Goal: Task Accomplishment & Management: Manage account settings

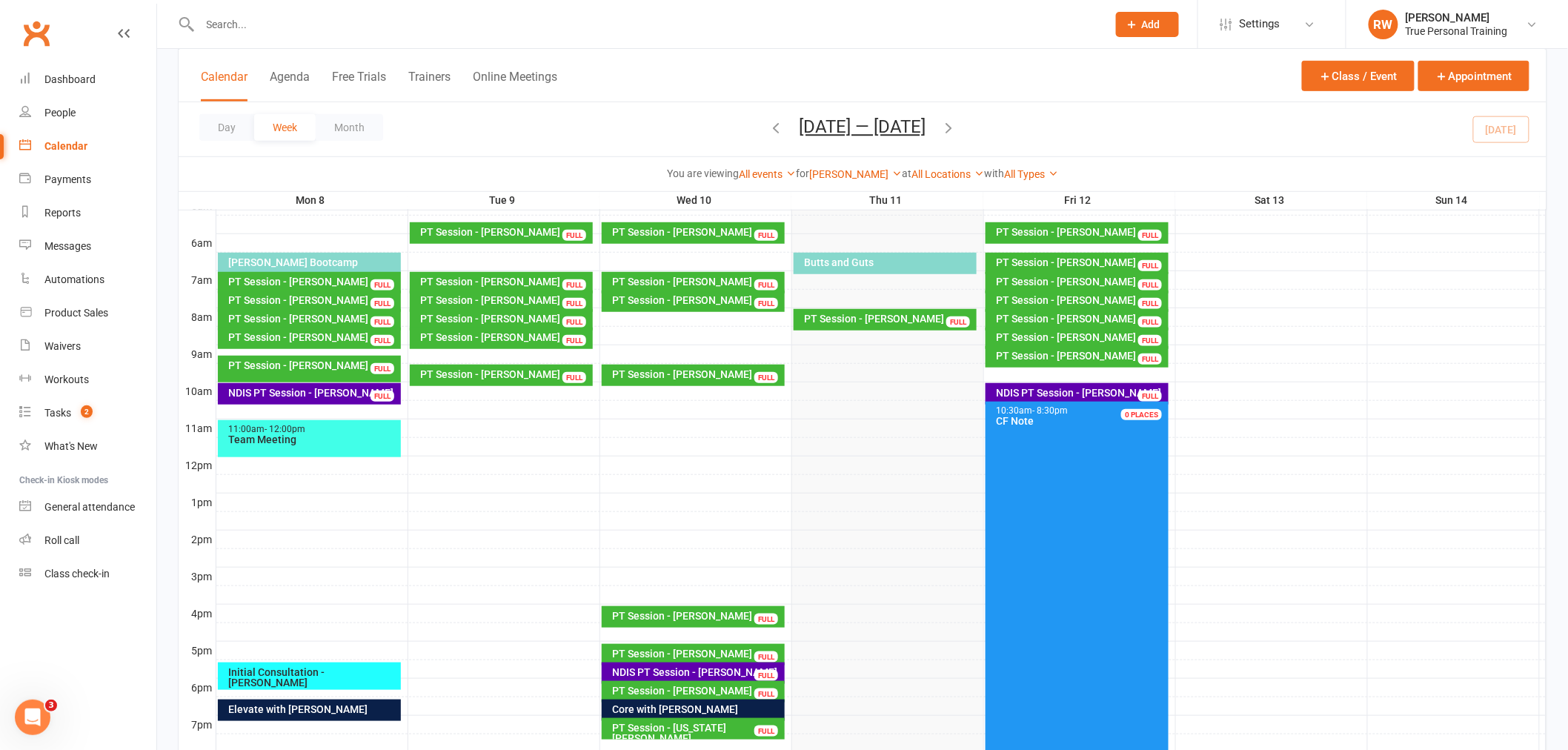
scroll to position [288, 0]
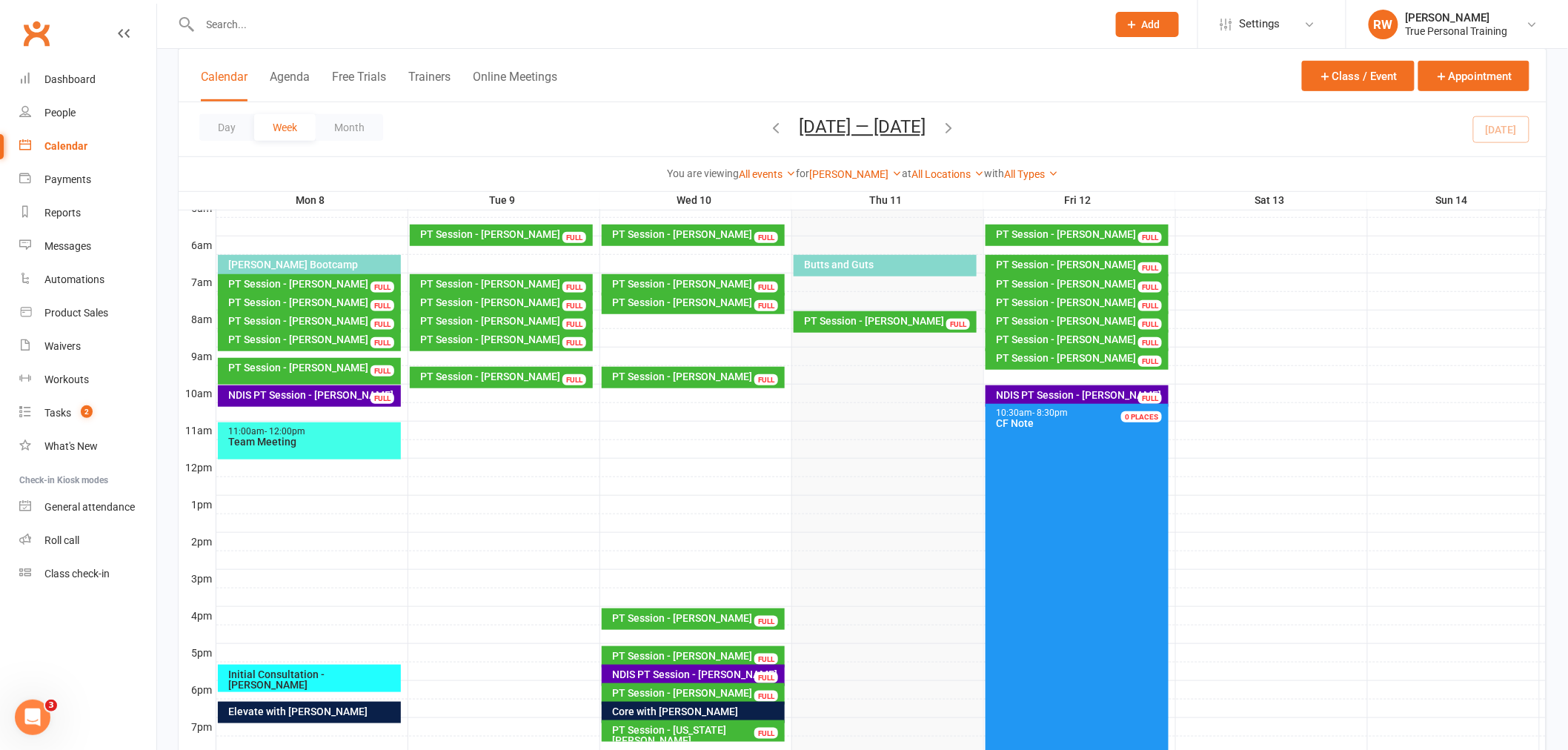
click at [909, 263] on div "Butts and Guts" at bounding box center [890, 264] width 171 height 11
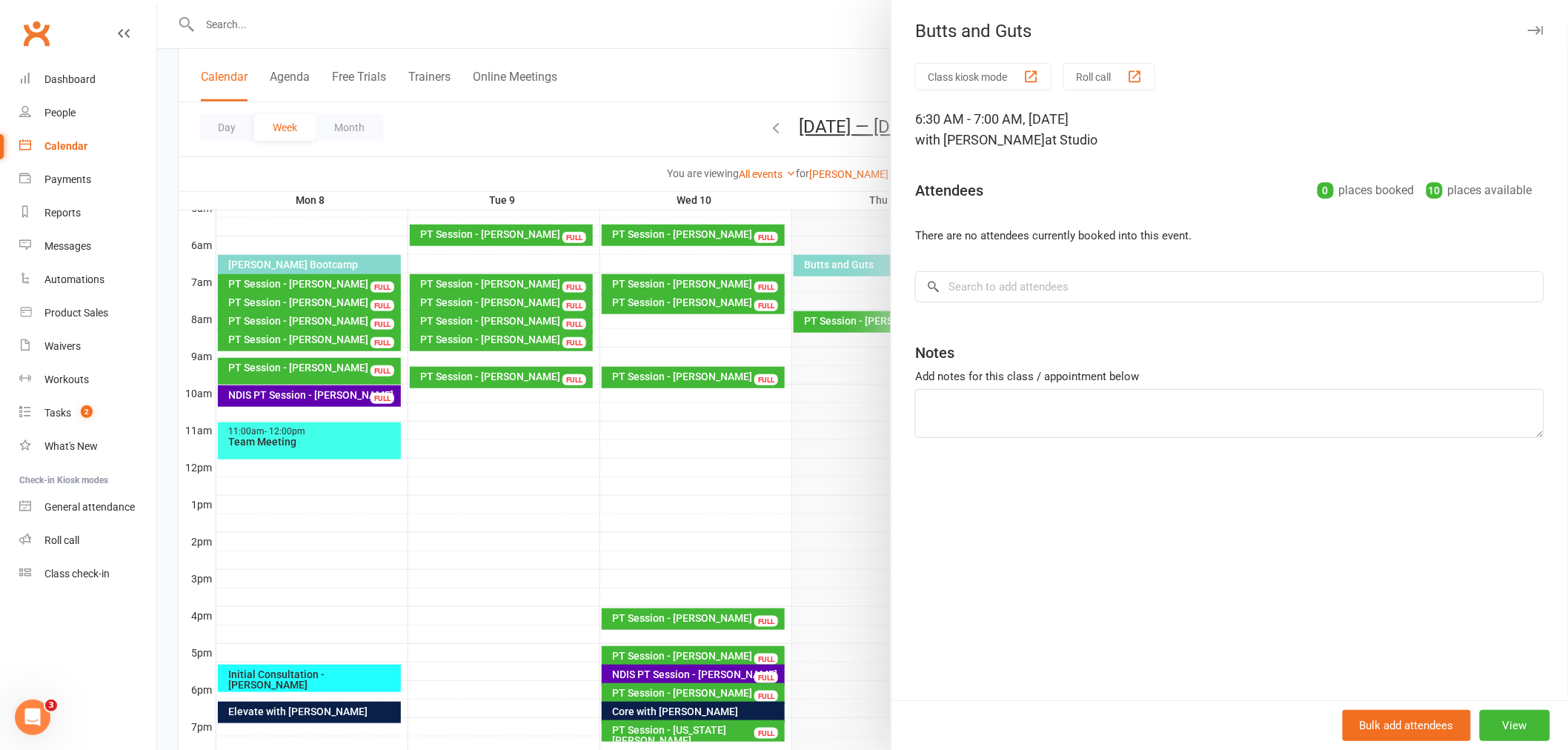
click at [830, 67] on div at bounding box center [862, 375] width 1411 height 750
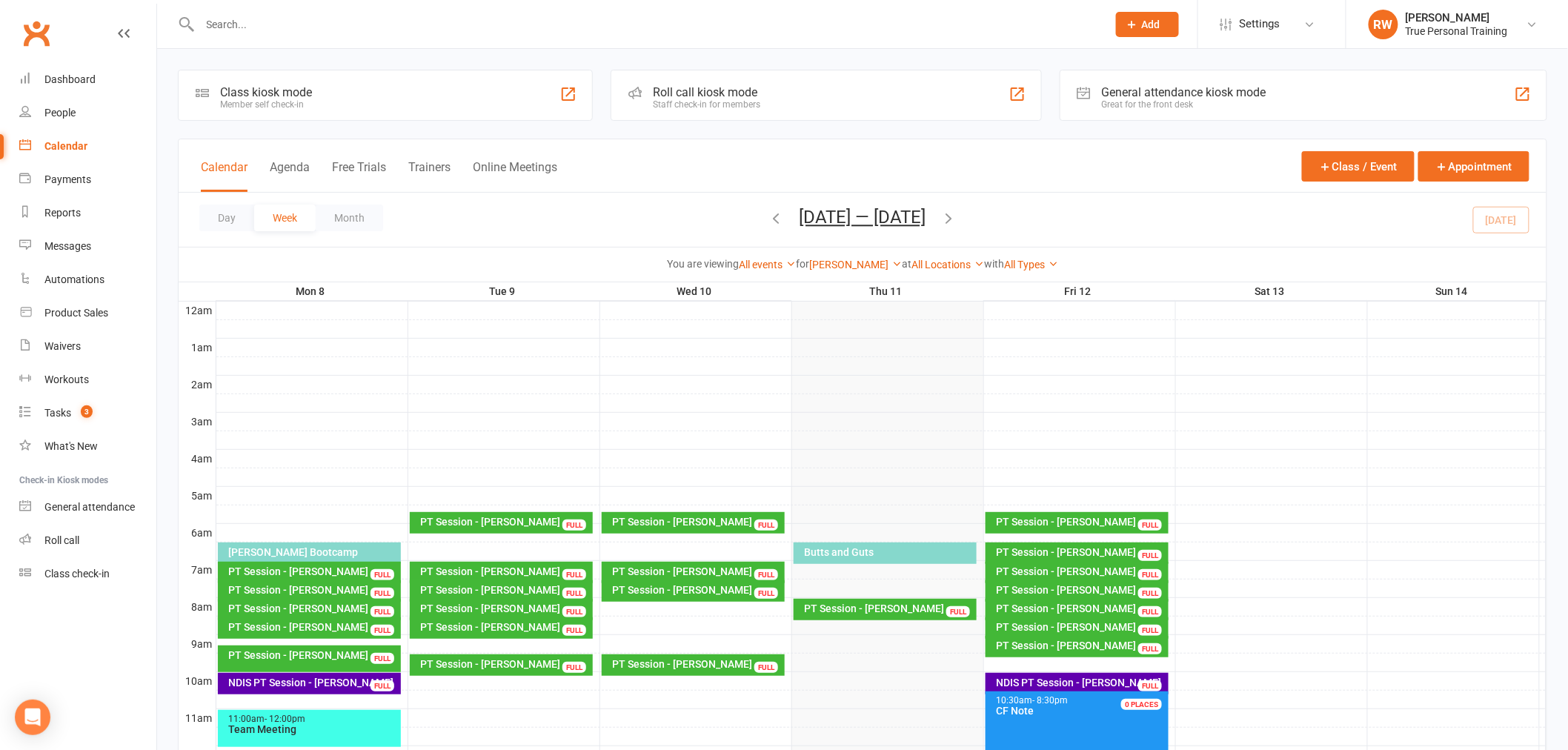
click at [891, 558] on div "Butts and Guts" at bounding box center [886, 553] width 183 height 22
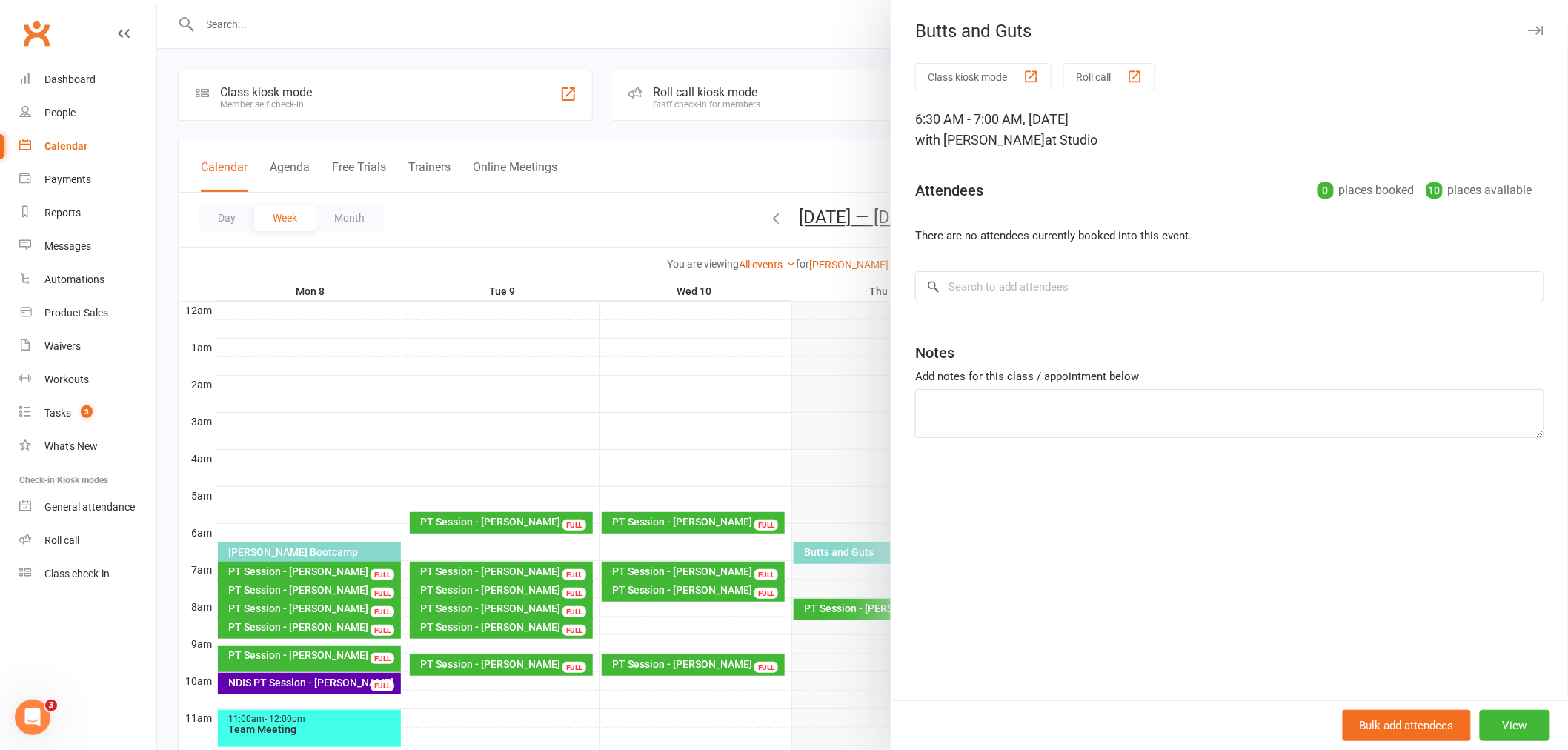
click at [647, 203] on div at bounding box center [862, 375] width 1411 height 750
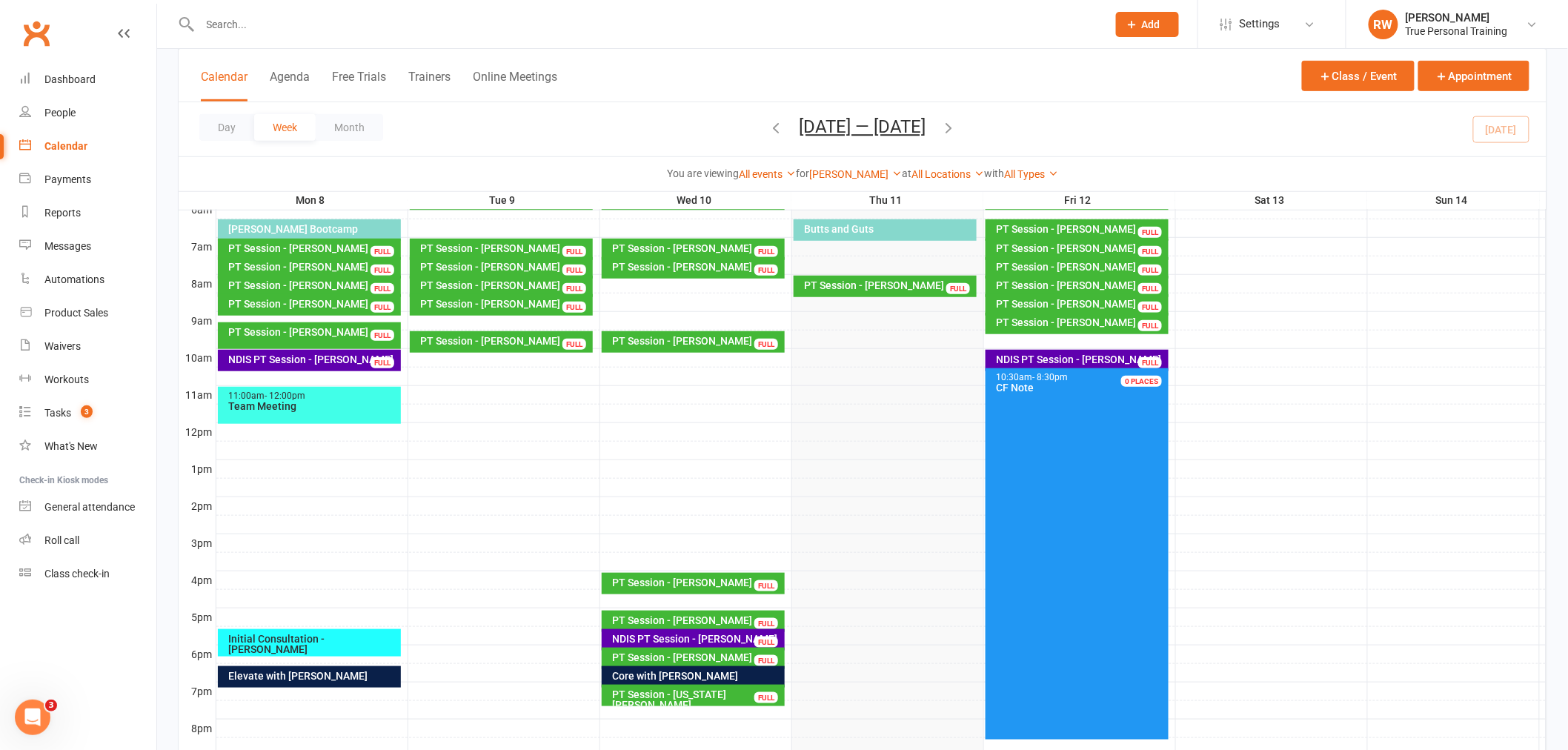
scroll to position [322, 0]
click at [742, 673] on div "Core with [PERSON_NAME]" at bounding box center [697, 676] width 171 height 11
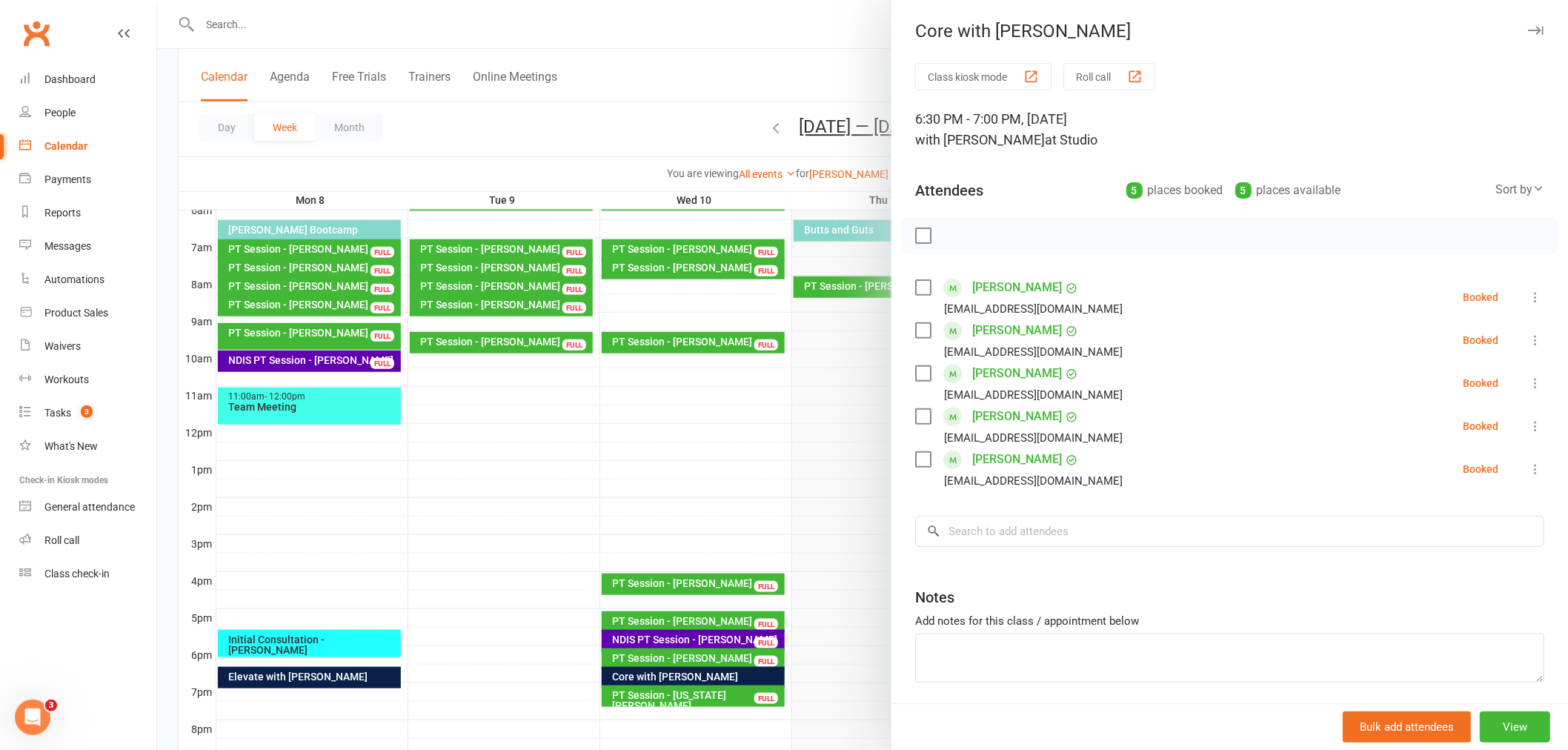
click at [702, 79] on div at bounding box center [862, 375] width 1411 height 750
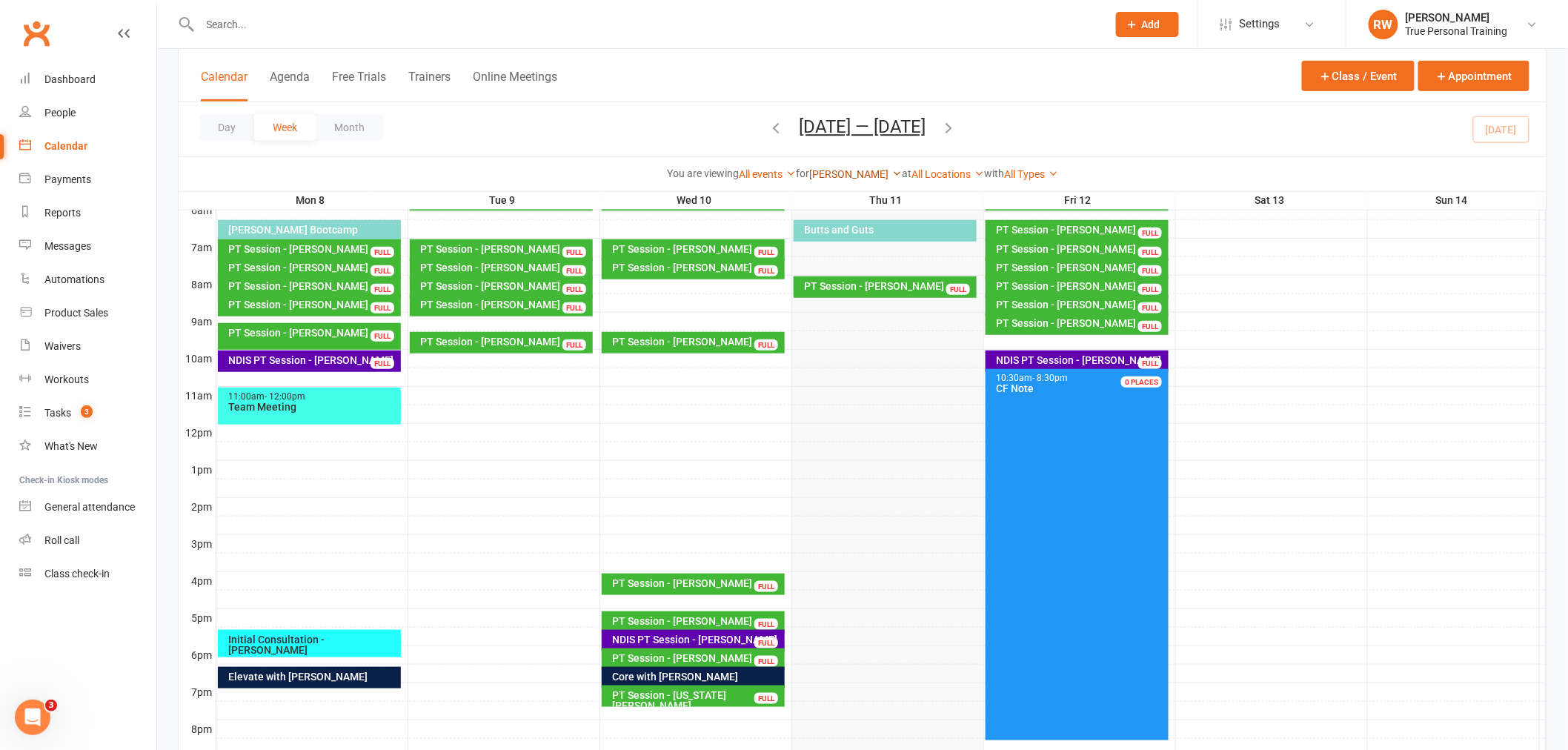
click at [854, 174] on link "[PERSON_NAME]" at bounding box center [856, 174] width 93 height 12
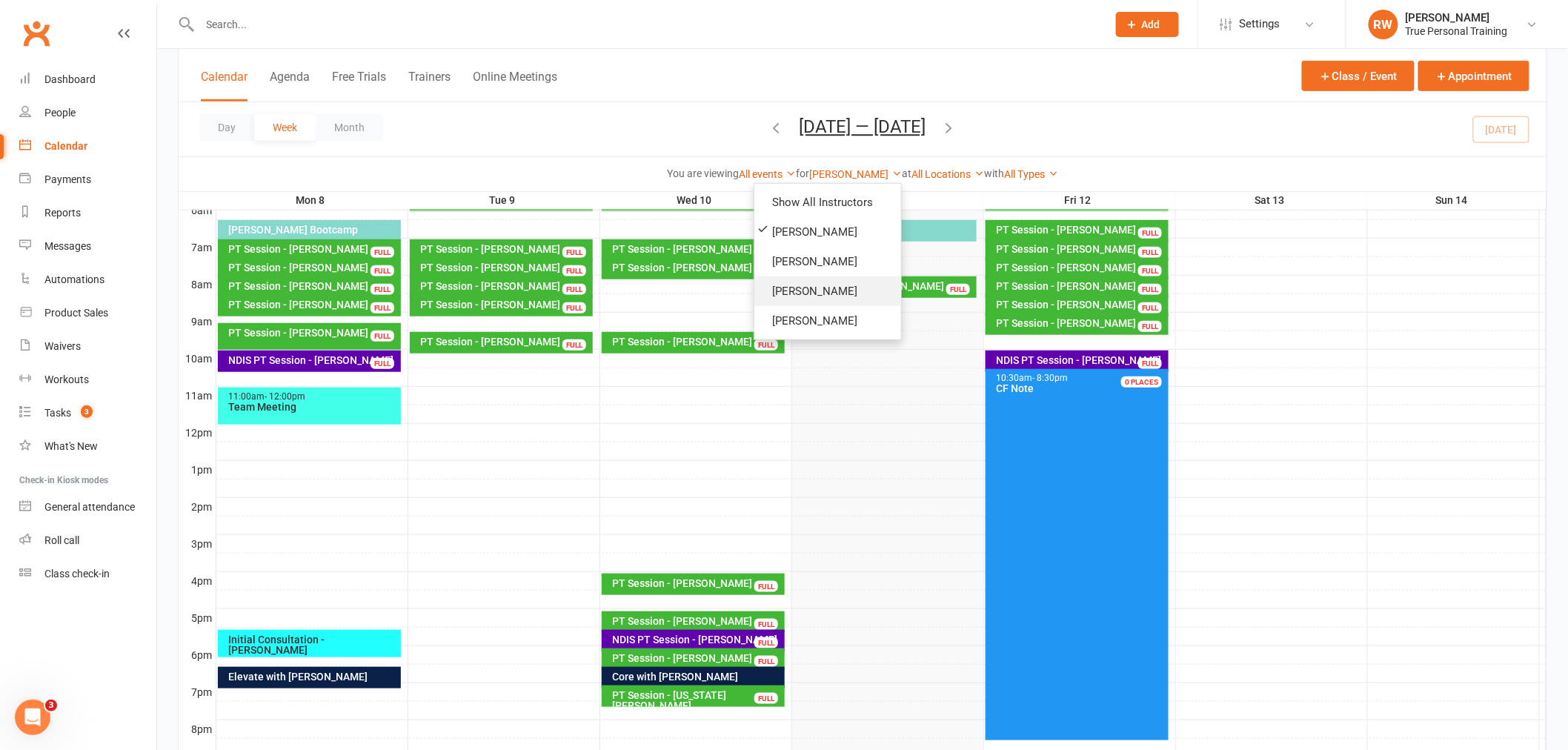
click at [838, 291] on link "[PERSON_NAME]" at bounding box center [827, 291] width 147 height 30
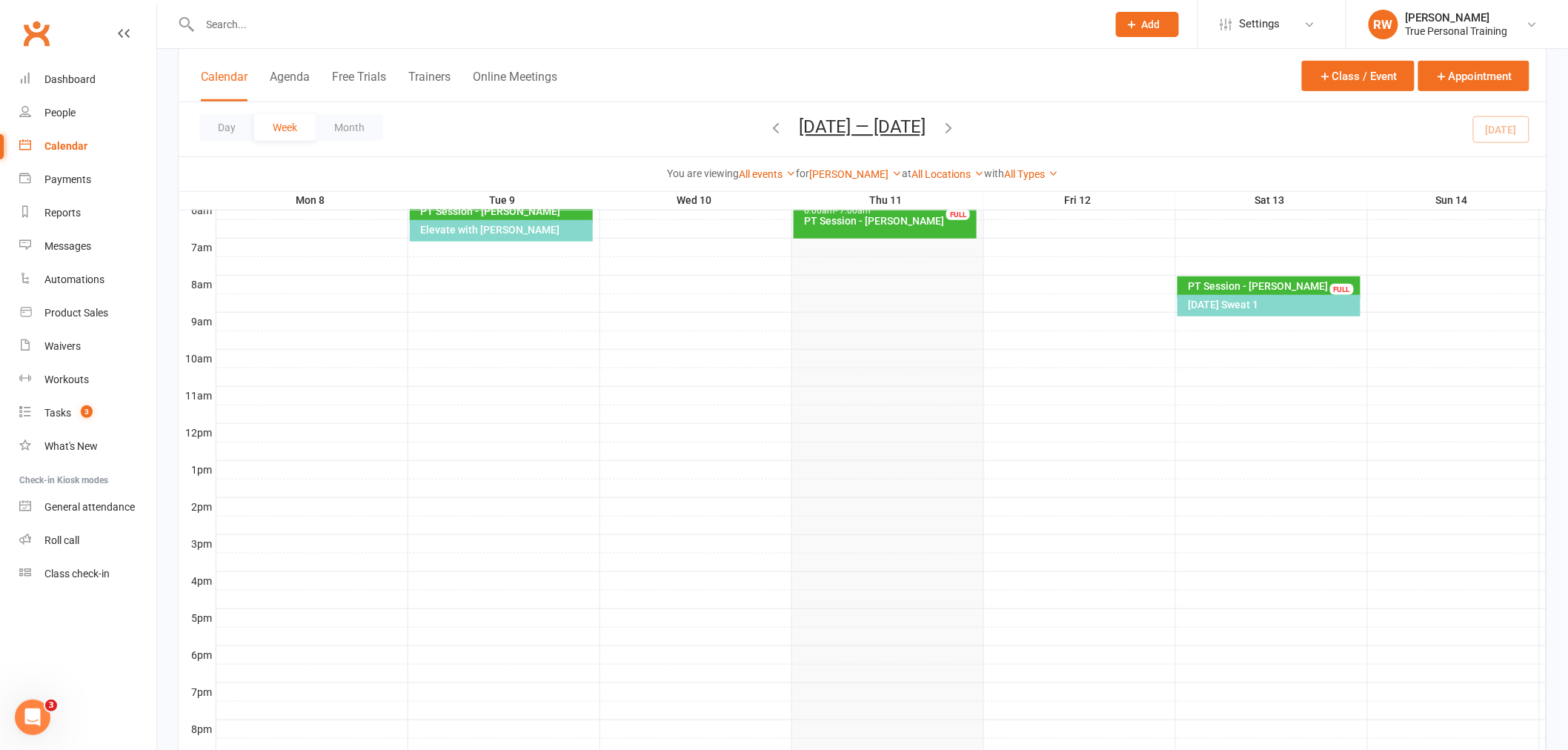
scroll to position [240, 0]
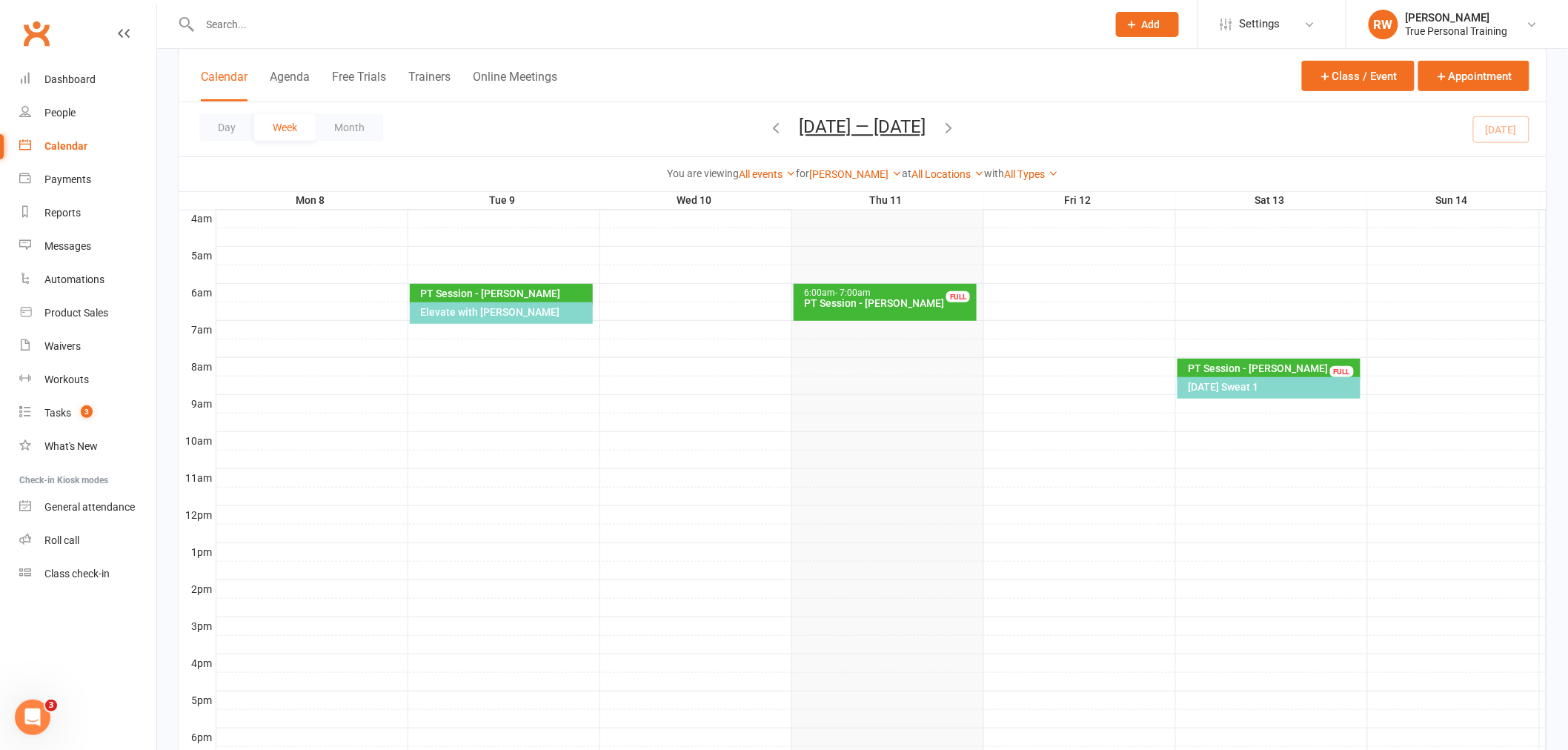
click at [850, 291] on span "- 7:00am" at bounding box center [854, 293] width 36 height 11
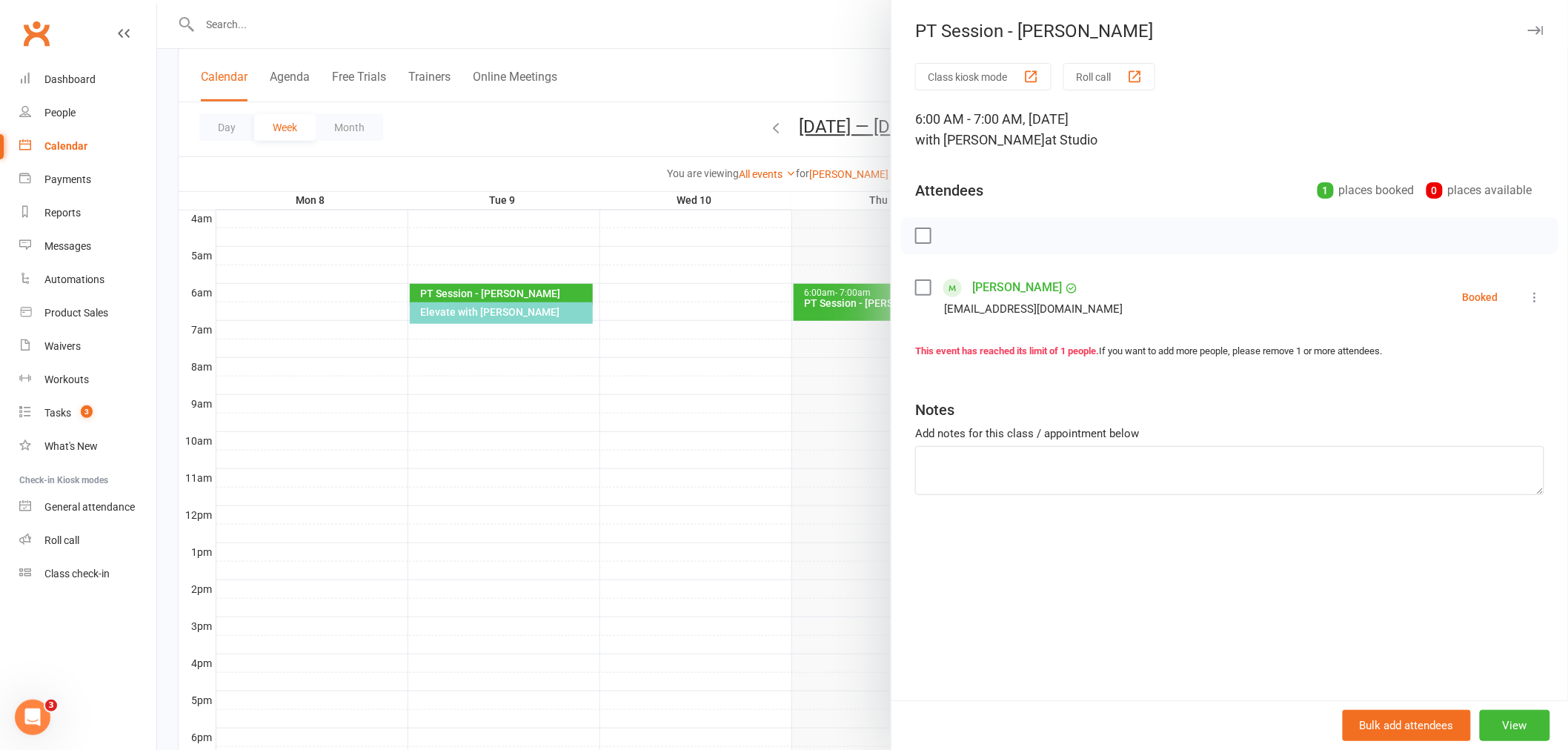
click at [850, 291] on div at bounding box center [862, 375] width 1411 height 750
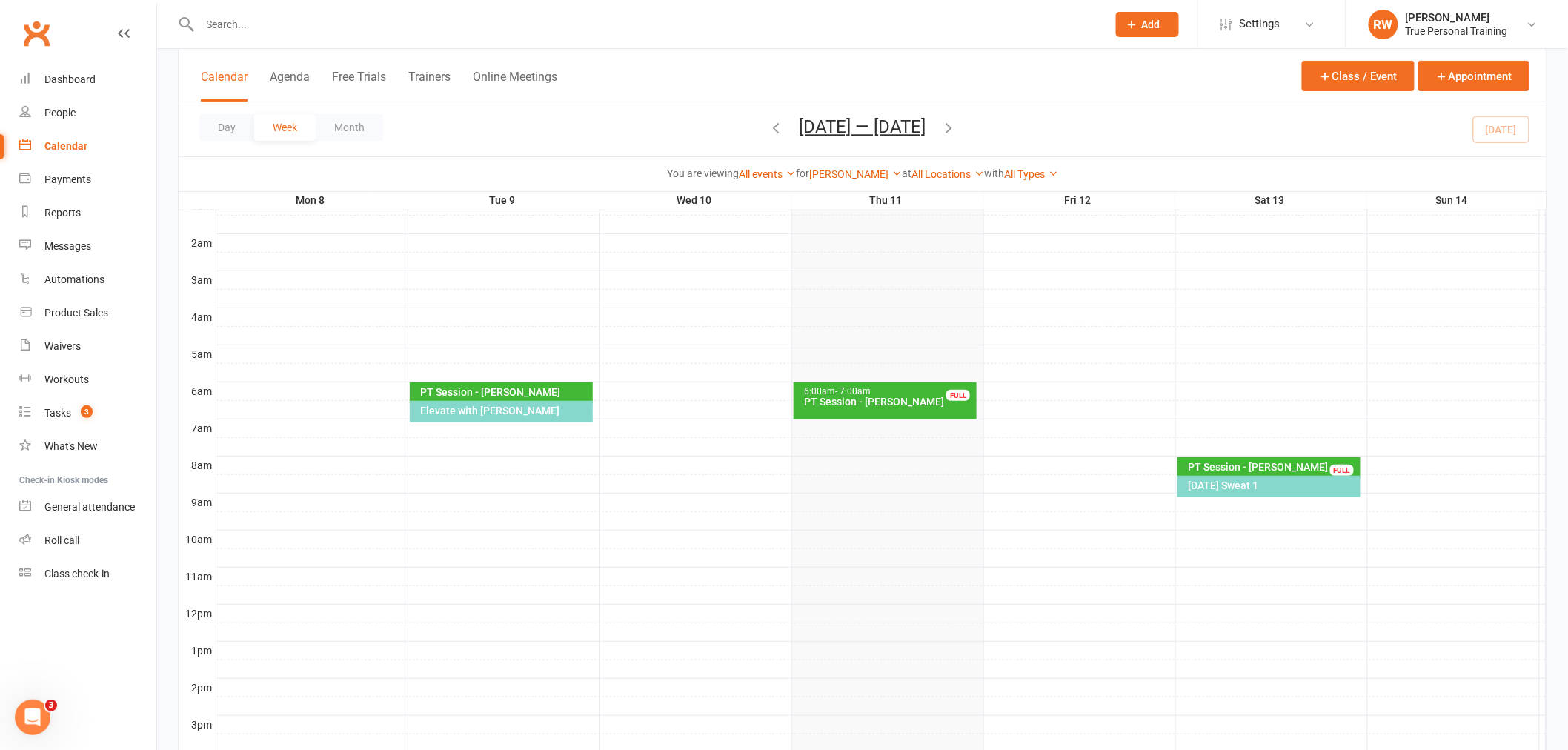
scroll to position [0, 0]
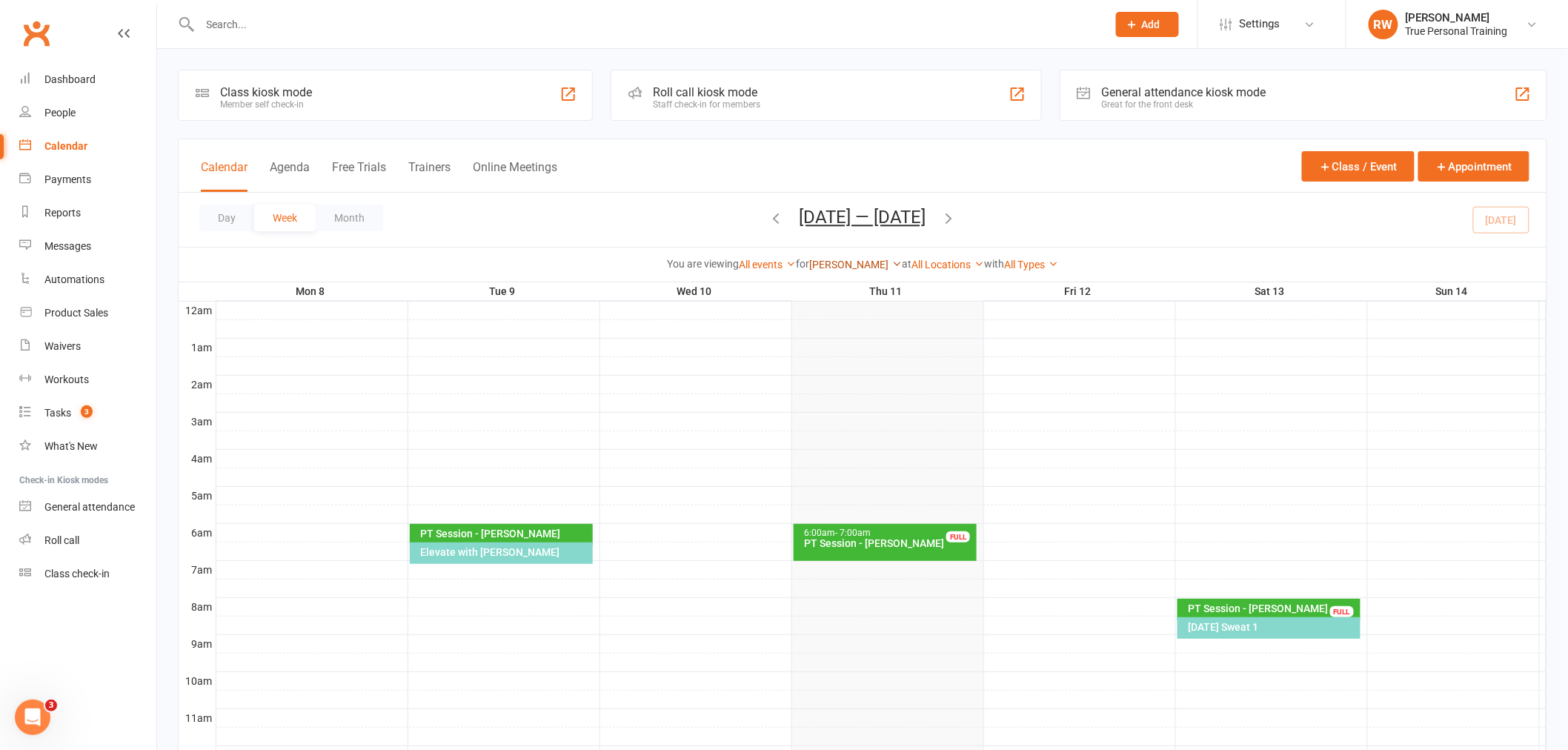
click at [852, 262] on link "Ellie Tanner" at bounding box center [856, 264] width 93 height 12
click at [854, 317] on link "Ciara Fogarty" at bounding box center [827, 322] width 147 height 30
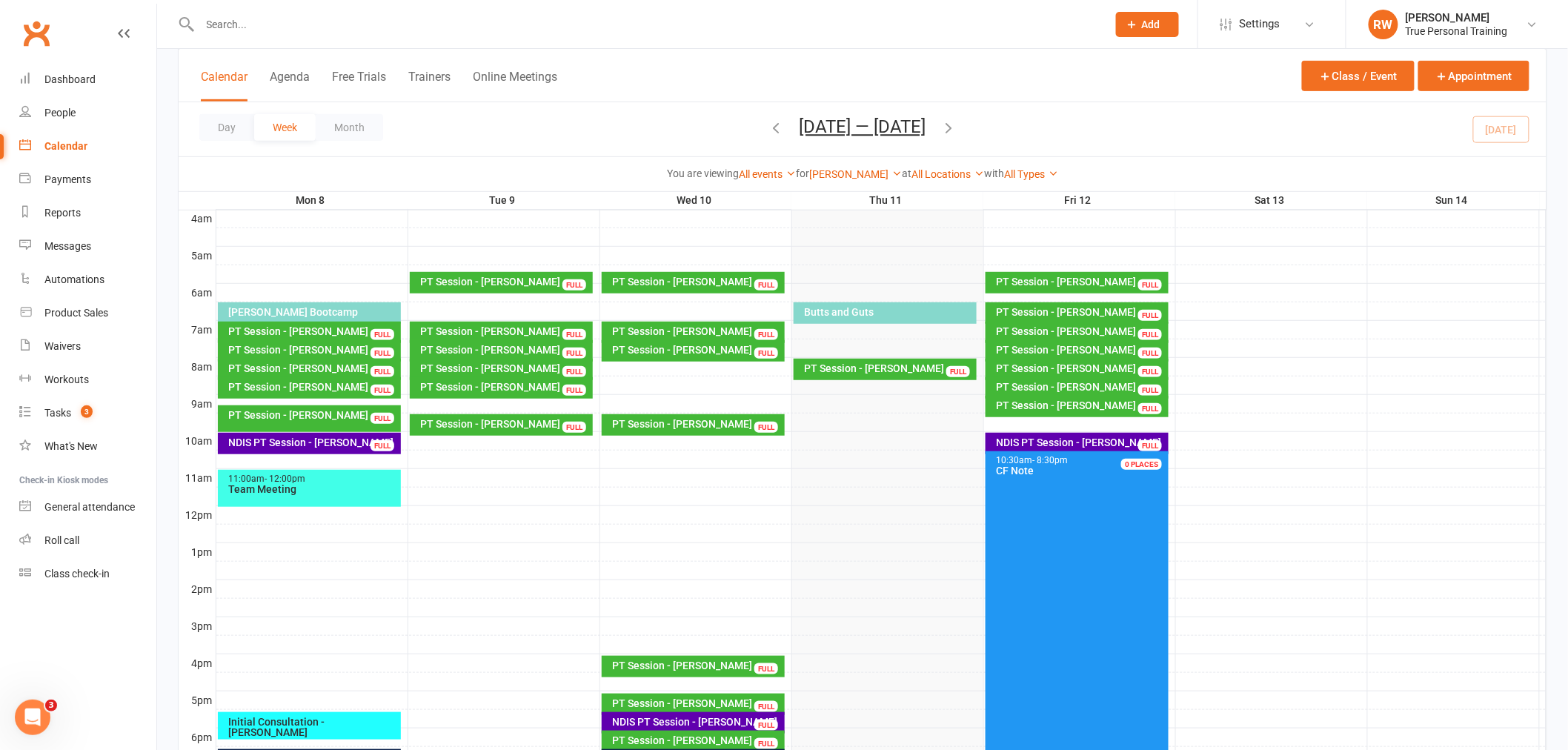
scroll to position [158, 0]
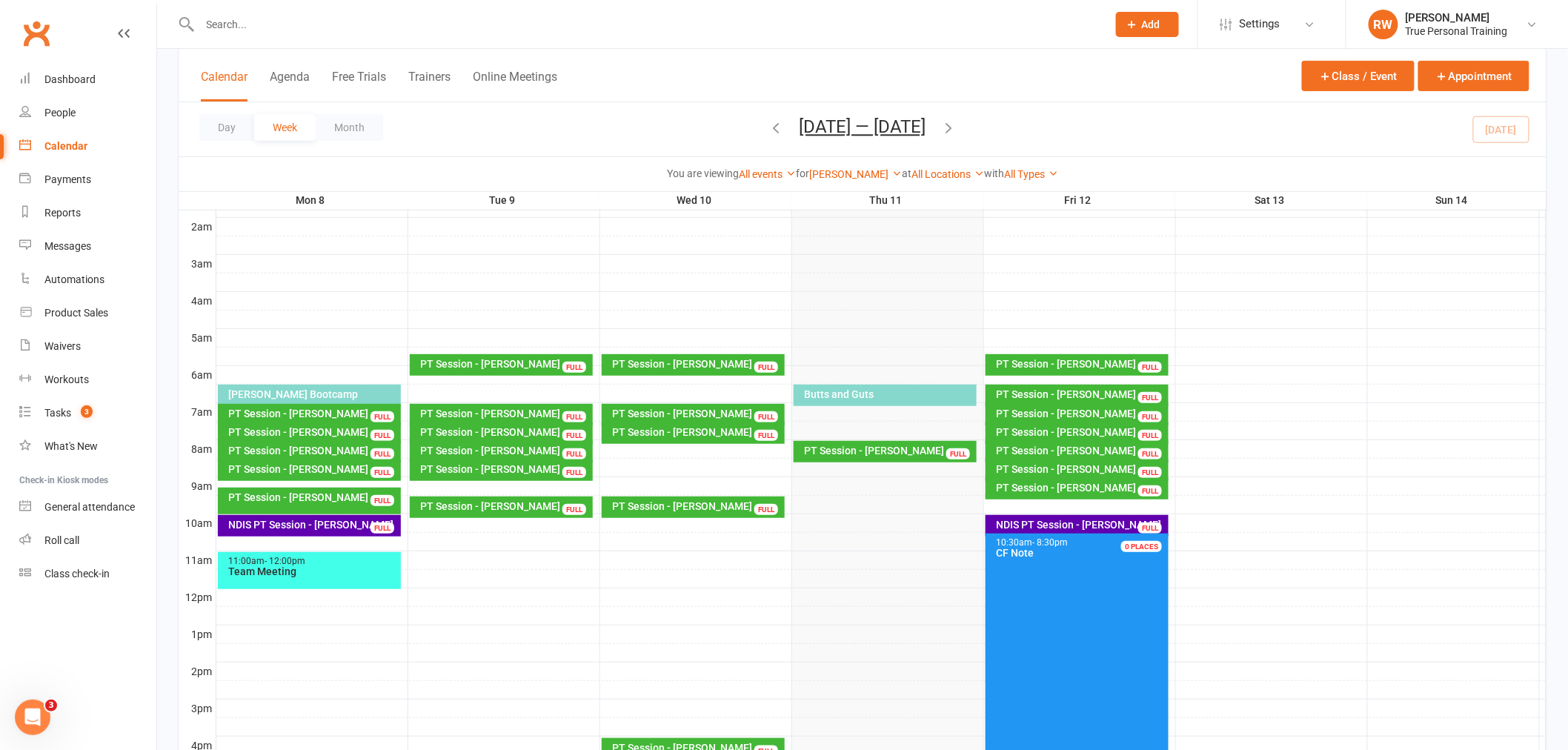
click at [879, 166] on div "Ciara Fogarty Show All Instructors Ciara Fogarty Ryan Warwick Ellie Tanner Matt…" at bounding box center [856, 173] width 93 height 17
click at [862, 174] on link "Ciara Fogarty" at bounding box center [856, 174] width 93 height 12
click at [837, 298] on link "Ellie Tanner" at bounding box center [827, 291] width 147 height 30
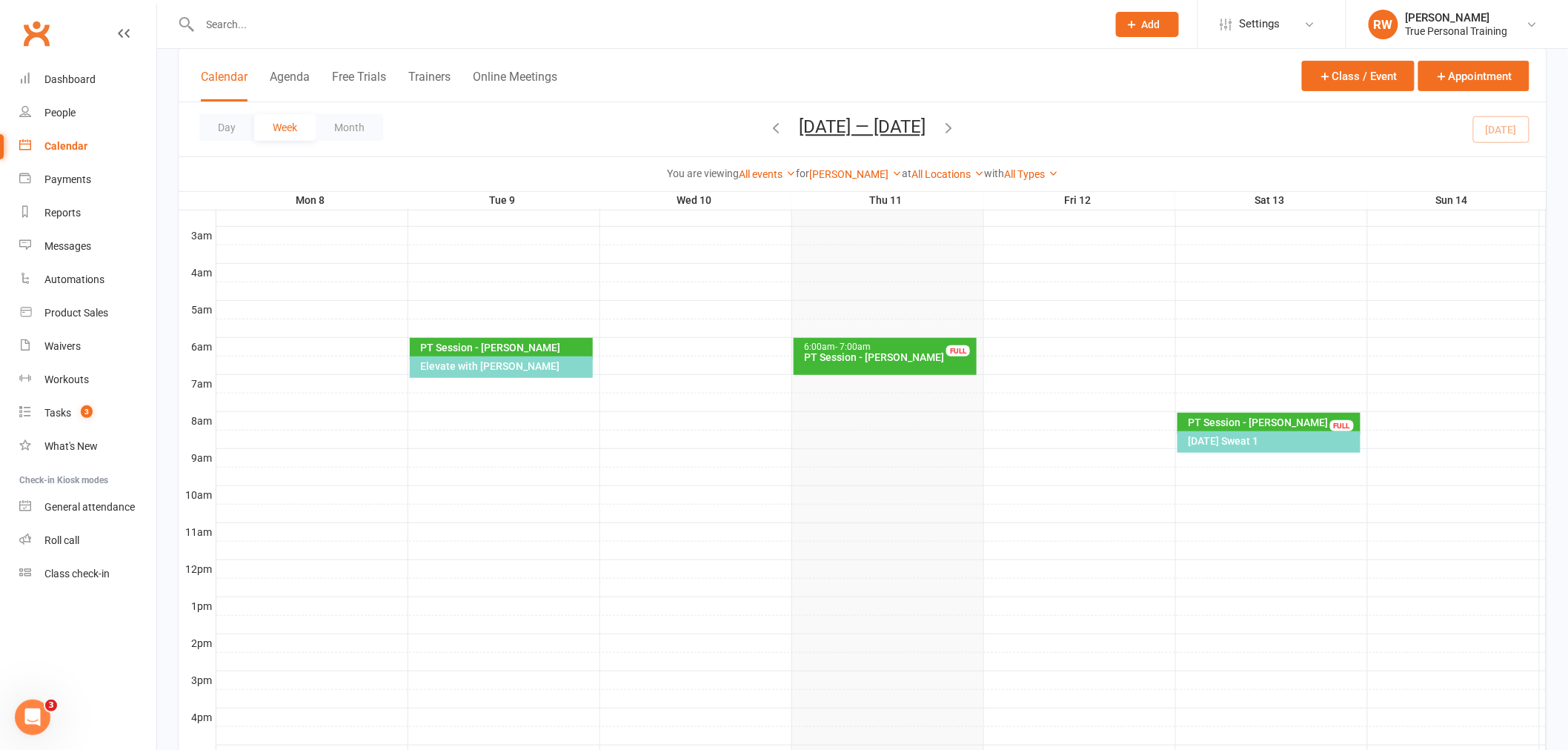
scroll to position [158, 0]
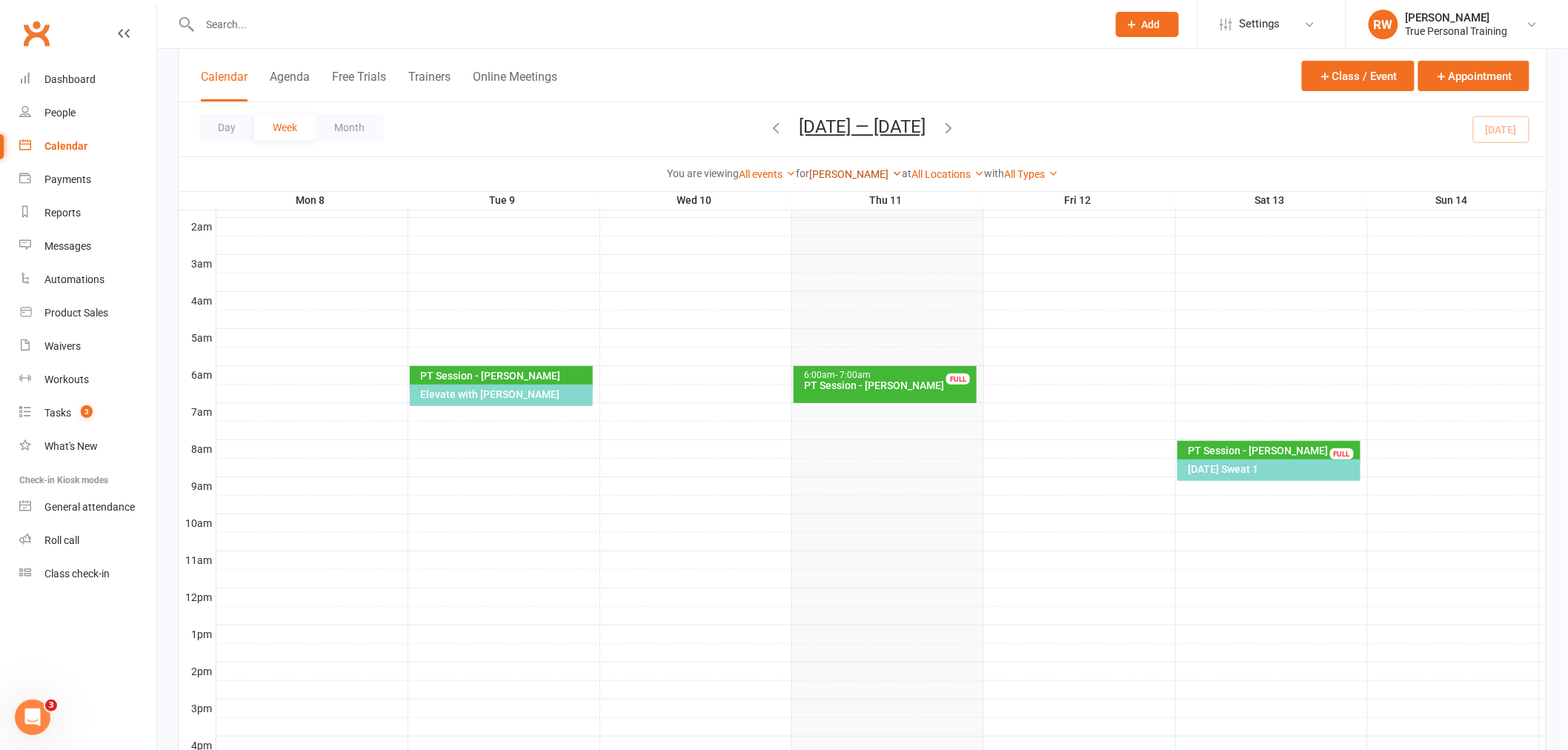
click at [852, 171] on link "Ellie Tanner" at bounding box center [856, 174] width 93 height 12
click at [849, 226] on link "Ciara Fogarty" at bounding box center [827, 232] width 147 height 30
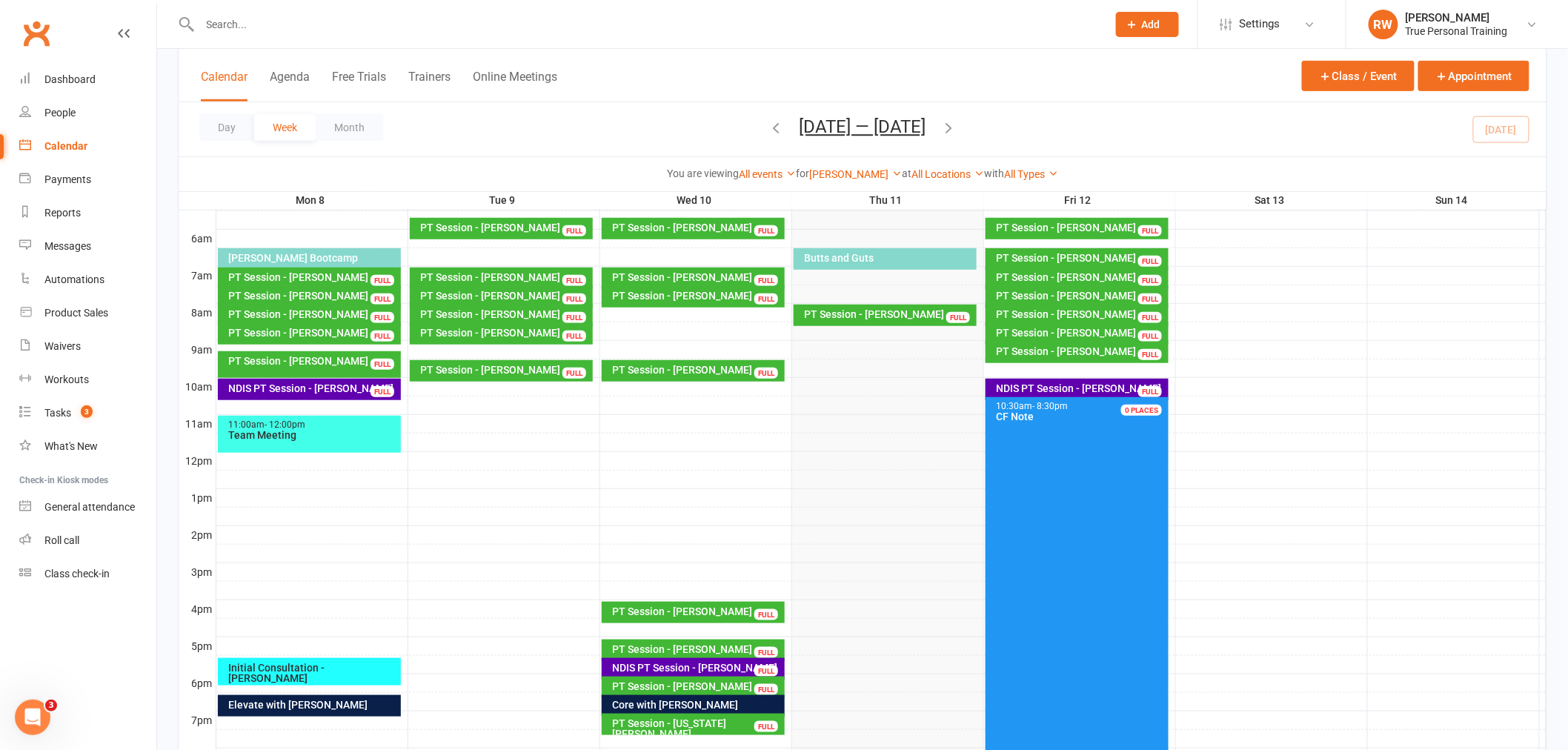
scroll to position [322, 0]
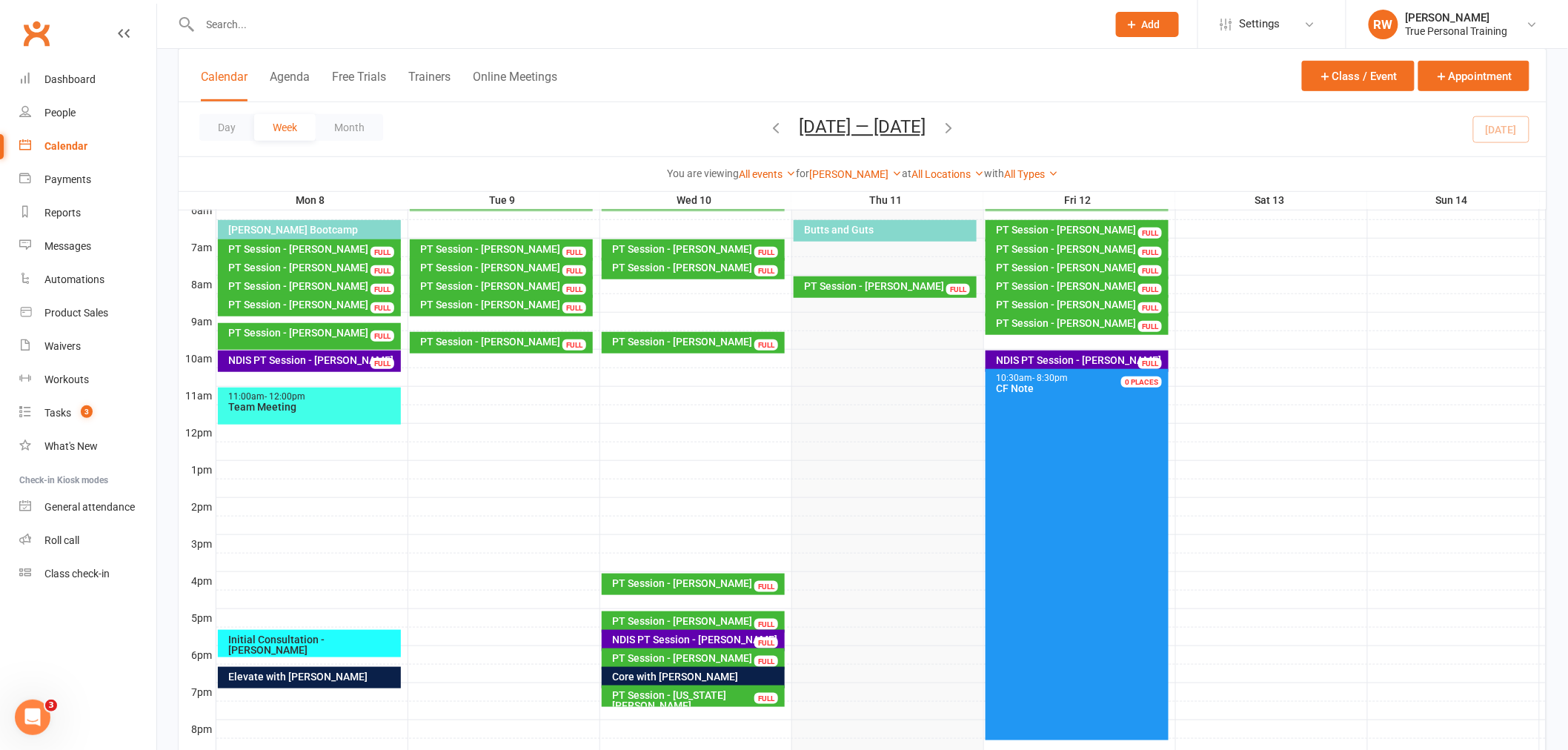
click at [729, 695] on div "PT Session - Georgia Young" at bounding box center [697, 700] width 171 height 21
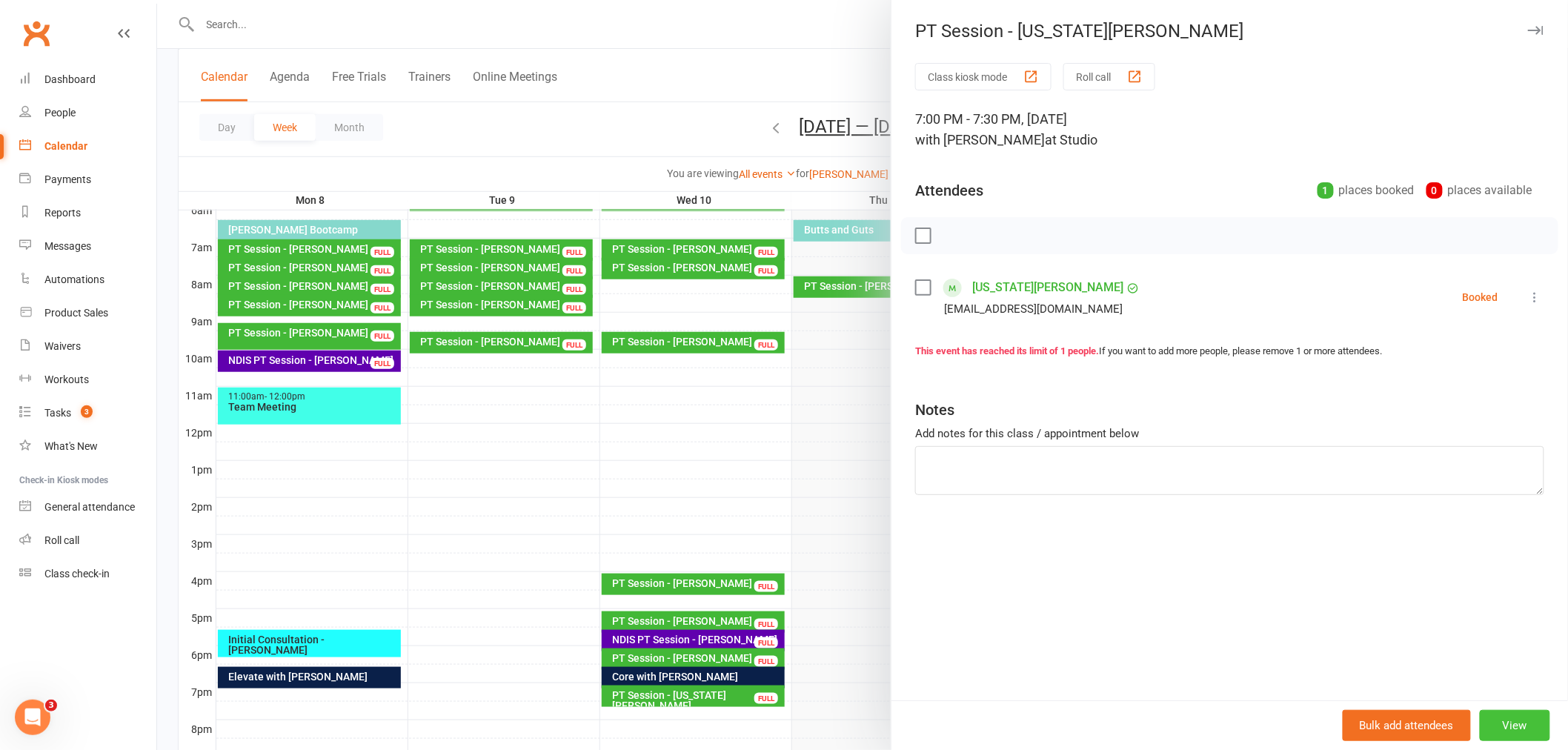
click at [1500, 723] on button "View" at bounding box center [1515, 725] width 70 height 32
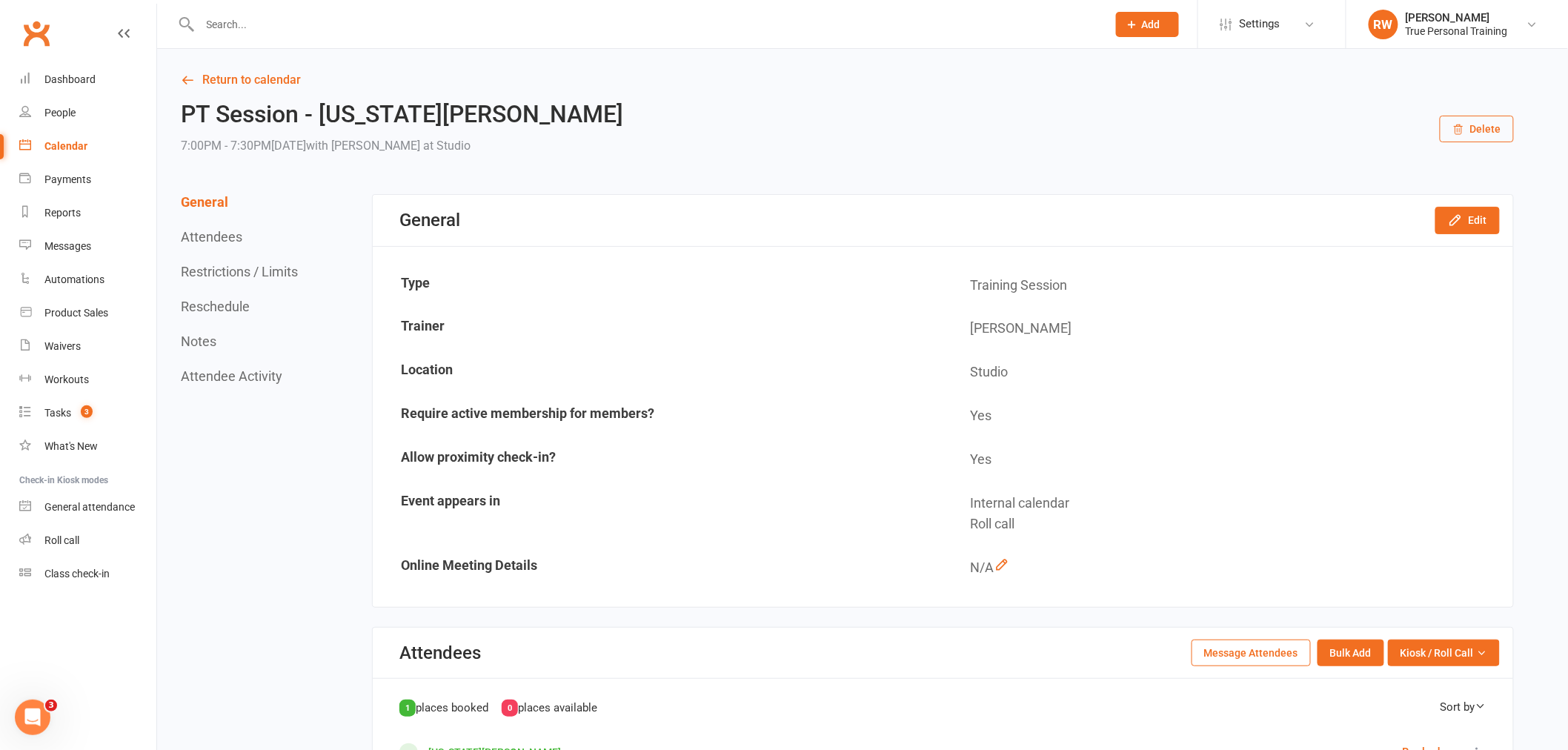
click at [1452, 131] on button "Delete" at bounding box center [1476, 128] width 74 height 27
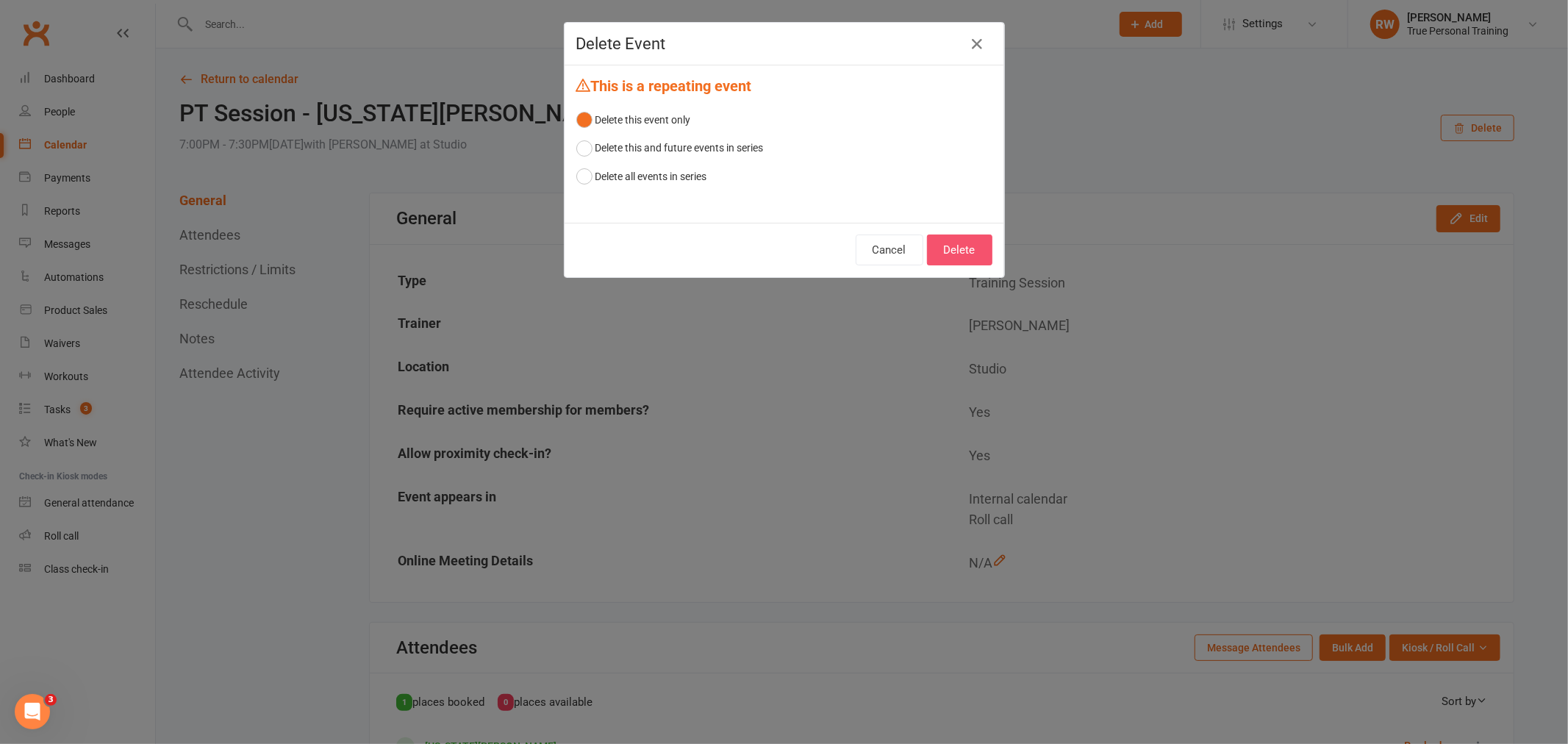
click at [963, 238] on button "Delete" at bounding box center [960, 250] width 66 height 31
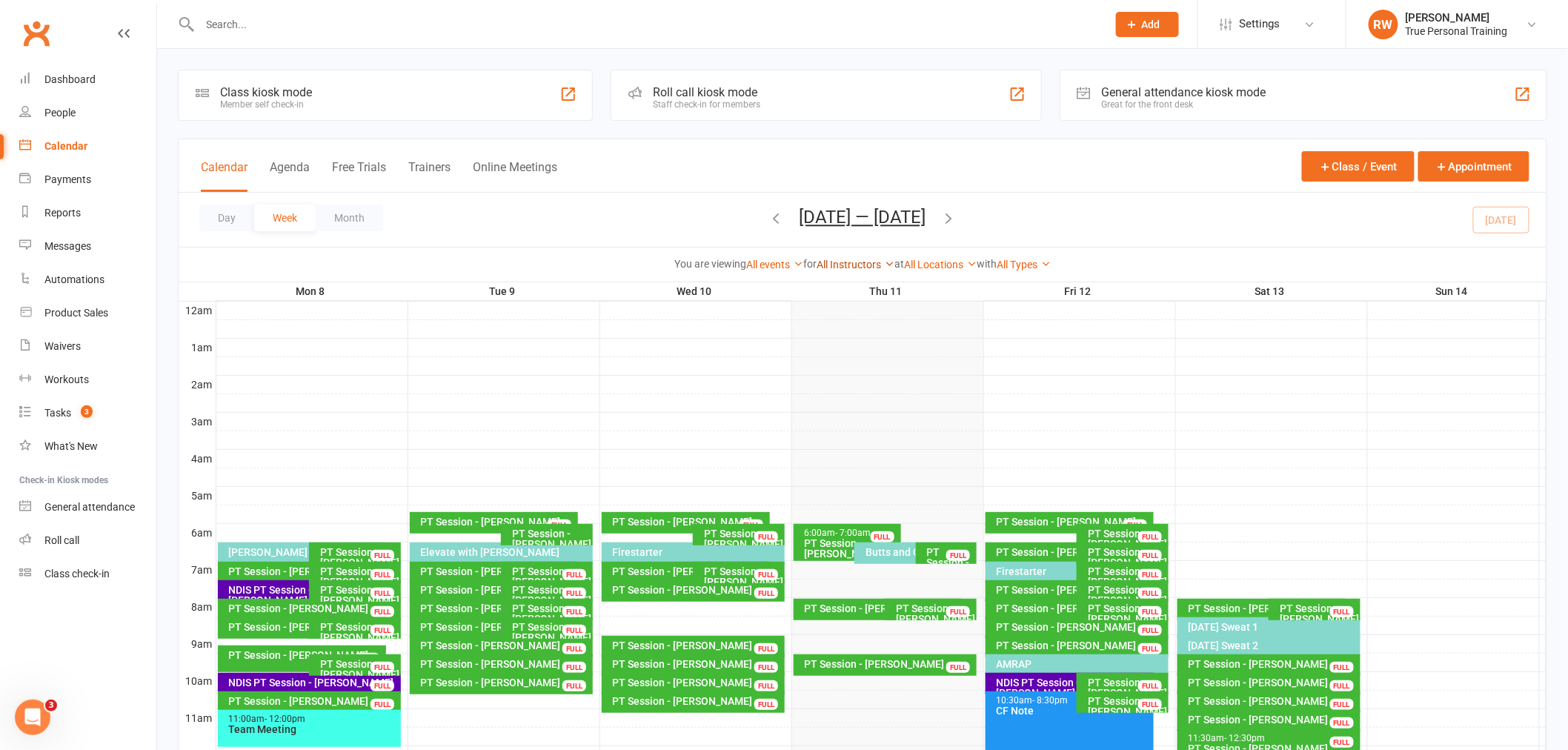
click at [838, 269] on link "All Instructors" at bounding box center [855, 264] width 78 height 12
click at [832, 291] on link "Ciara Fogarty" at bounding box center [820, 293] width 147 height 30
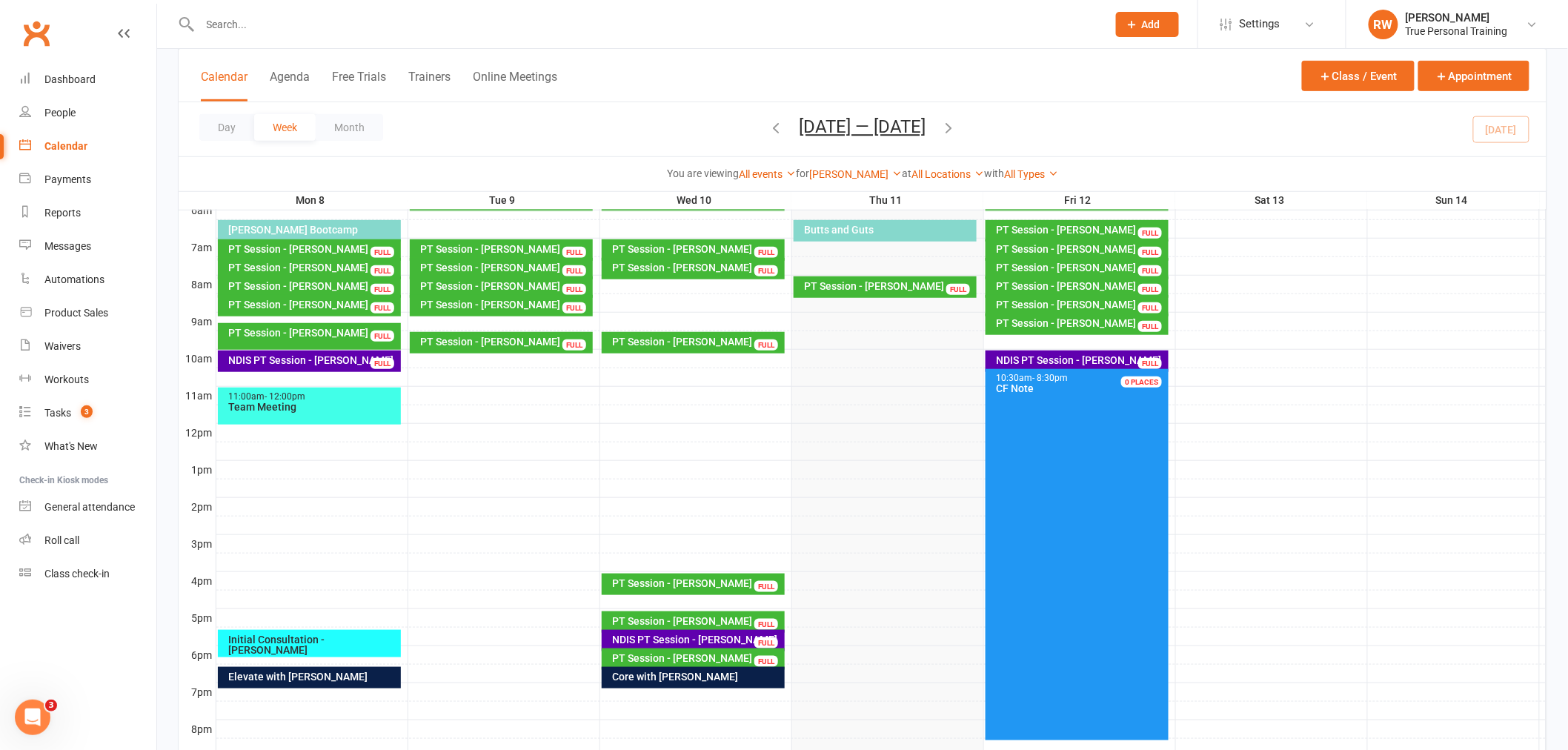
scroll to position [240, 0]
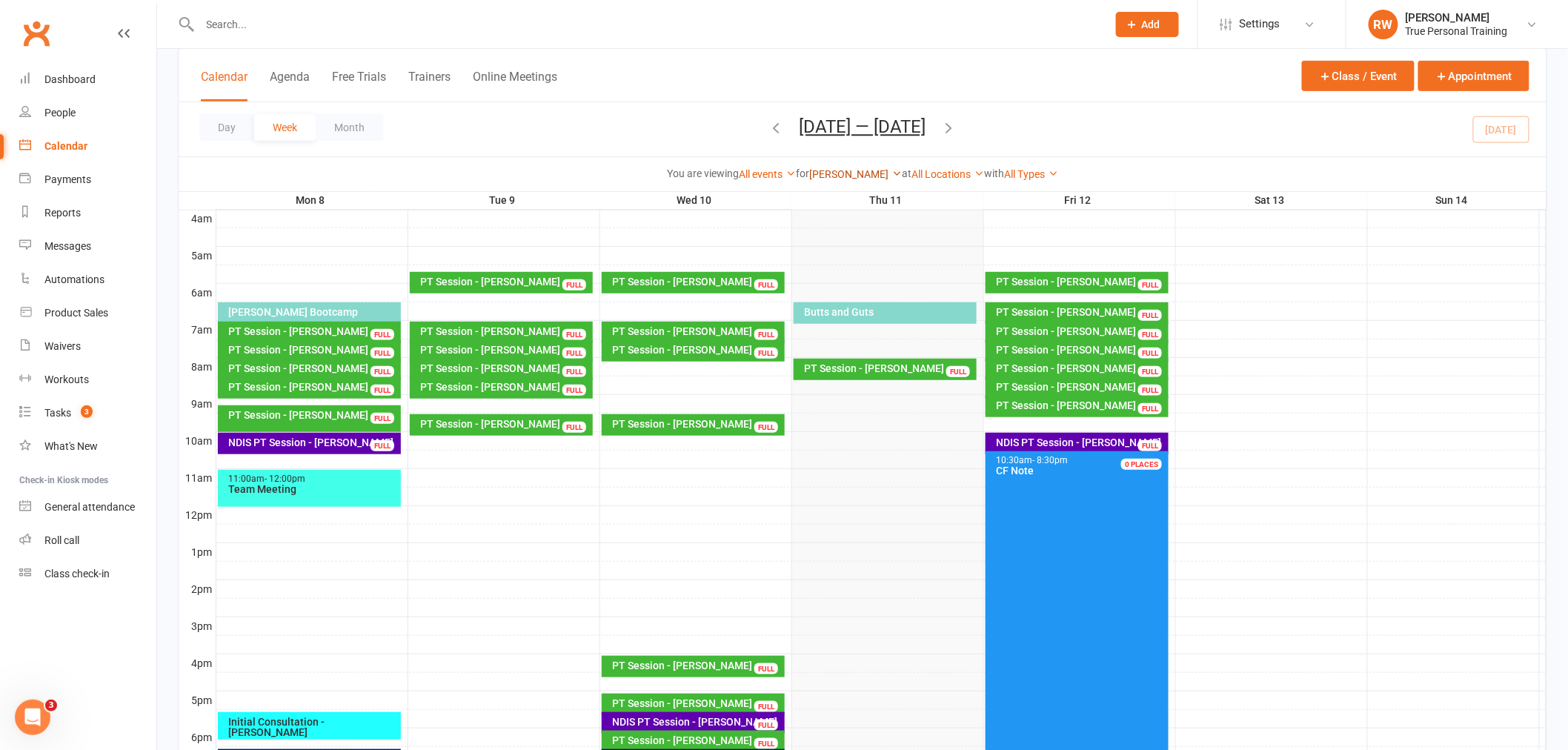
click at [853, 174] on link "Ciara Fogarty" at bounding box center [856, 174] width 93 height 12
click at [852, 172] on link "Ciara Fogarty" at bounding box center [856, 174] width 93 height 12
click at [839, 173] on link "Ciara Fogarty" at bounding box center [856, 174] width 93 height 12
click at [836, 169] on link "Ciara Fogarty" at bounding box center [856, 174] width 93 height 12
click at [842, 173] on link "Ciara Fogarty" at bounding box center [856, 174] width 93 height 12
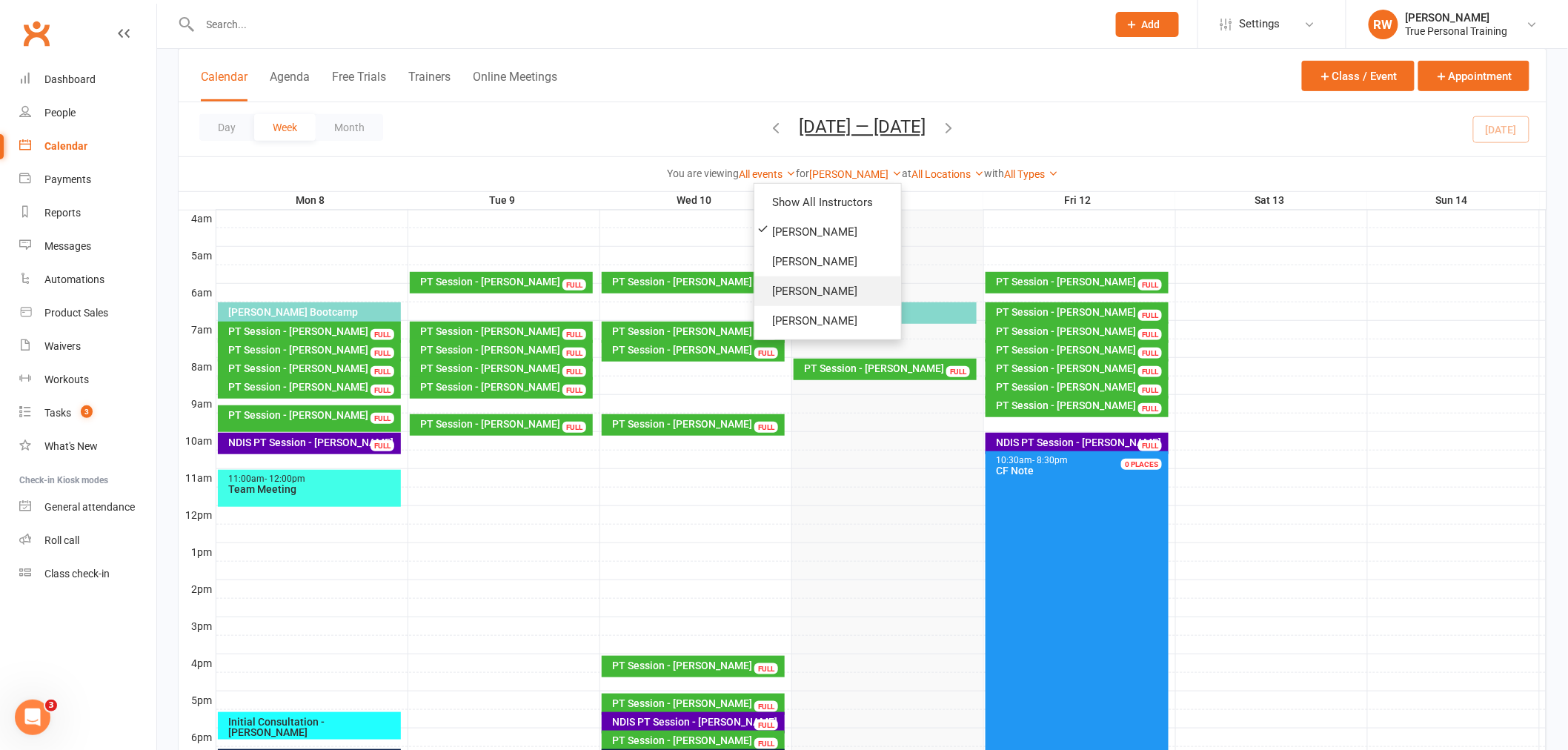
click at [812, 283] on link "Ellie Tanner" at bounding box center [827, 291] width 147 height 30
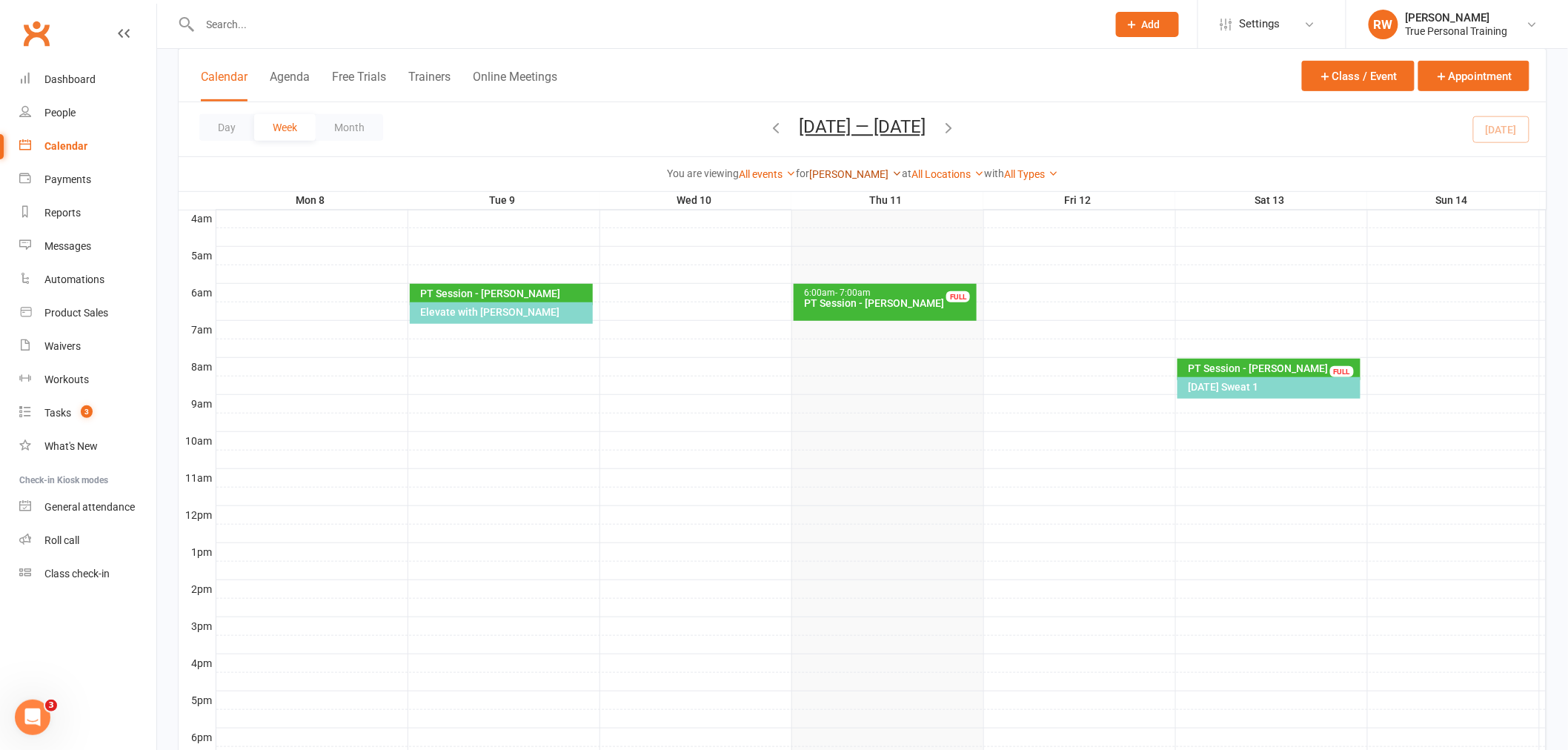
click at [846, 174] on link "Ellie Tanner" at bounding box center [856, 174] width 93 height 12
click at [825, 225] on link "Ciara Fogarty" at bounding box center [827, 232] width 147 height 30
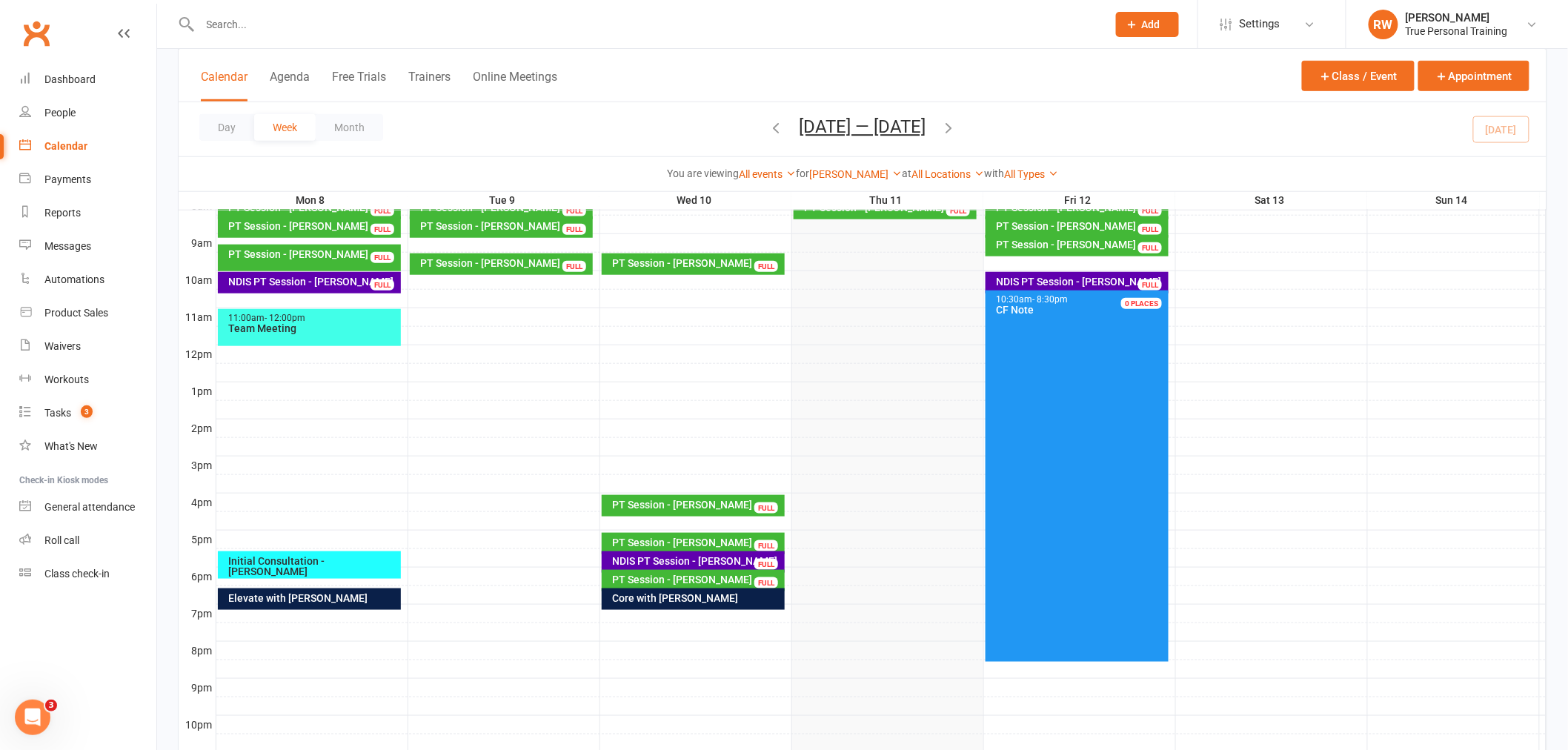
scroll to position [240, 0]
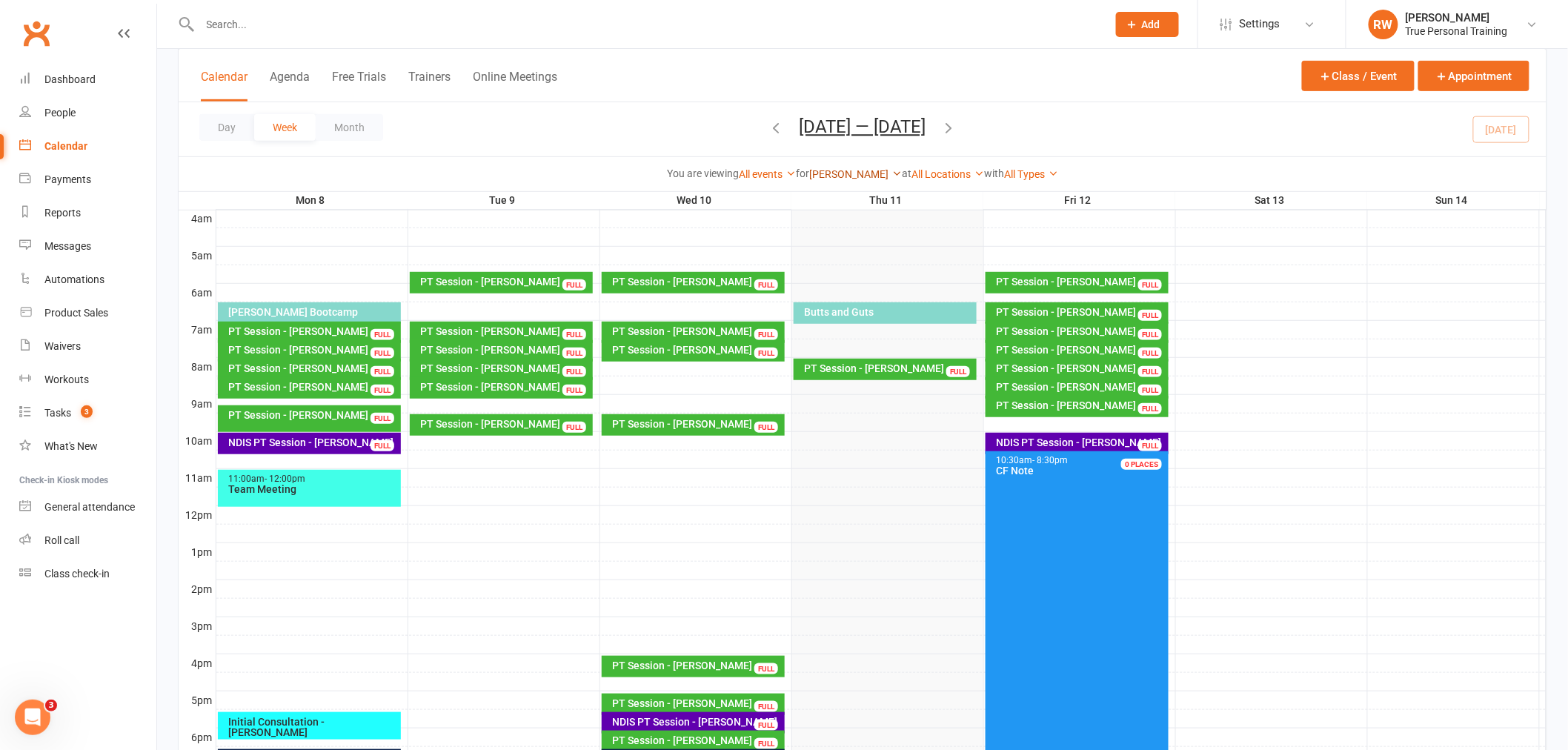
click at [818, 169] on link "Ciara Fogarty" at bounding box center [856, 174] width 93 height 12
click at [810, 264] on link "[PERSON_NAME]" at bounding box center [827, 261] width 147 height 30
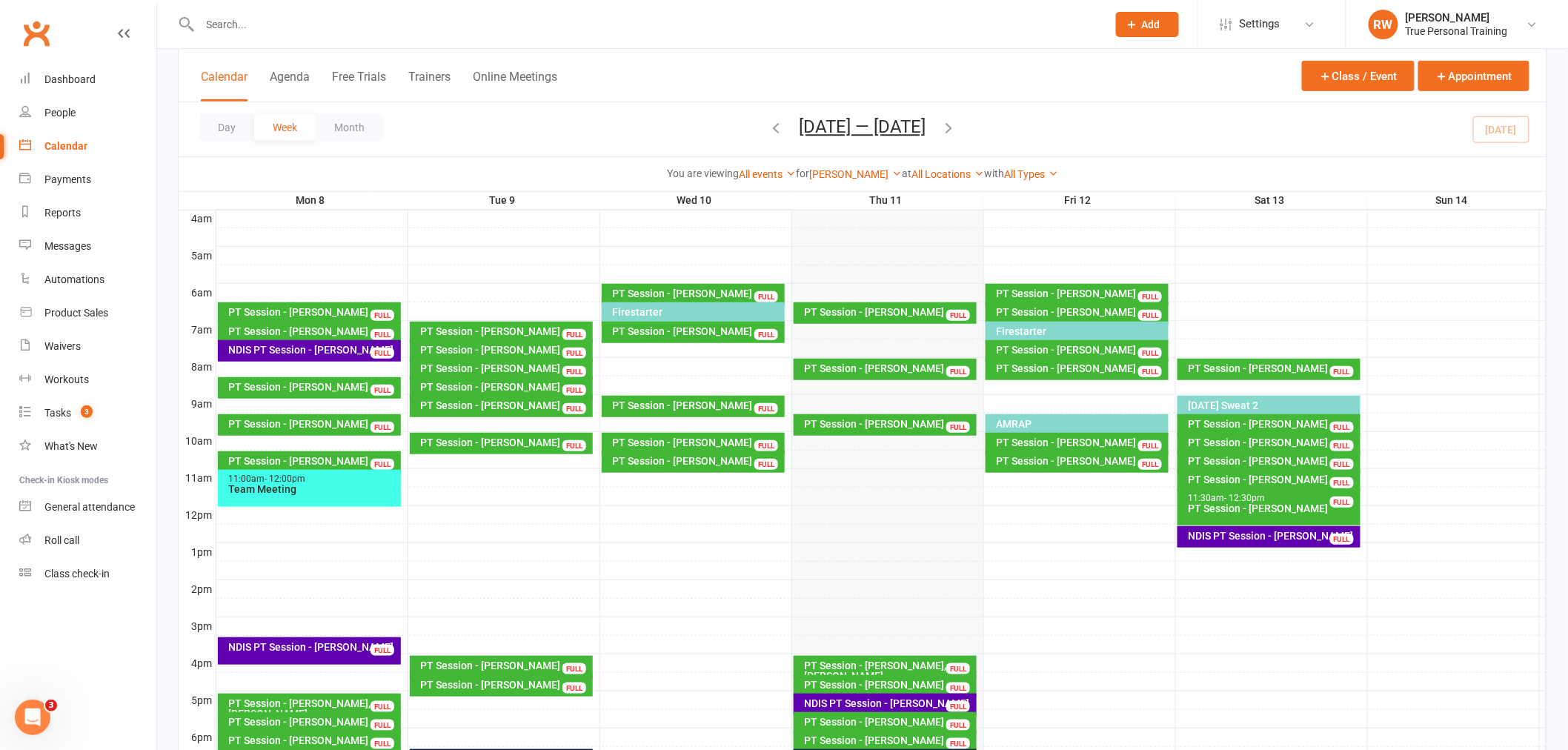
click at [865, 662] on div "PT Session - Tyron Hyde, Sandra Radice" at bounding box center [890, 670] width 171 height 21
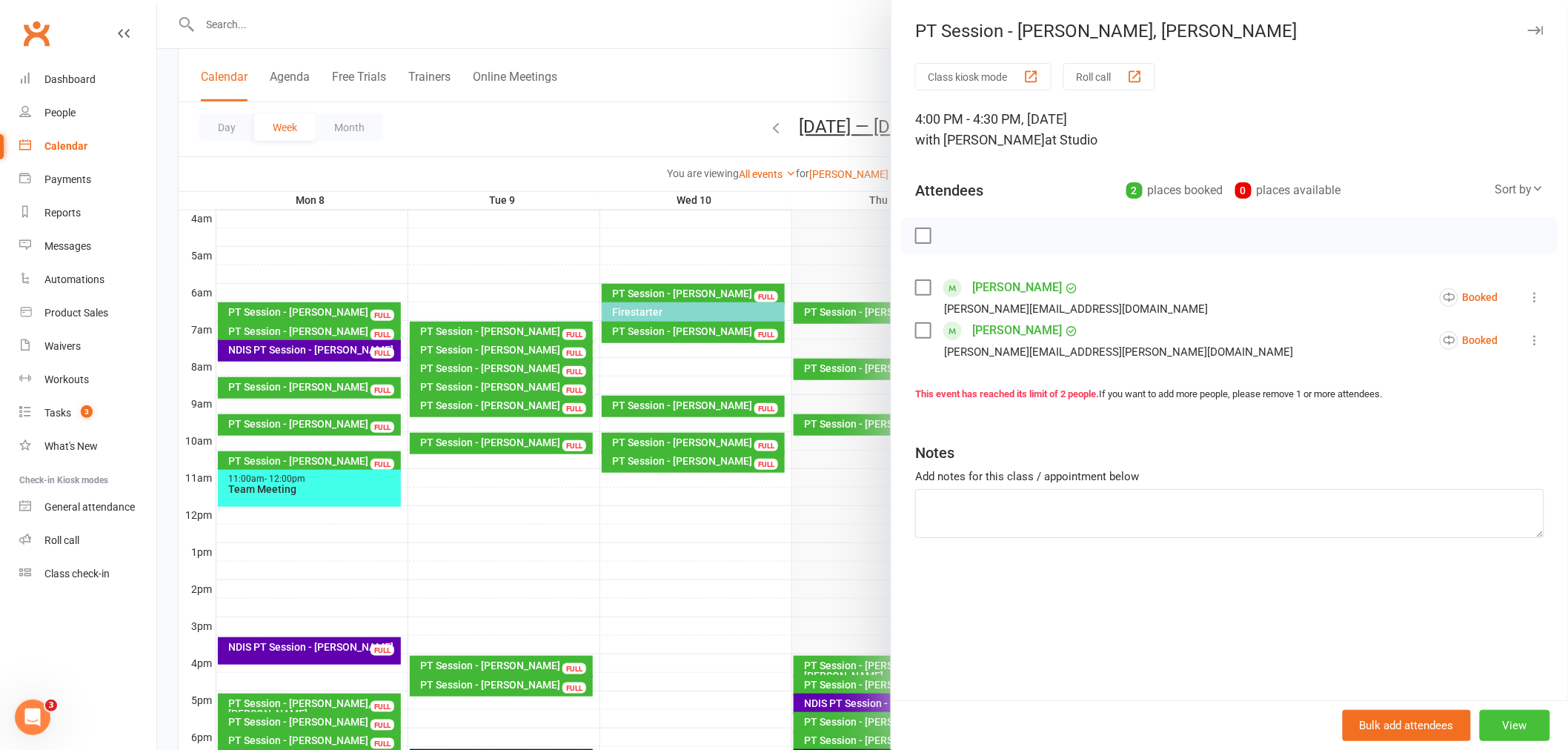
click at [1498, 723] on button "View" at bounding box center [1515, 725] width 70 height 32
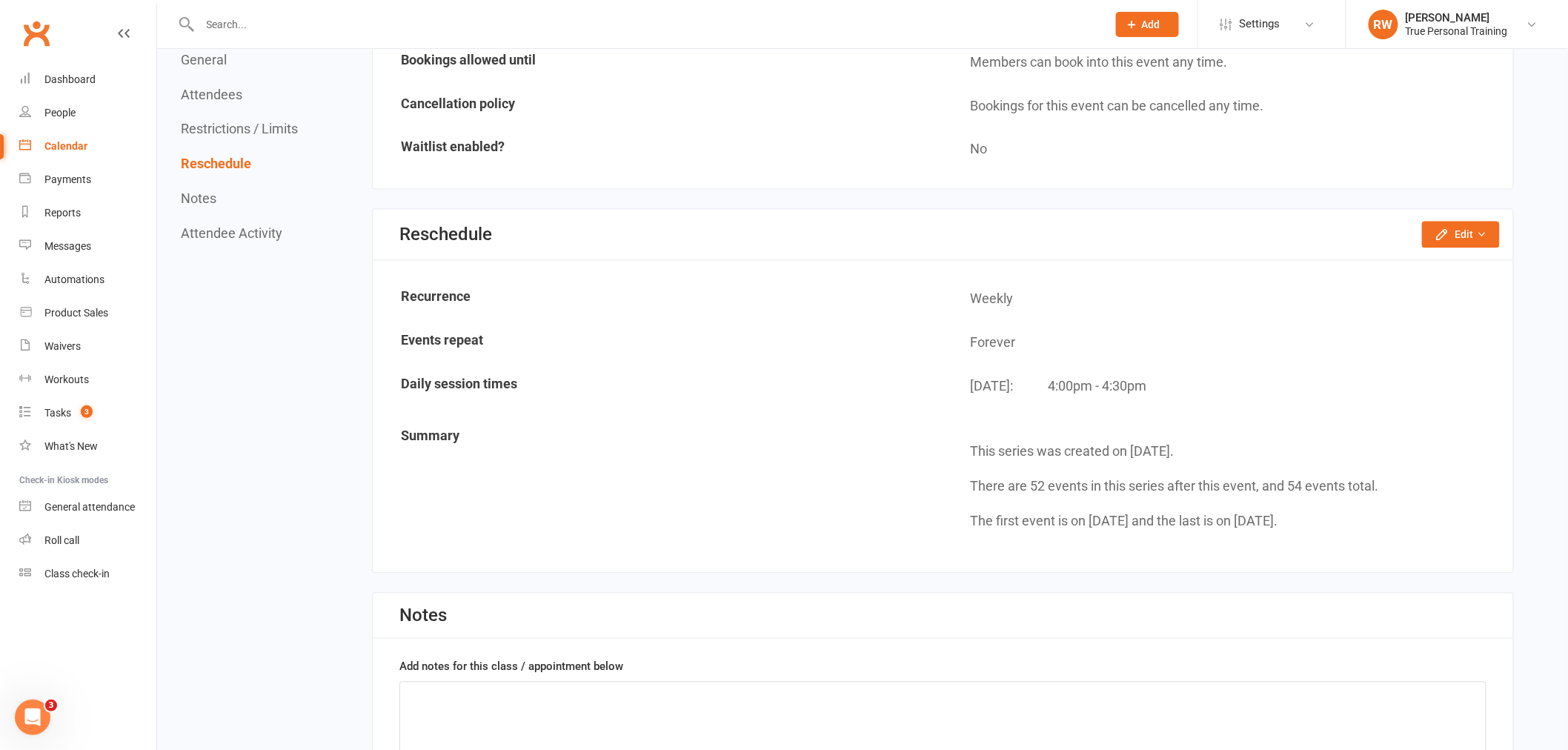
scroll to position [1069, 0]
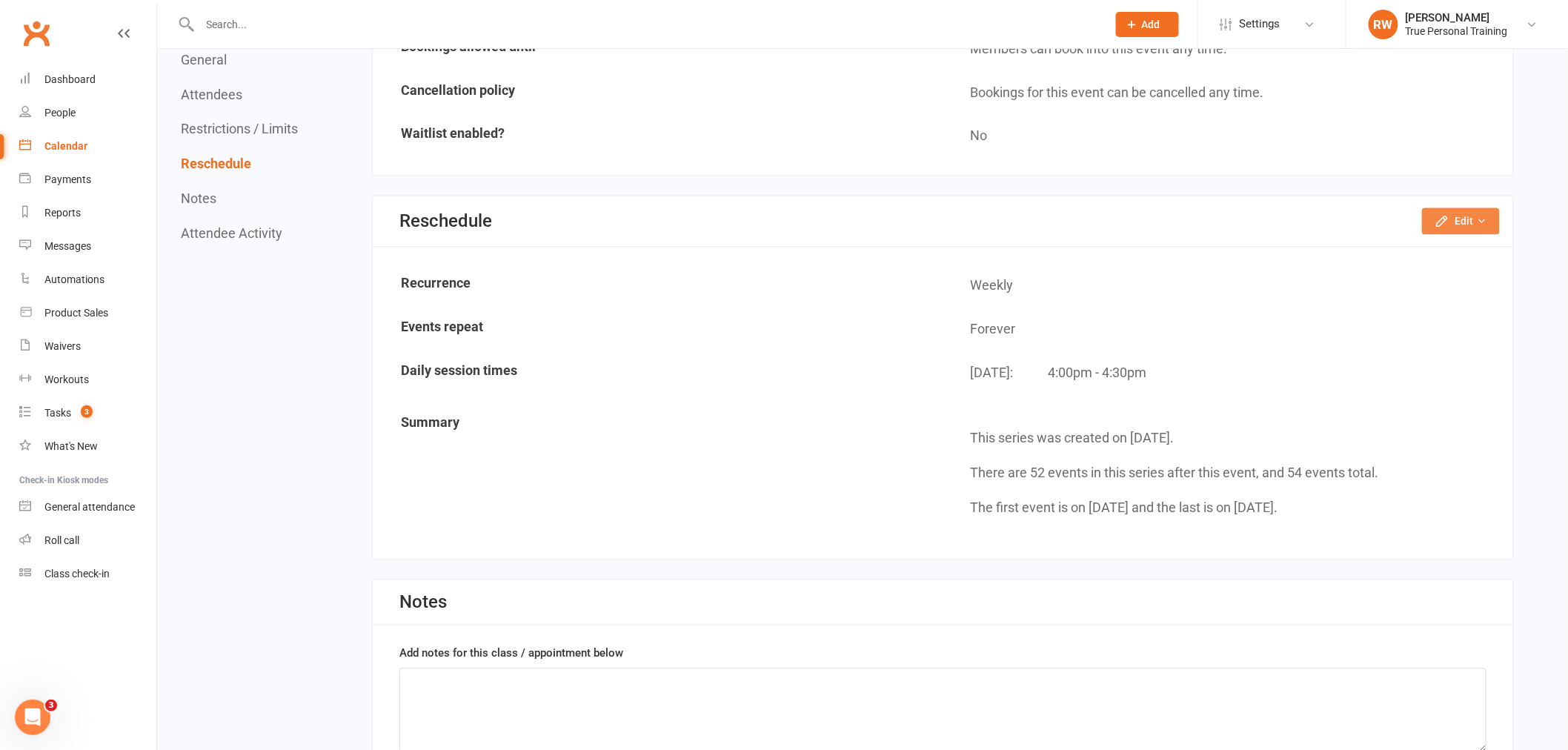
click at [1464, 221] on button "Edit" at bounding box center [1461, 221] width 78 height 27
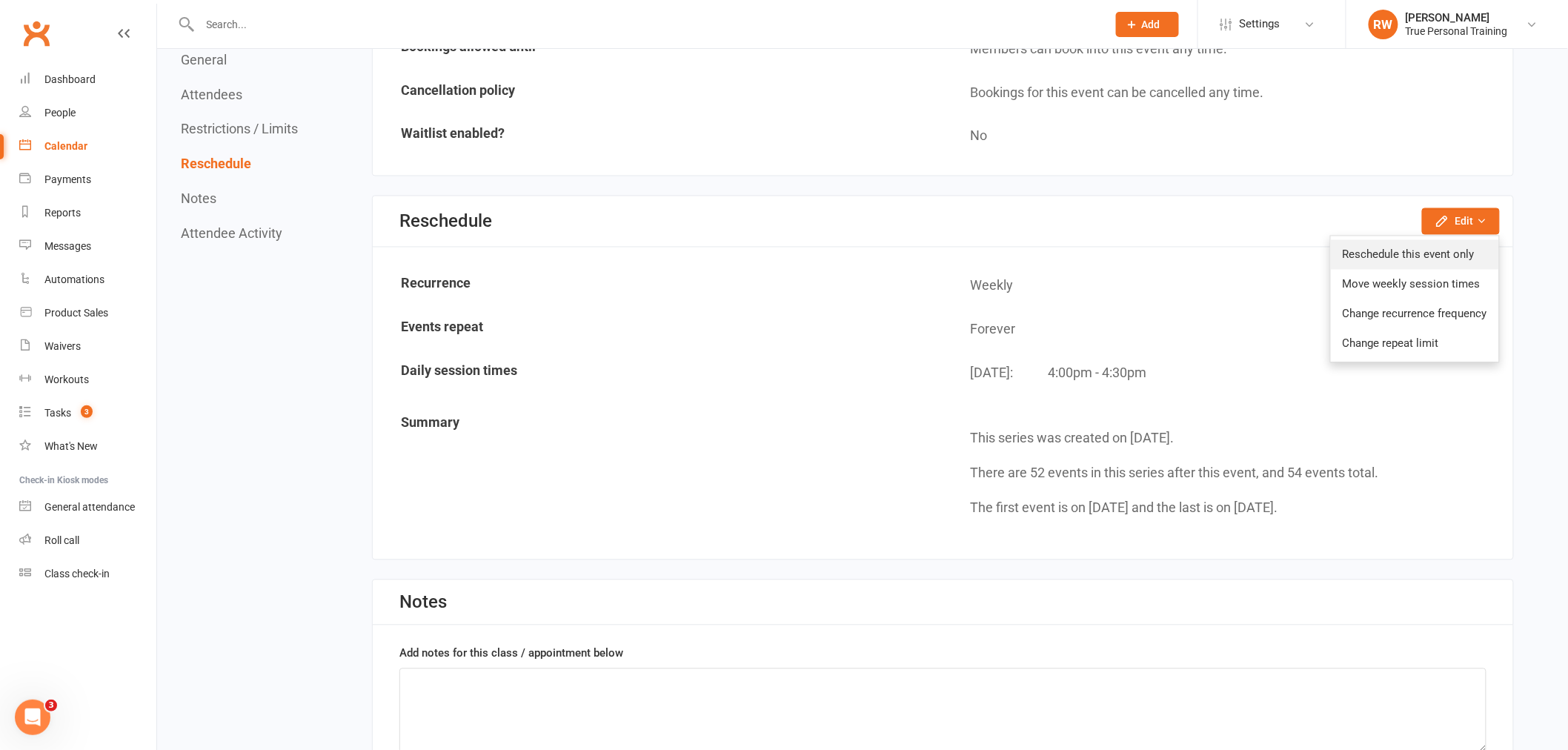
click at [1450, 252] on link "Reschedule this event only" at bounding box center [1415, 255] width 169 height 30
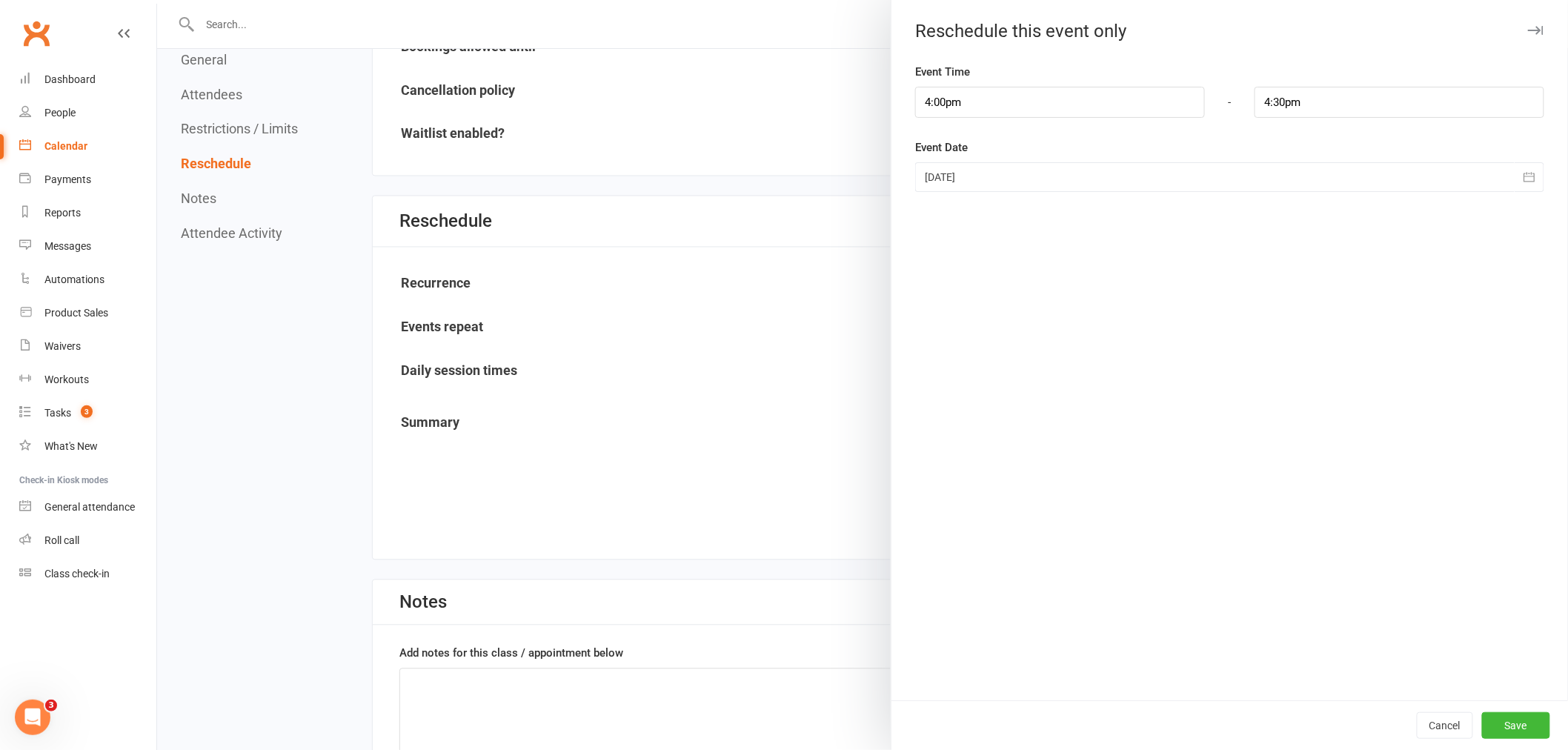
click at [933, 180] on div at bounding box center [1230, 177] width 629 height 30
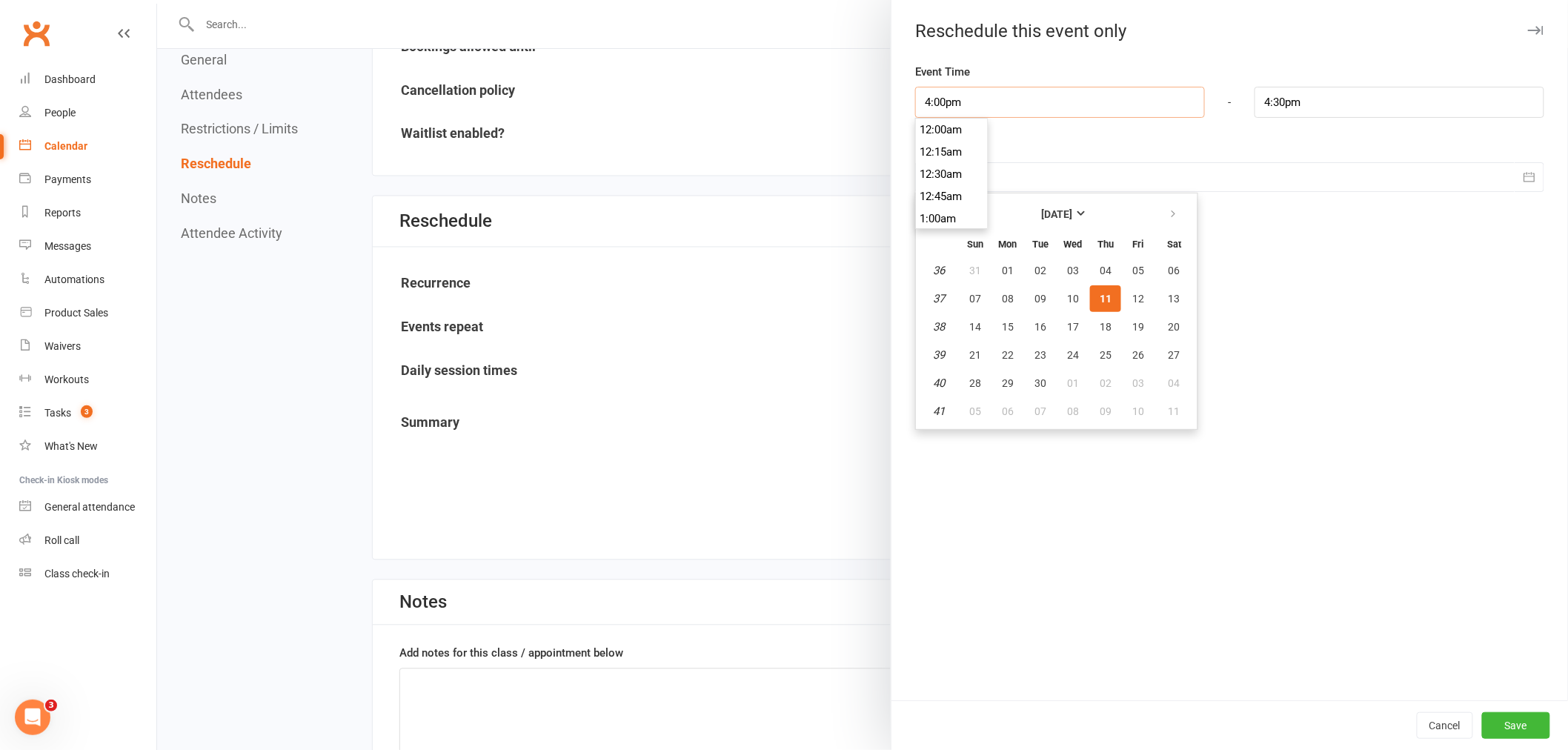
click at [933, 107] on input "4:00pm" at bounding box center [1060, 102] width 290 height 32
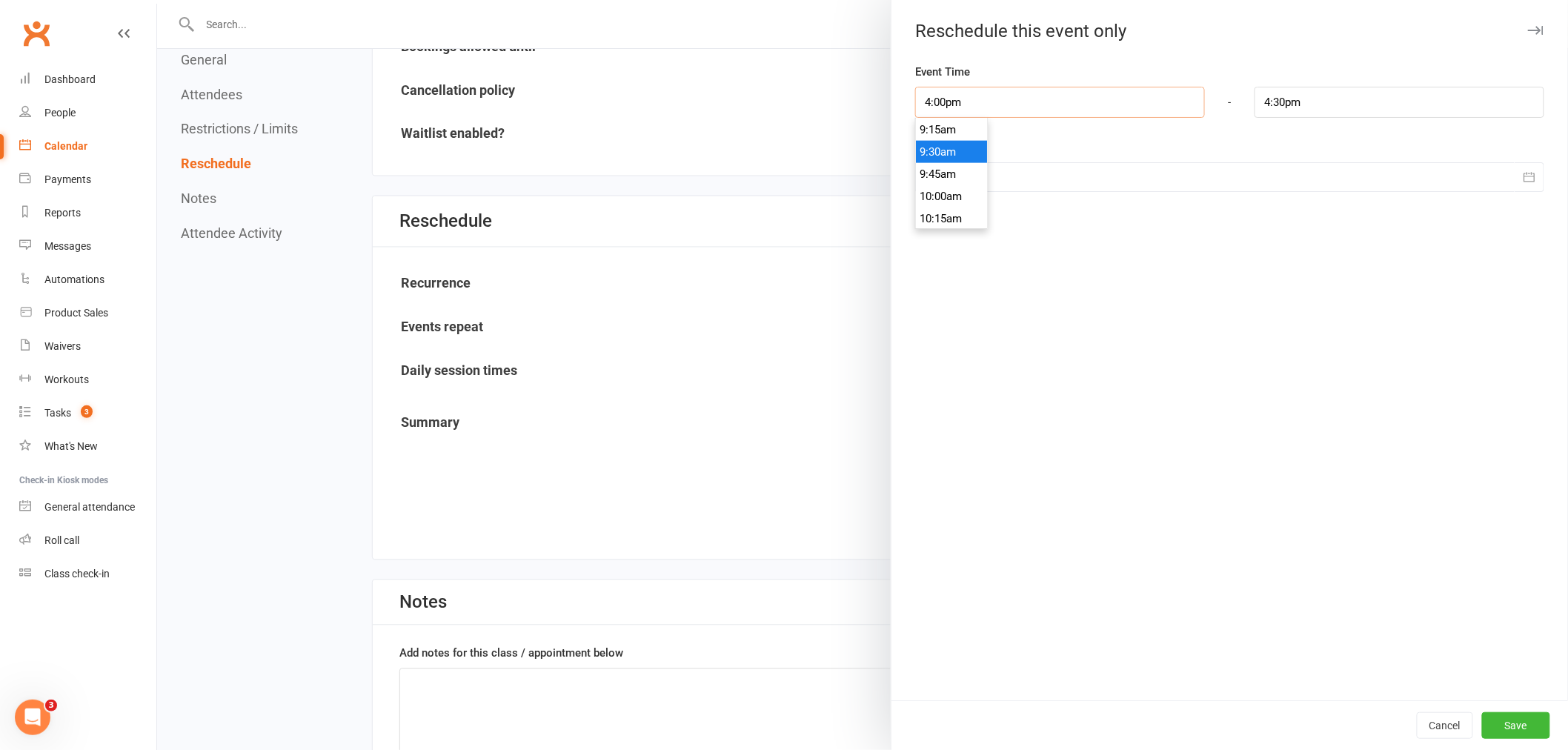
scroll to position [739, 0]
type input "9:00am"
type input "9:30am"
click at [938, 183] on li "9:00am" at bounding box center [952, 190] width 71 height 23
click at [1496, 726] on button "Save" at bounding box center [1516, 724] width 68 height 27
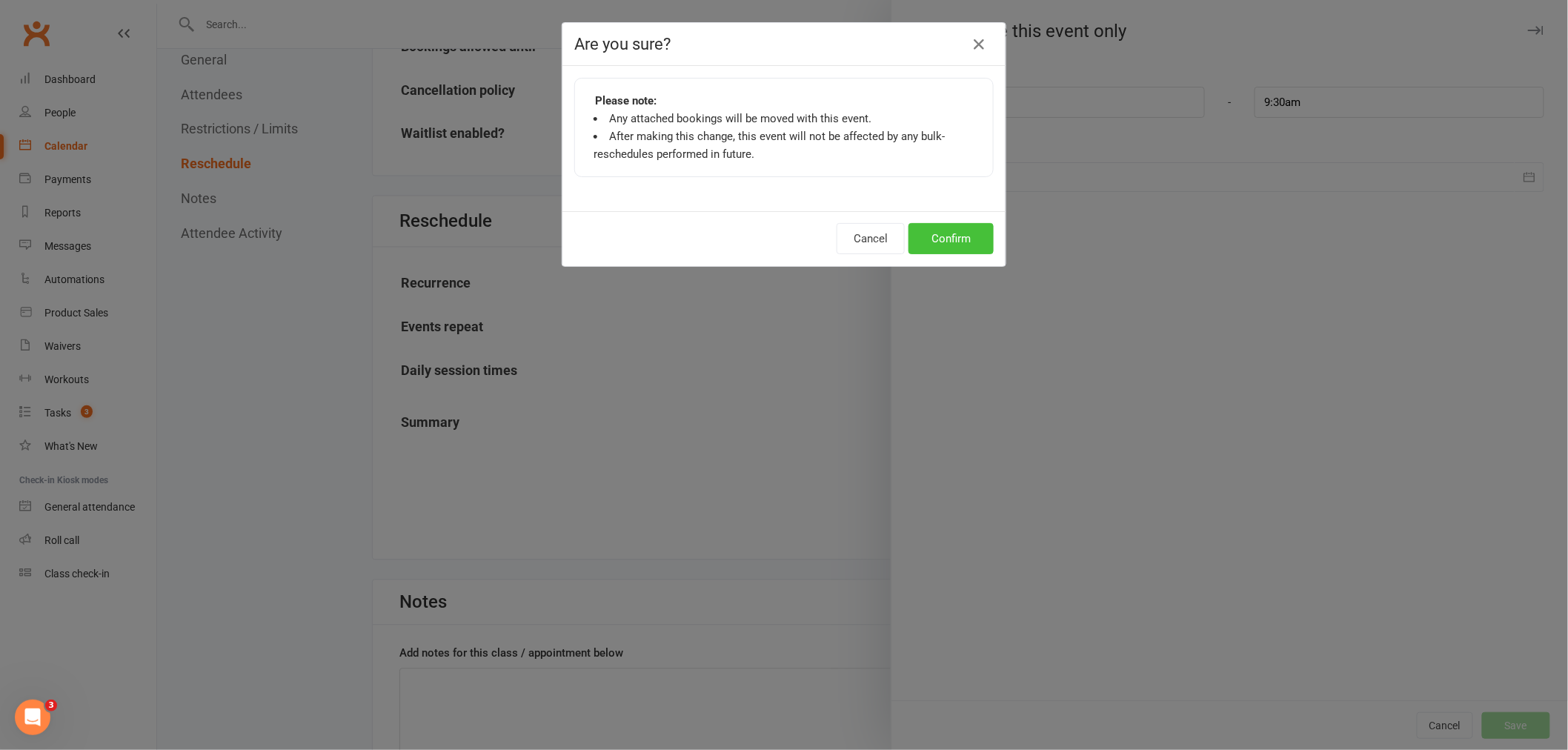
click at [939, 226] on button "Confirm" at bounding box center [952, 239] width 85 height 32
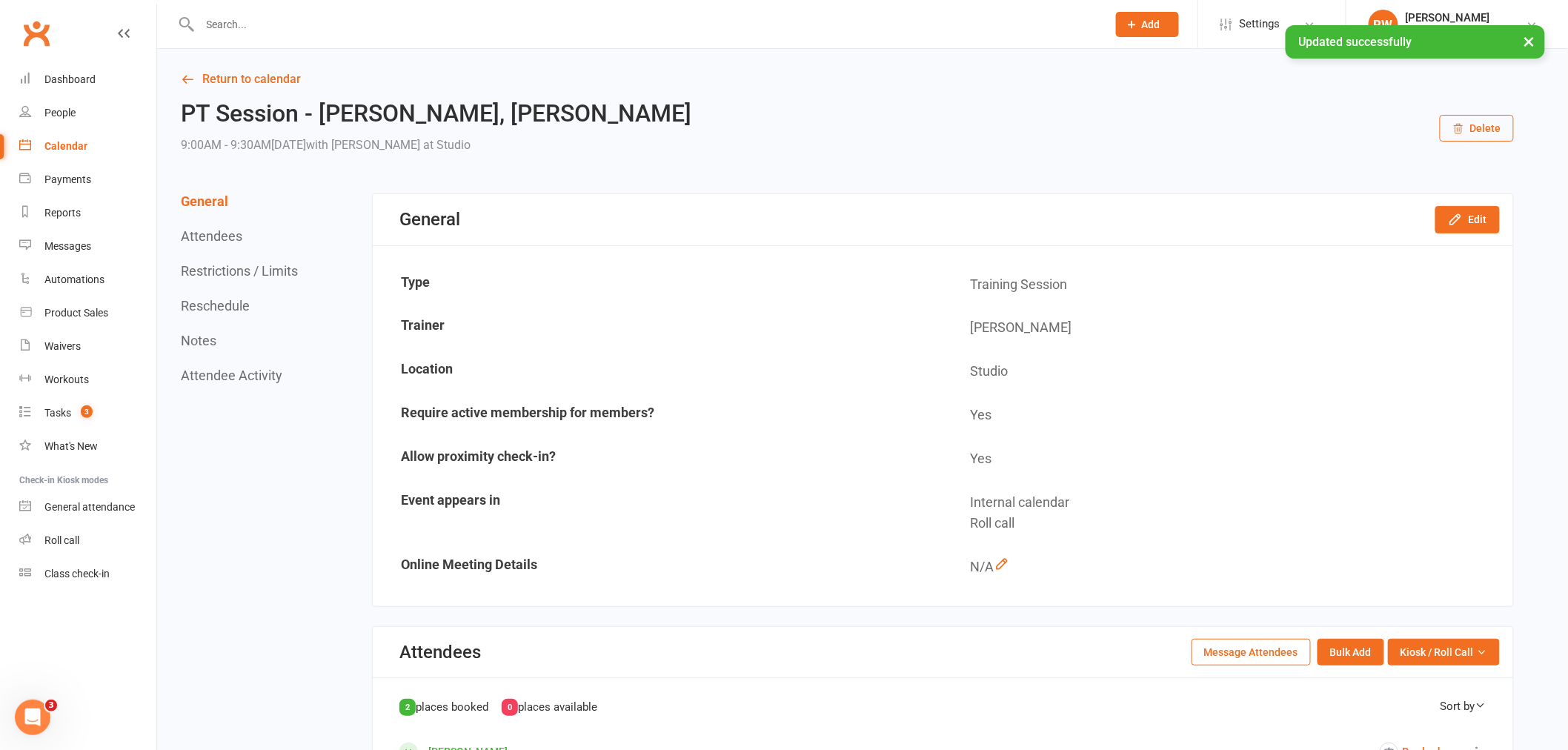
scroll to position [0, 0]
click at [222, 85] on link "Return to calendar" at bounding box center [847, 80] width 1333 height 21
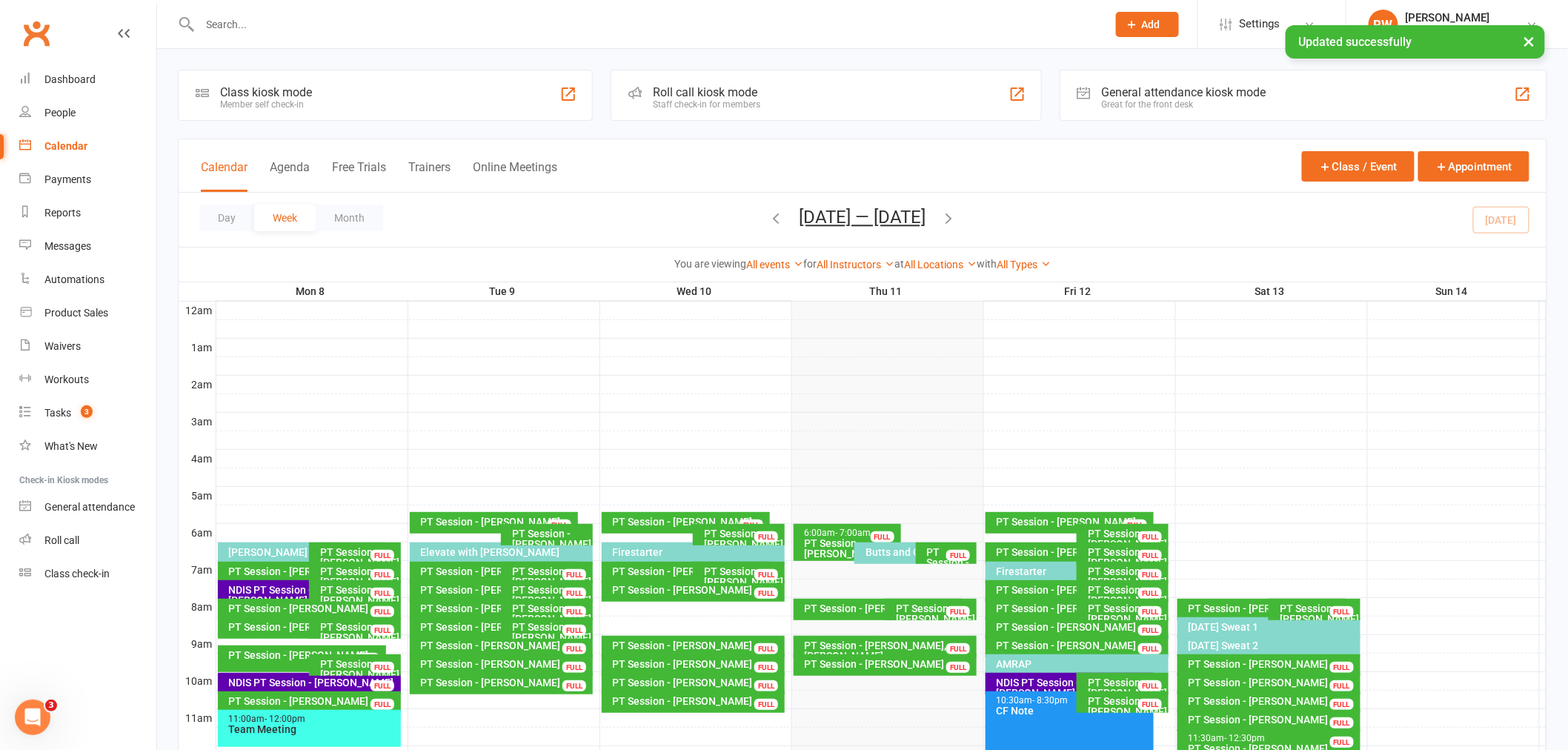
scroll to position [411, 0]
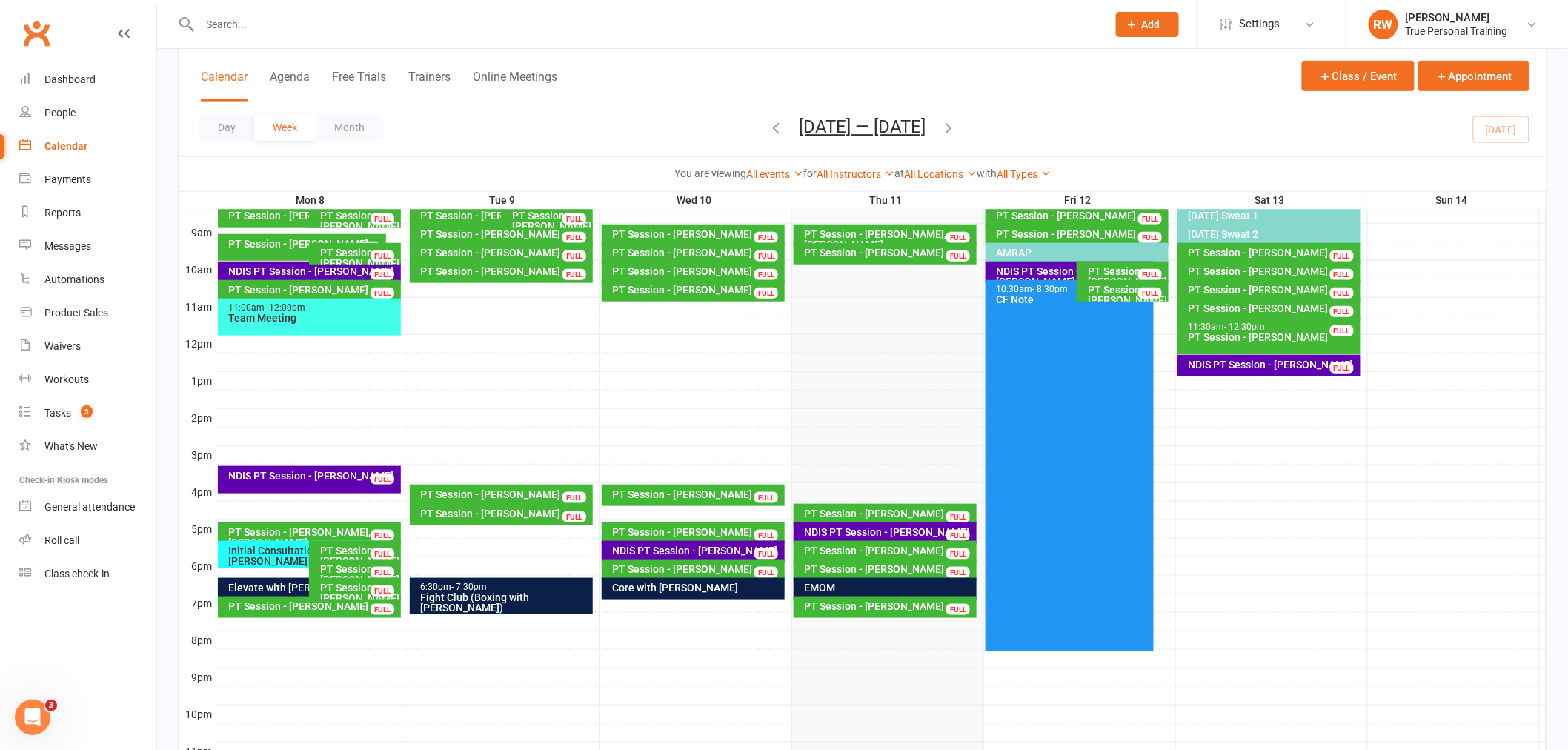
click at [881, 249] on div "PT Session - Lucinda Preston" at bounding box center [890, 252] width 171 height 11
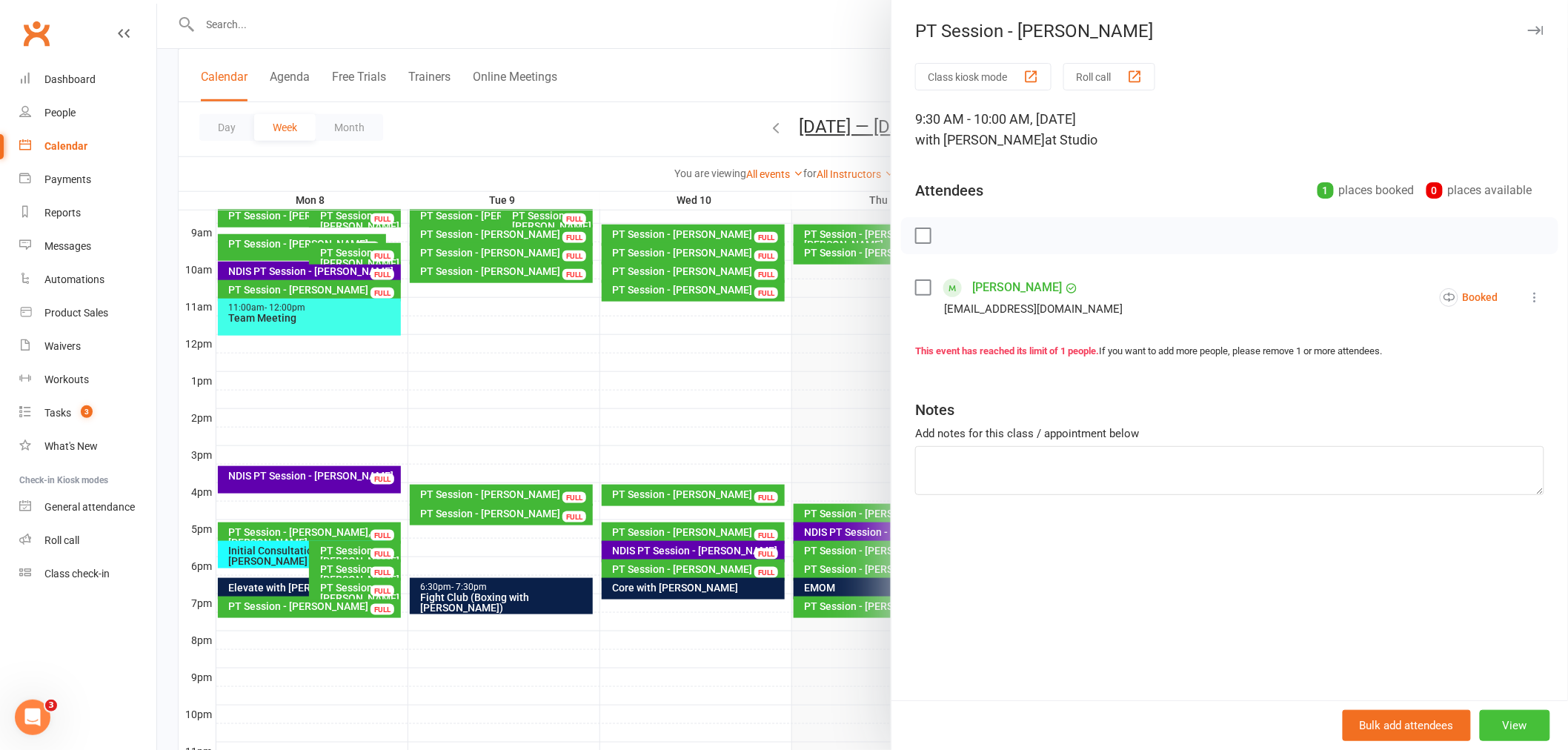
click at [1509, 731] on button "View" at bounding box center [1515, 725] width 70 height 32
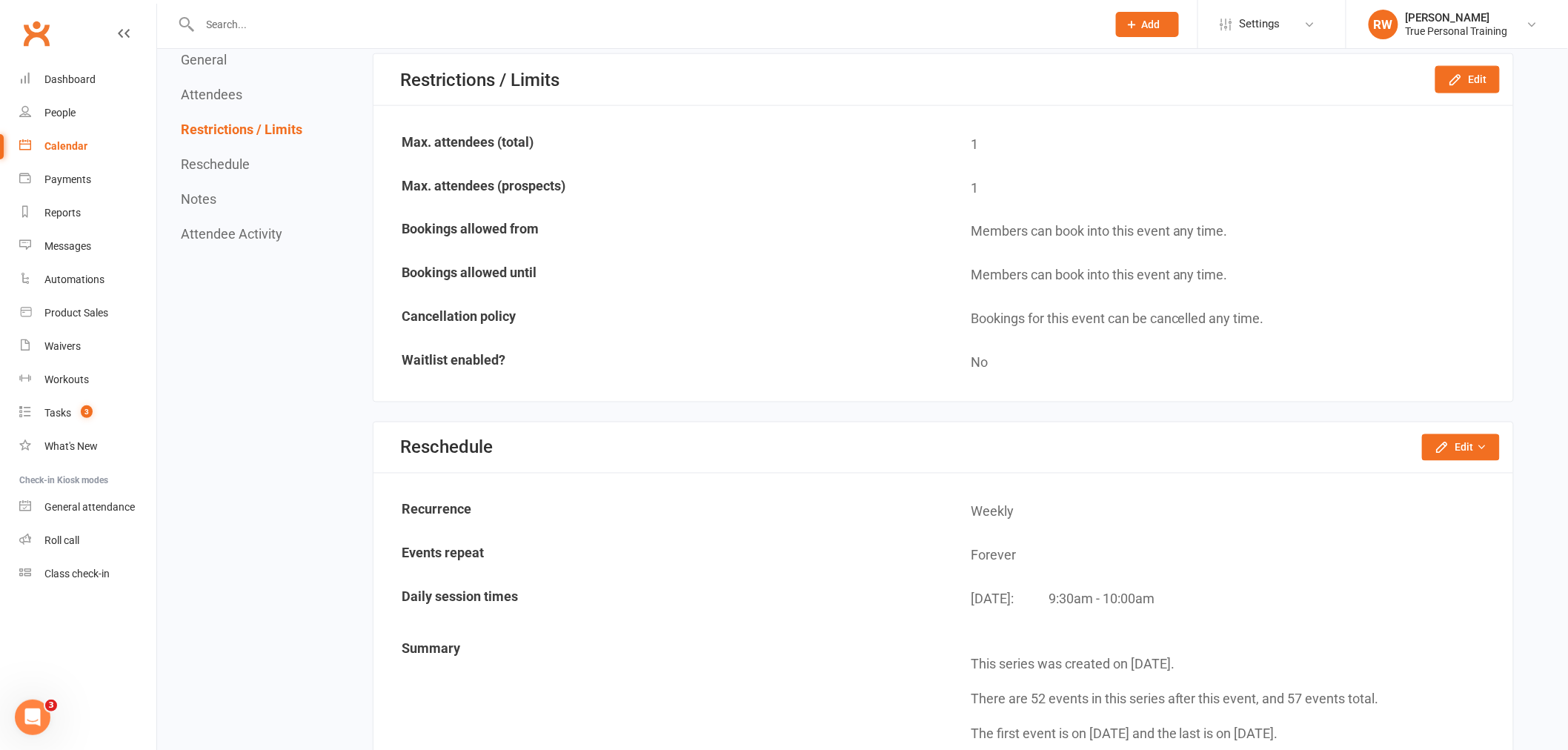
scroll to position [823, 0]
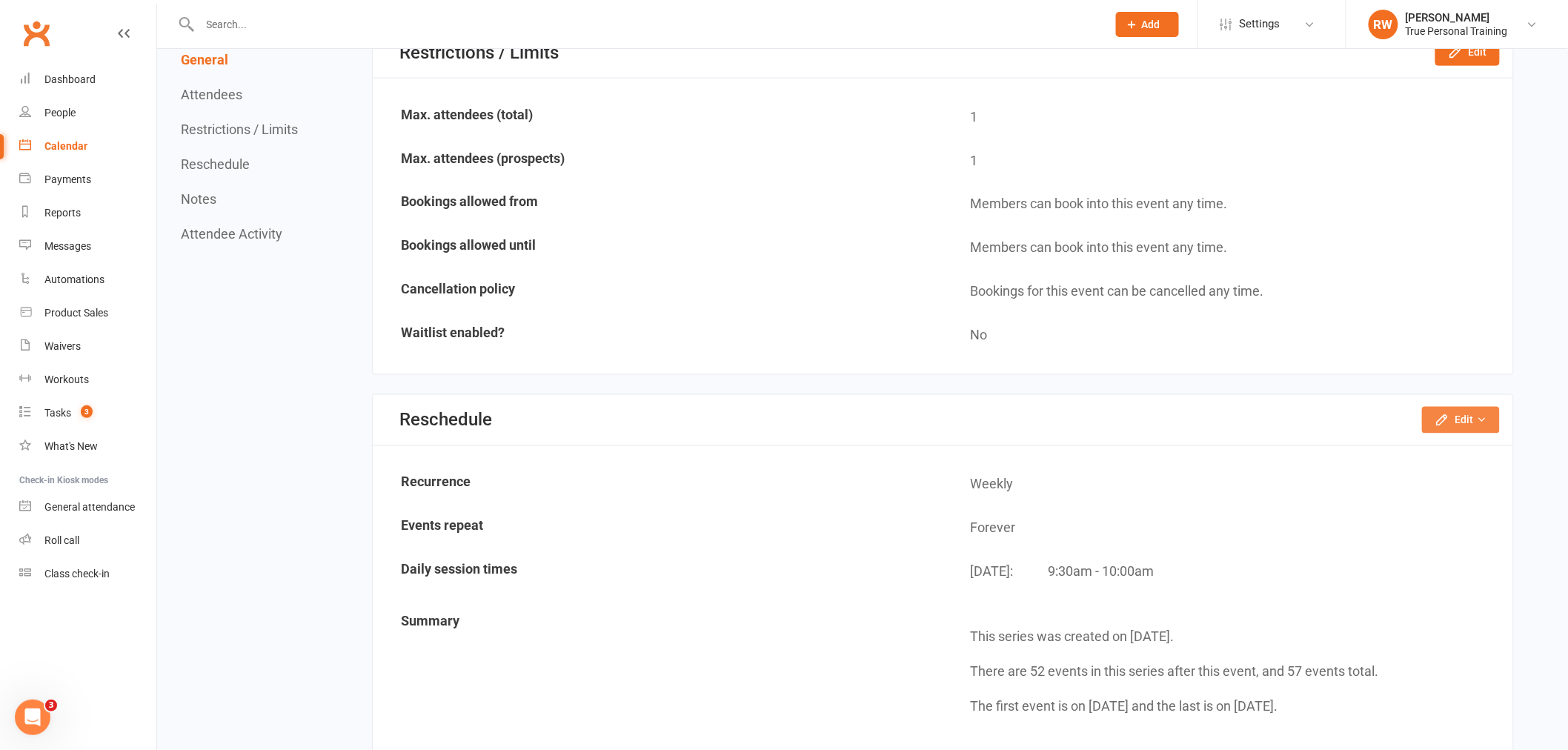
click at [1453, 407] on button "Edit" at bounding box center [1461, 420] width 78 height 27
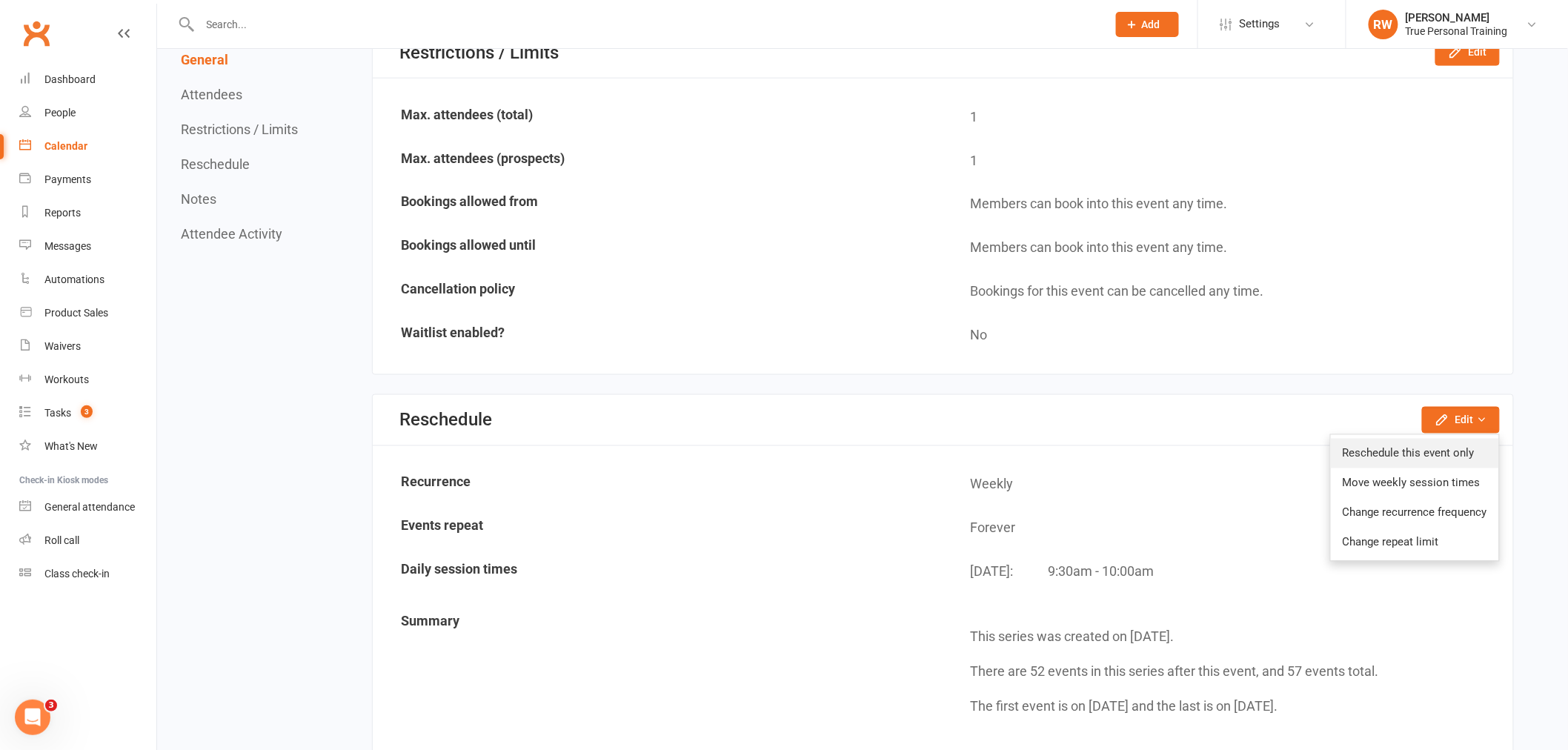
click at [1384, 439] on link "Reschedule this event only" at bounding box center [1415, 453] width 169 height 30
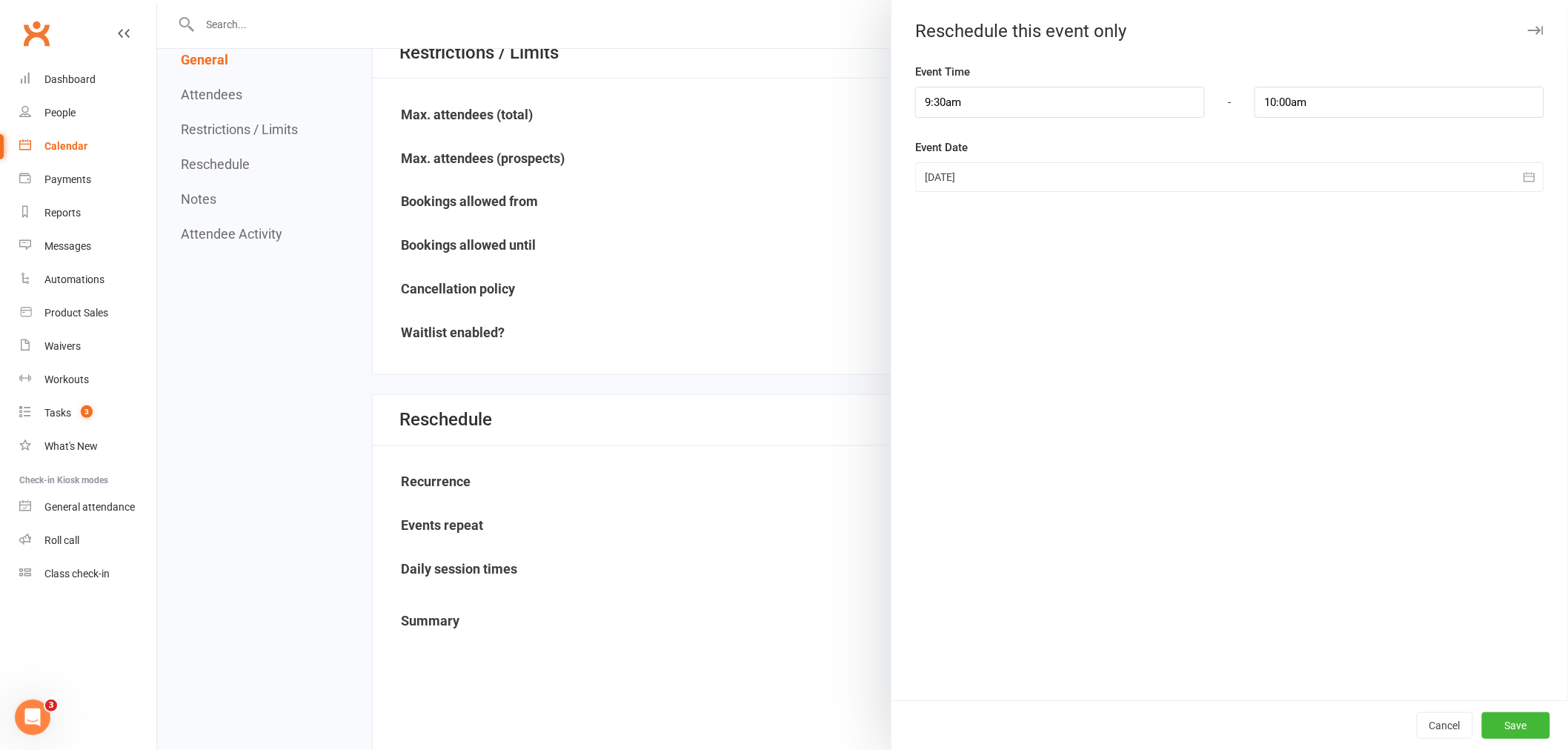
click at [1002, 179] on div at bounding box center [1230, 177] width 629 height 30
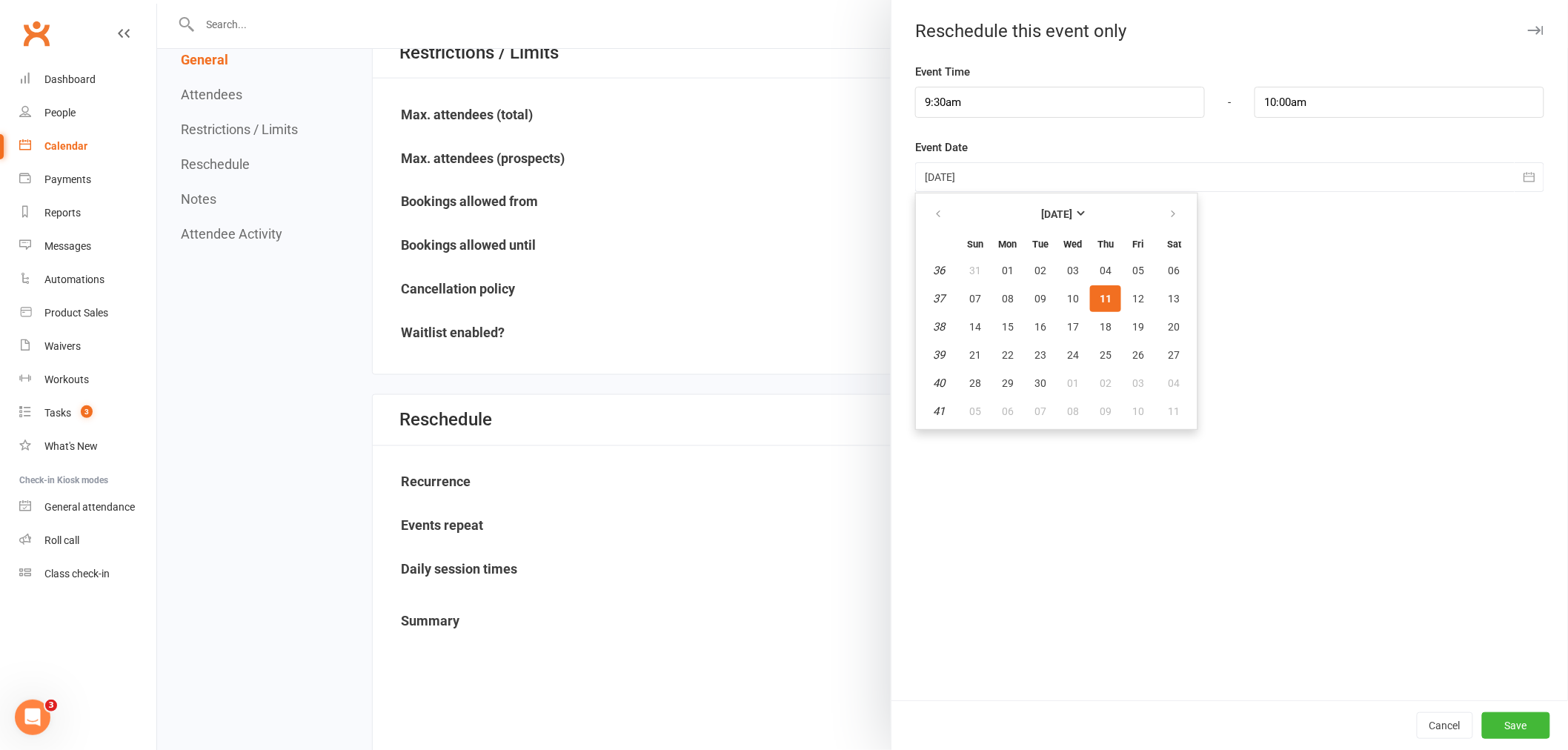
click at [979, 84] on div "Event Time 9:30am - 10:00am" at bounding box center [1230, 91] width 629 height 55
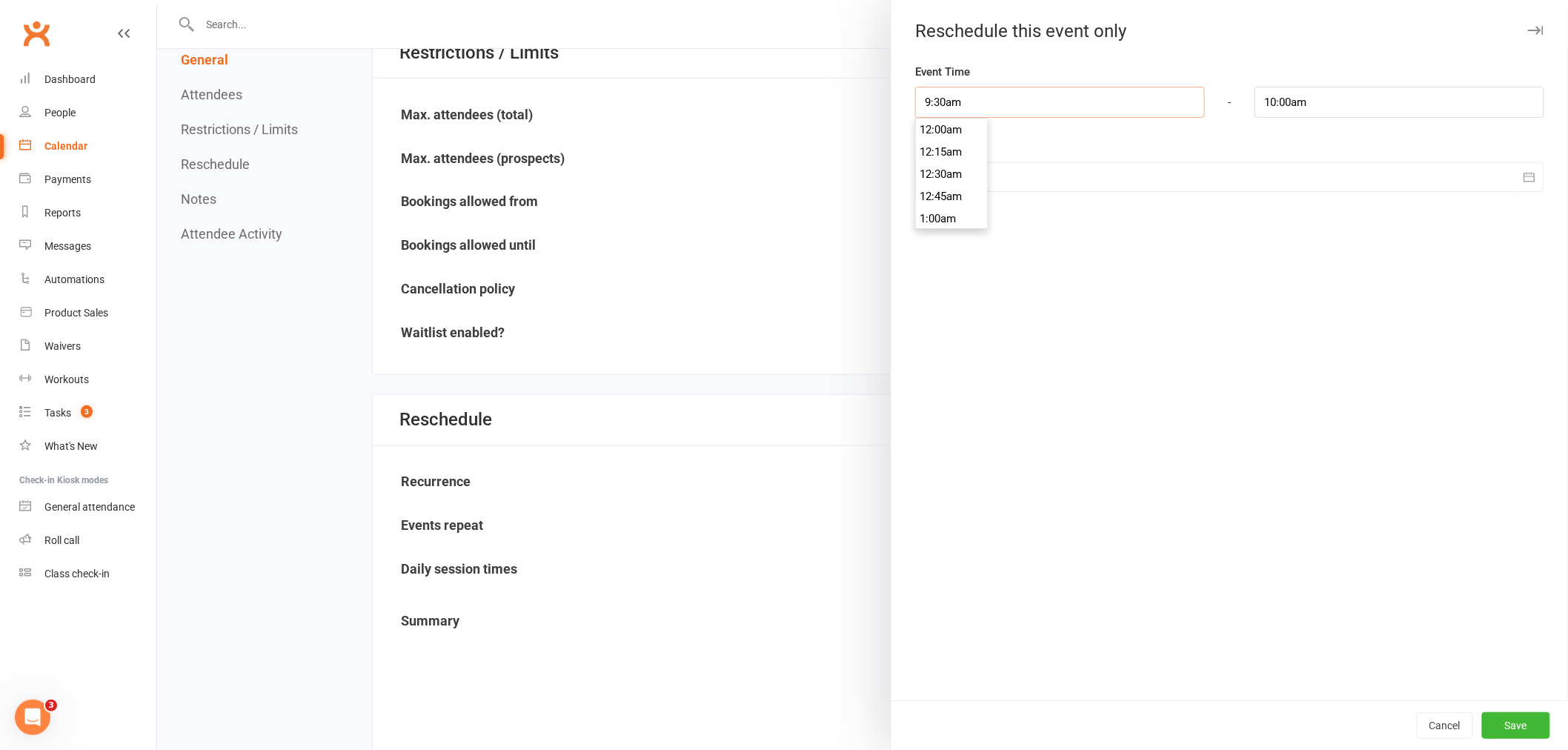
click at [974, 100] on input "9:30am" at bounding box center [1060, 102] width 290 height 32
type input "8:30am"
type input "9:00am"
click at [949, 135] on li "8:30am" at bounding box center [952, 129] width 71 height 23
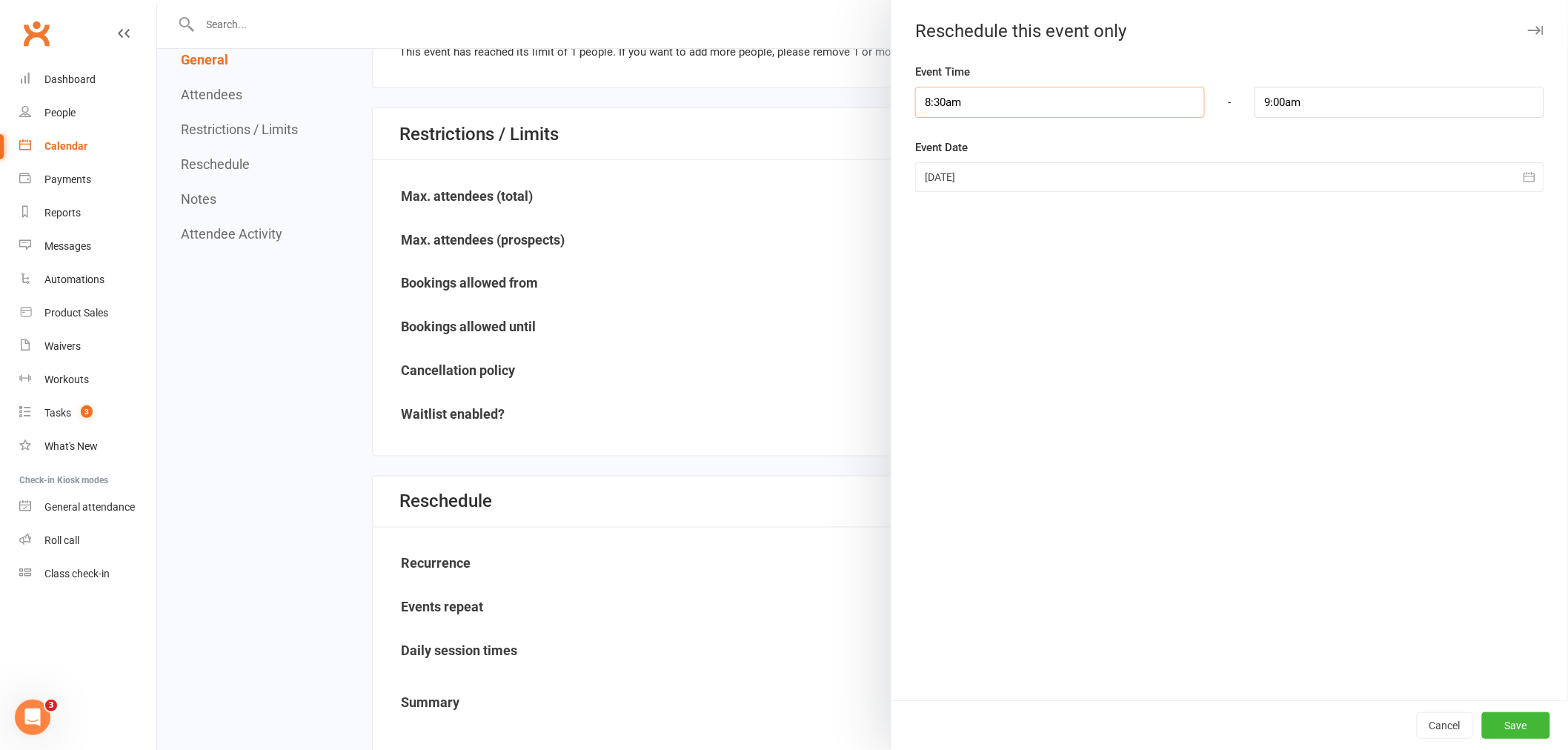
scroll to position [741, 0]
click at [951, 180] on div at bounding box center [1230, 177] width 629 height 30
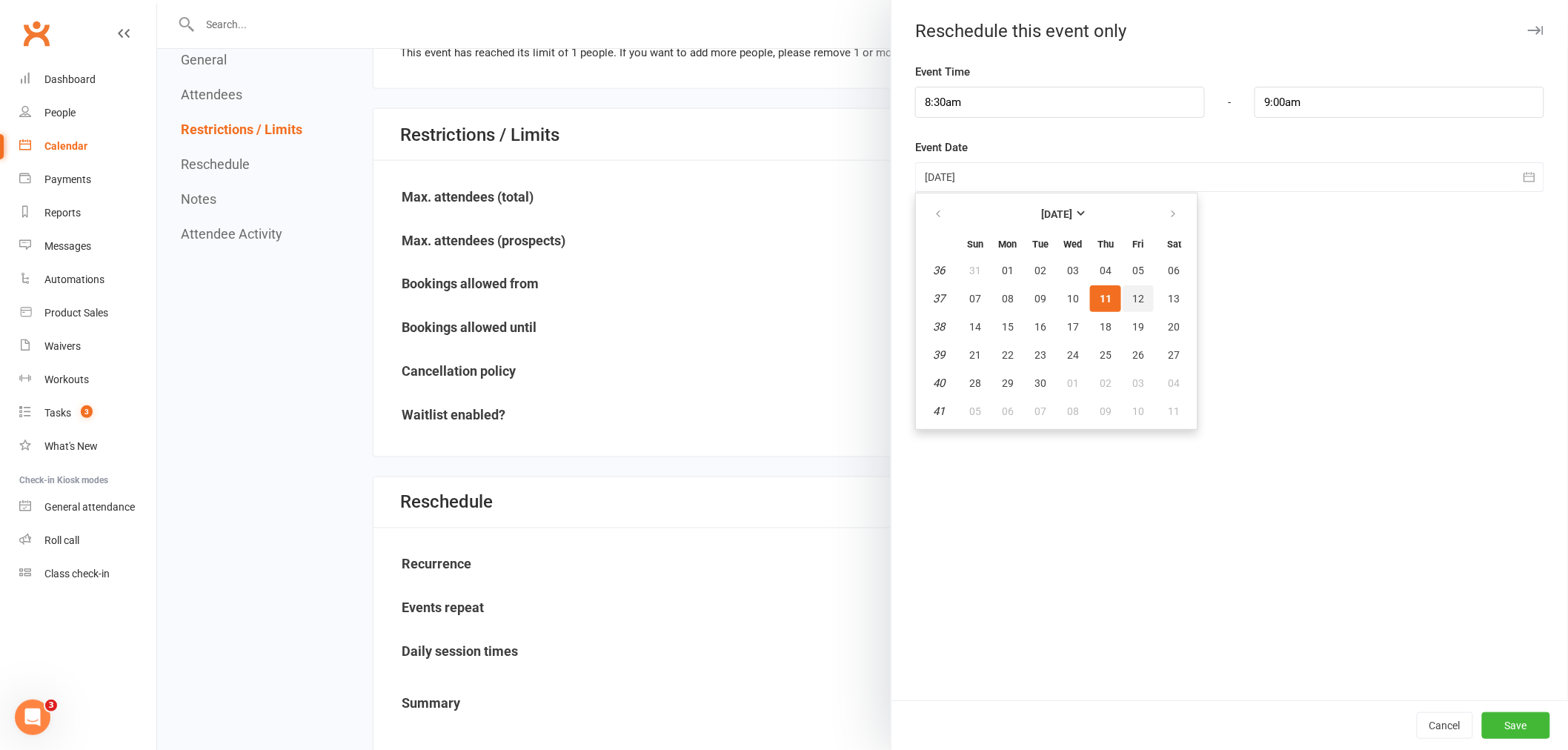
click at [1133, 298] on span "12" at bounding box center [1139, 299] width 12 height 12
type input "12 Sep 2025"
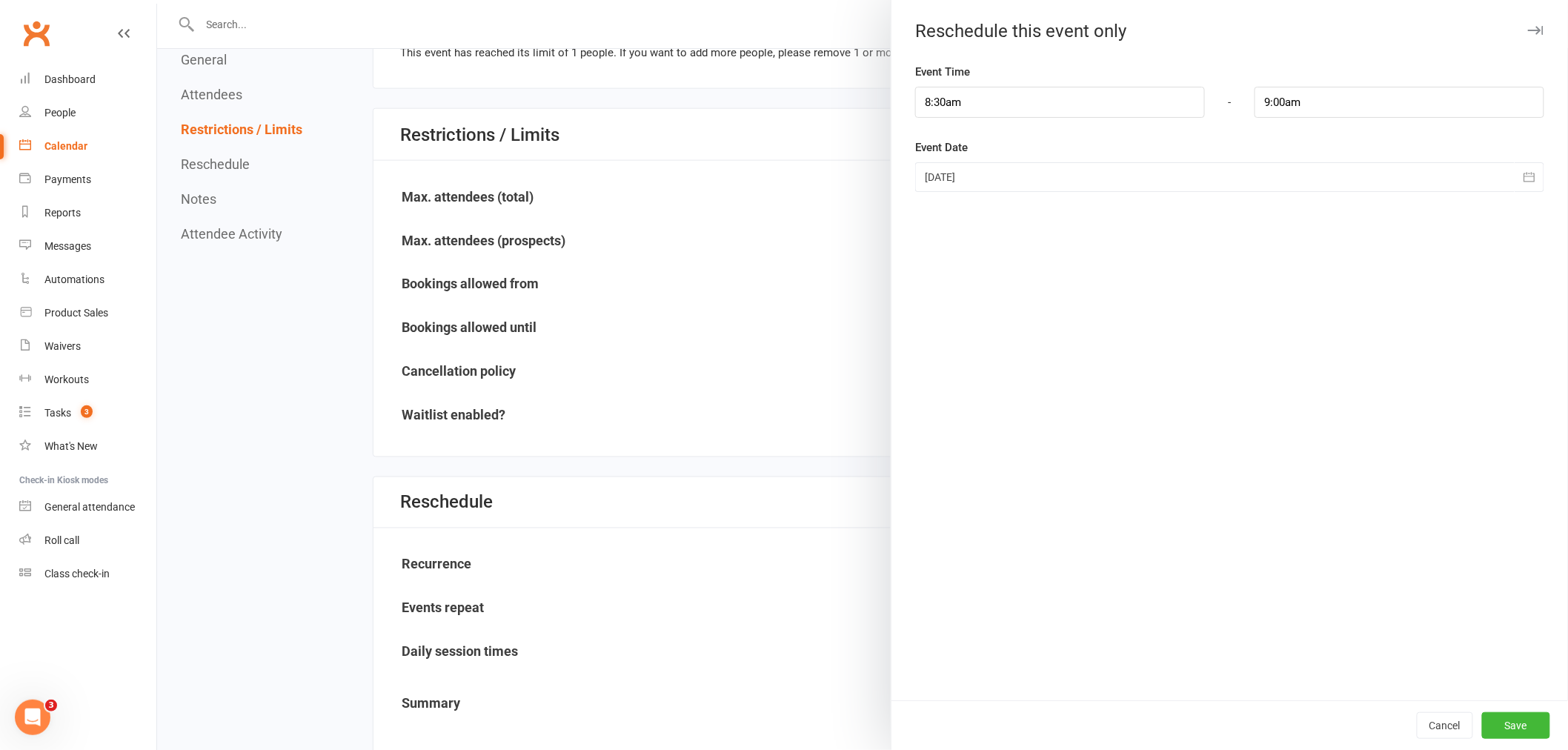
click at [1341, 401] on div "Event Time 8:30am 12:00am 12:15am 12:30am 12:45am 1:00am 1:15am 1:30am 1:45am 2…" at bounding box center [1230, 381] width 677 height 637
click at [1498, 720] on button "Save" at bounding box center [1516, 724] width 68 height 27
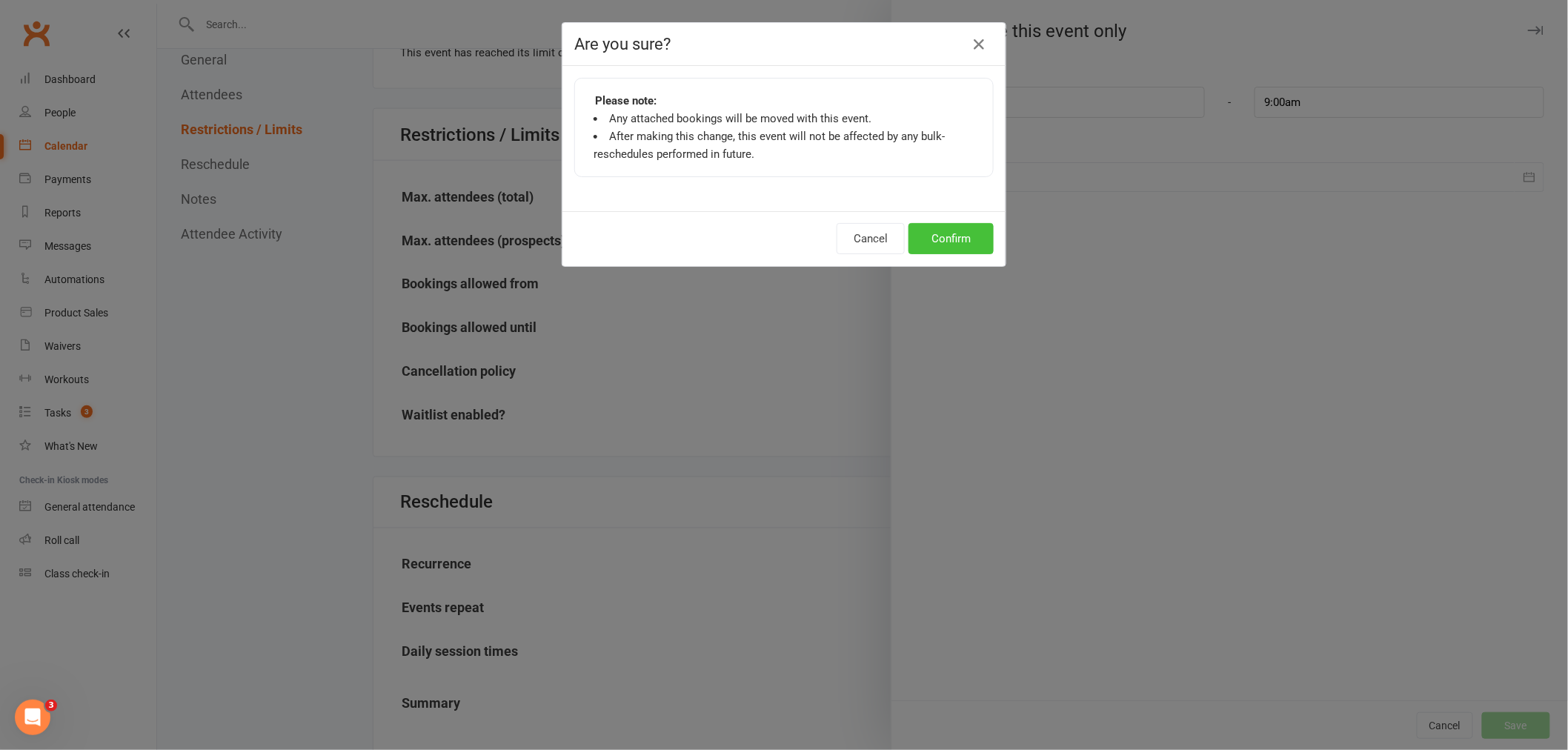
click at [975, 240] on button "Confirm" at bounding box center [952, 239] width 85 height 32
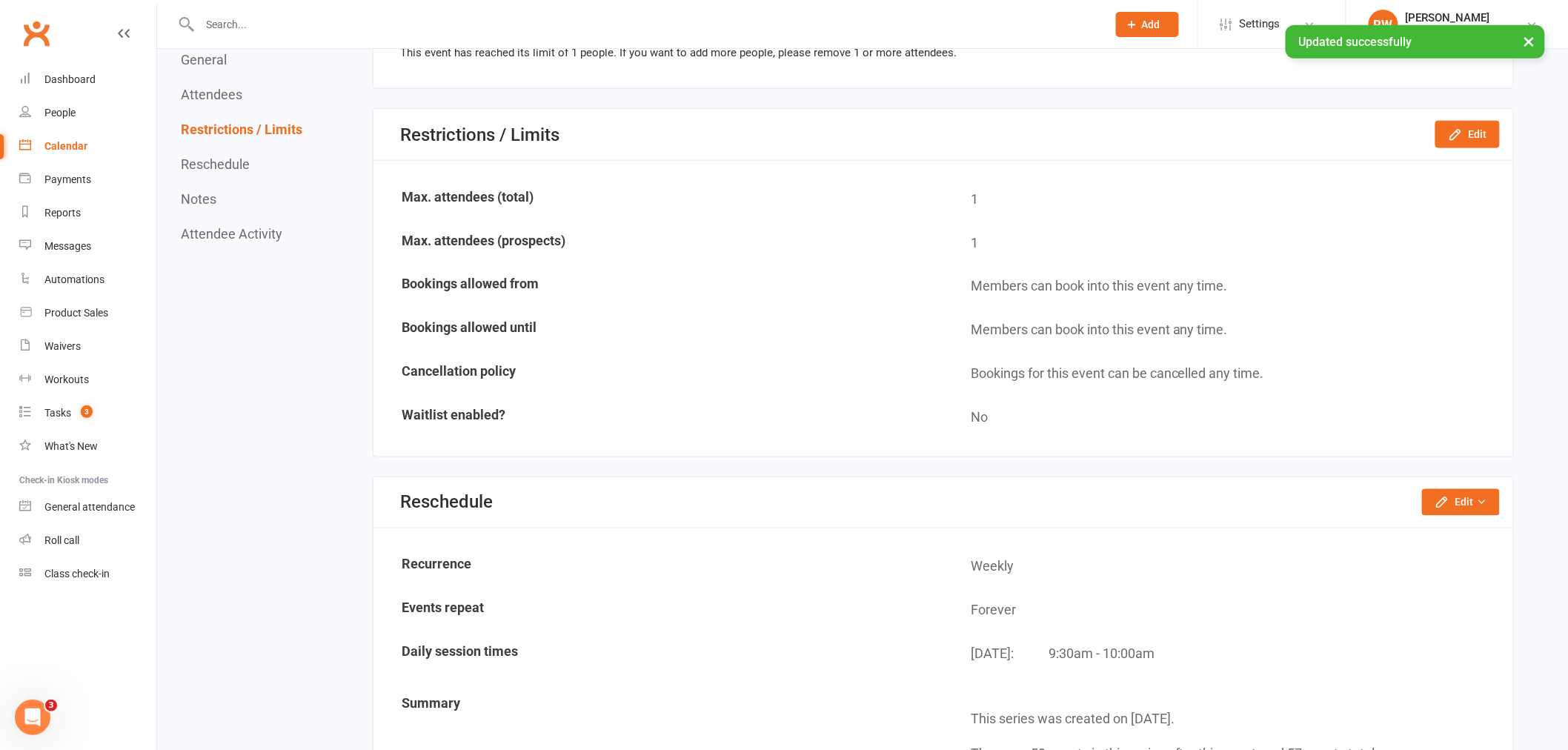
click at [440, 178] on td "Max. attendees (total)" at bounding box center [659, 199] width 568 height 42
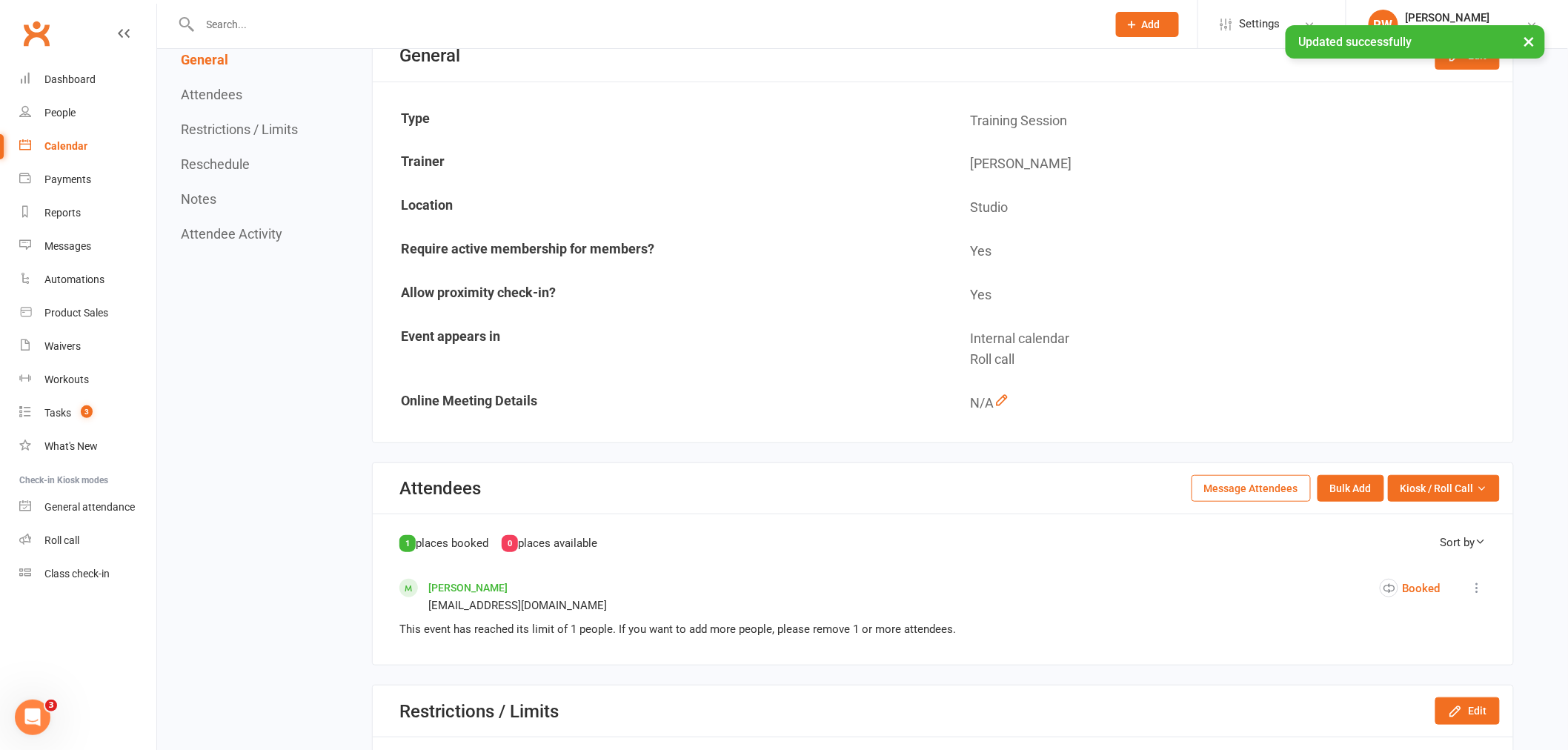
scroll to position [0, 0]
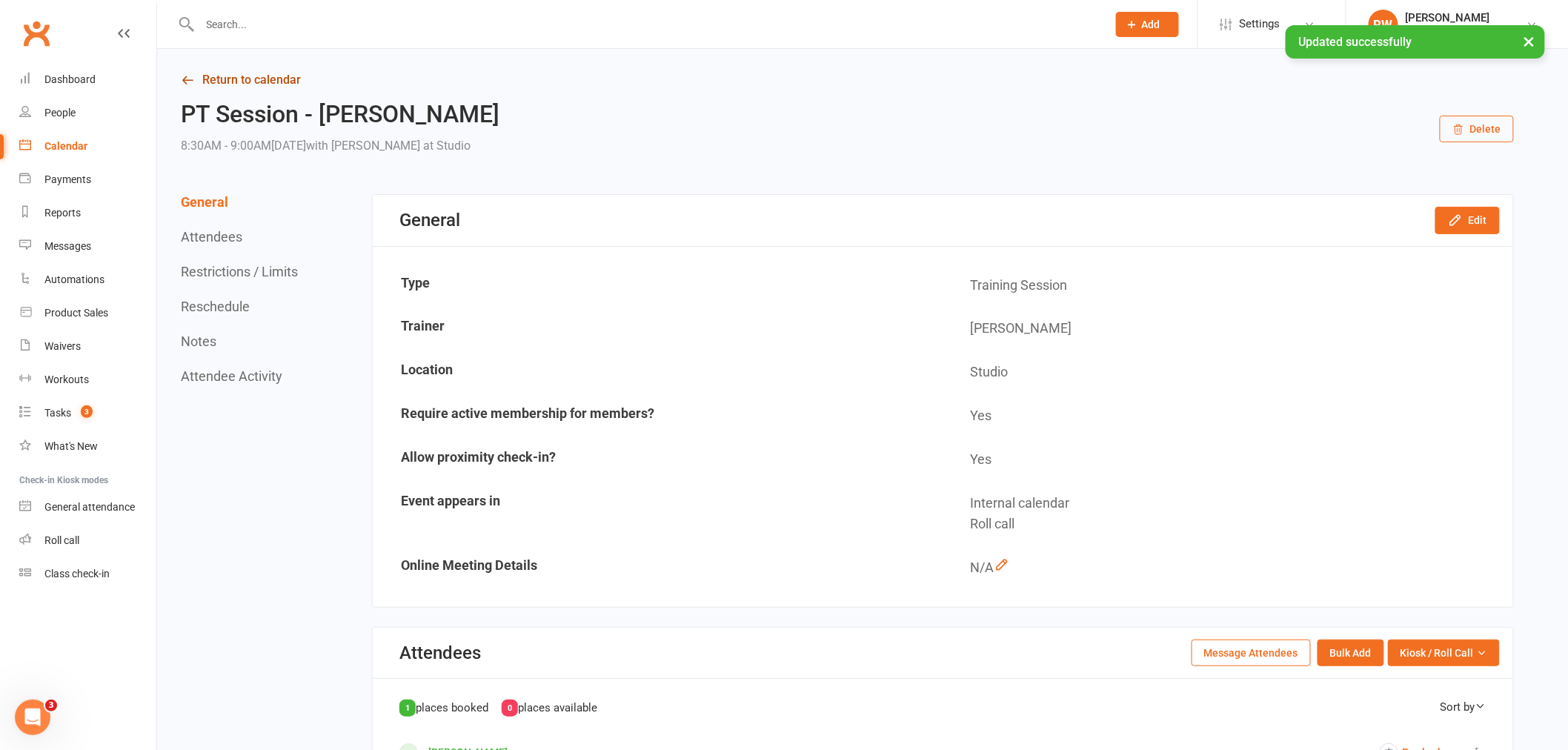
click at [255, 86] on link "Return to calendar" at bounding box center [847, 80] width 1333 height 21
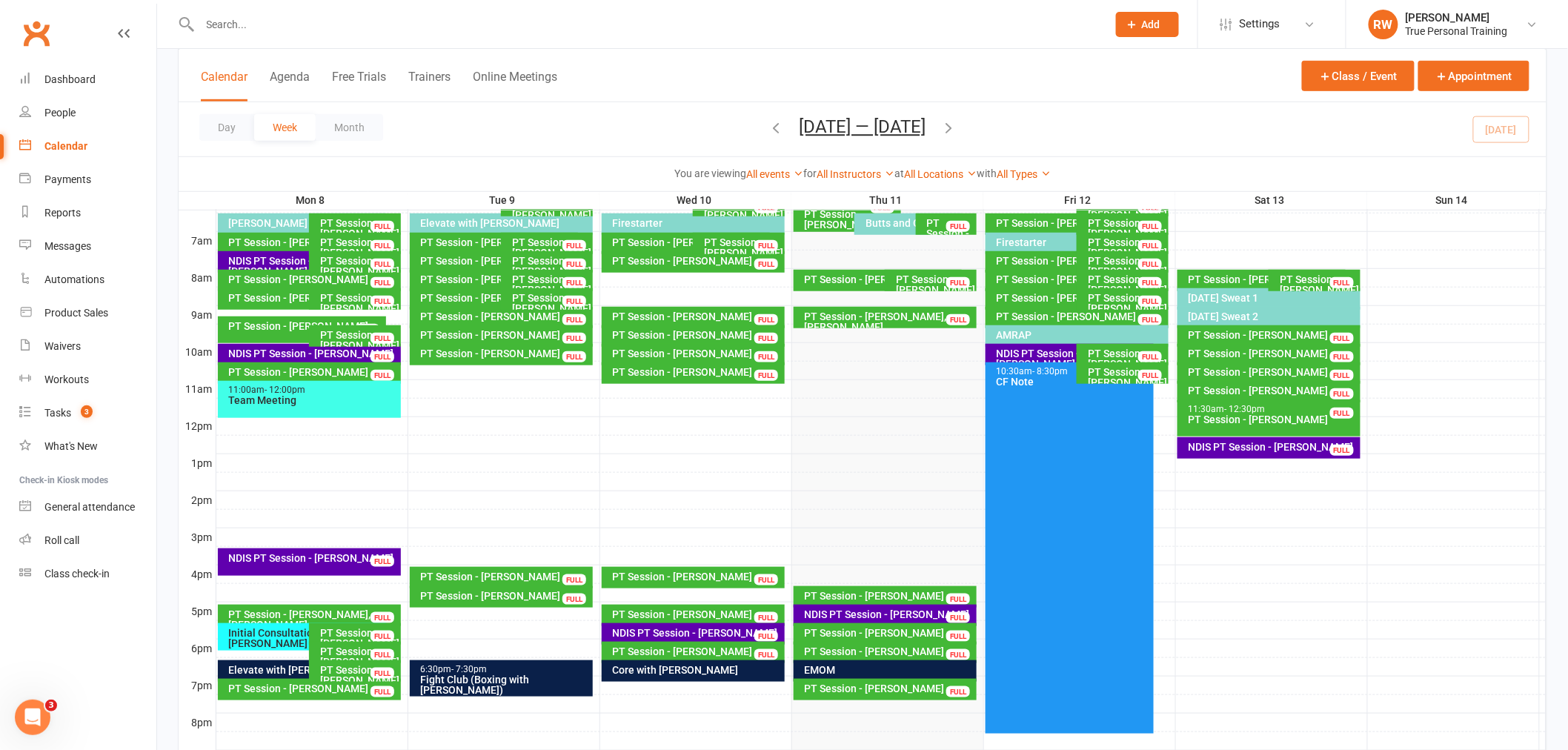
scroll to position [246, 0]
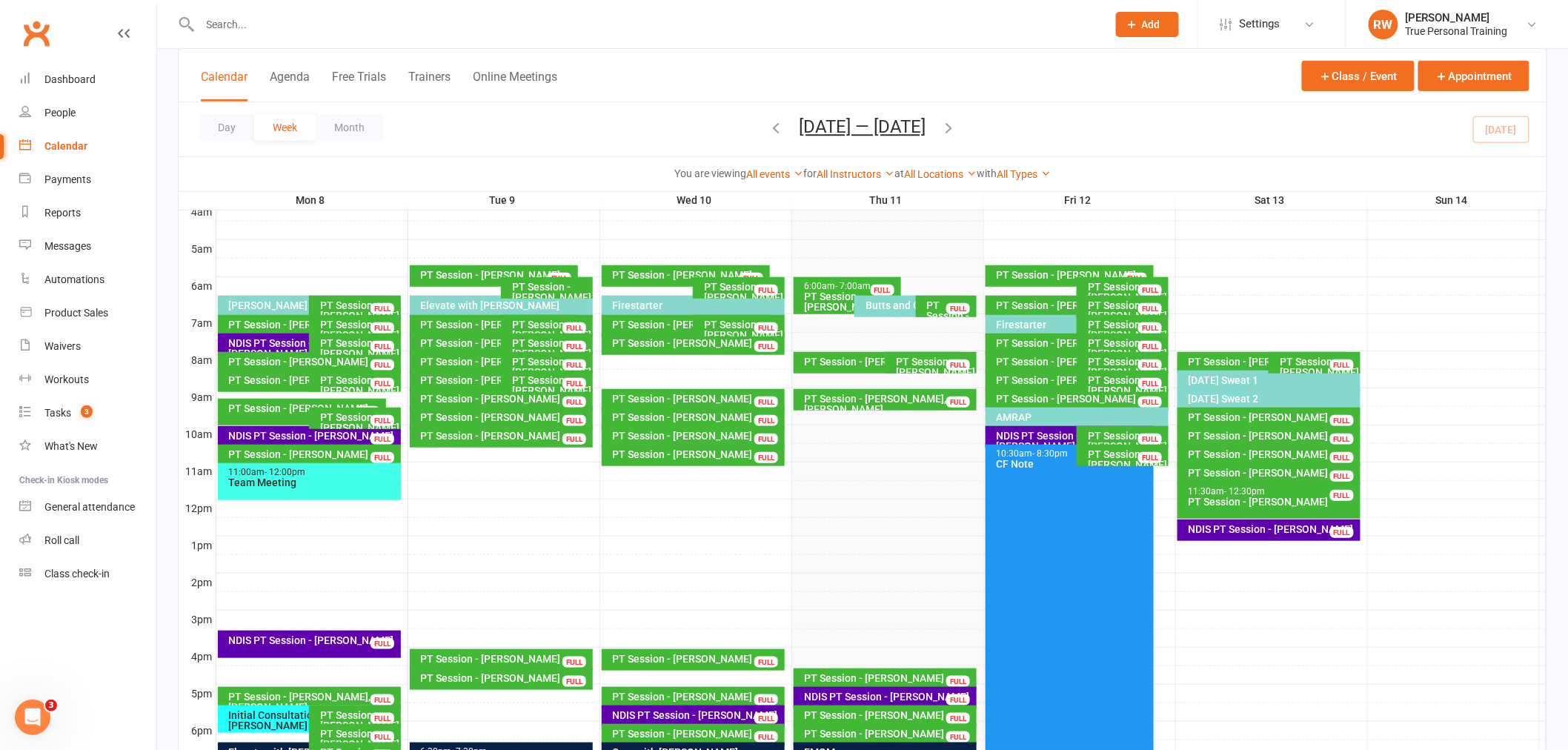
click at [937, 302] on div "PT Session - James Rosenberg" at bounding box center [951, 315] width 48 height 32
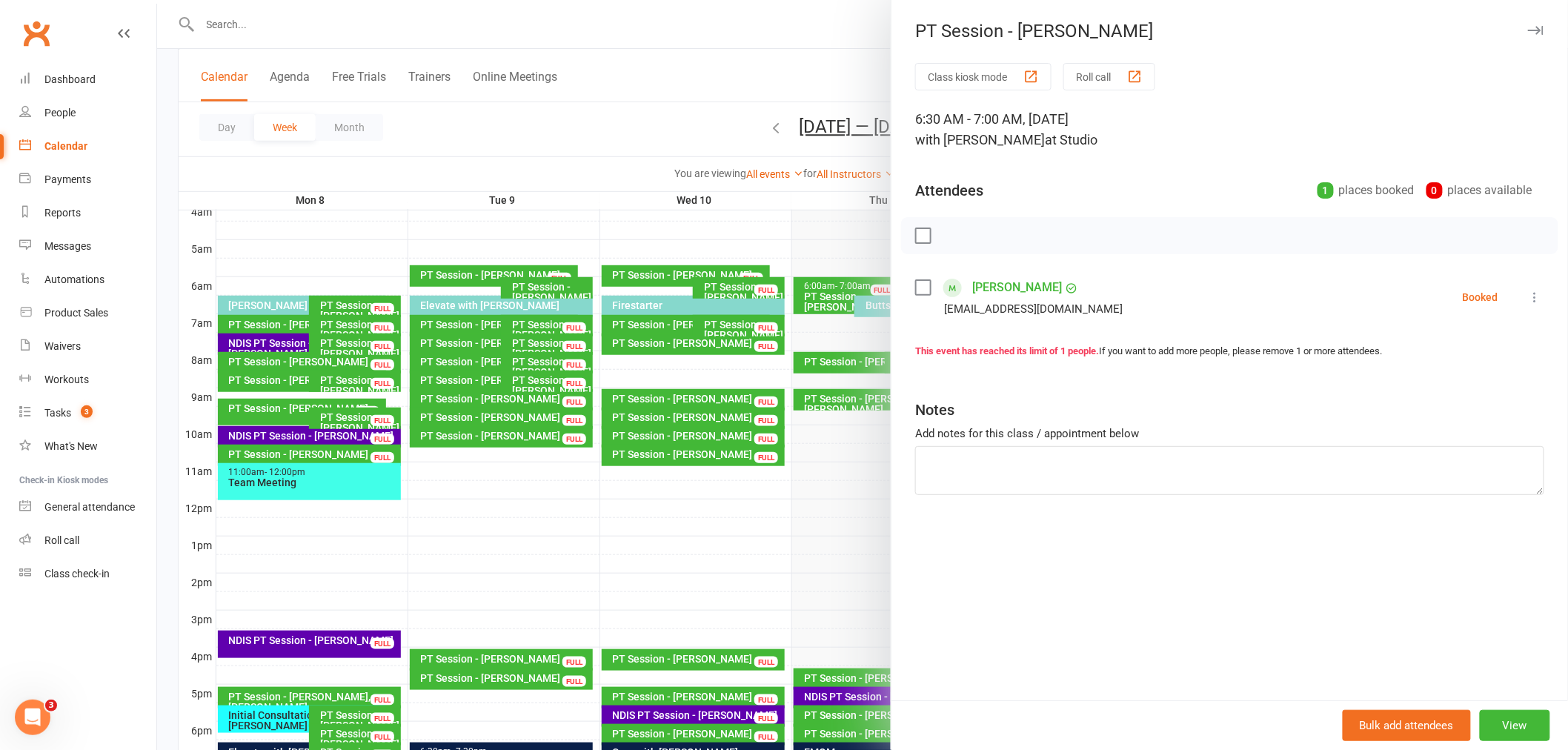
click at [1529, 26] on icon "button" at bounding box center [1536, 30] width 16 height 9
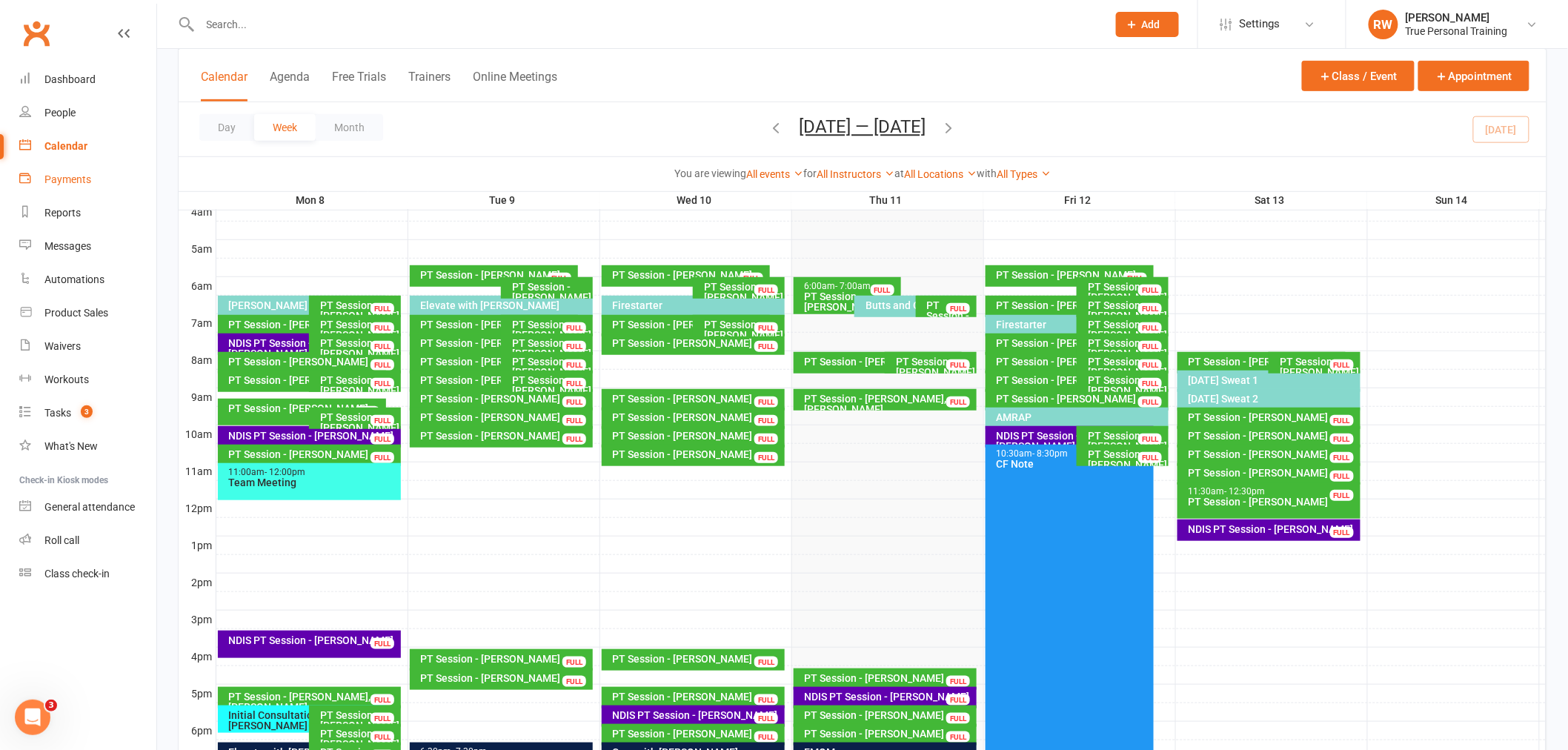
click at [98, 174] on link "Payments" at bounding box center [88, 179] width 137 height 34
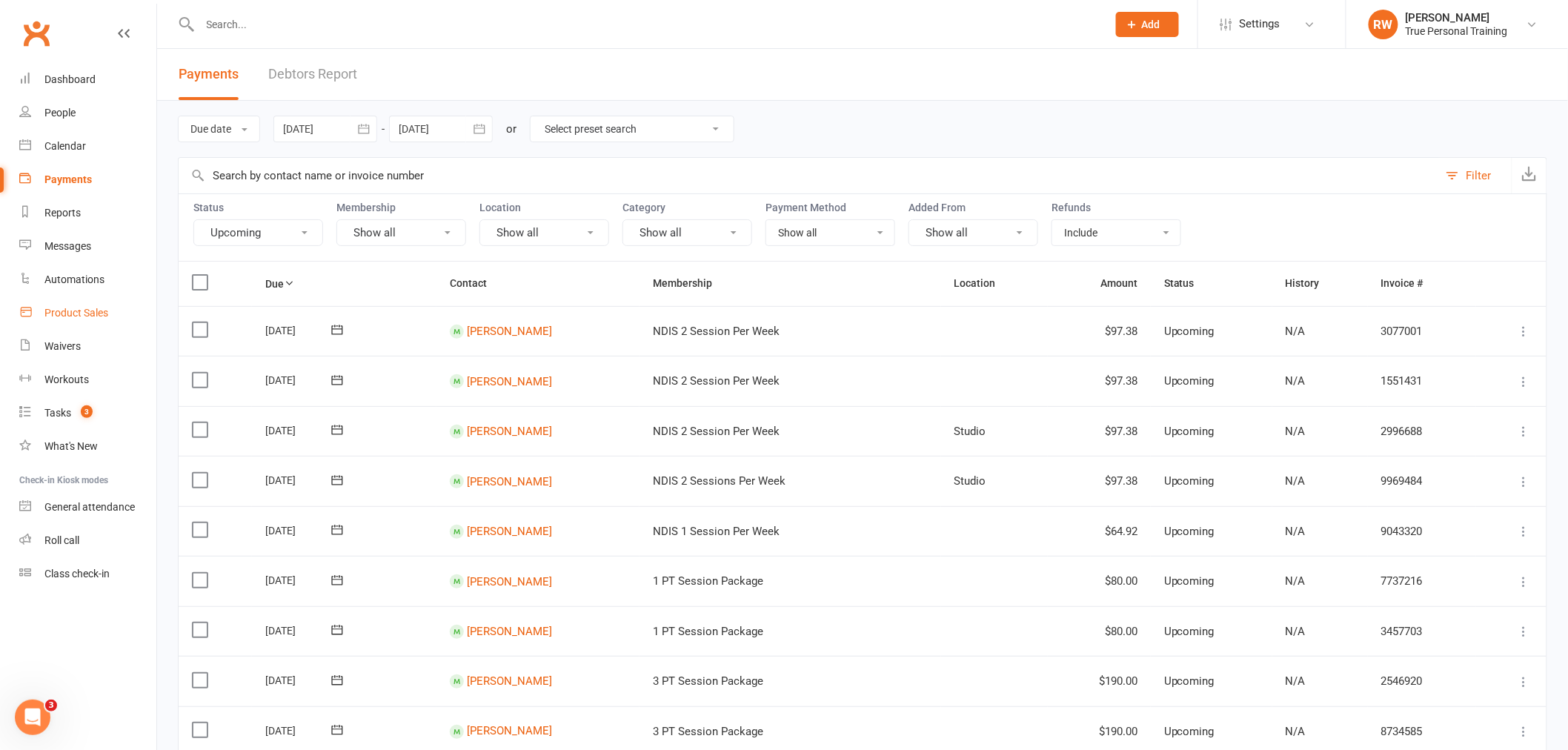
click at [70, 307] on div "Product Sales" at bounding box center [76, 312] width 64 height 12
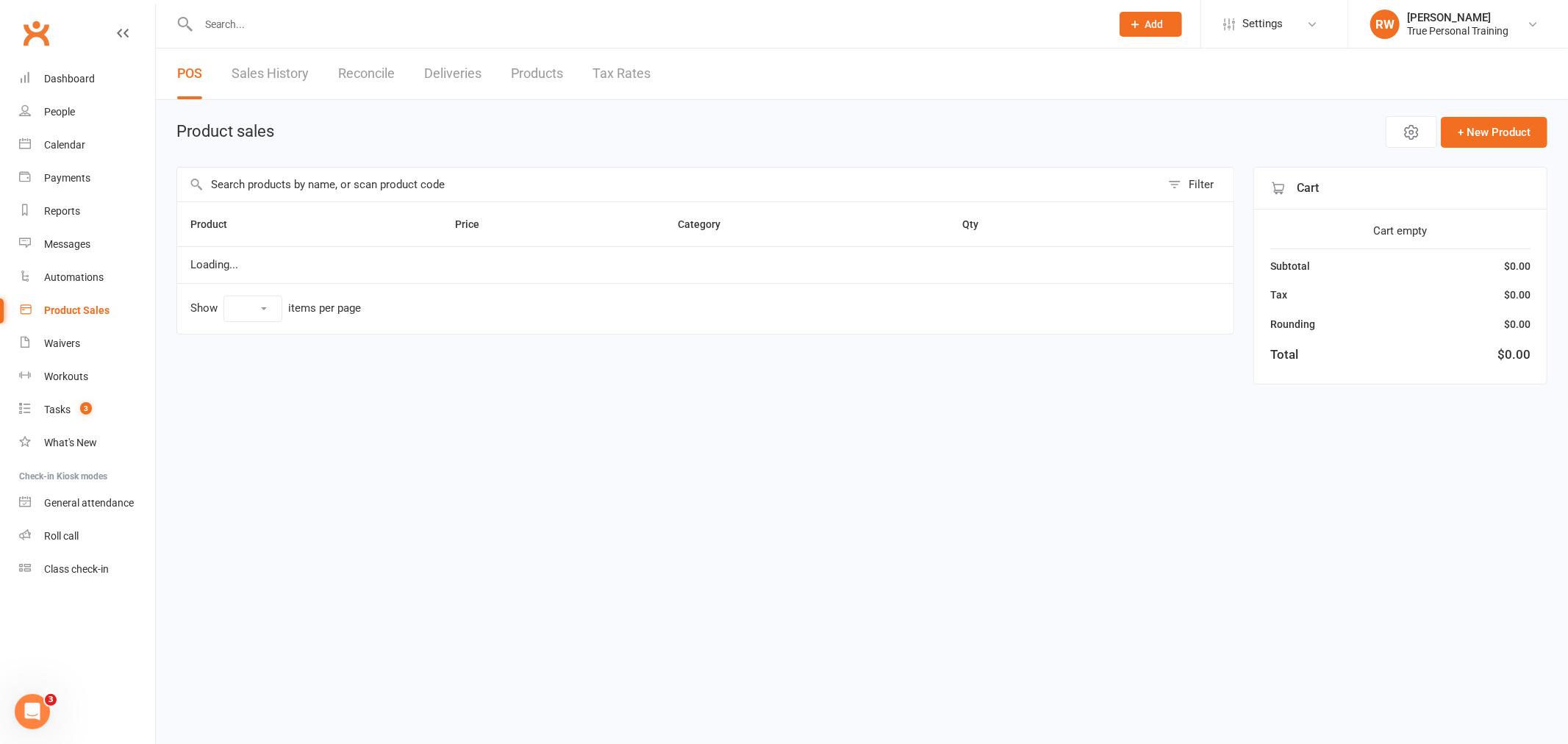
select select "10"
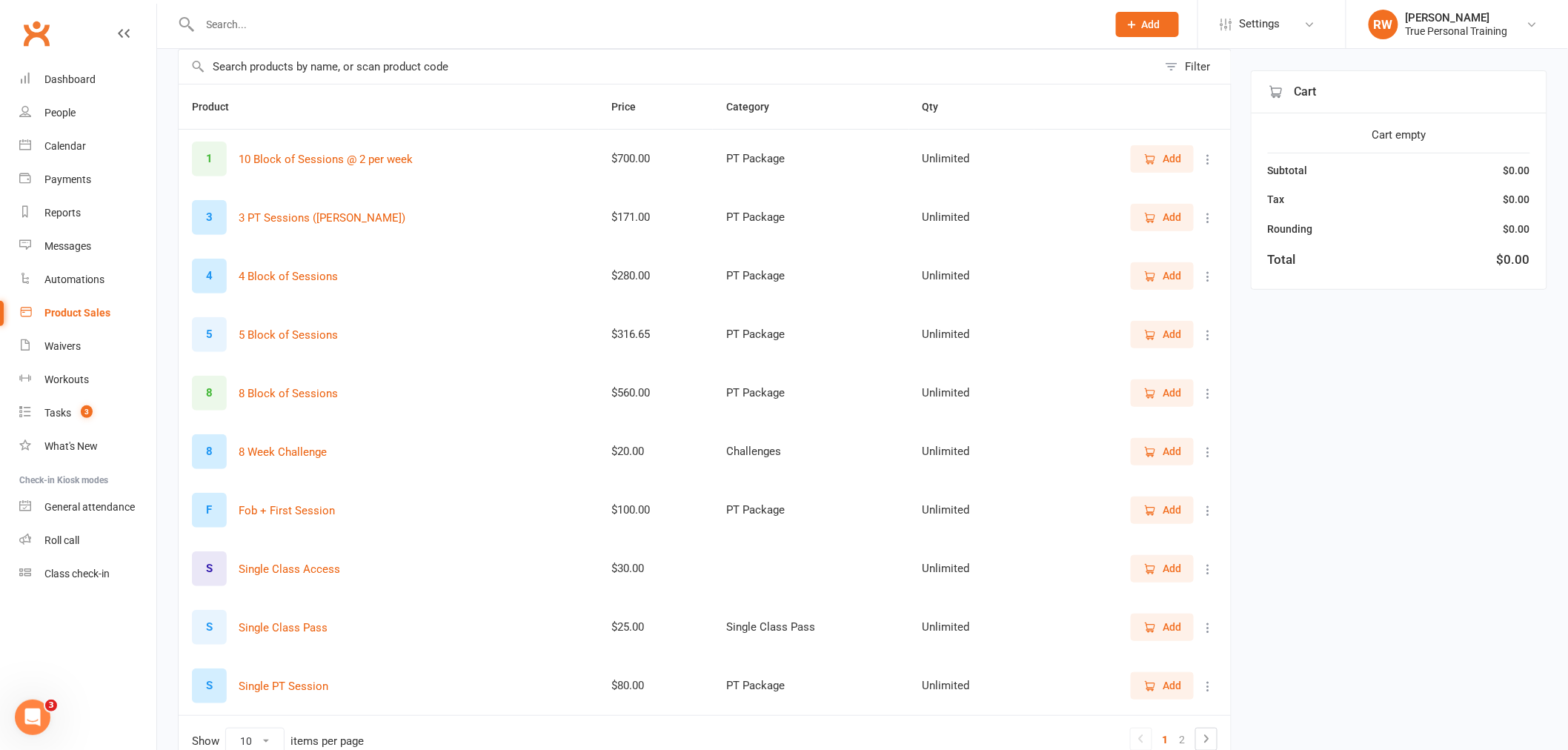
scroll to position [165, 0]
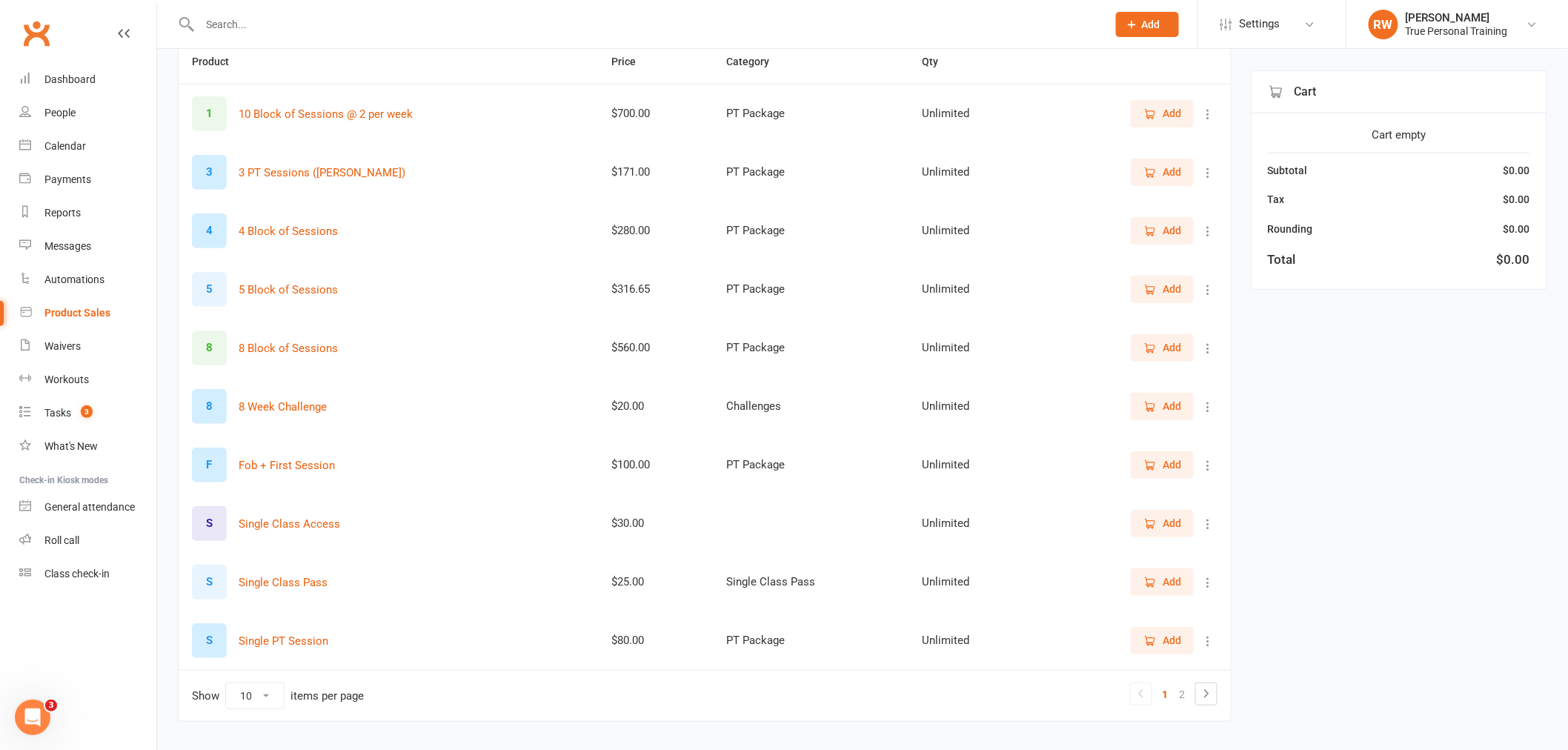
click at [1165, 360] on button "Add" at bounding box center [1163, 347] width 63 height 27
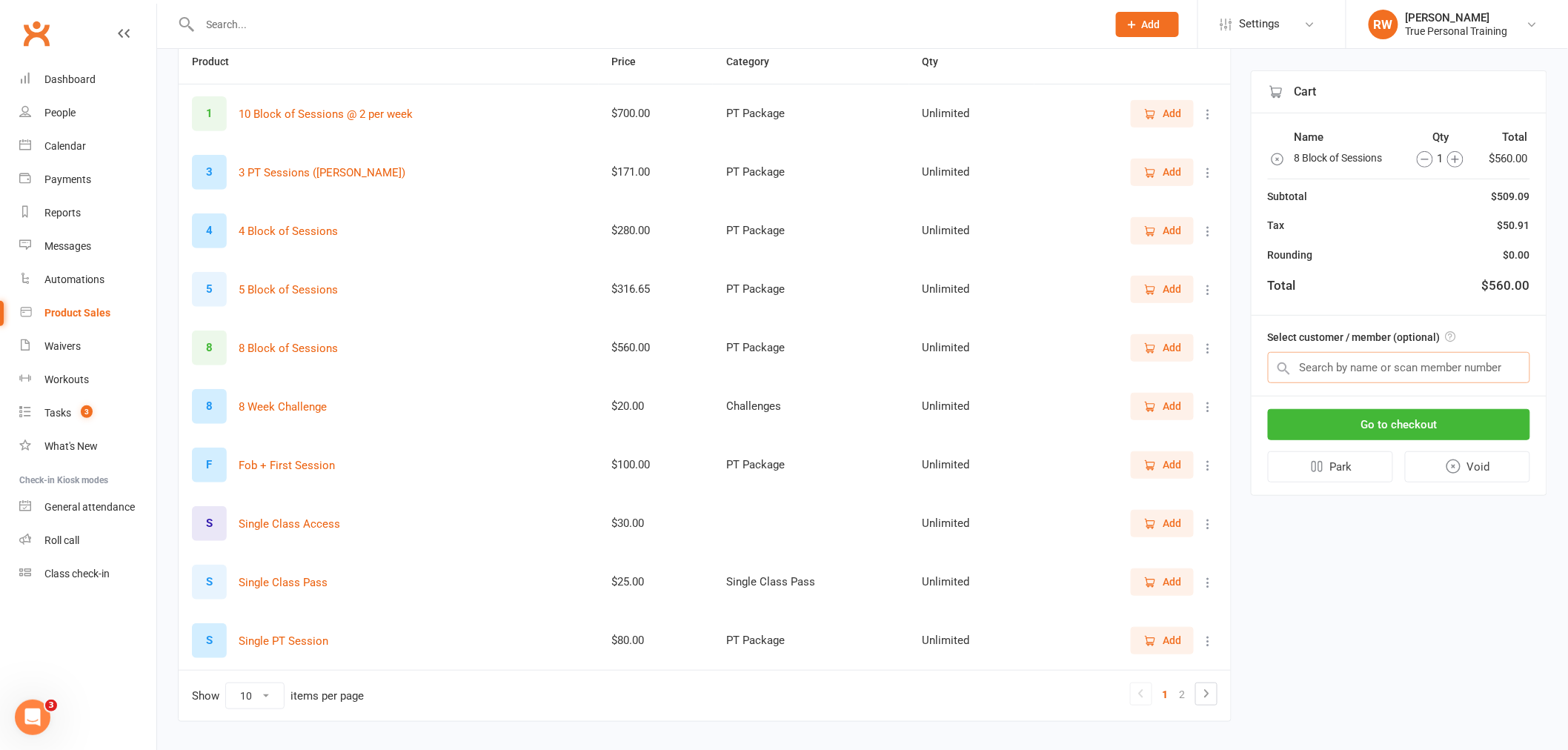
click at [1368, 364] on input "text" at bounding box center [1399, 368] width 262 height 32
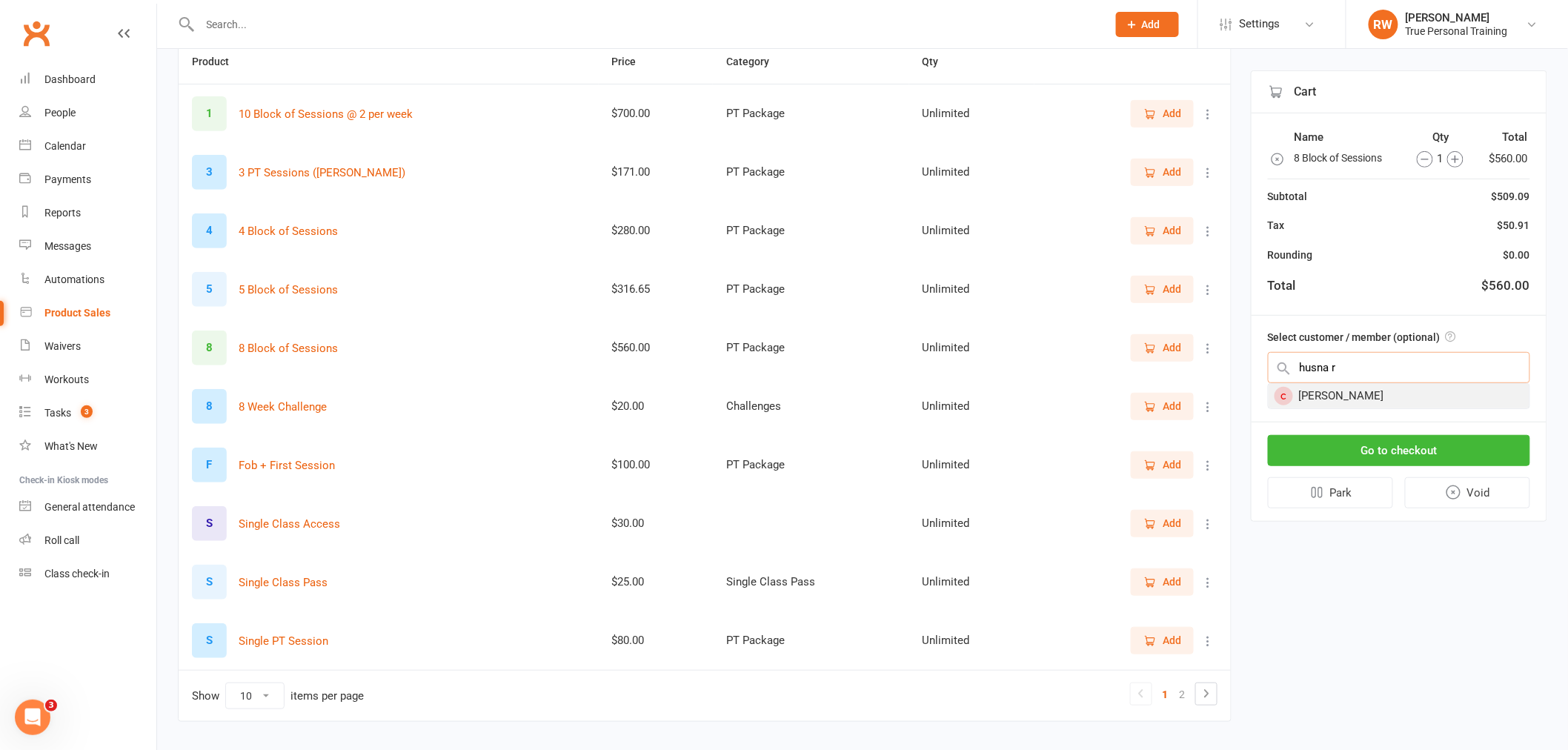
type input "husna r"
click at [1359, 397] on div "Husna Razee" at bounding box center [1399, 395] width 261 height 25
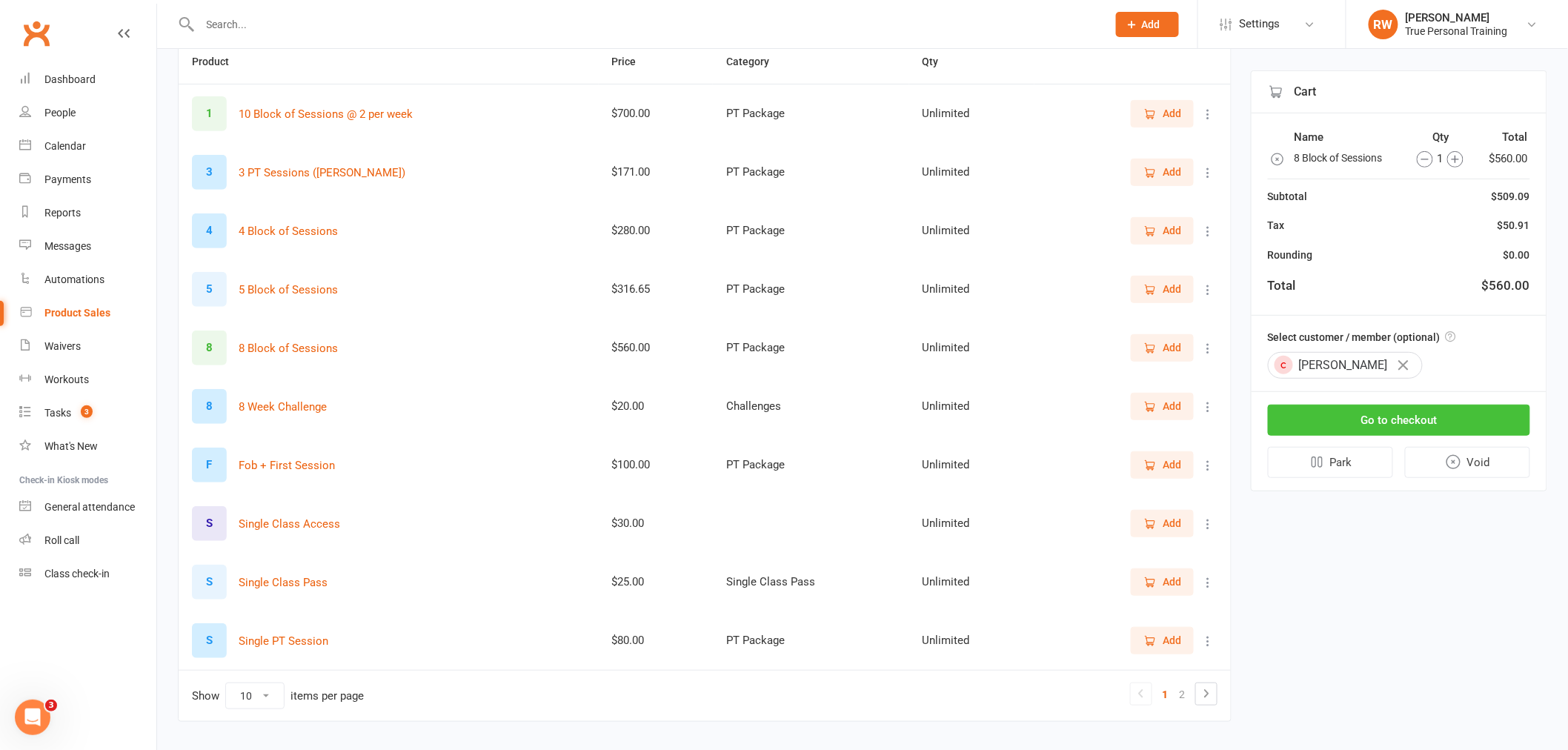
click at [1370, 419] on button "Go to checkout" at bounding box center [1399, 420] width 262 height 32
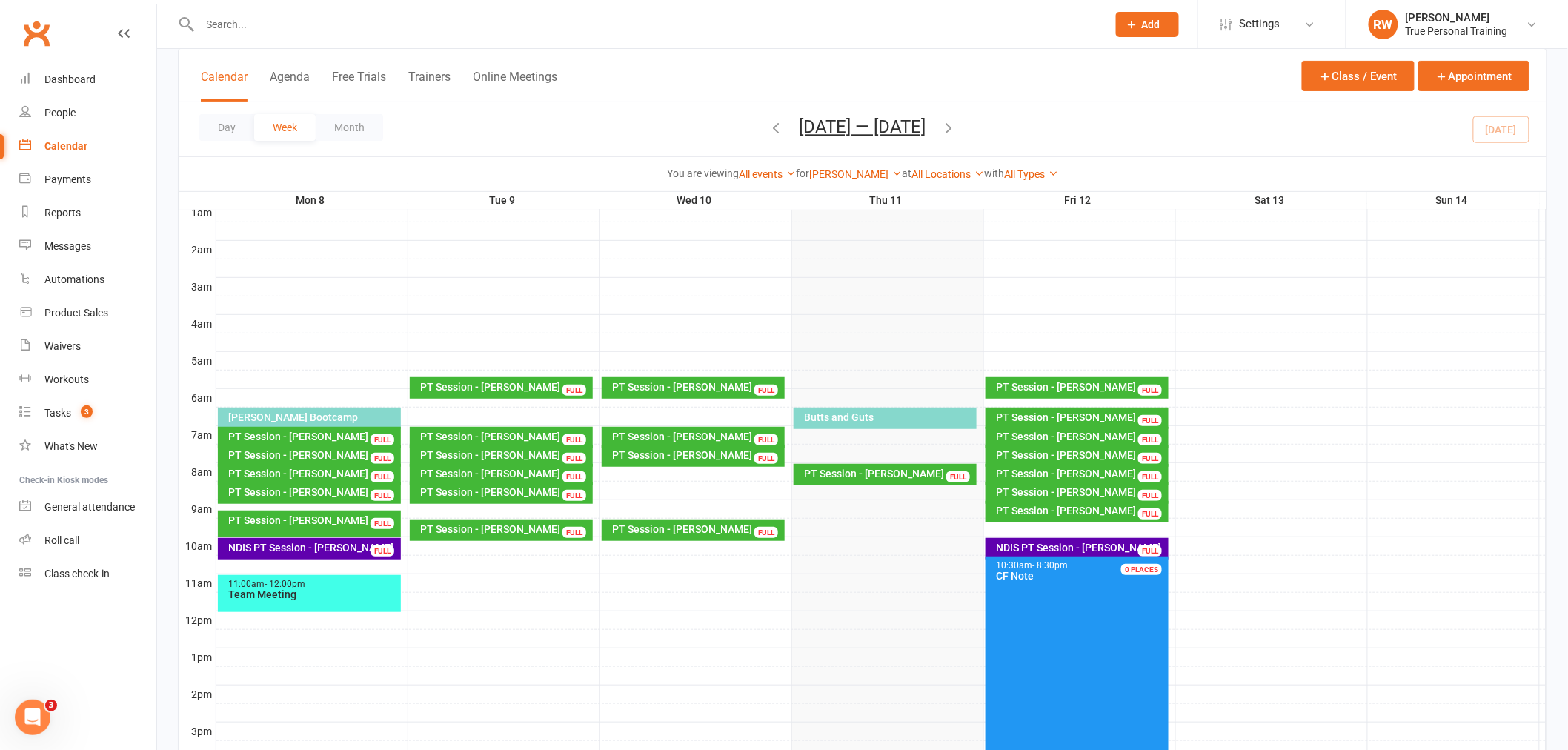
scroll to position [165, 0]
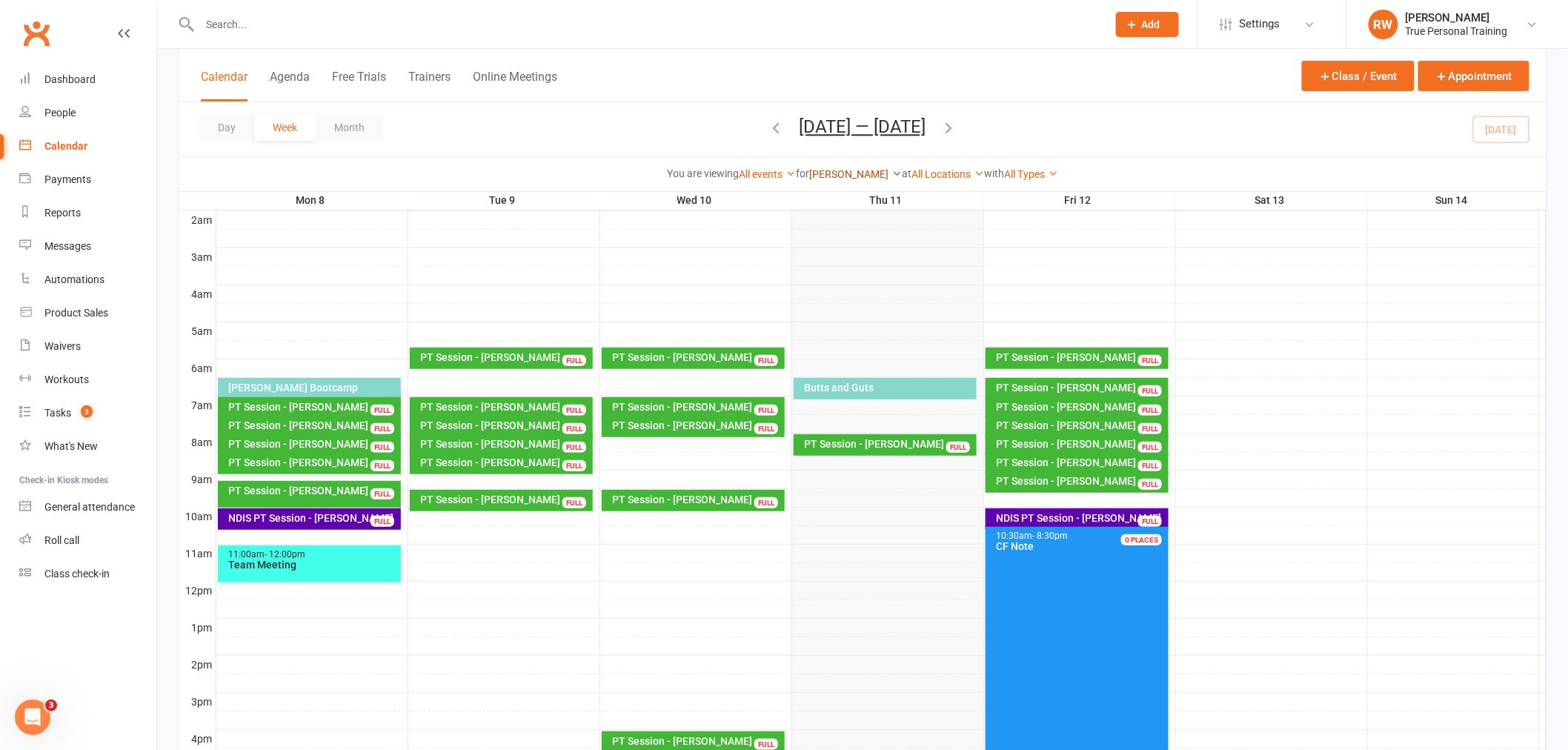
click at [842, 170] on link "Ciara Fogarty" at bounding box center [856, 174] width 93 height 12
click at [811, 252] on link "[PERSON_NAME]" at bounding box center [827, 261] width 147 height 30
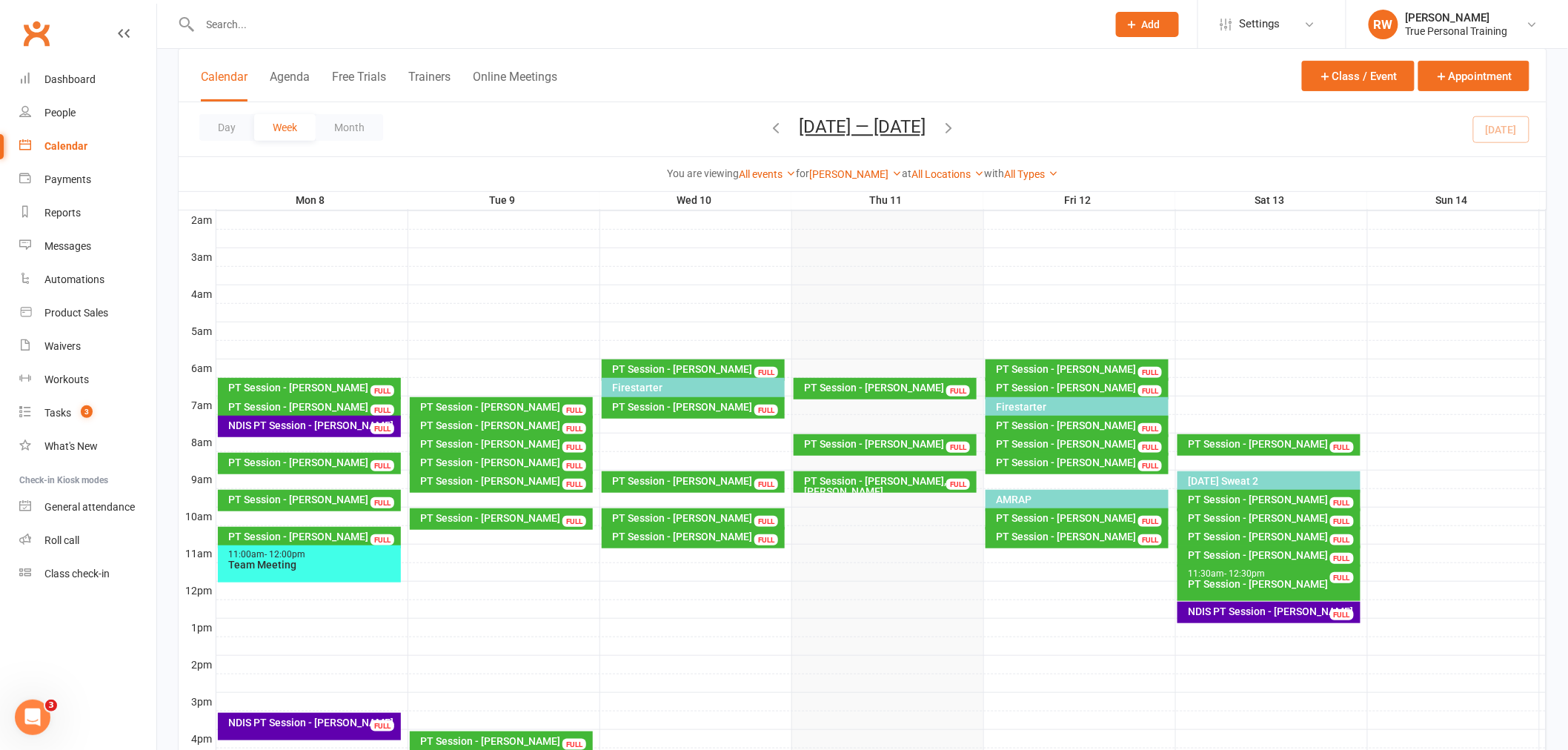
drag, startPoint x: 1070, startPoint y: 100, endPoint x: 1078, endPoint y: 20, distance: 80.4
click at [1070, 91] on div "Calendar Agenda Free Trials Trainers Online Meetings Class / Event Appointment" at bounding box center [863, 76] width 1369 height 53
click at [953, 130] on icon "button" at bounding box center [950, 127] width 17 height 17
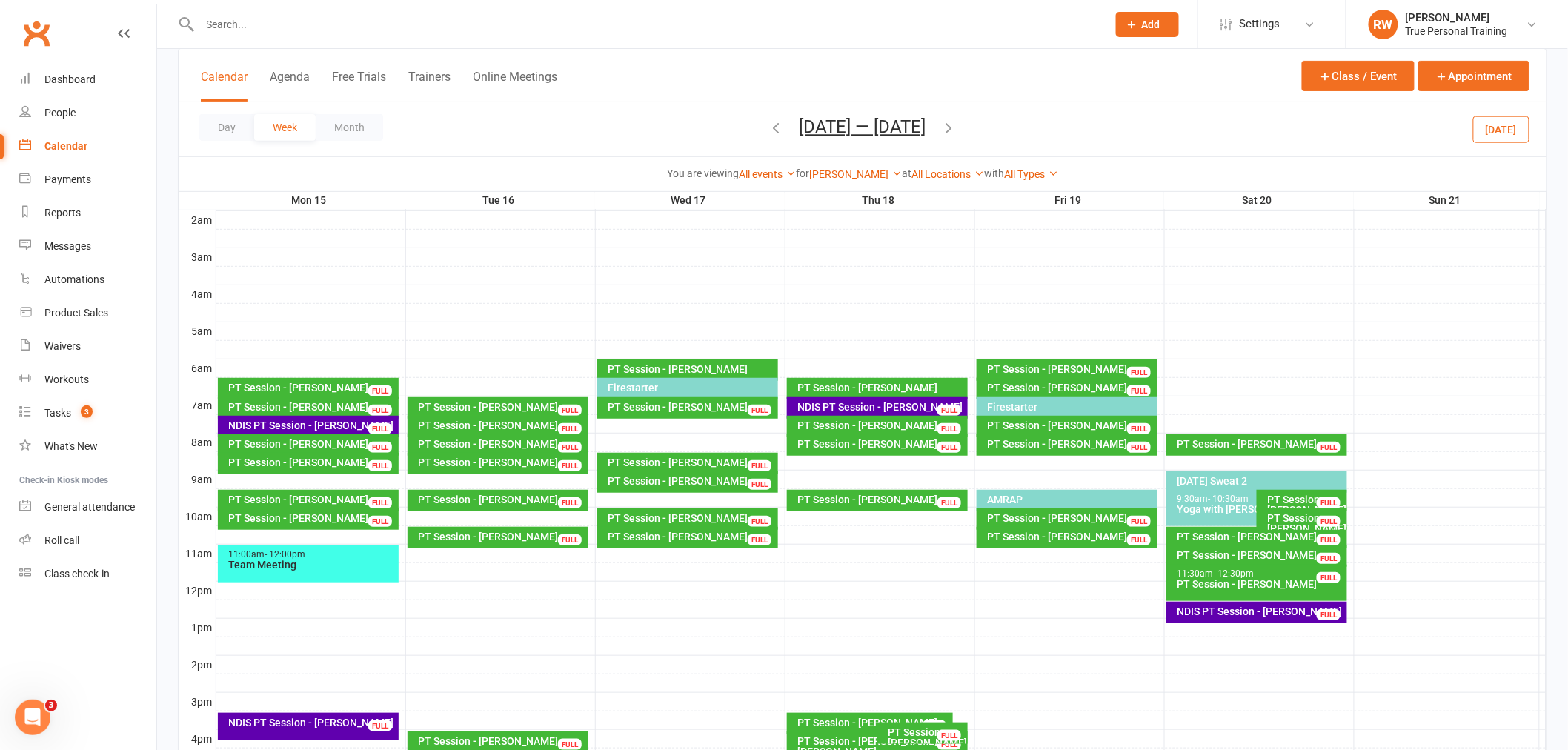
click at [316, 417] on div "NDIS PT Session - Carol Makhoul FULL" at bounding box center [309, 427] width 181 height 22
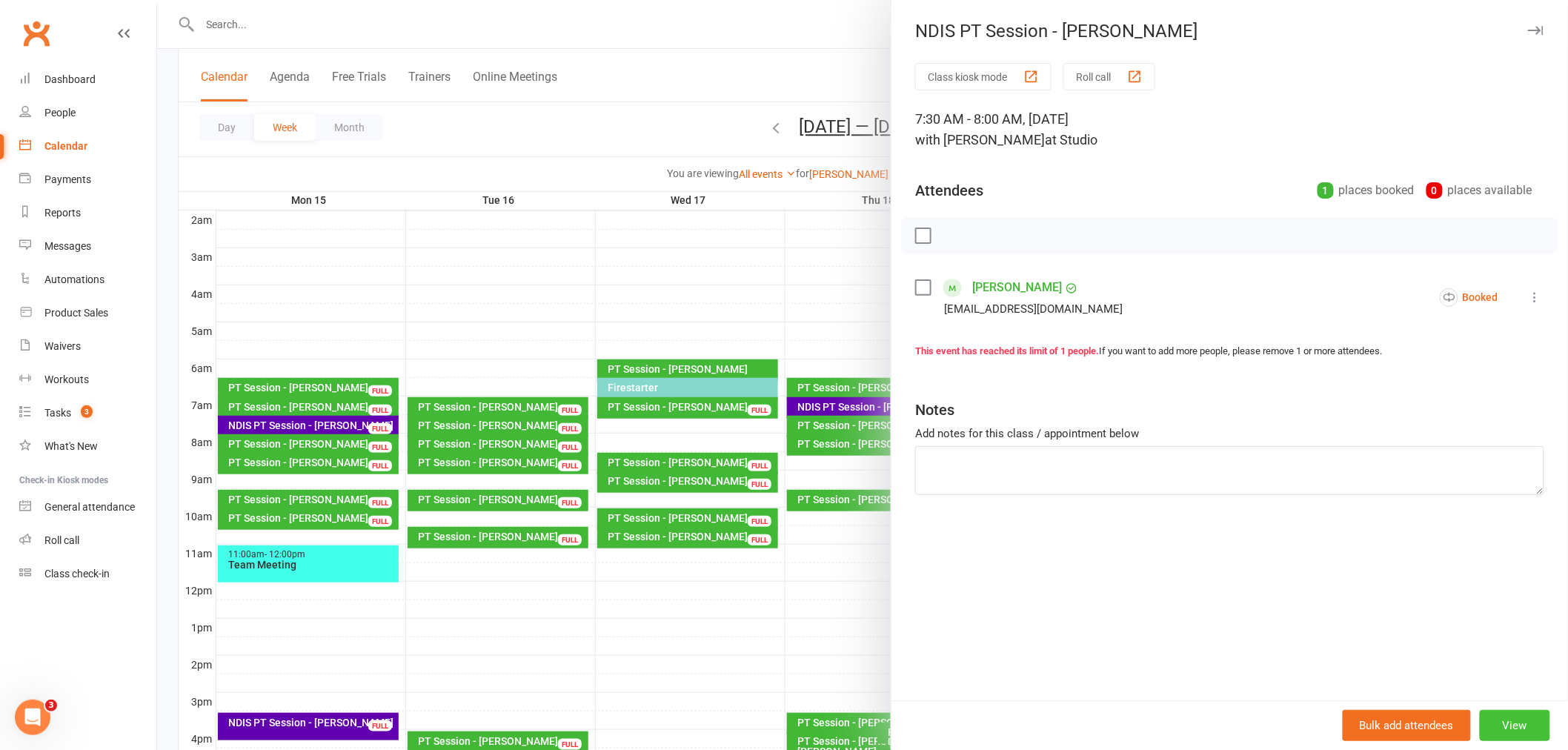
click at [1480, 723] on button "View" at bounding box center [1515, 725] width 70 height 32
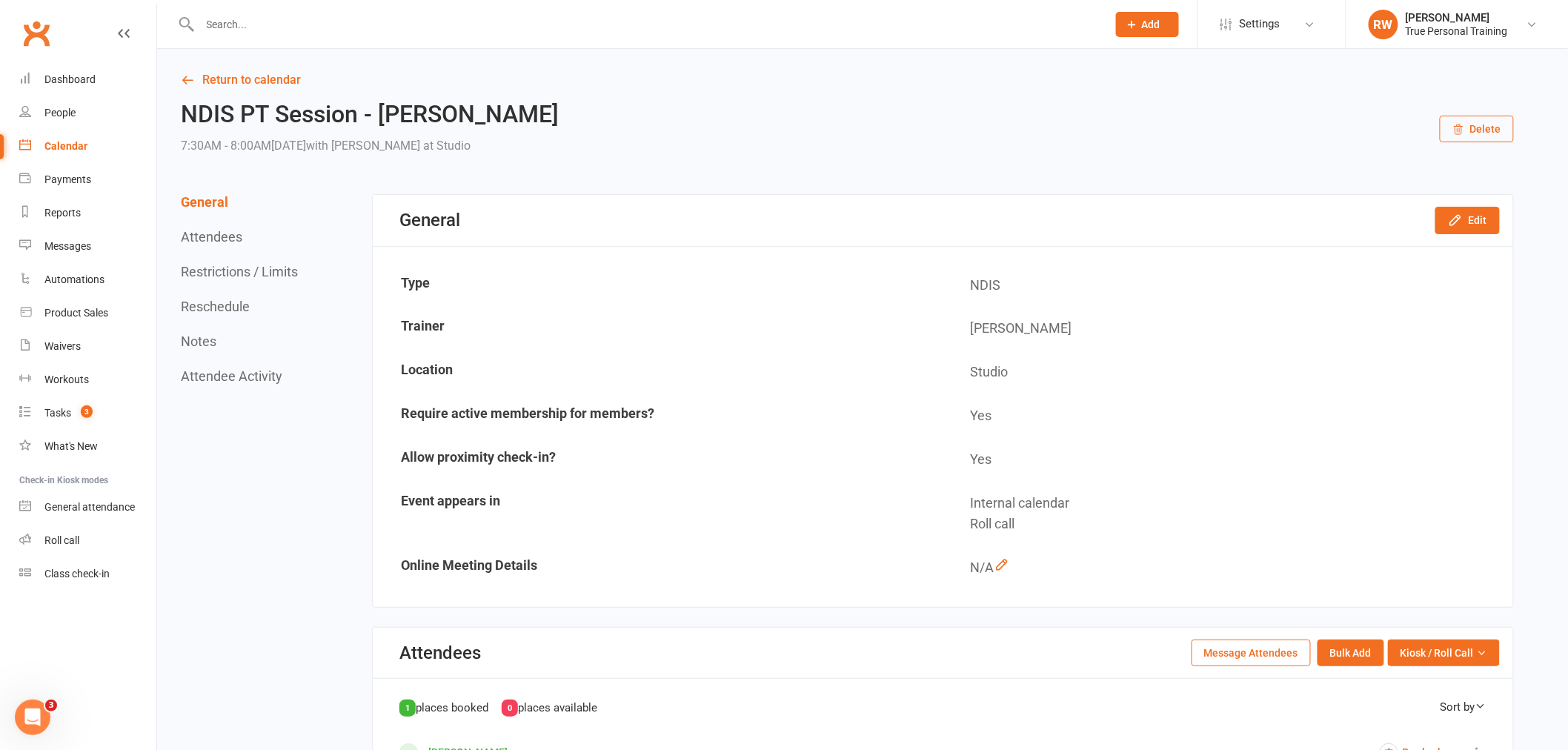
click at [1488, 130] on button "Delete" at bounding box center [1476, 128] width 74 height 27
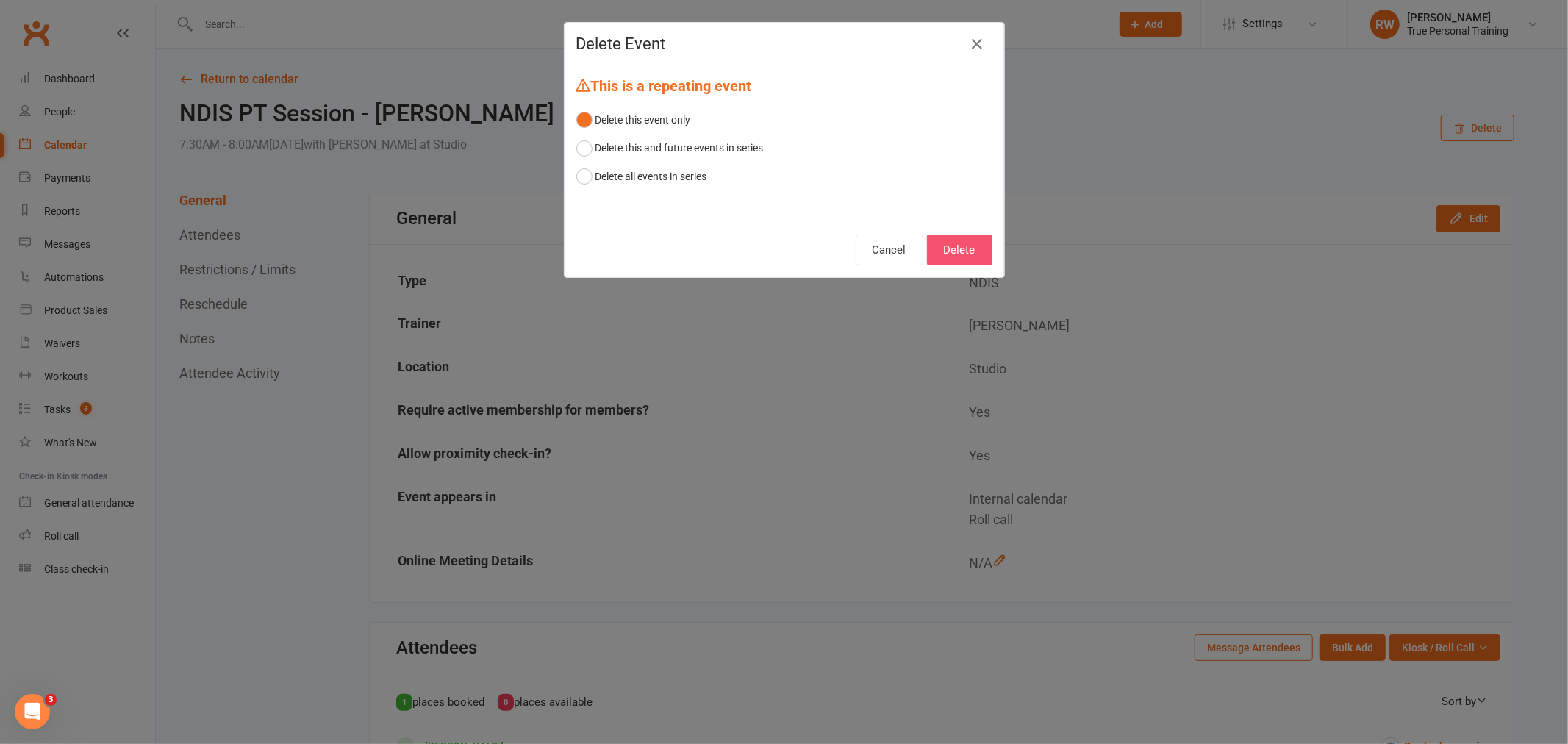
click at [937, 250] on button "Delete" at bounding box center [960, 250] width 66 height 31
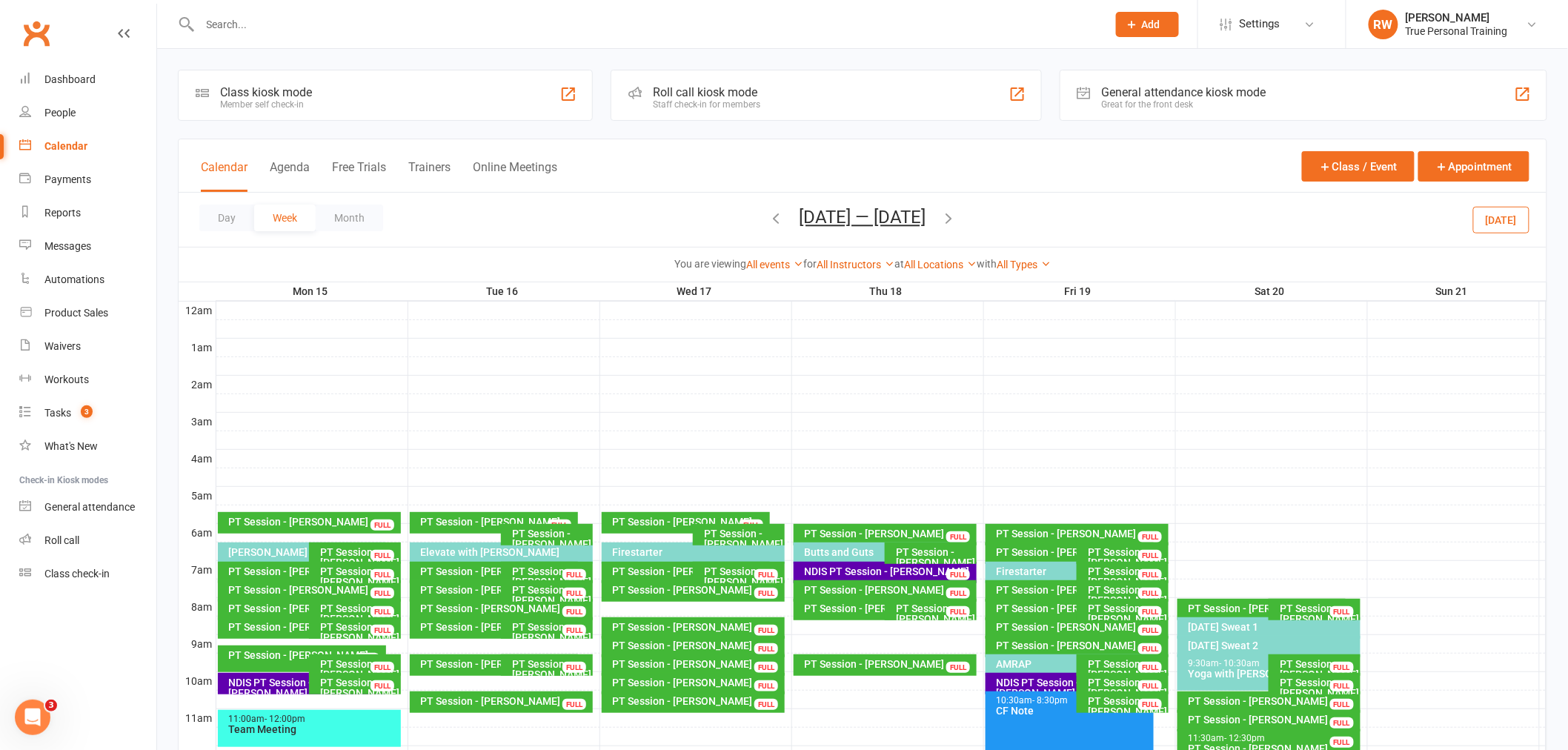
click at [882, 591] on div "PT Session - Cheryl Green" at bounding box center [890, 589] width 171 height 11
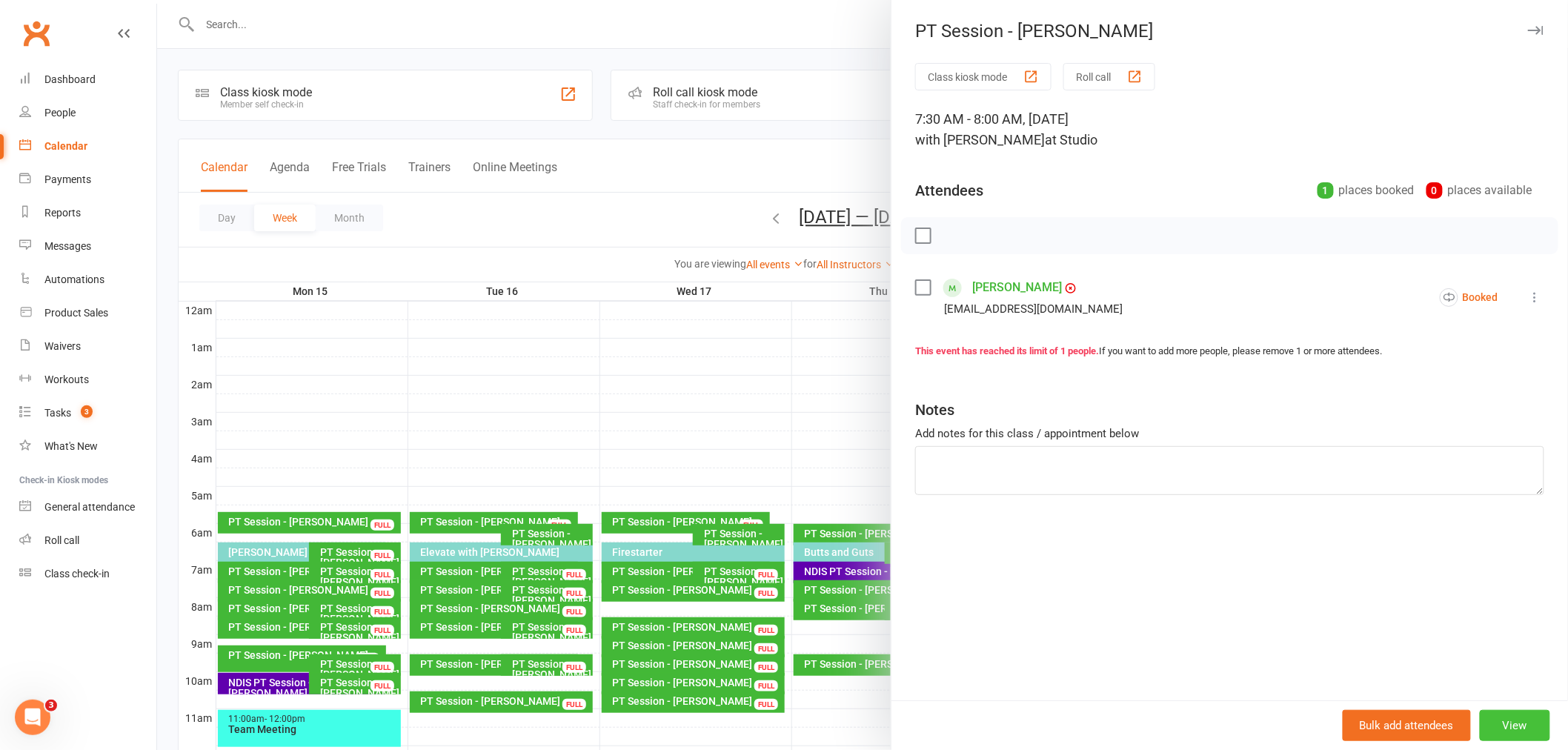
click at [1513, 721] on button "View" at bounding box center [1515, 725] width 70 height 32
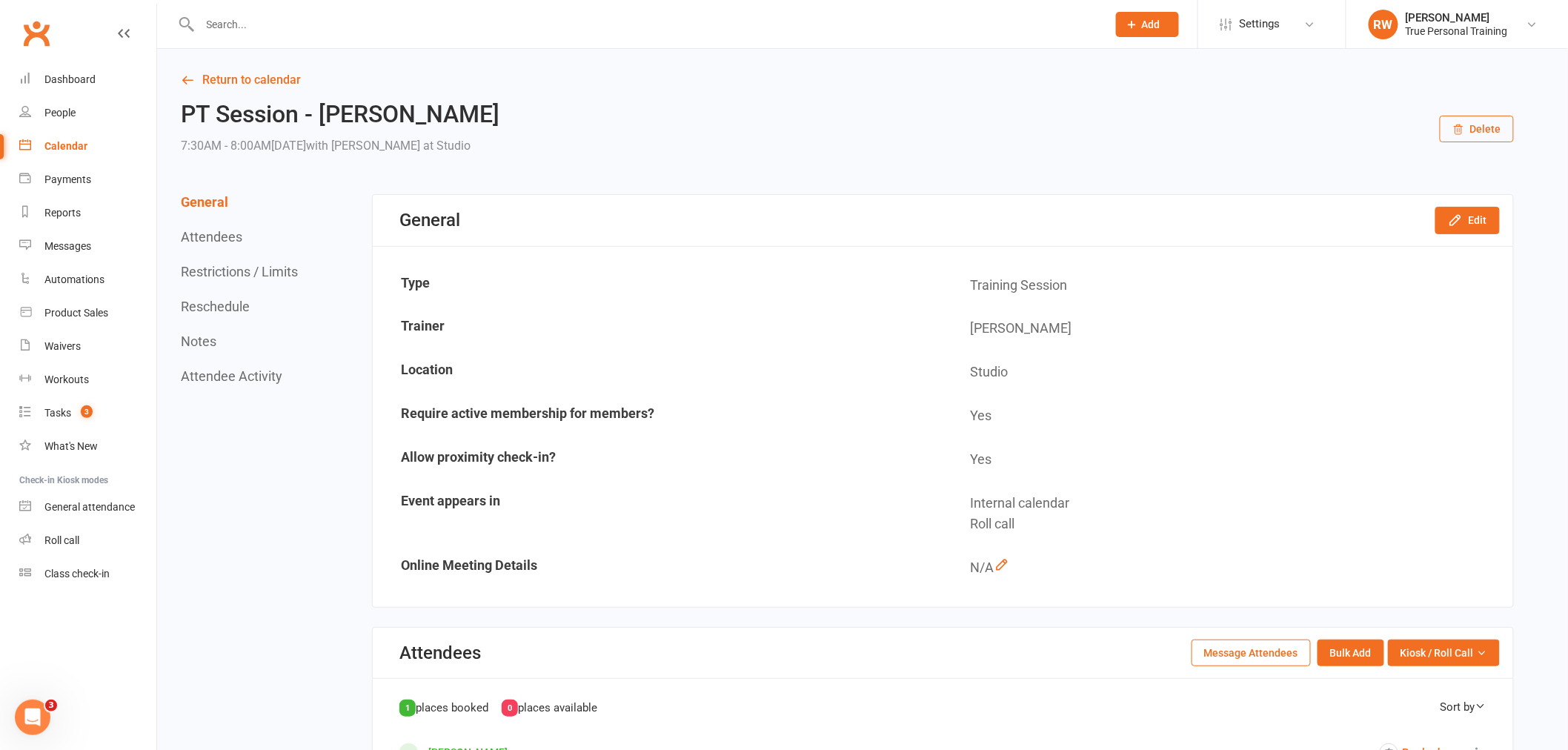
click at [1470, 121] on button "Delete" at bounding box center [1476, 128] width 74 height 27
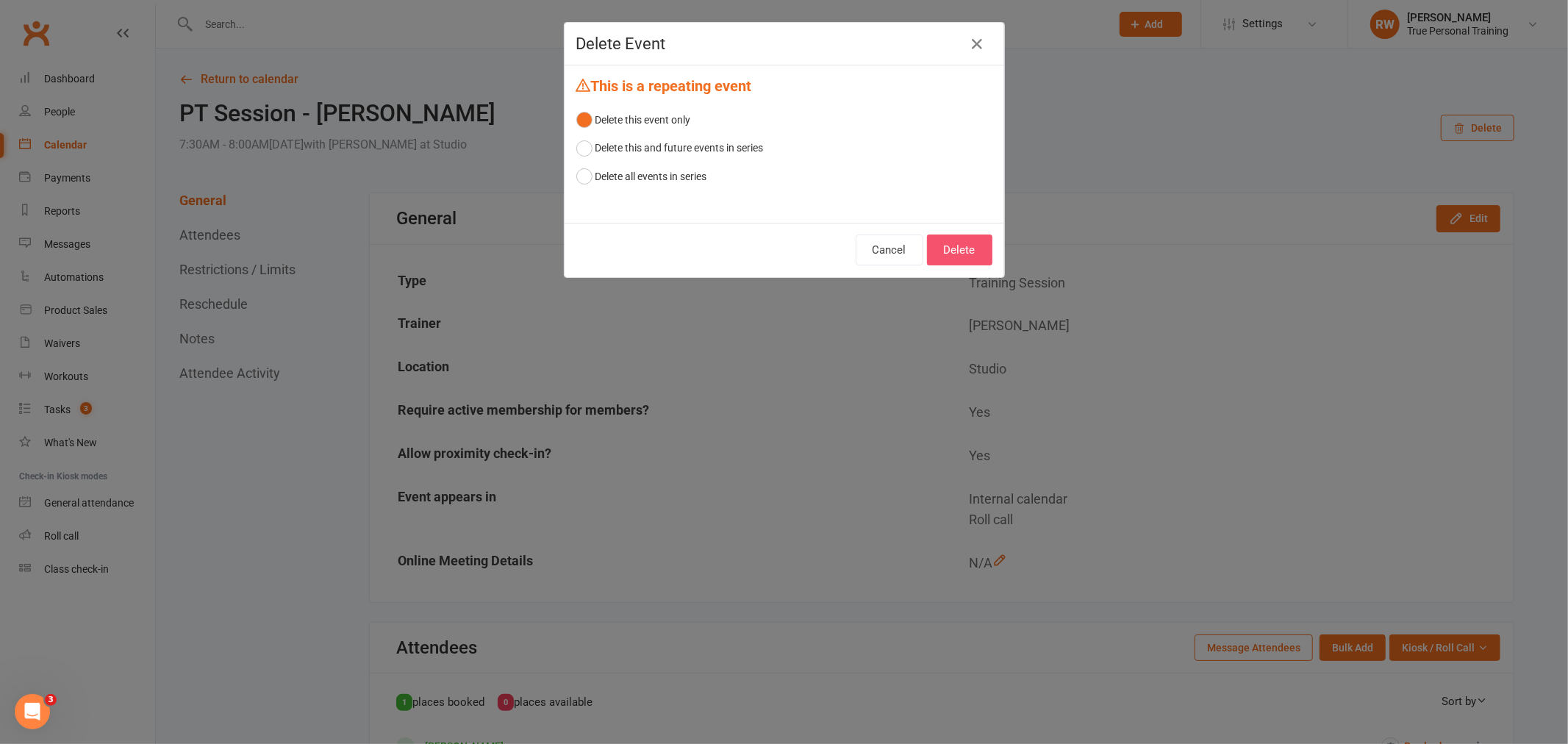
click at [970, 239] on button "Delete" at bounding box center [960, 250] width 66 height 31
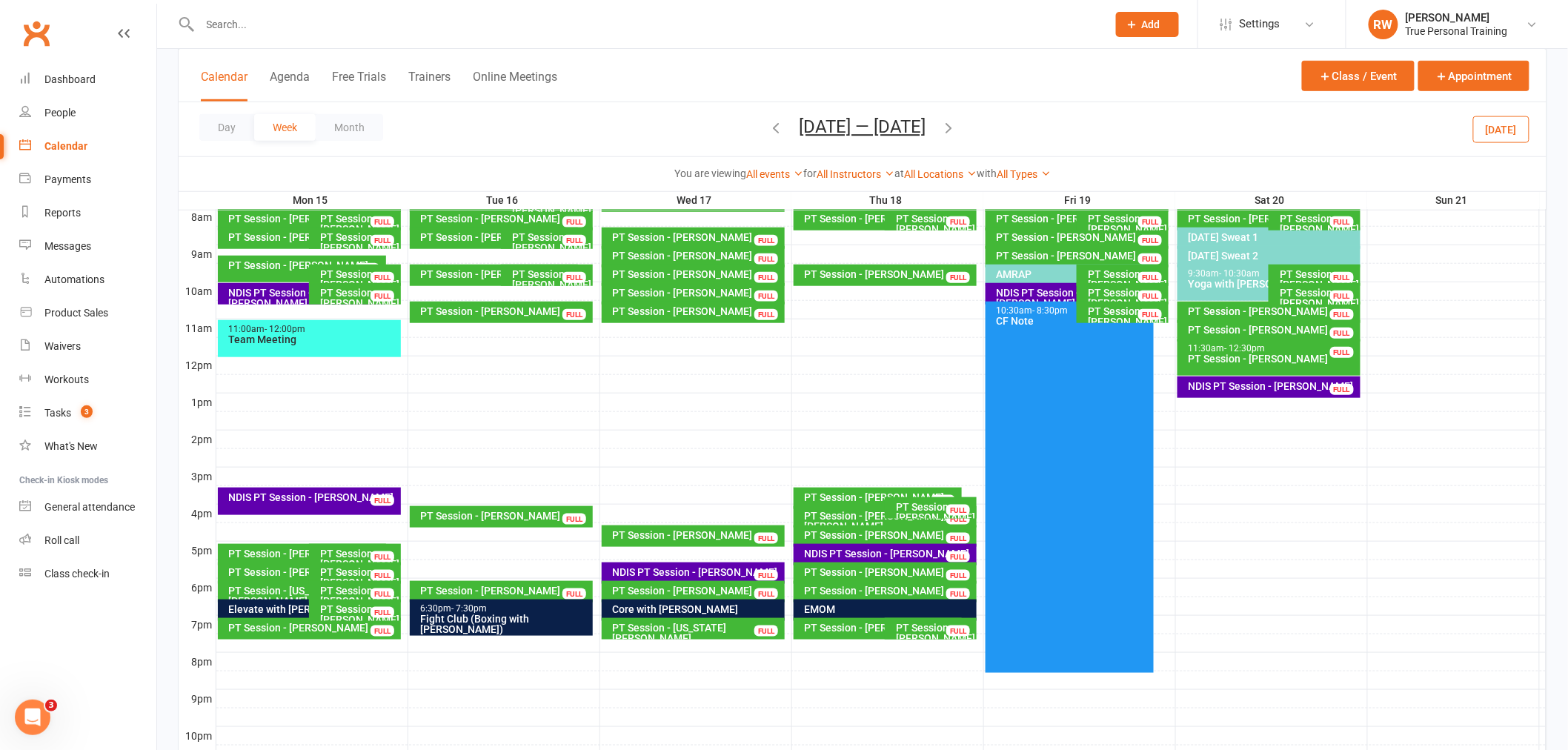
scroll to position [411, 0]
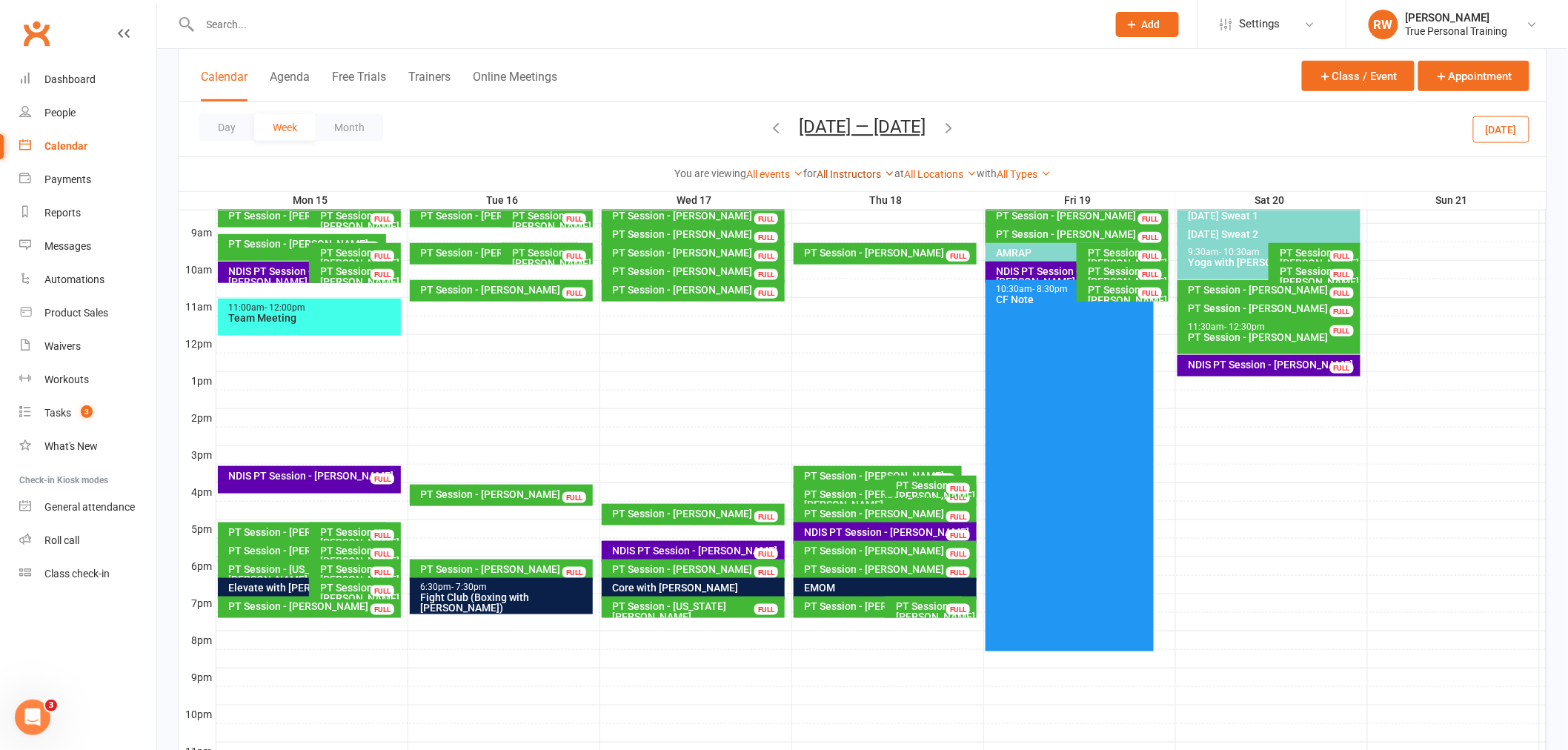
click at [828, 172] on link "All Instructors" at bounding box center [855, 174] width 78 height 12
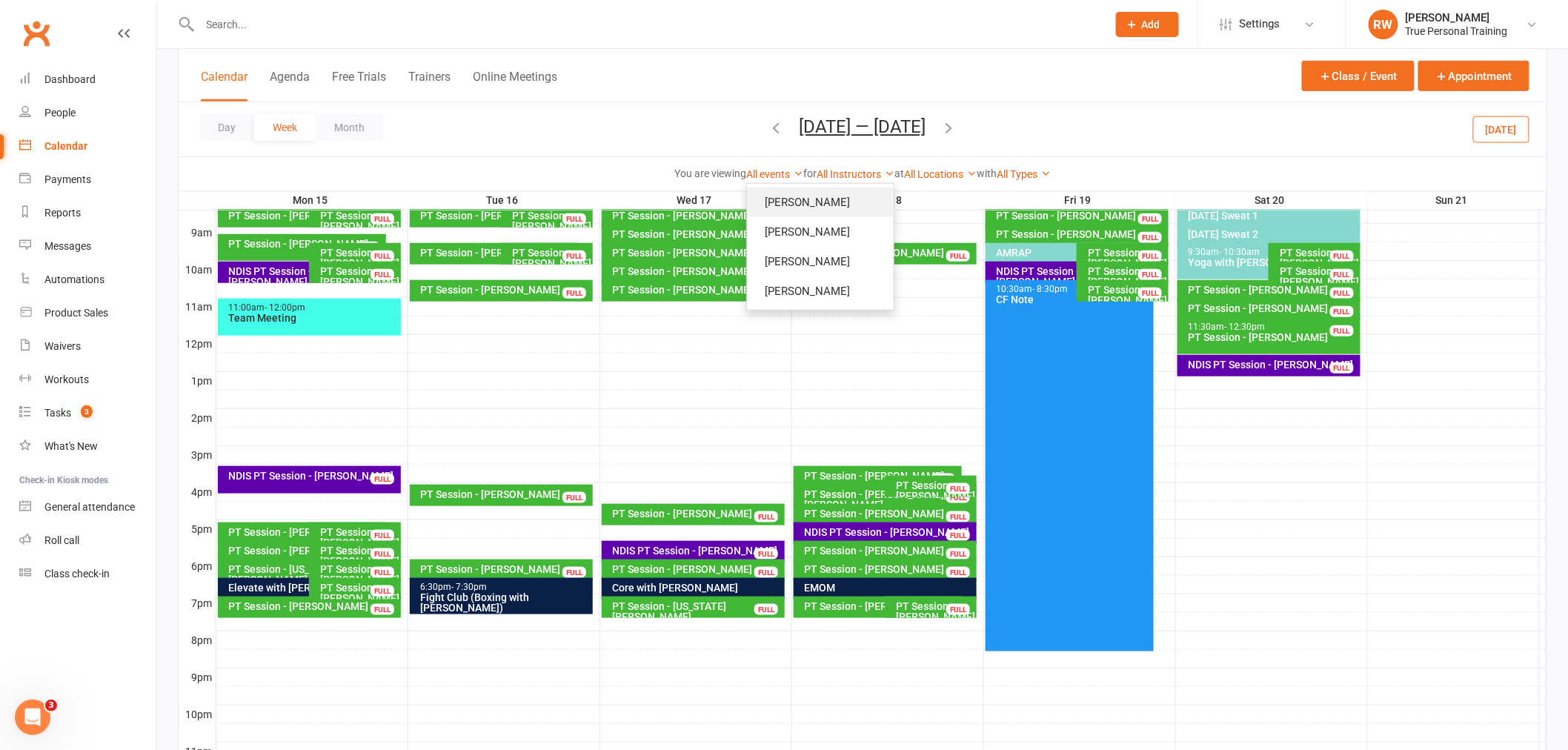
click at [814, 201] on link "Ciara Fogarty" at bounding box center [820, 202] width 147 height 30
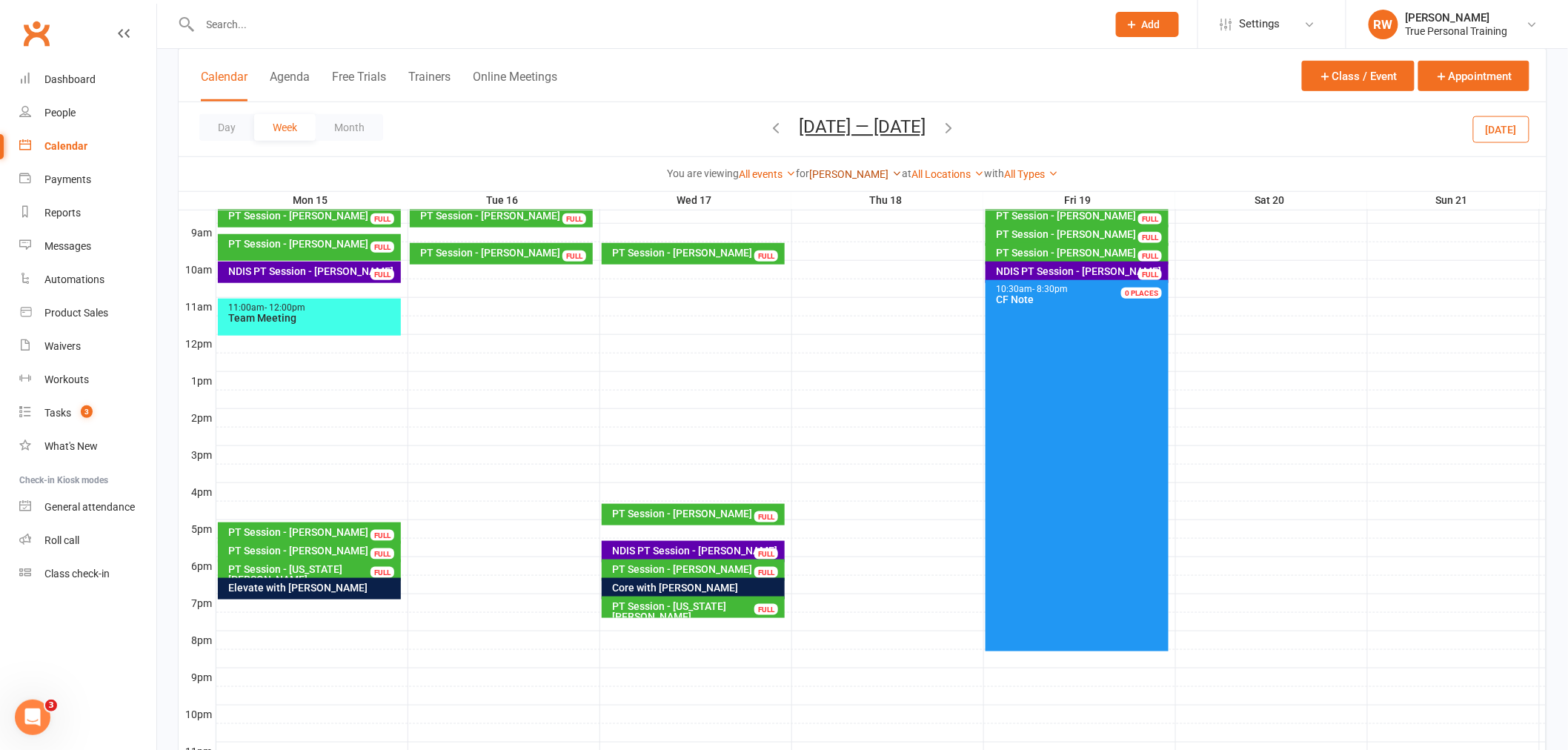
click at [835, 170] on link "Ciara Fogarty" at bounding box center [856, 174] width 93 height 12
click at [813, 267] on link "[PERSON_NAME]" at bounding box center [827, 261] width 147 height 30
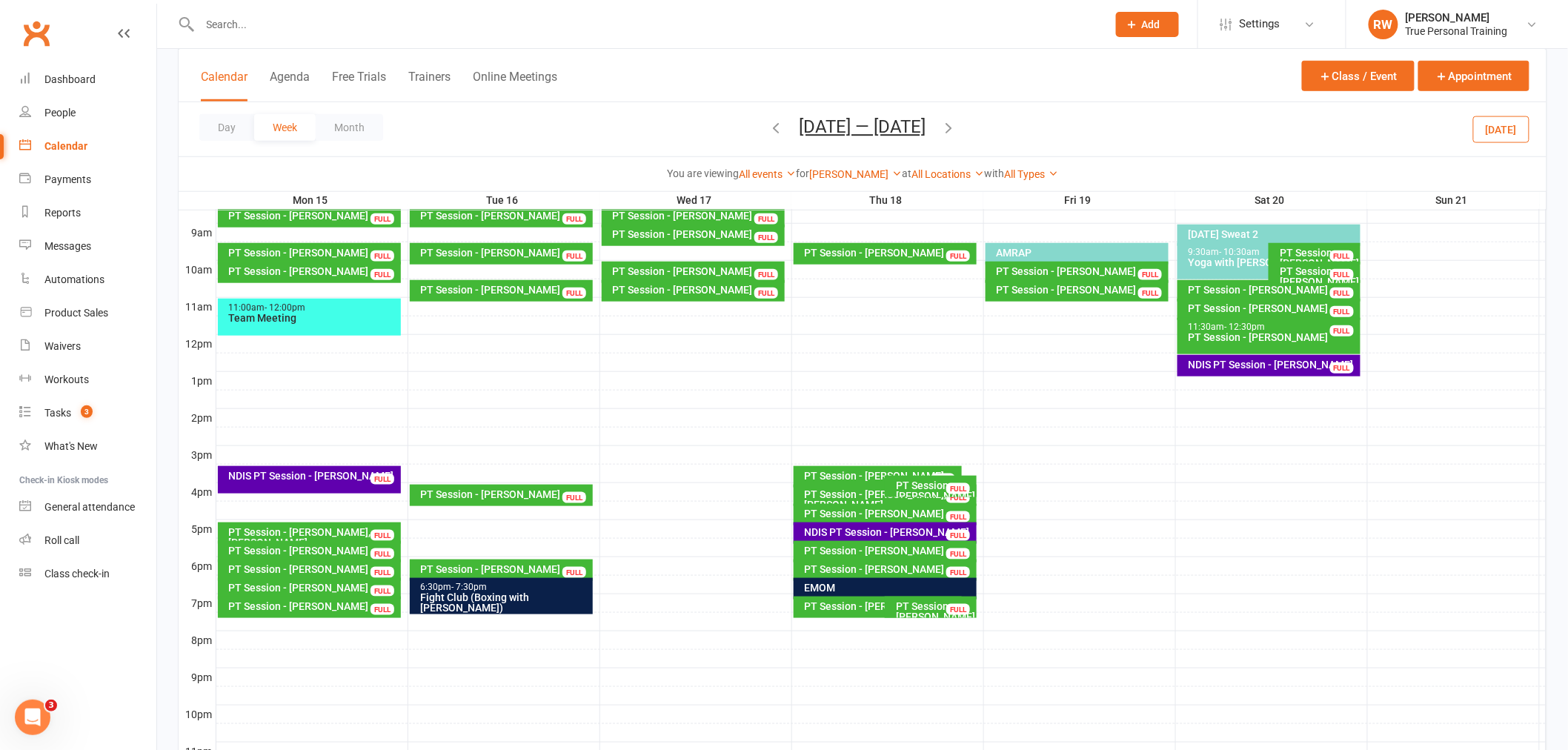
scroll to position [487, 0]
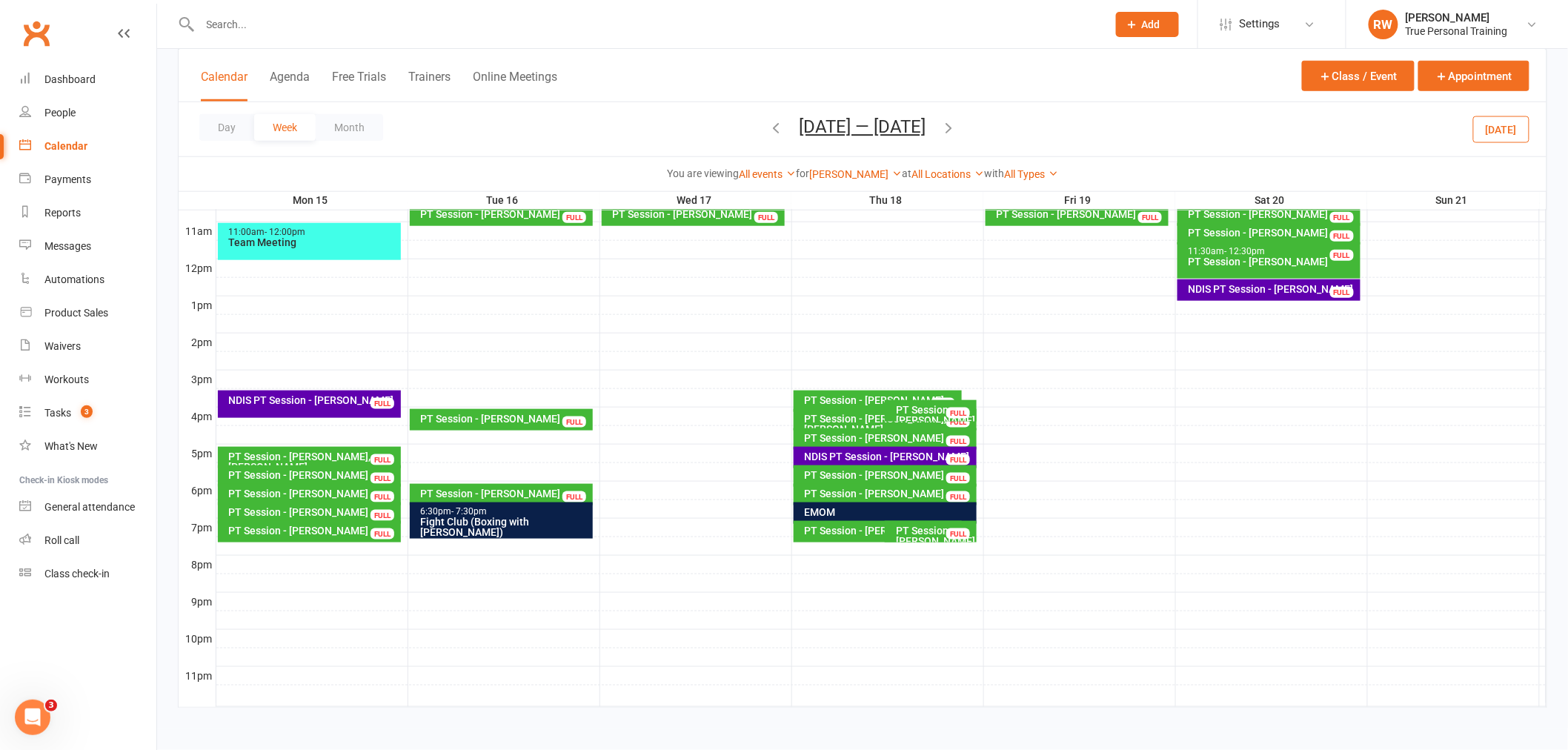
click at [462, 490] on div "PT Session - Katie O'connor" at bounding box center [505, 493] width 171 height 11
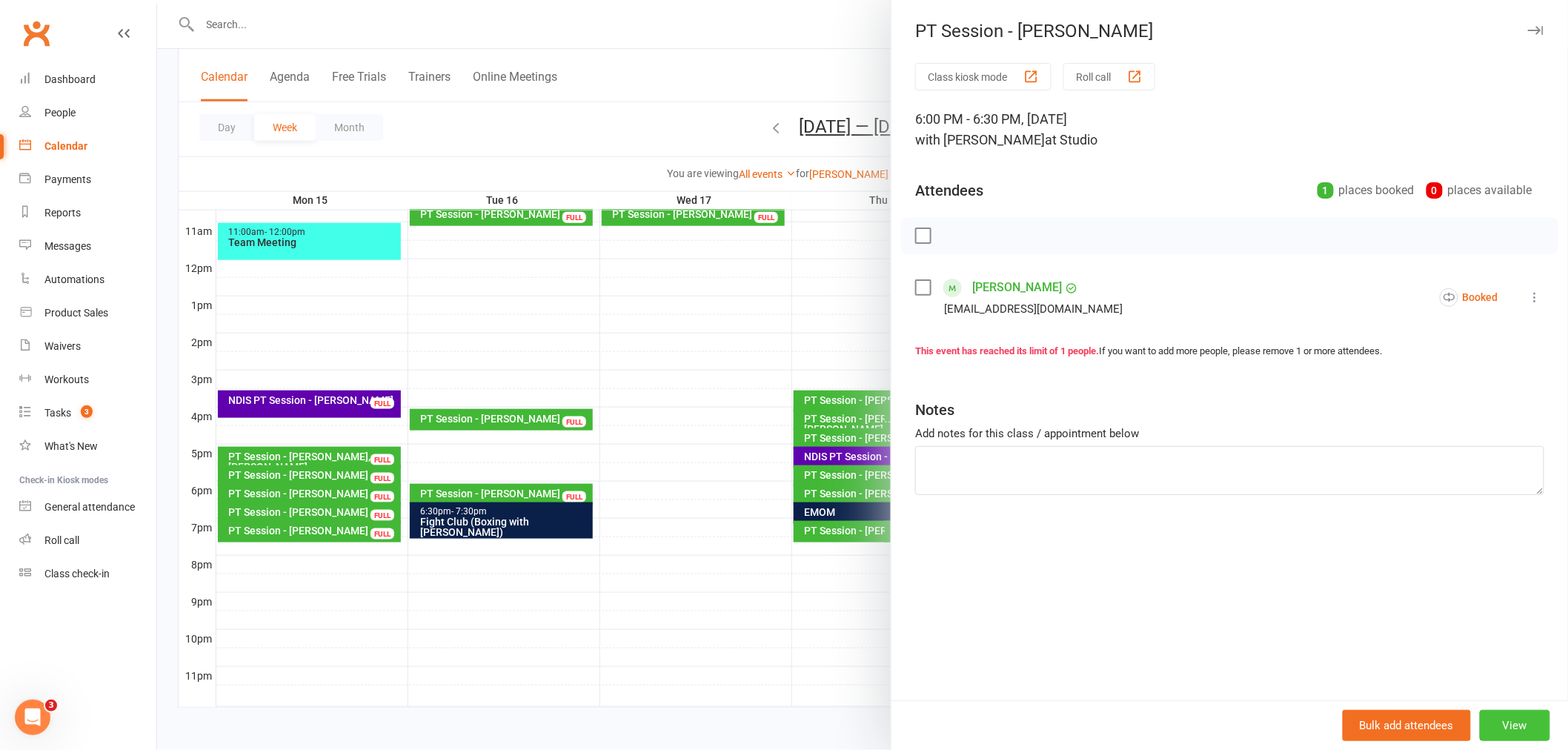
click at [1509, 735] on button "View" at bounding box center [1515, 725] width 70 height 32
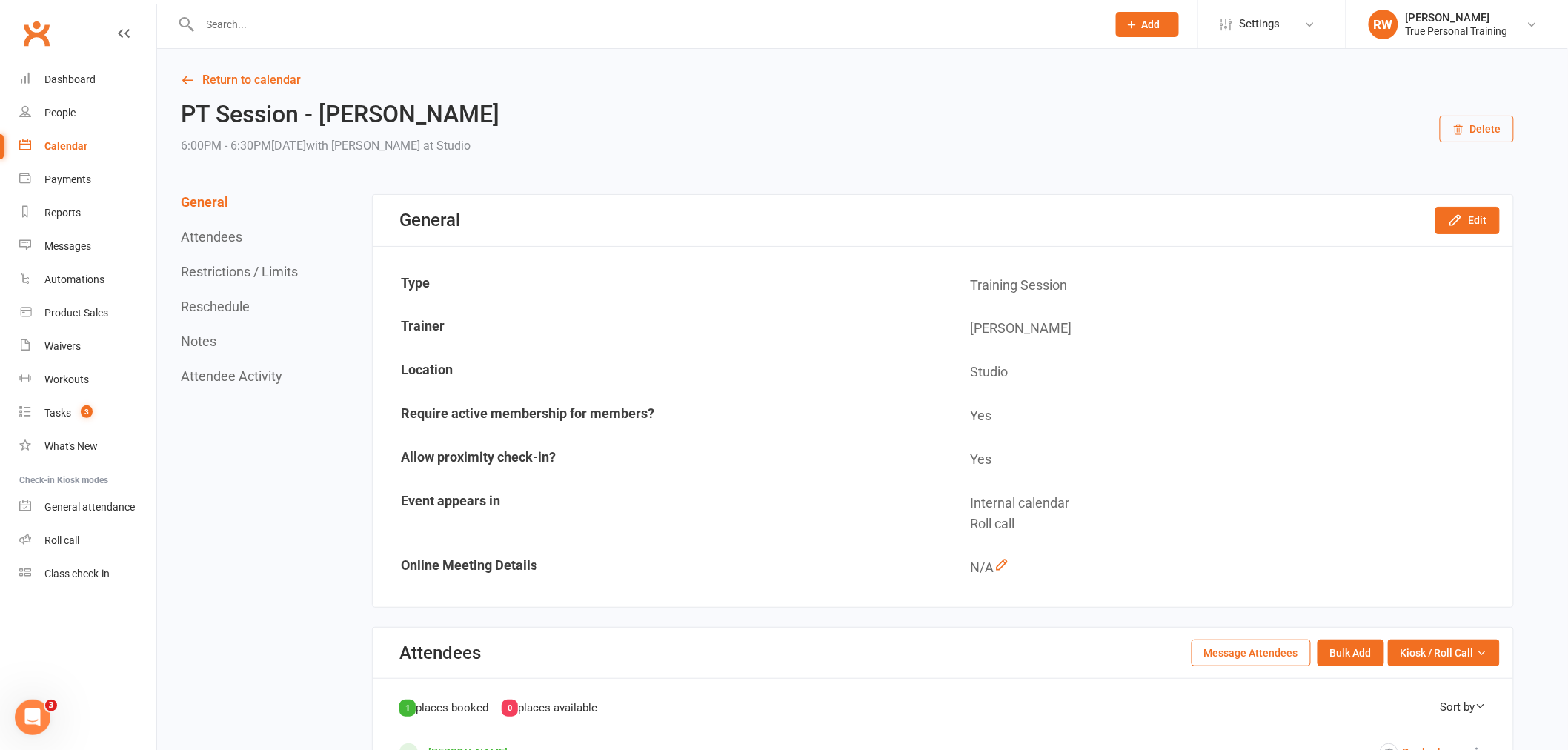
click at [1500, 133] on button "Delete" at bounding box center [1476, 128] width 74 height 27
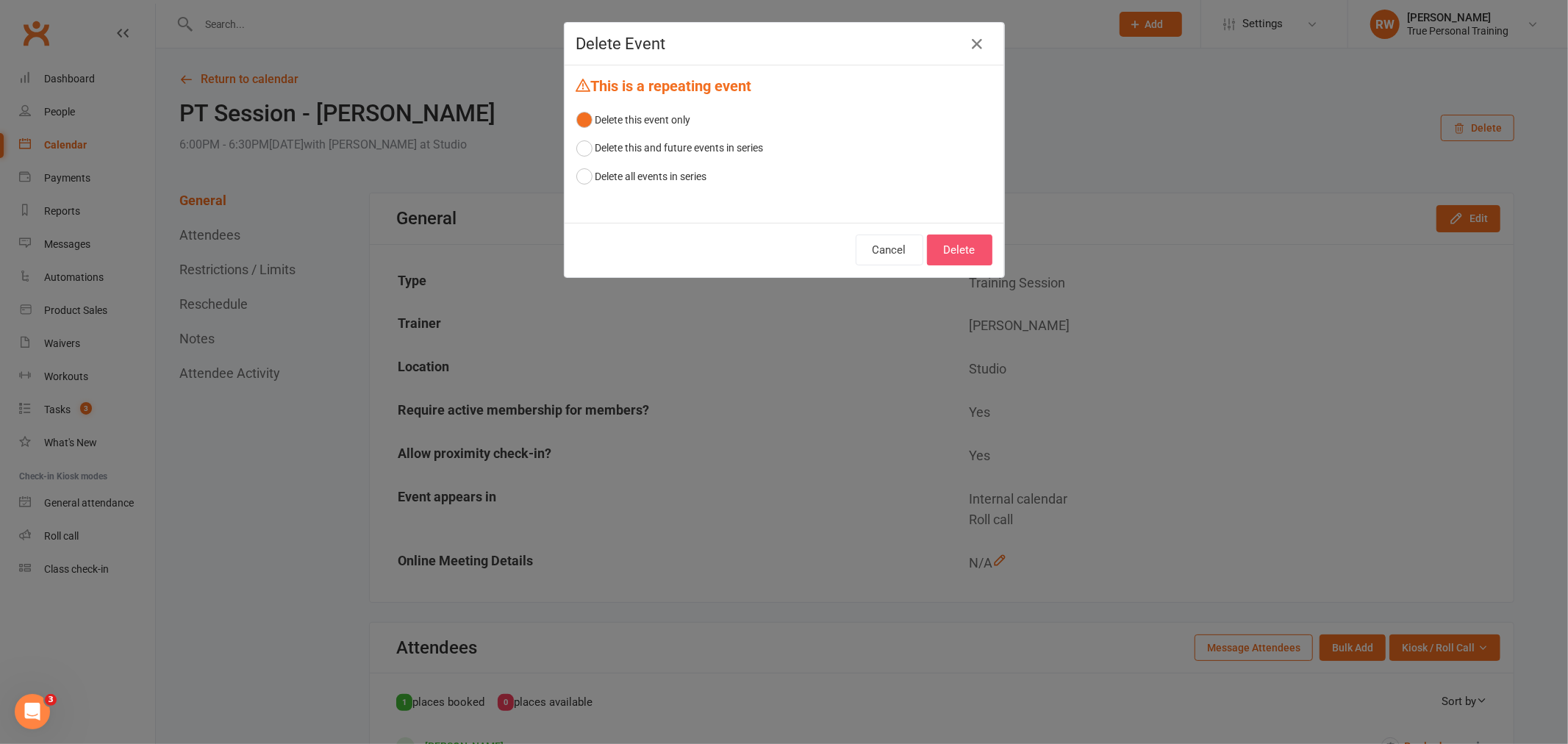
click at [967, 251] on button "Delete" at bounding box center [960, 250] width 66 height 31
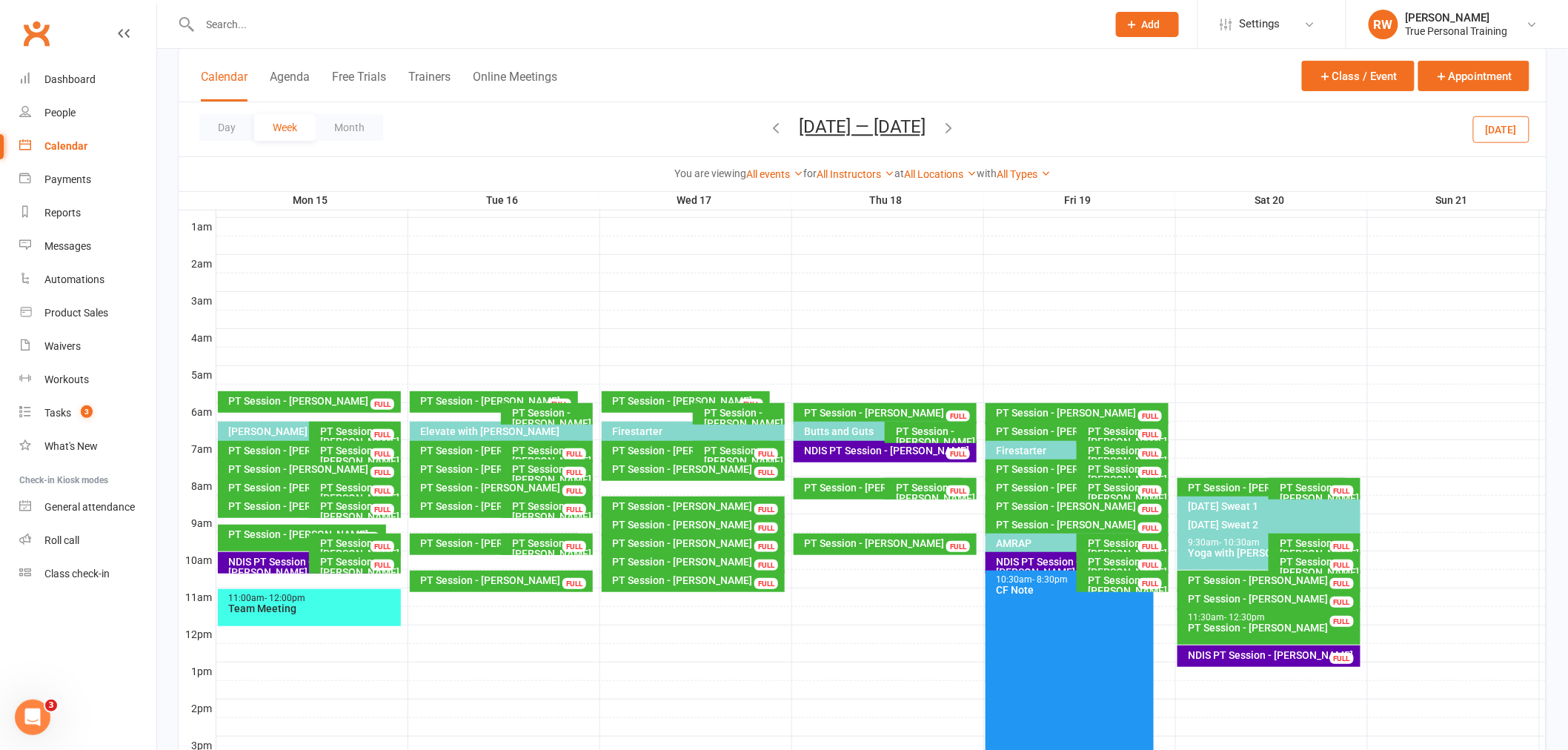
scroll to position [411, 0]
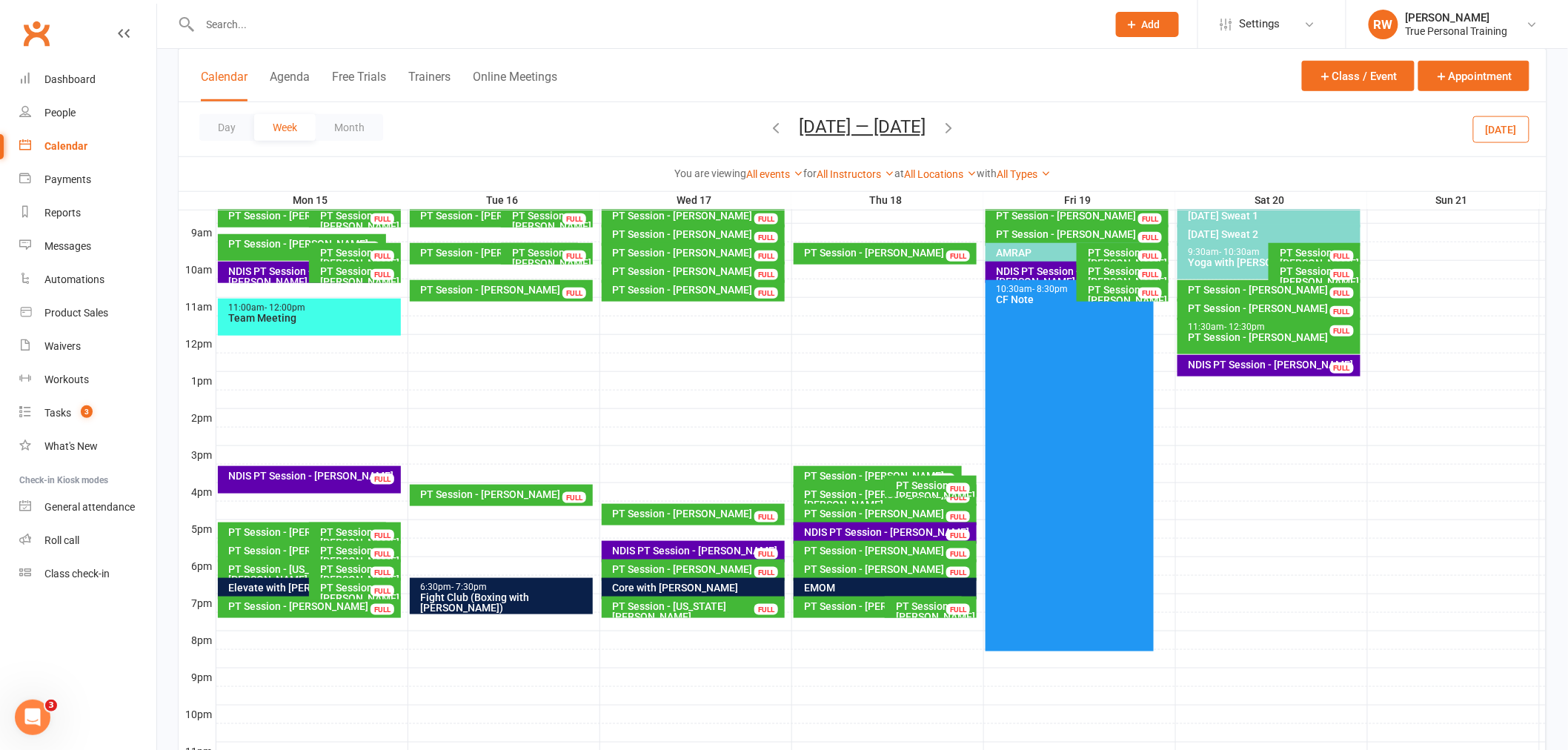
click at [598, 117] on div "Day Week Month Sep 15 — 21 2025 September 2025 Sun Mon Tue Wed Thu Fri Sat 31 0…" at bounding box center [863, 129] width 1369 height 54
drag, startPoint x: 596, startPoint y: 143, endPoint x: 601, endPoint y: 124, distance: 19.6
click at [596, 144] on div "Day Week Month Sep 15 — 21 2025 September 2025 Sun Mon Tue Wed Thu Fri Sat 31 0…" at bounding box center [863, 129] width 1369 height 54
click at [906, 564] on div "PT Session - Lauren Wood" at bounding box center [890, 569] width 171 height 11
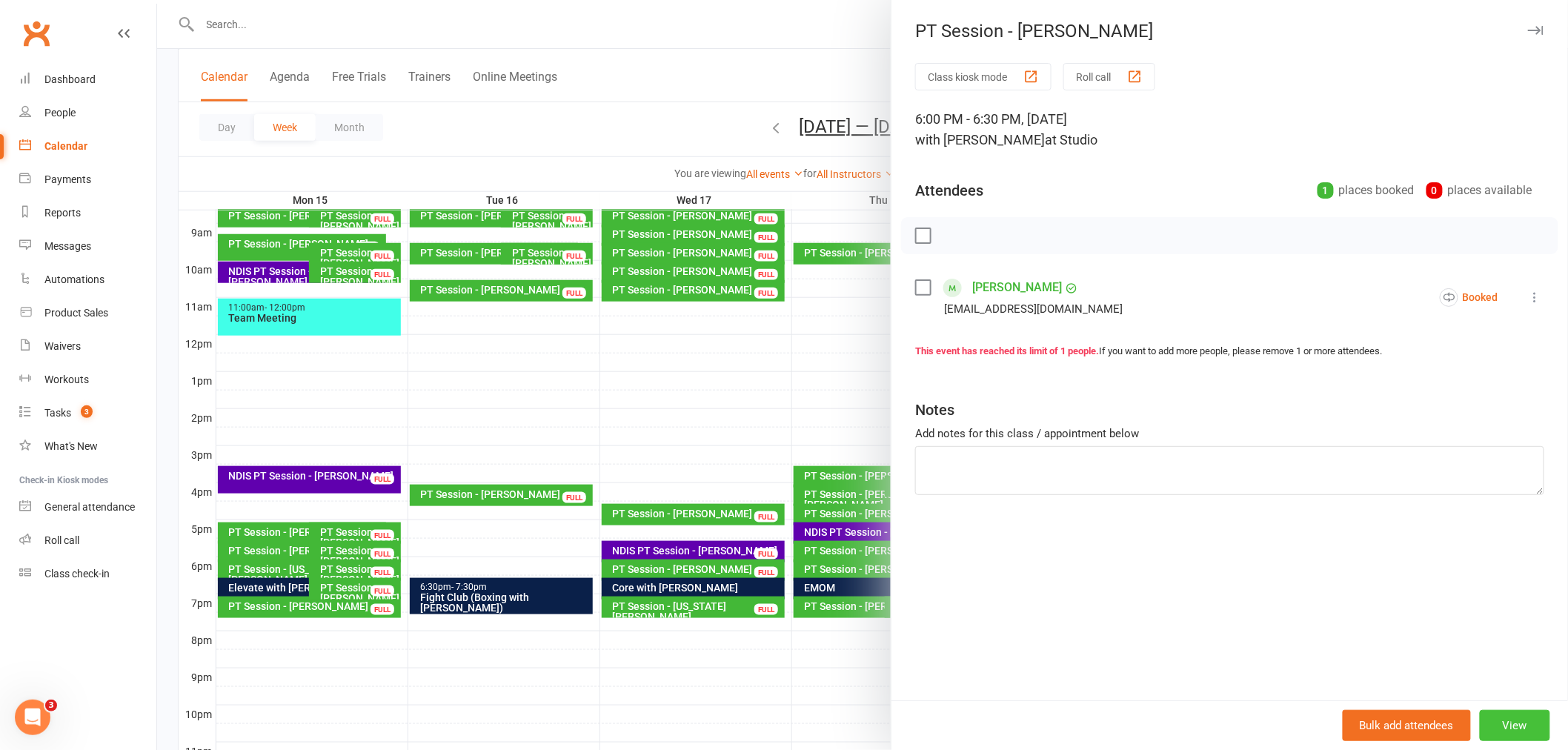
click at [1526, 728] on button "View" at bounding box center [1515, 725] width 70 height 32
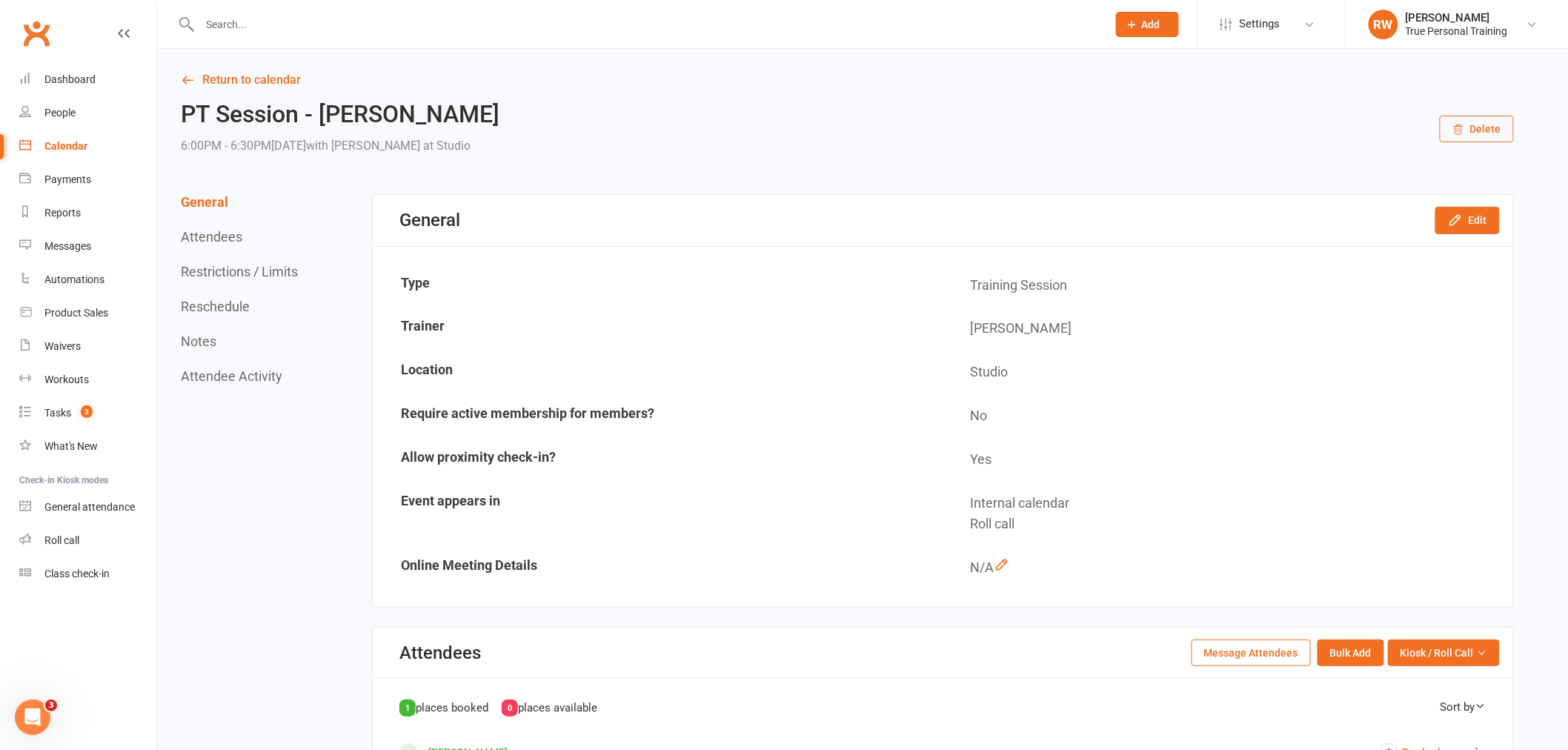
click at [1512, 143] on div "PT Session - Lauren Wood 6:00PM - 6:30PM, Thursday September 18, 2025 with Ryan…" at bounding box center [847, 129] width 1333 height 55
click at [1500, 129] on button "Delete" at bounding box center [1476, 128] width 74 height 27
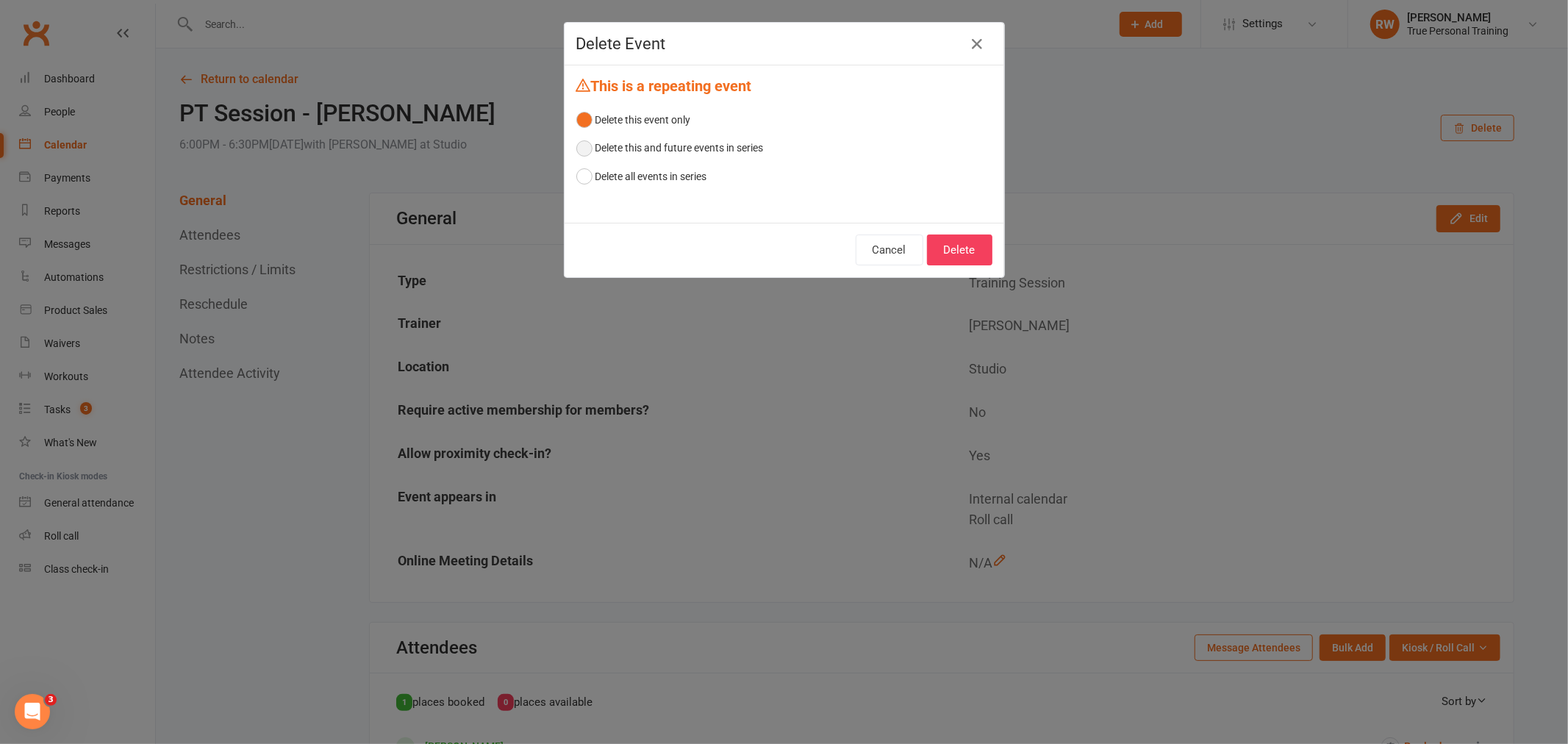
click at [731, 152] on button "Delete this and future events in series" at bounding box center [670, 148] width 188 height 28
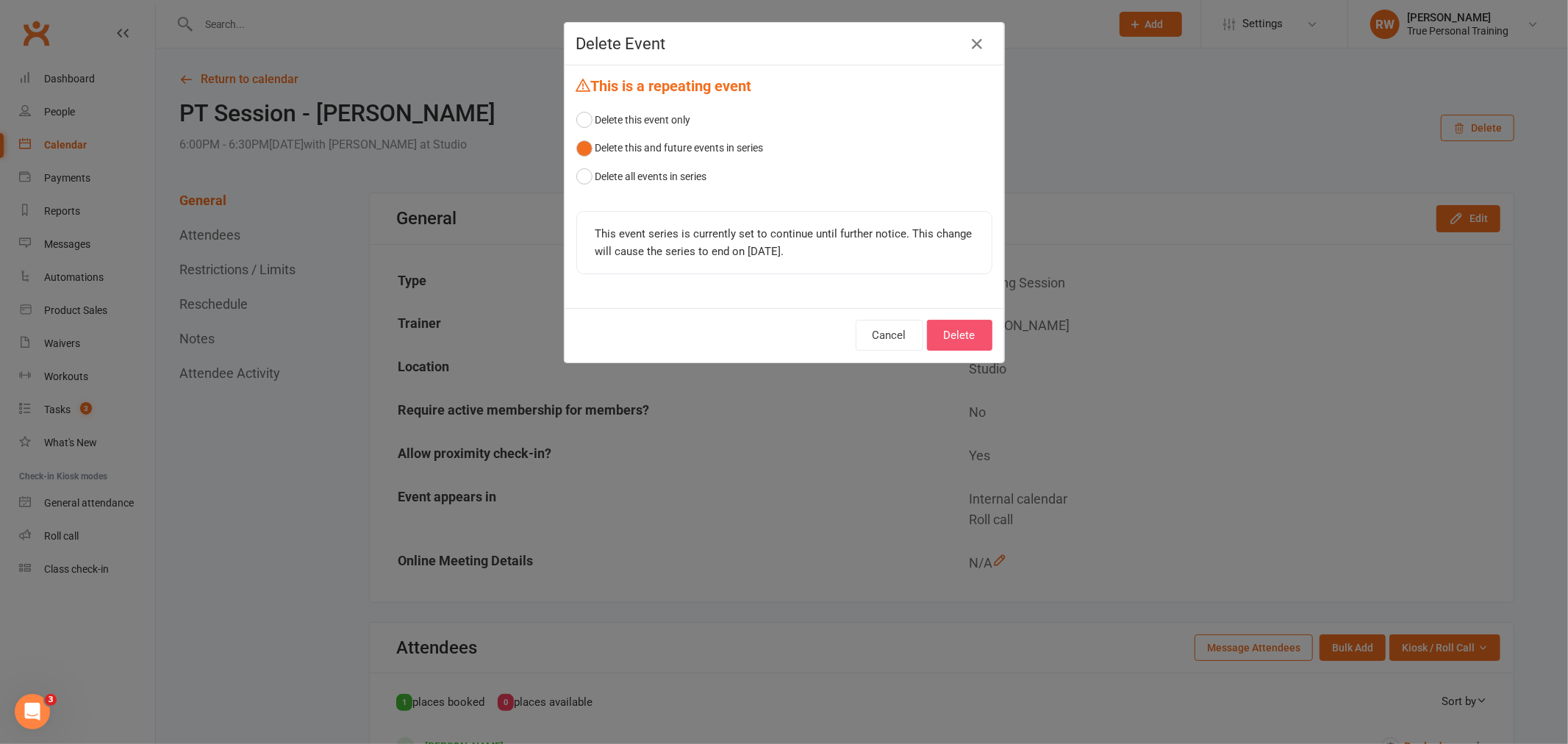
click at [969, 336] on button "Delete" at bounding box center [960, 335] width 66 height 31
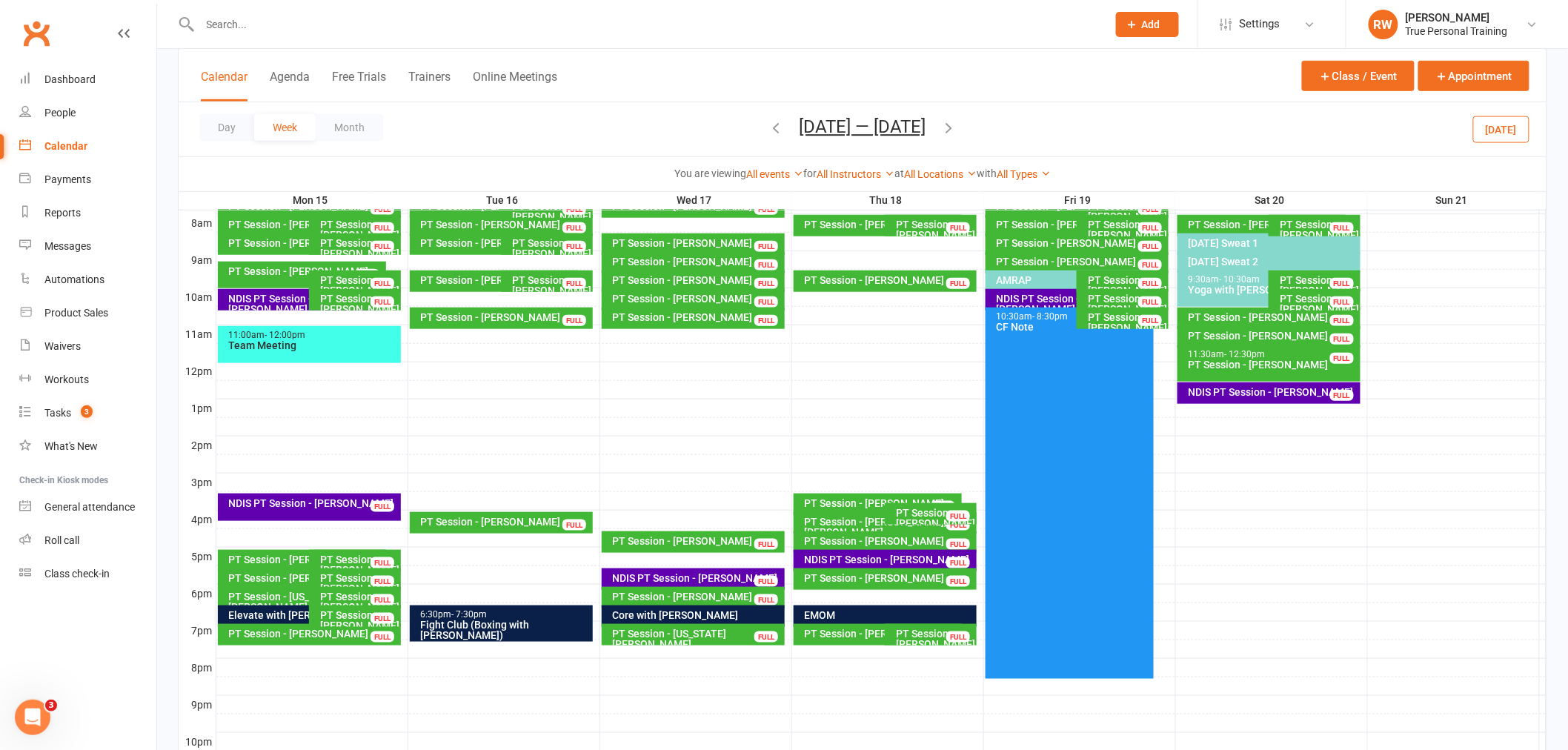
scroll to position [411, 0]
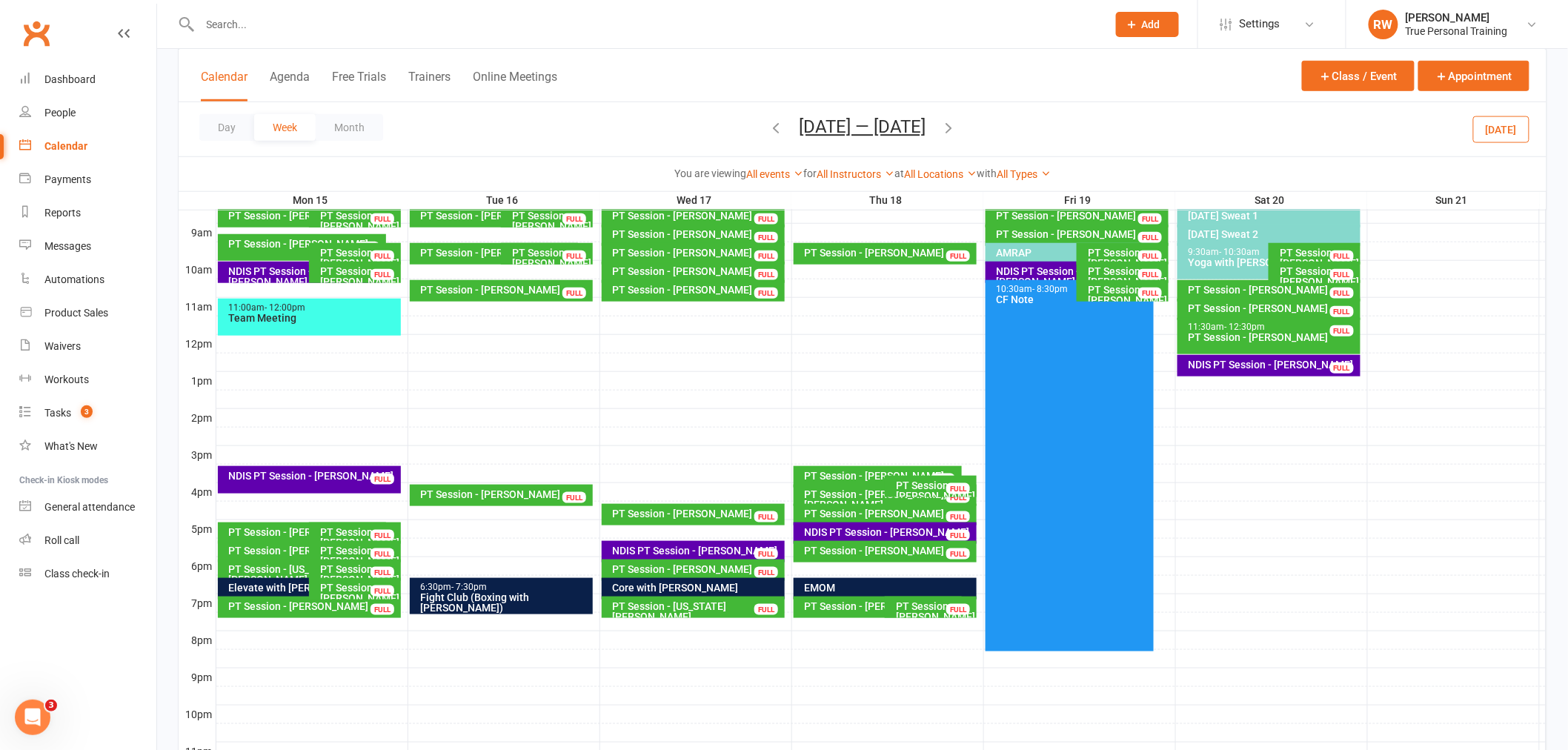
click at [934, 486] on div "PT Session - Xavier Dupuche" at bounding box center [935, 490] width 79 height 21
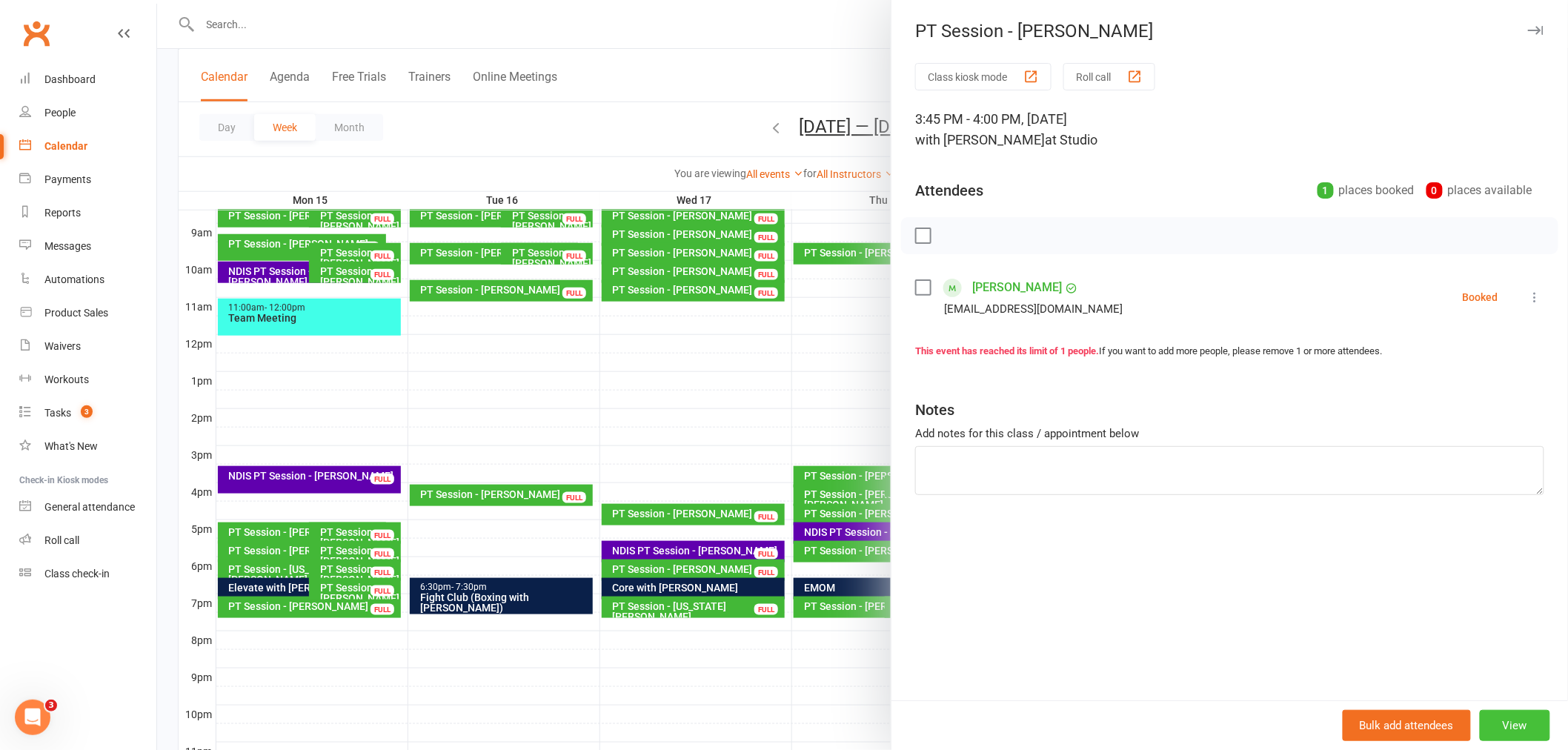
click at [1513, 727] on button "View" at bounding box center [1515, 725] width 70 height 32
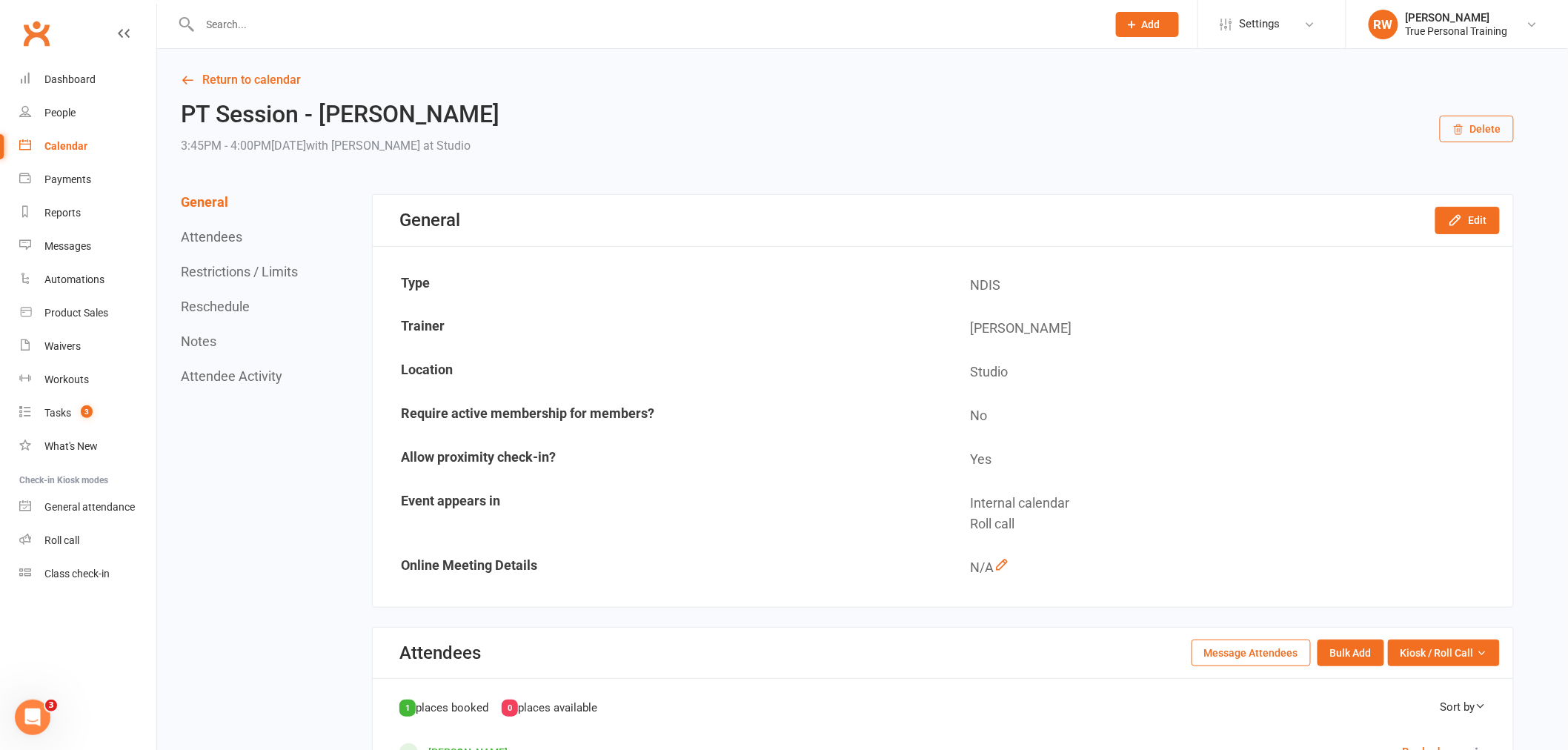
click at [1505, 102] on div "PT Session - Xavier Dupuche 3:45PM - 4:00PM, Thursday September 18, 2025 with R…" at bounding box center [847, 129] width 1333 height 55
click at [1500, 123] on button "Delete" at bounding box center [1476, 128] width 74 height 27
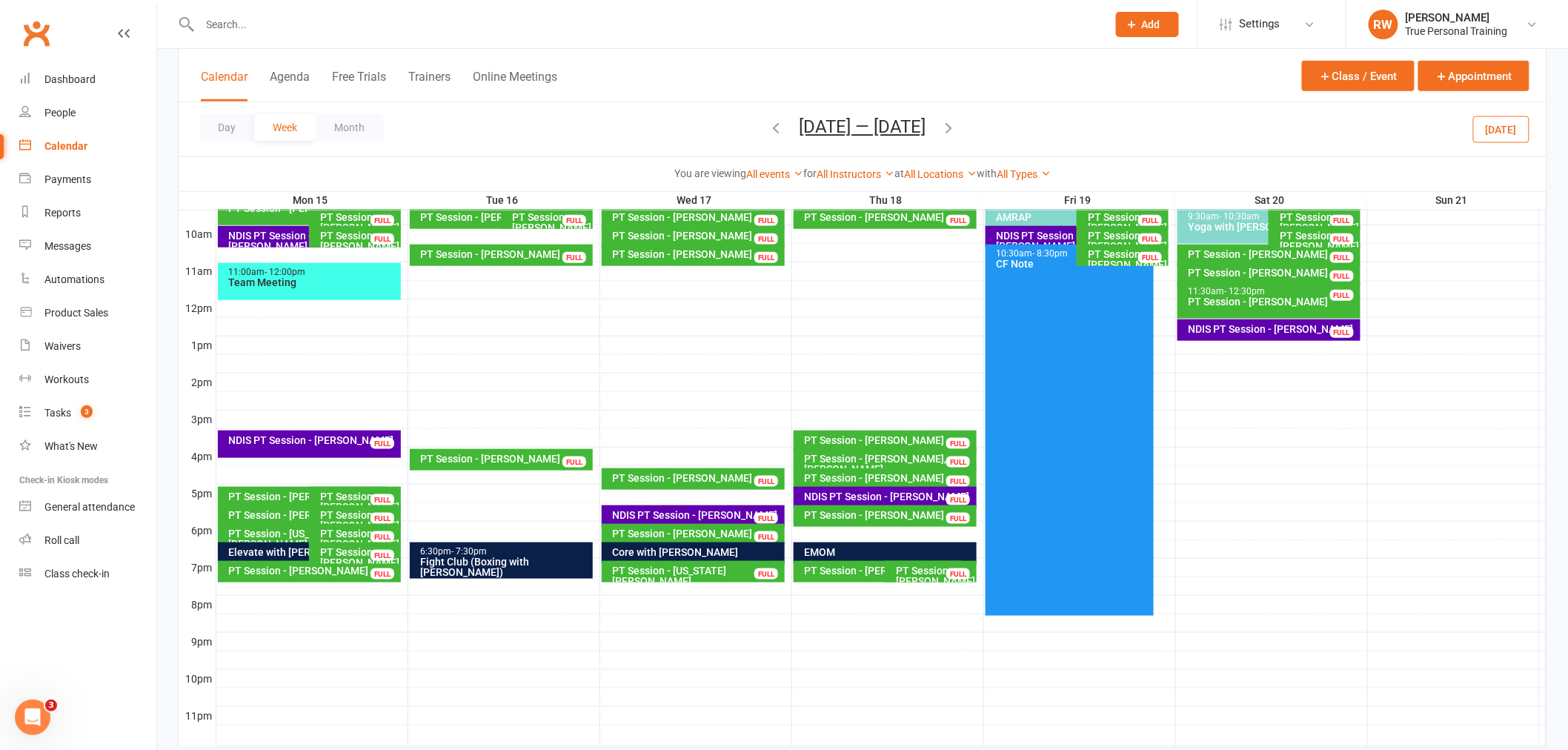
scroll to position [487, 0]
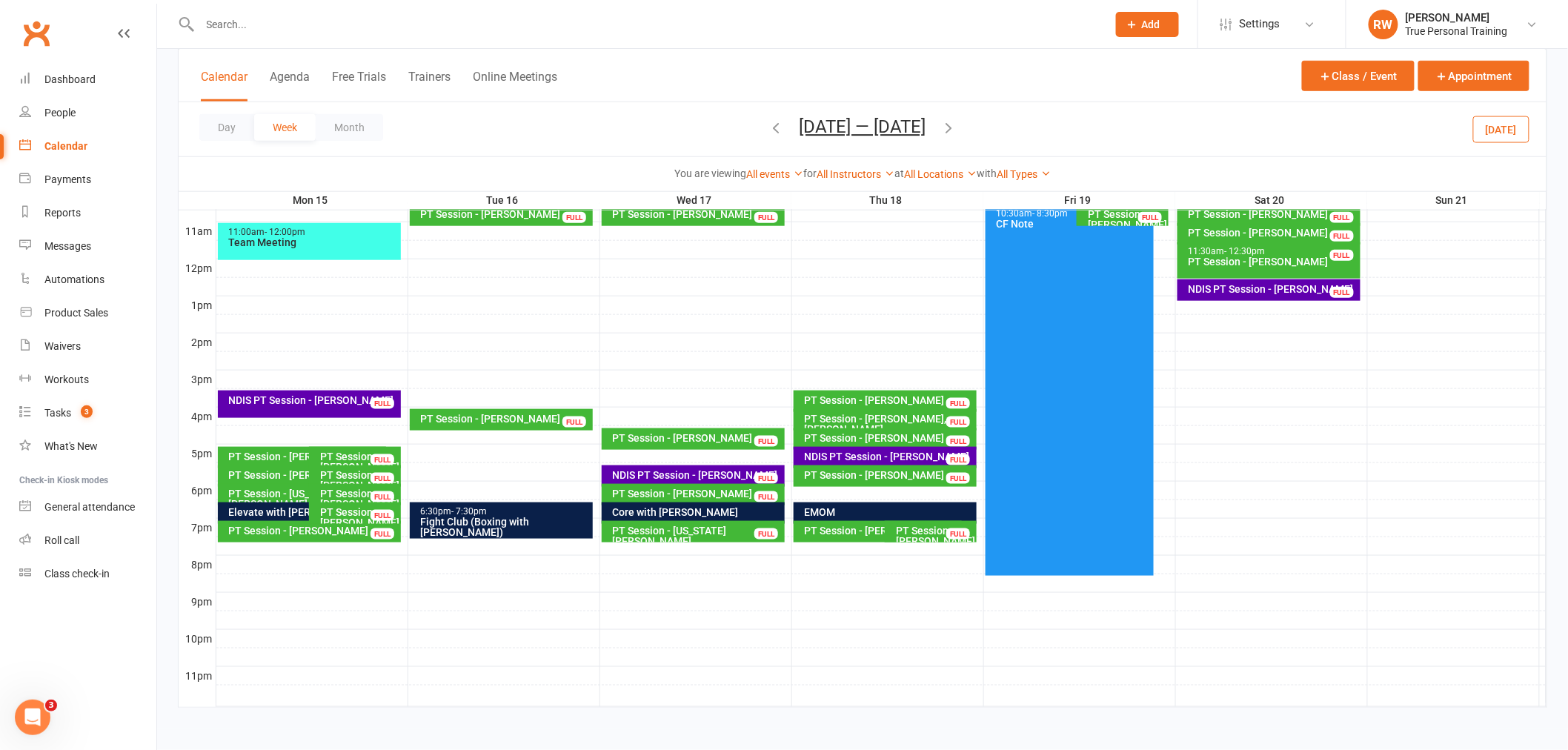
click at [502, 432] on div at bounding box center [881, 435] width 1330 height 18
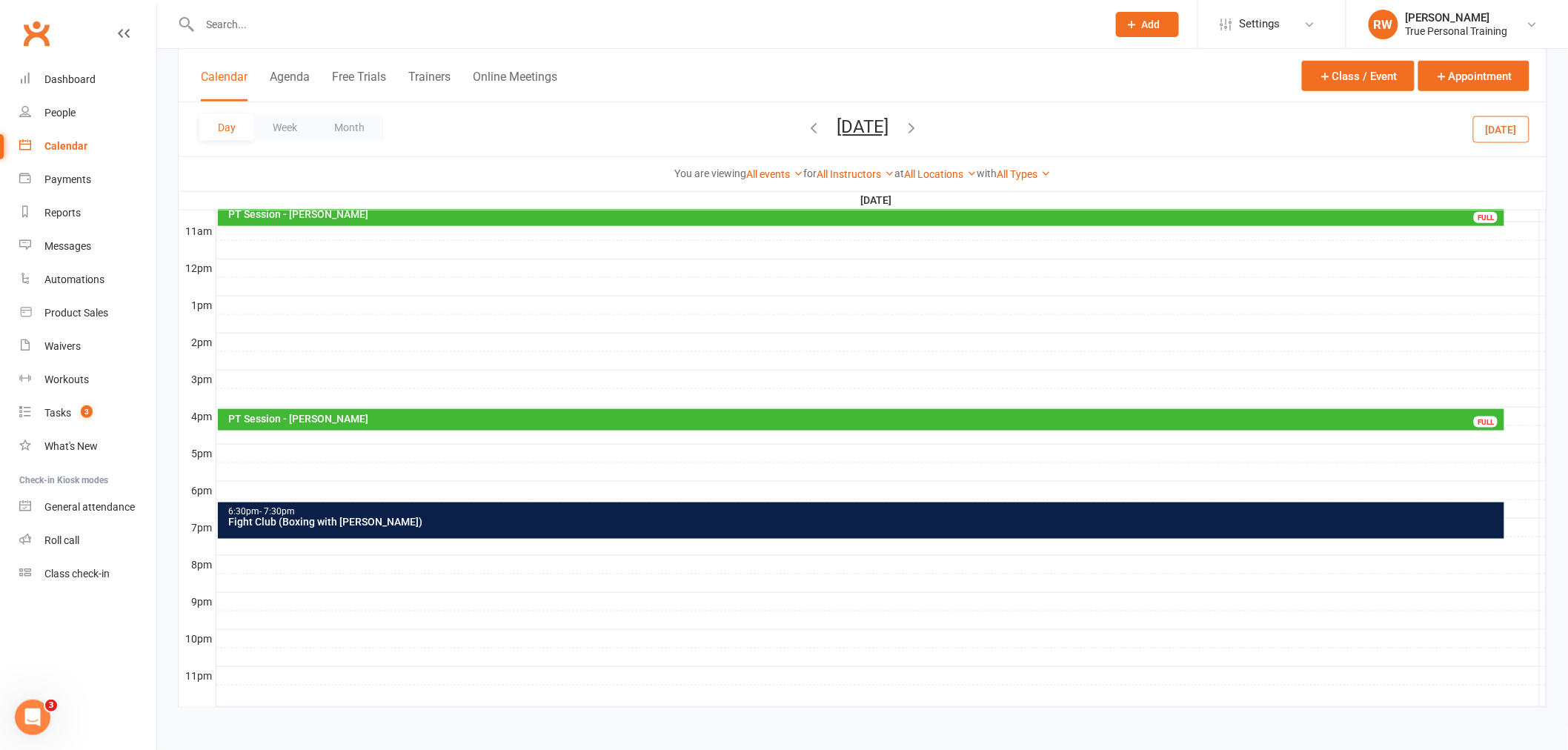
click at [291, 435] on div at bounding box center [881, 435] width 1330 height 18
click at [297, 398] on button "Add Appointment" at bounding box center [299, 402] width 86 height 18
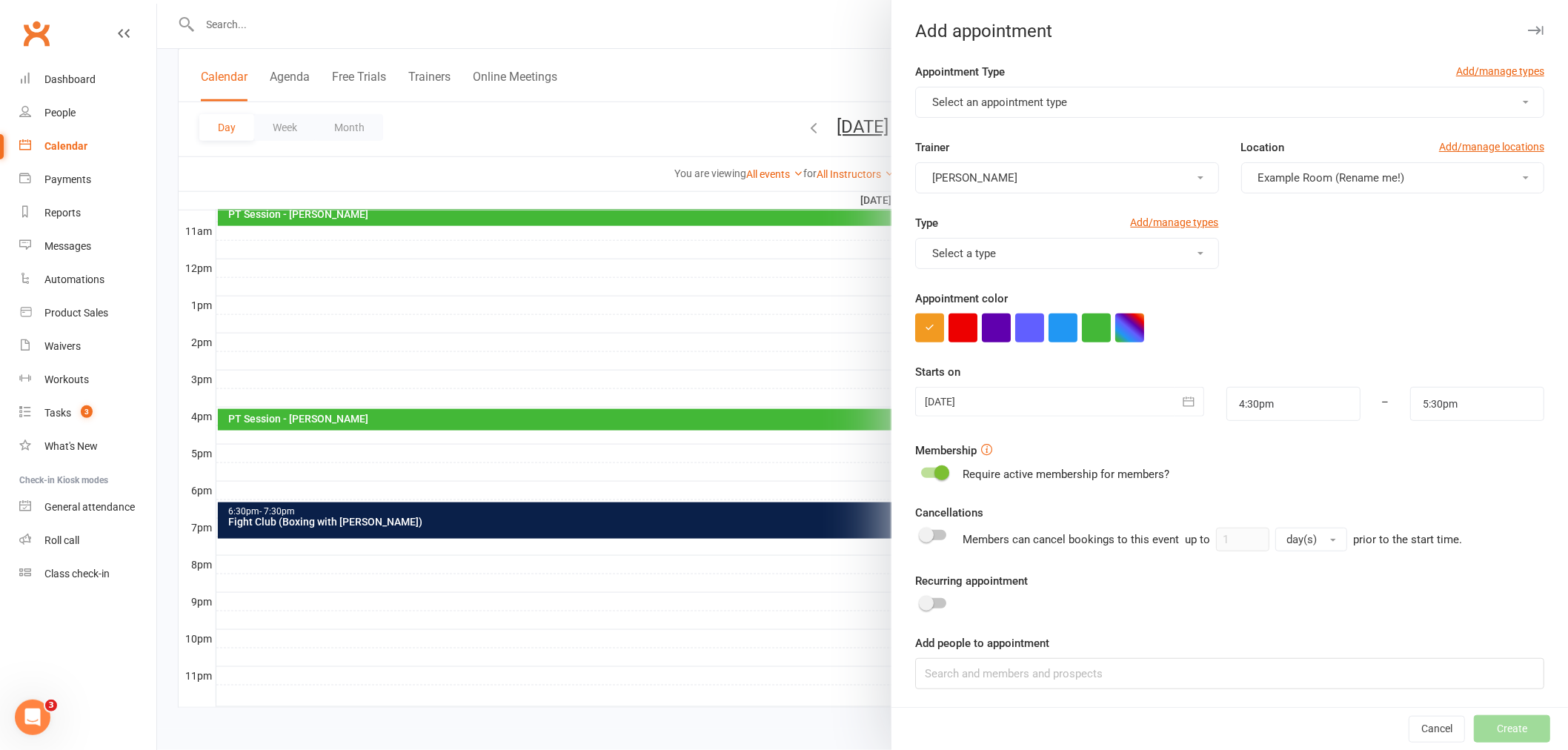
click at [1007, 105] on span "Select an appointment type" at bounding box center [1000, 102] width 135 height 14
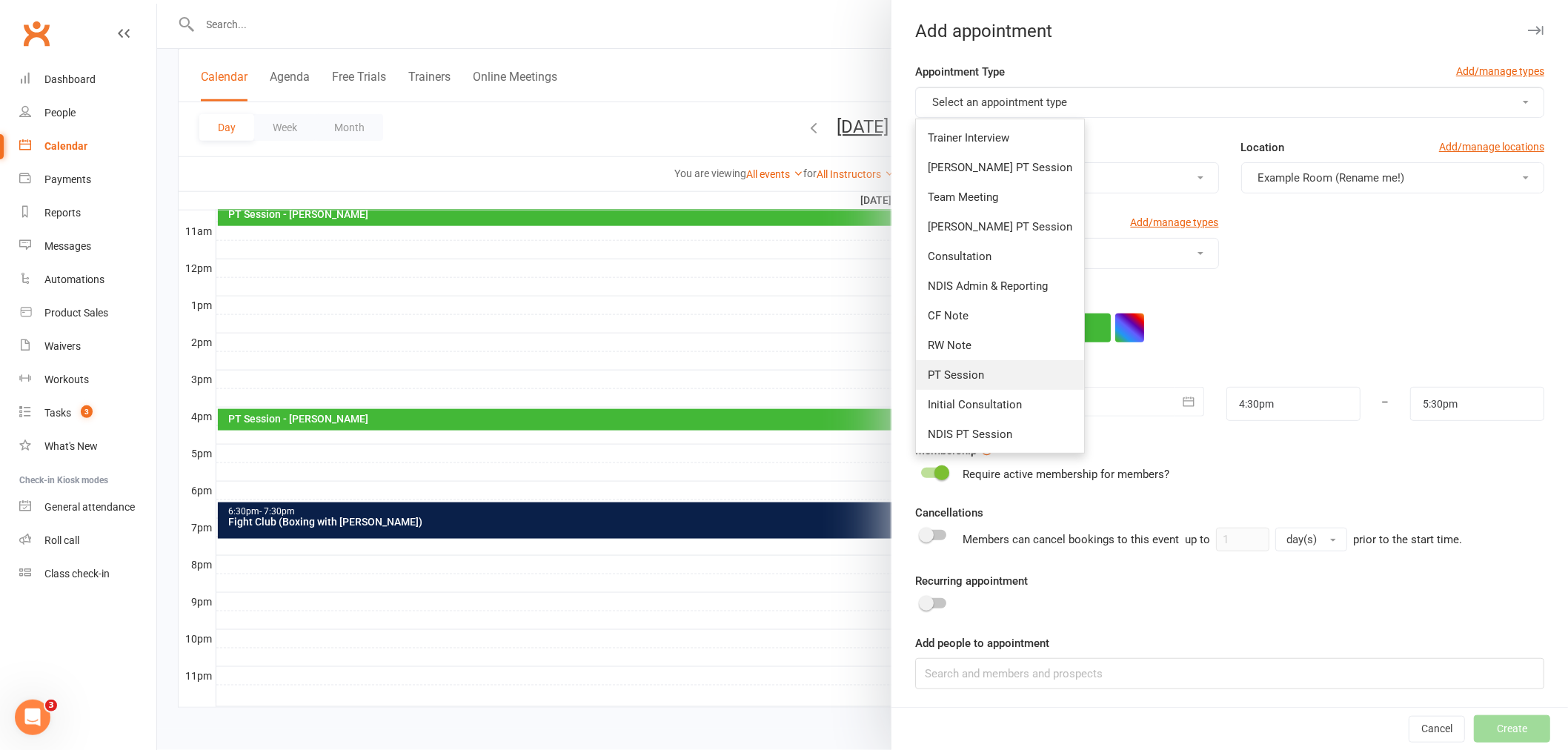
click at [942, 379] on span "PT Session" at bounding box center [956, 375] width 56 height 14
type input "5:00pm"
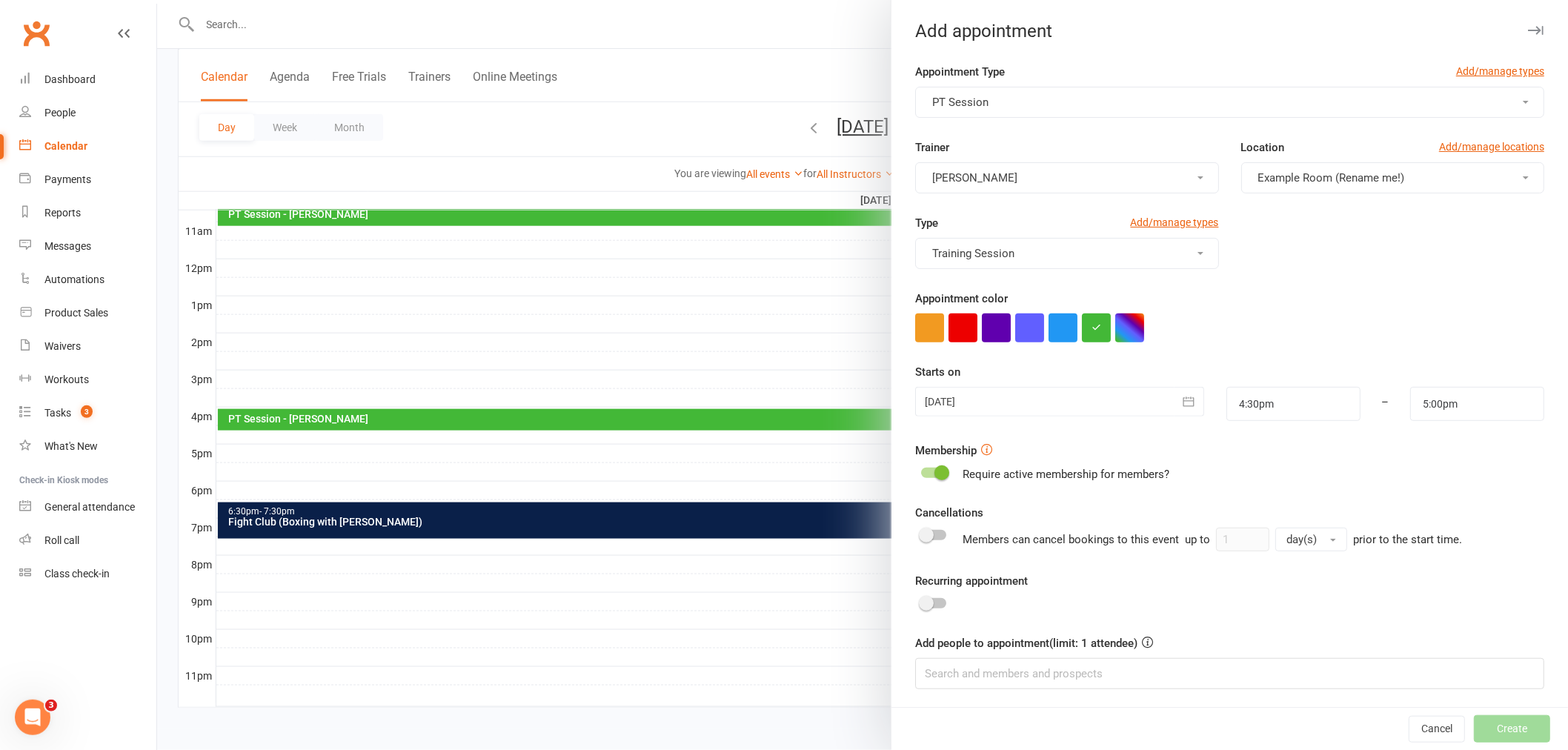
click at [1336, 175] on span "Example Room (Rename me!)" at bounding box center [1331, 178] width 147 height 14
click at [1297, 249] on link "Studio" at bounding box center [1327, 243] width 171 height 30
click at [1046, 667] on input at bounding box center [1230, 673] width 629 height 32
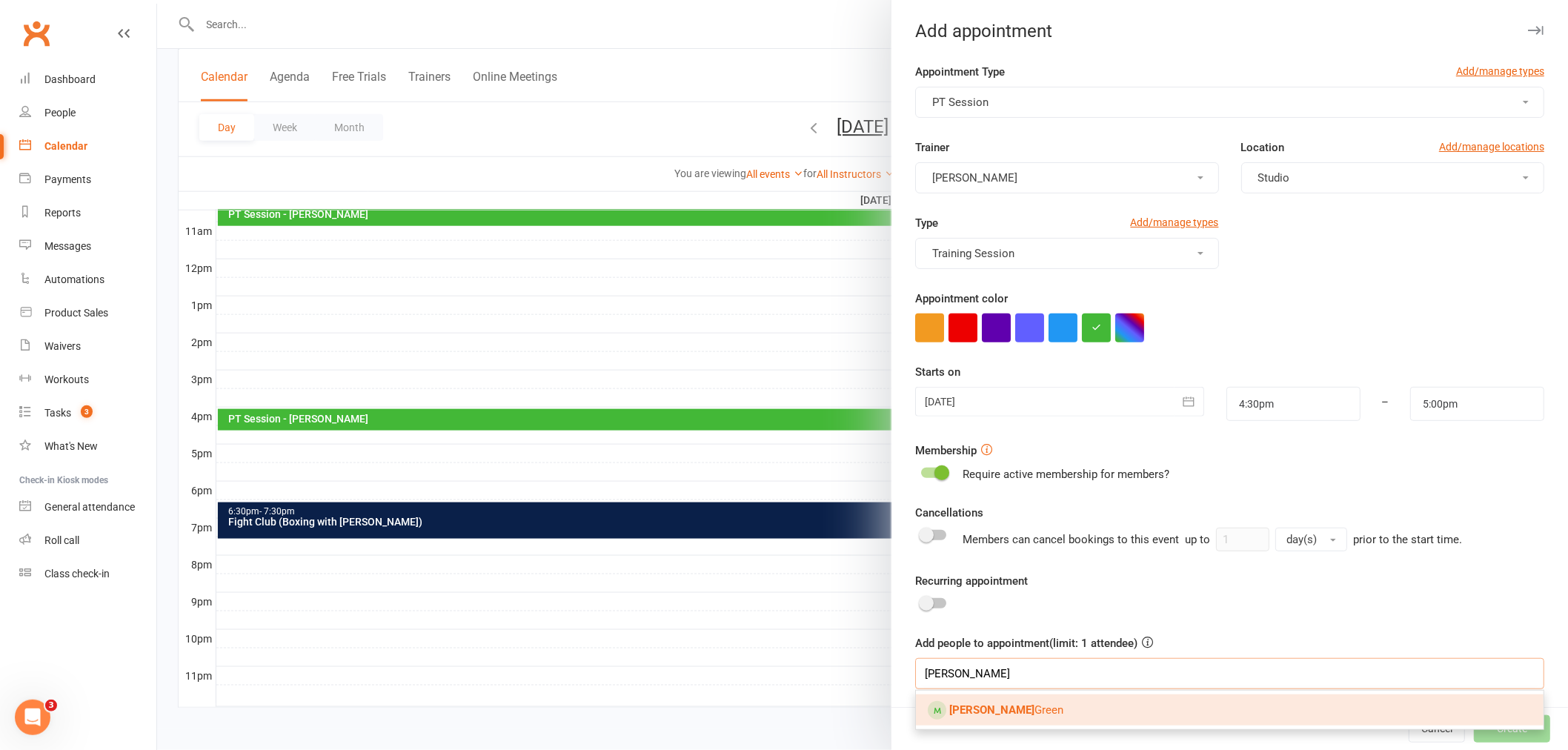
type input "cheryl"
click at [1004, 715] on span "Cheryl Green" at bounding box center [1007, 710] width 114 height 14
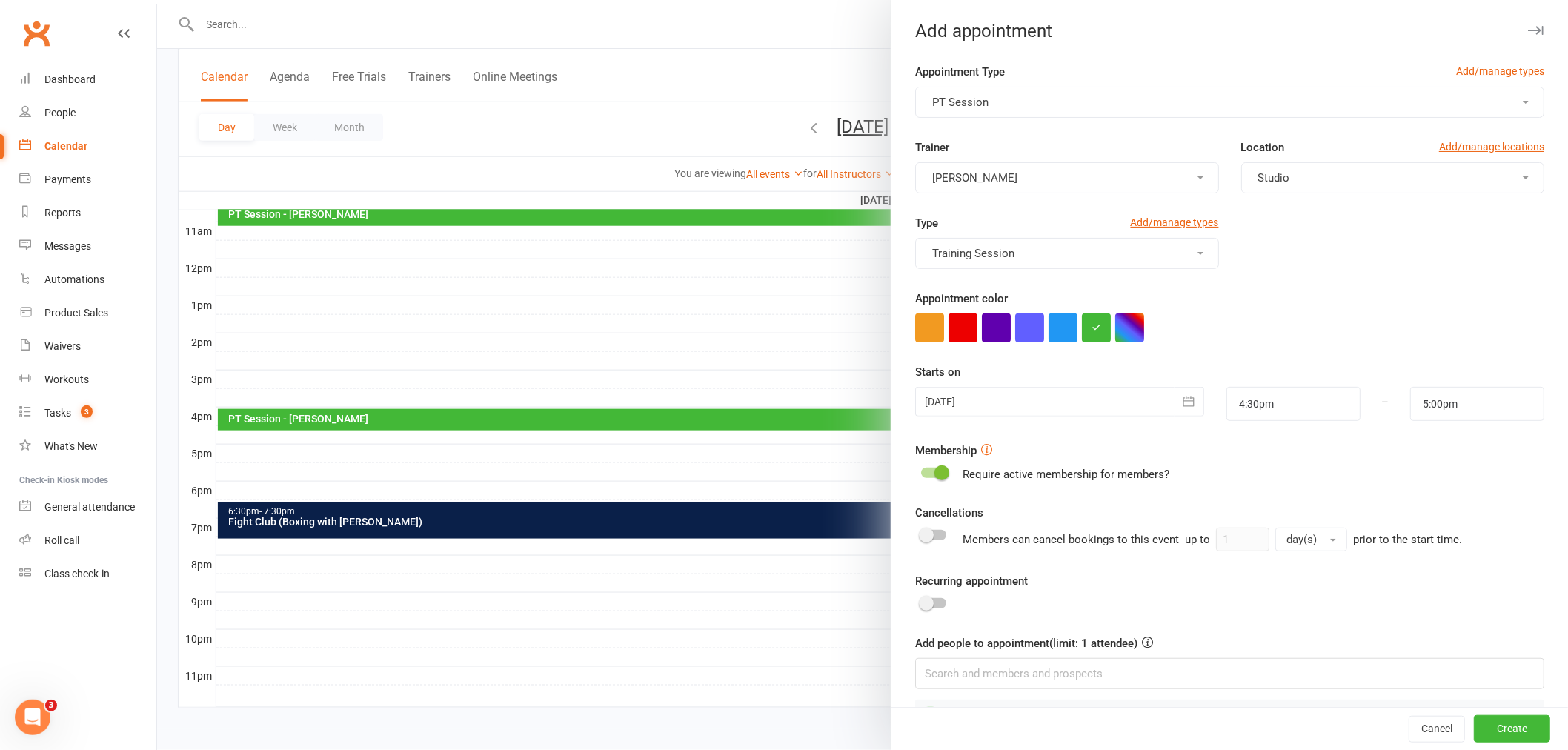
click at [1254, 620] on form "Appointment Type Add/manage types PT Session Trainer Ryan Warwick Location Add/…" at bounding box center [1230, 396] width 629 height 667
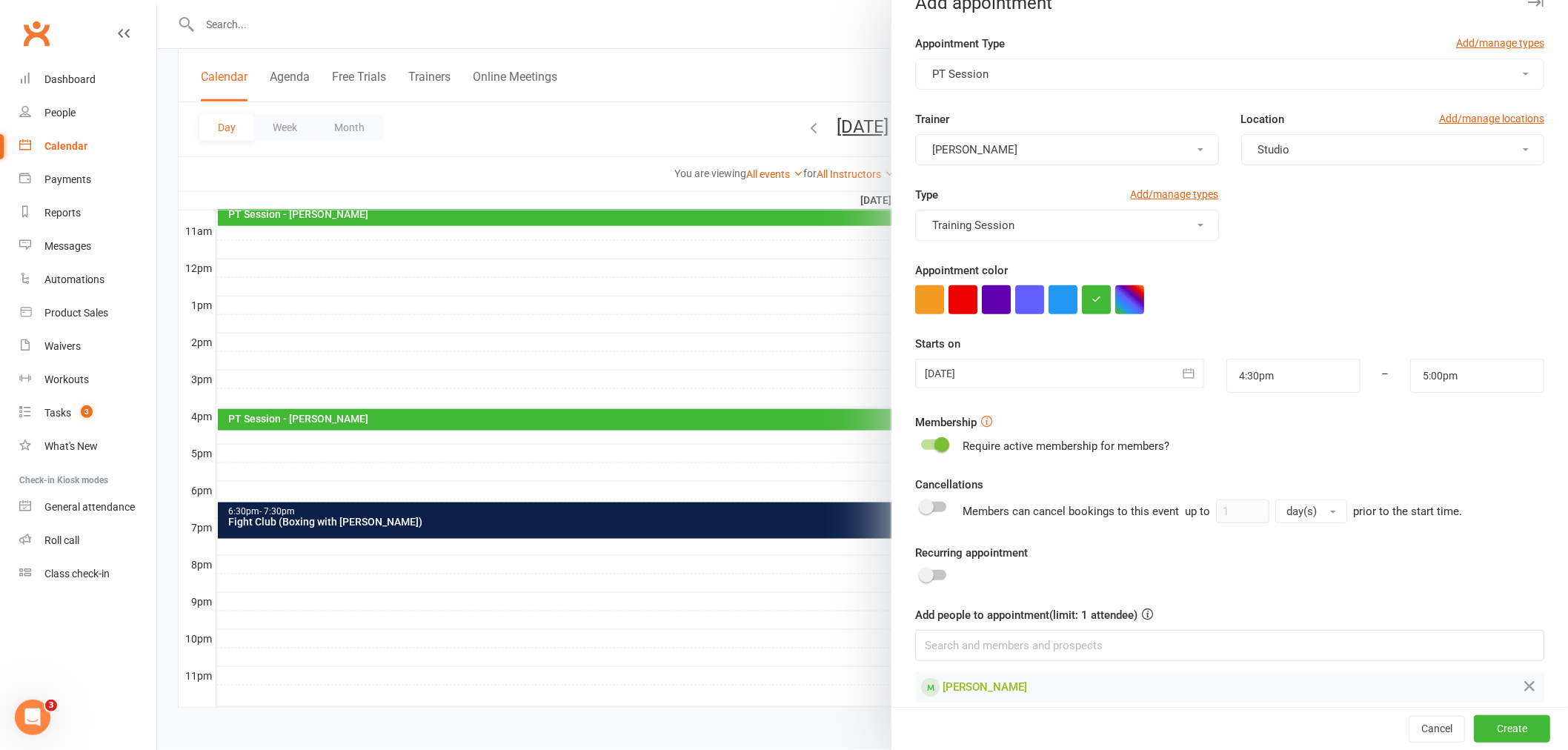
scroll to position [44, 0]
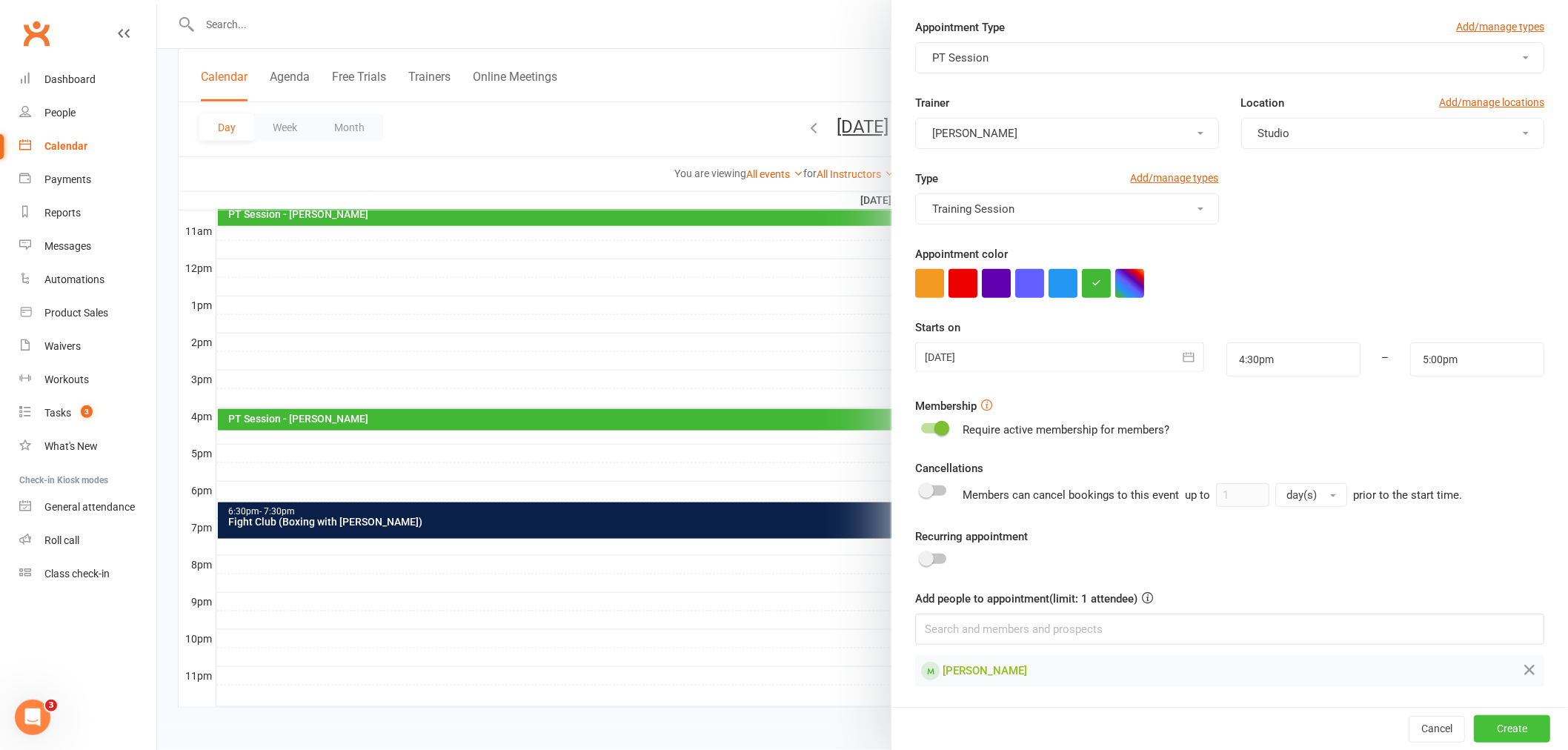
click at [1500, 735] on button "Create" at bounding box center [1512, 727] width 76 height 27
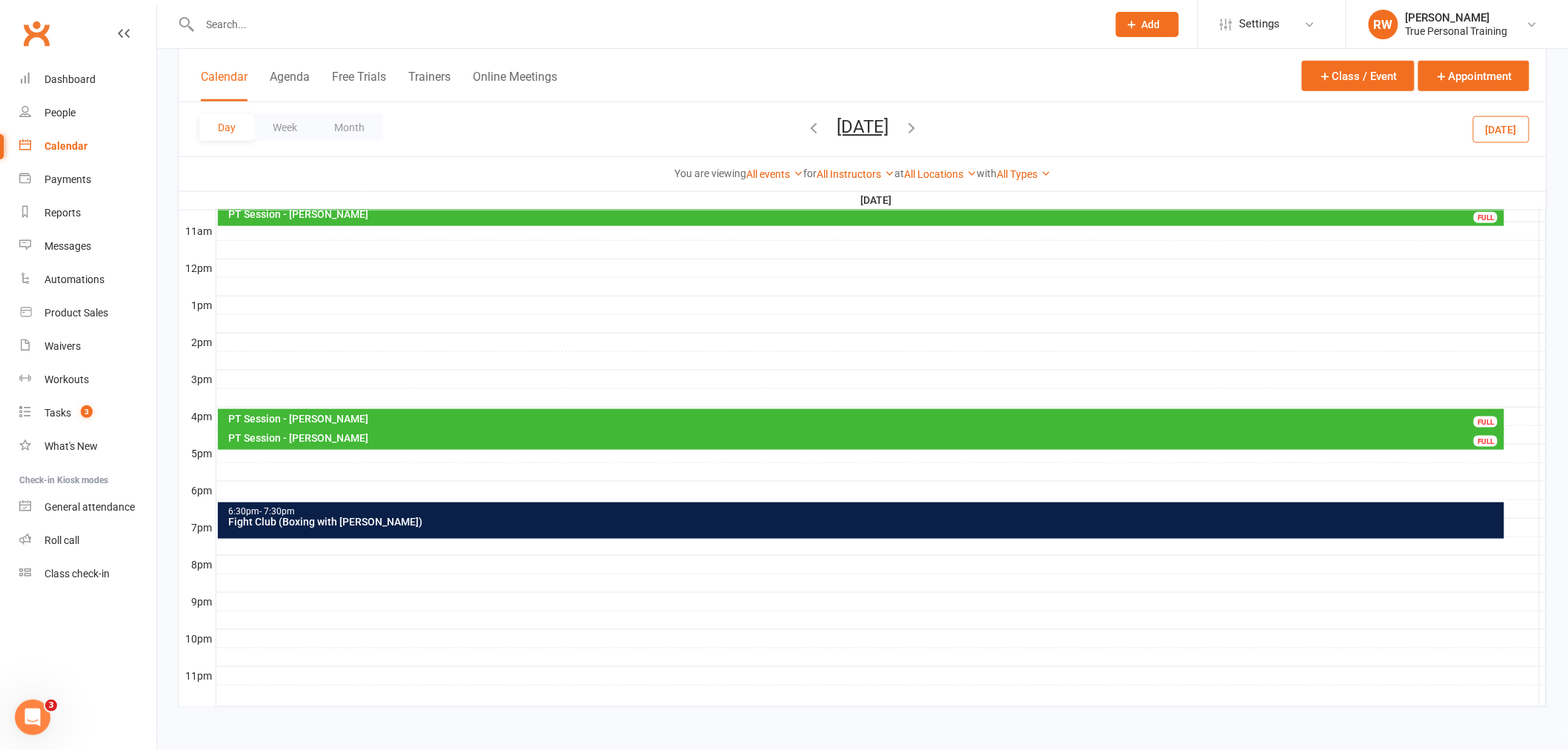
click at [863, 134] on button "Tuesday, Sep 16, 2025" at bounding box center [863, 126] width 52 height 21
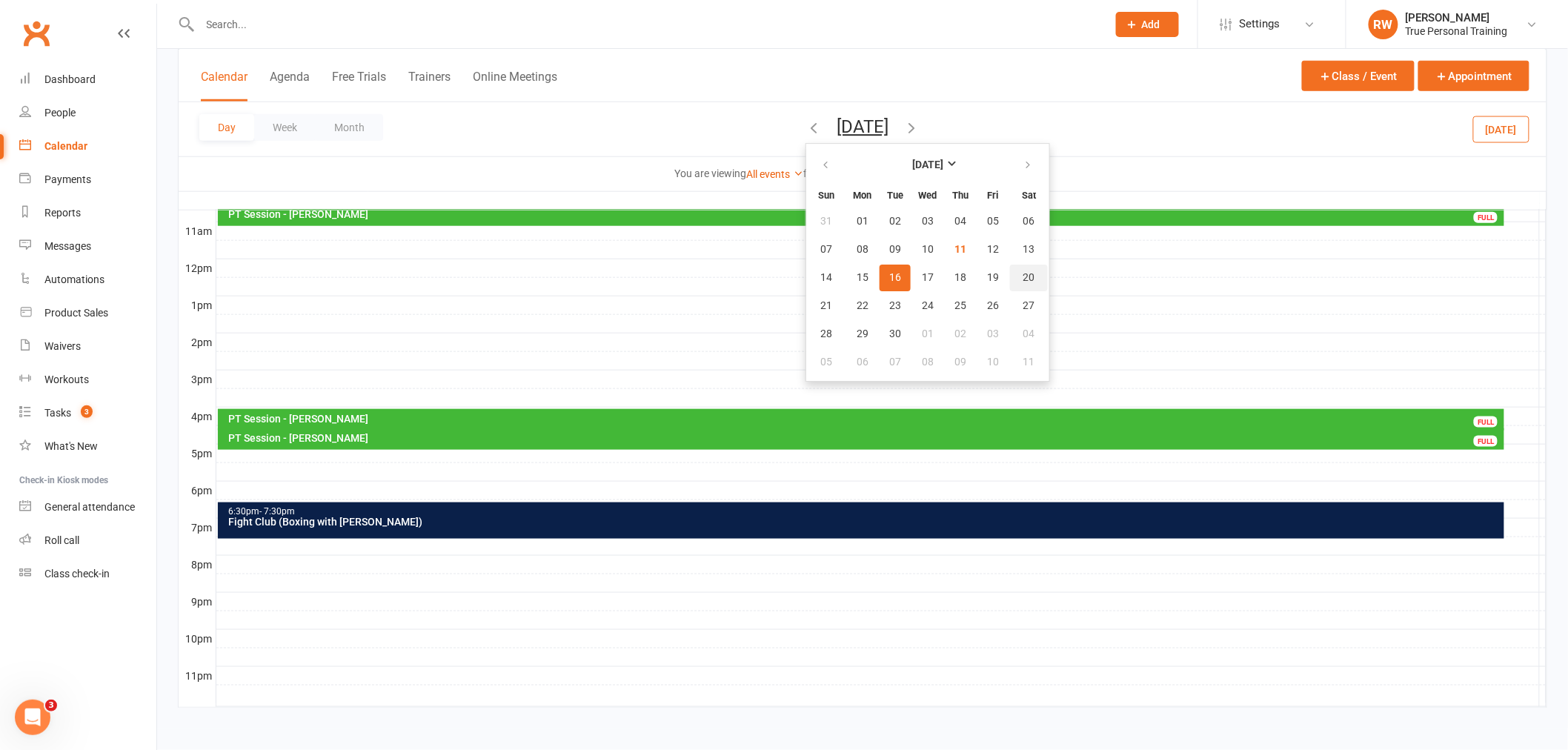
click at [1011, 279] on button "20" at bounding box center [1030, 277] width 37 height 27
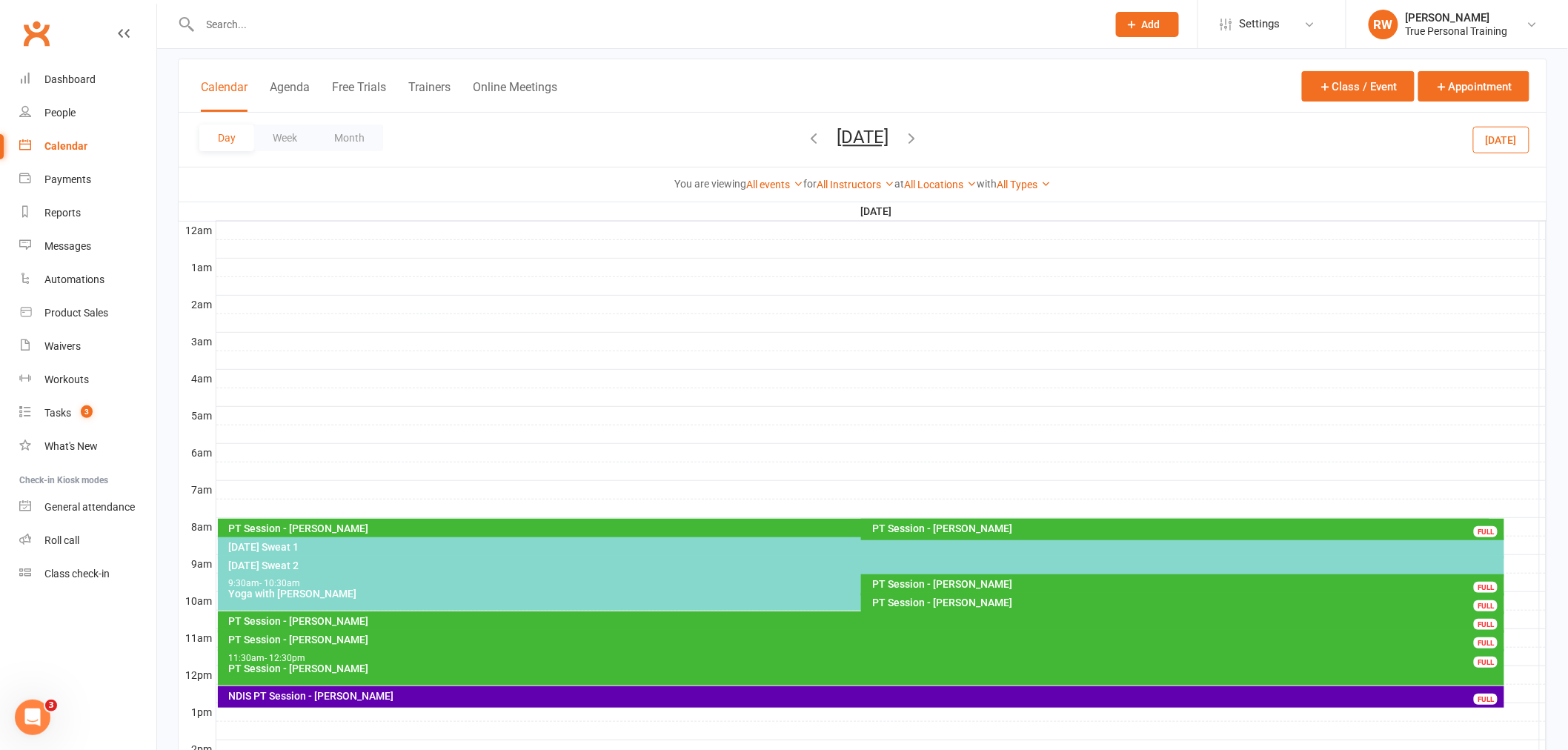
scroll to position [76, 0]
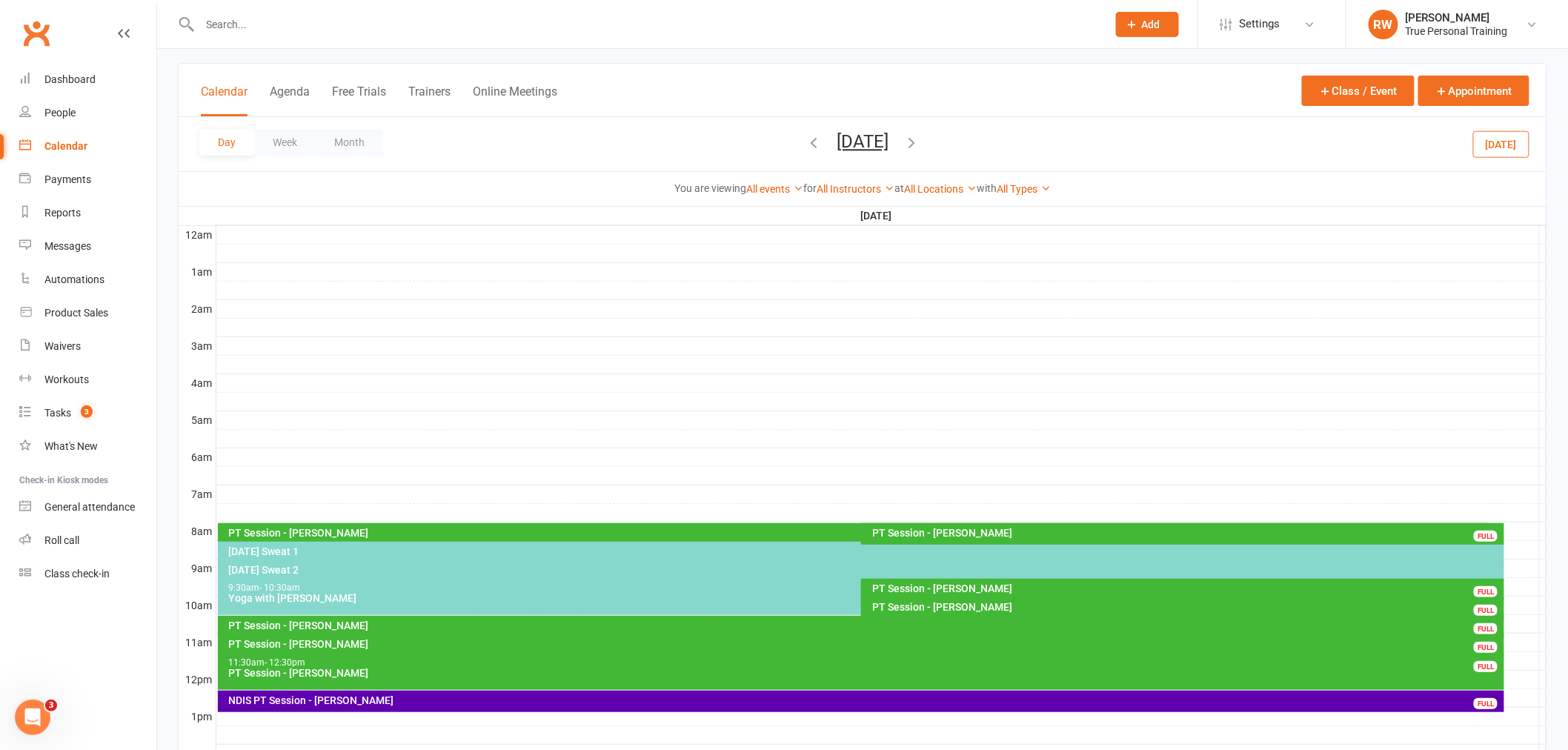
click at [503, 150] on div "Day Week Month Saturday, Sep 20, 2025 September 2025 Sun Mon Tue Wed Thu Fri Sa…" at bounding box center [863, 144] width 1369 height 54
click at [261, 134] on button "Week" at bounding box center [285, 142] width 61 height 27
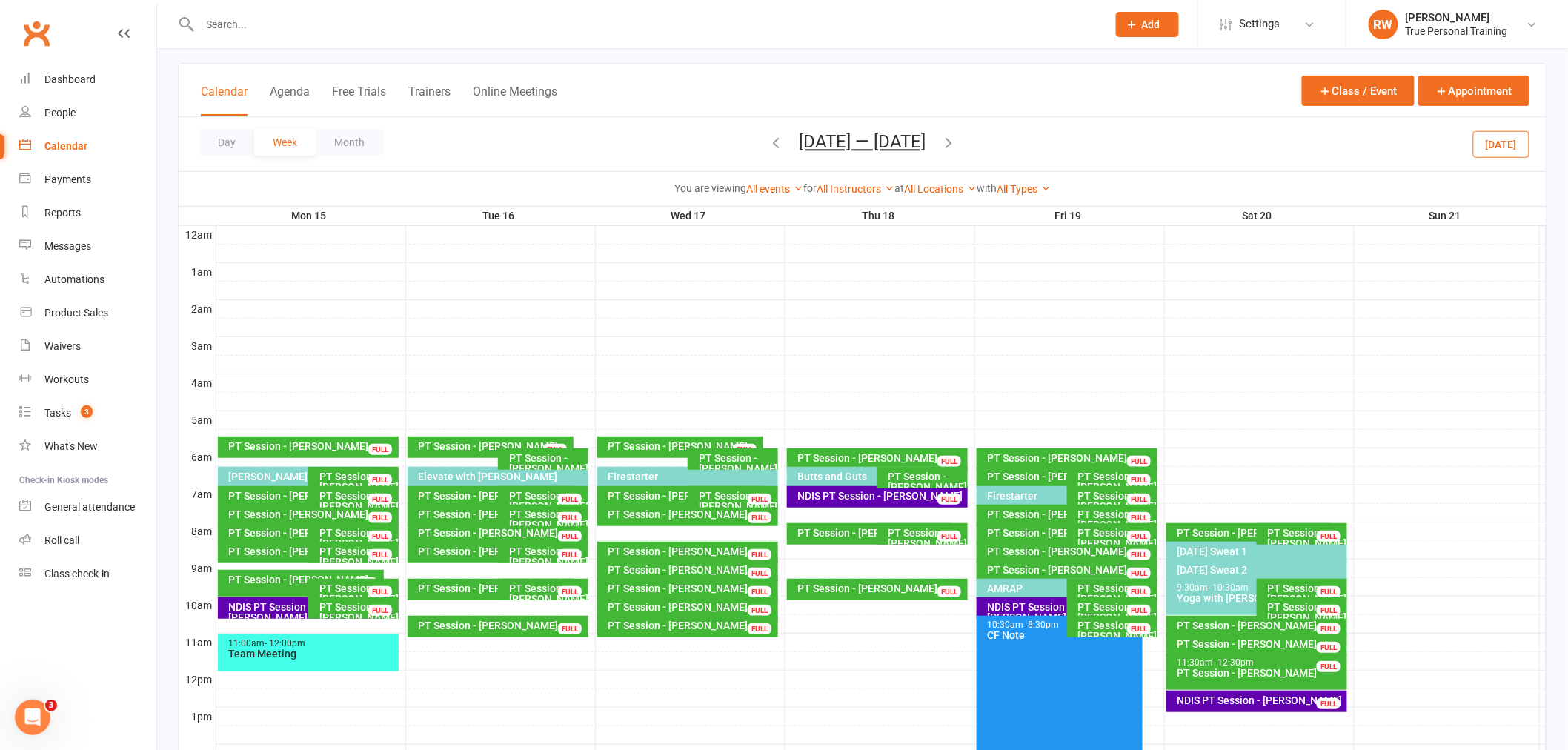
click at [849, 180] on div "All Instructors Ciara Fogarty Ryan Warwick Ellie Tanner Matt Hood" at bounding box center [855, 188] width 78 height 17
drag, startPoint x: 838, startPoint y: 191, endPoint x: 833, endPoint y: 204, distance: 13.9
click at [838, 192] on link "All Instructors" at bounding box center [855, 189] width 78 height 12
click at [796, 218] on link "Ciara Fogarty" at bounding box center [820, 217] width 147 height 30
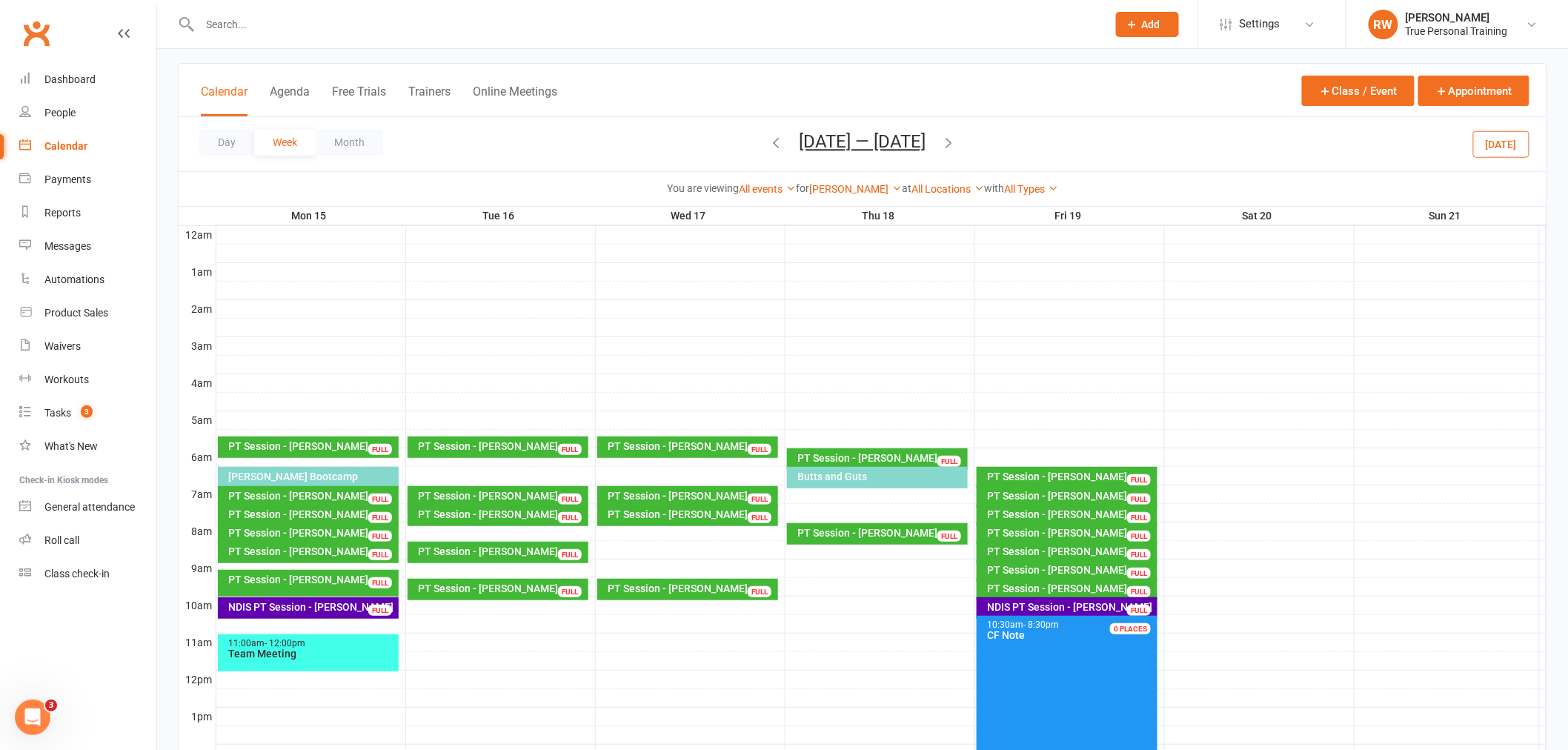
click at [773, 139] on icon "button" at bounding box center [776, 142] width 17 height 17
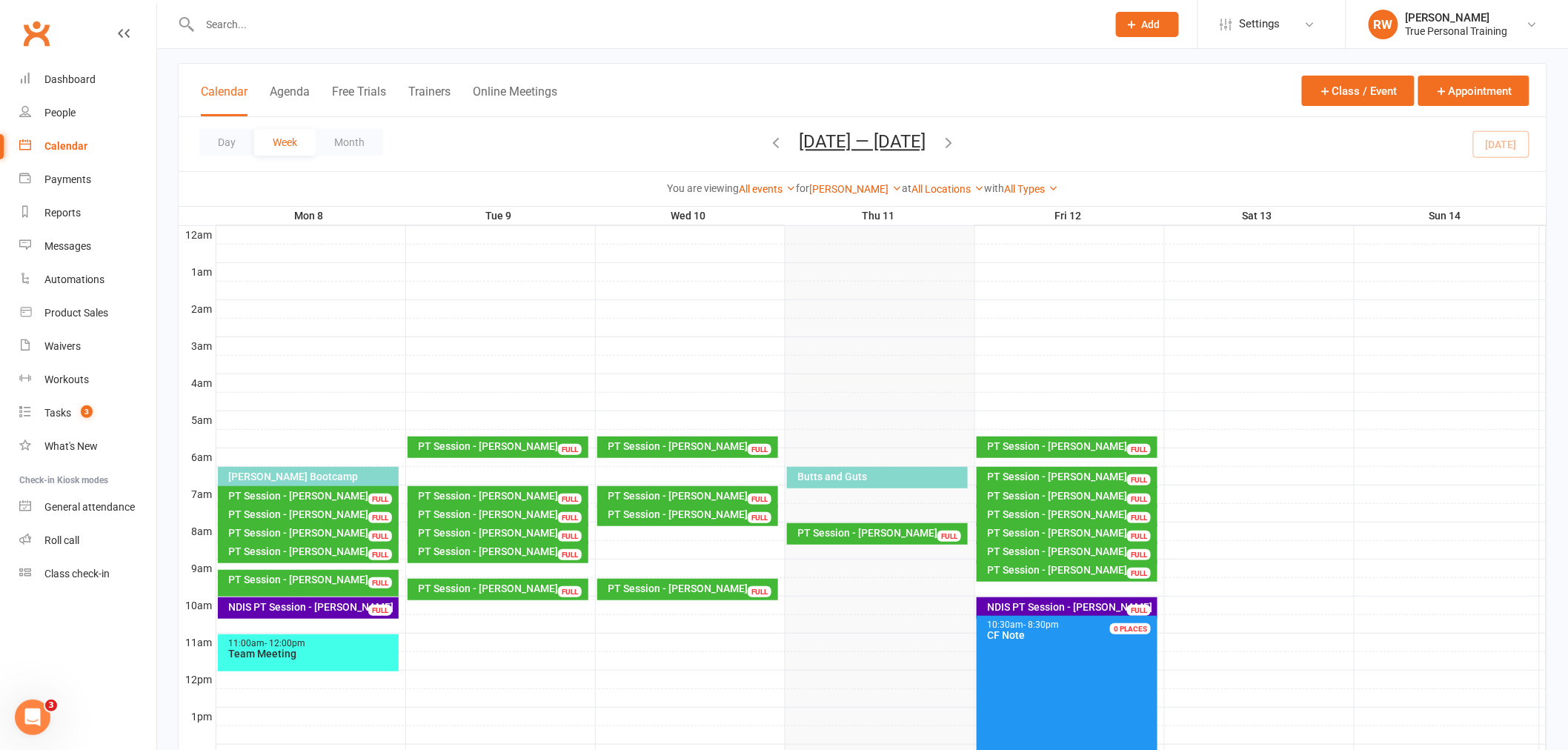
click at [949, 139] on icon "button" at bounding box center [950, 142] width 17 height 17
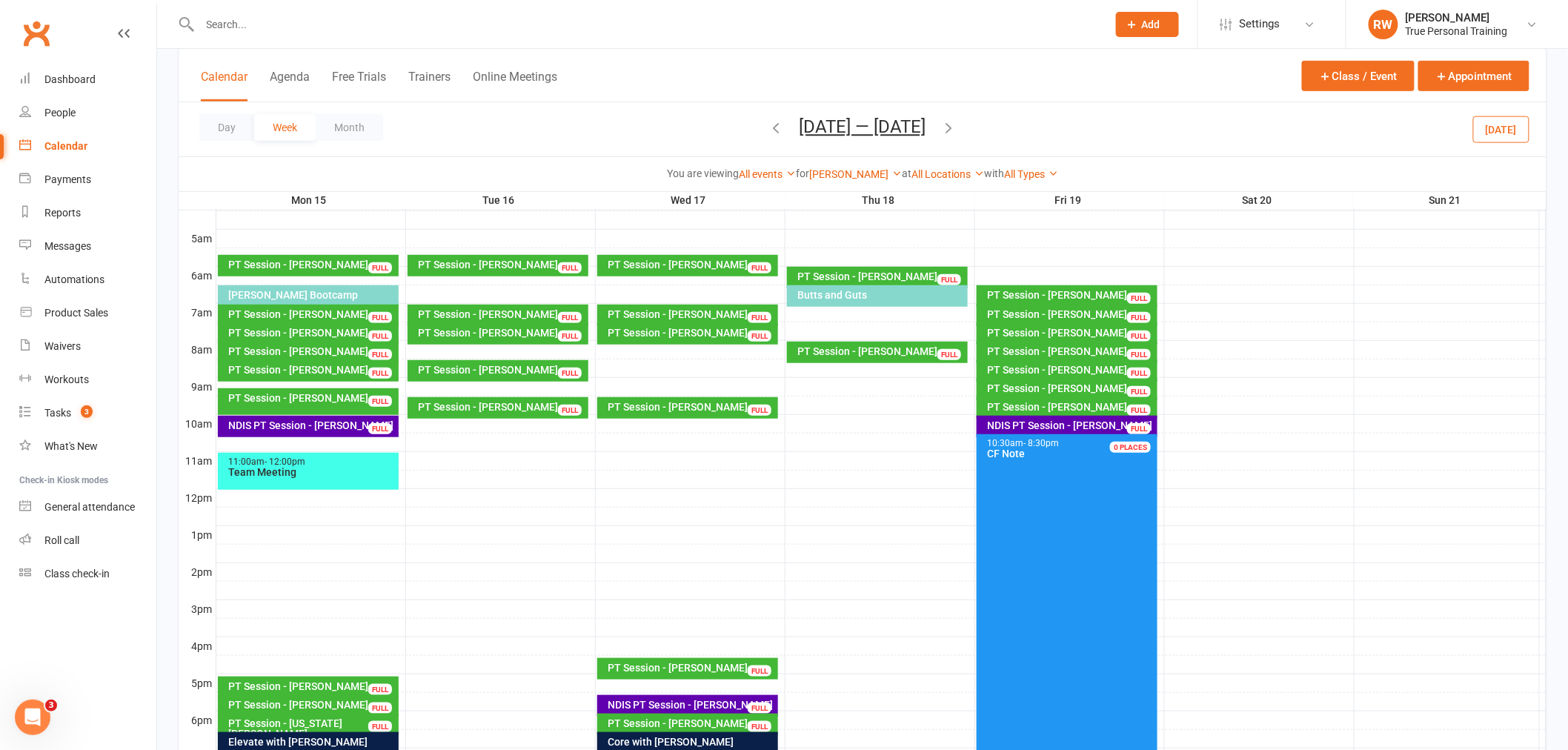
scroll to position [240, 0]
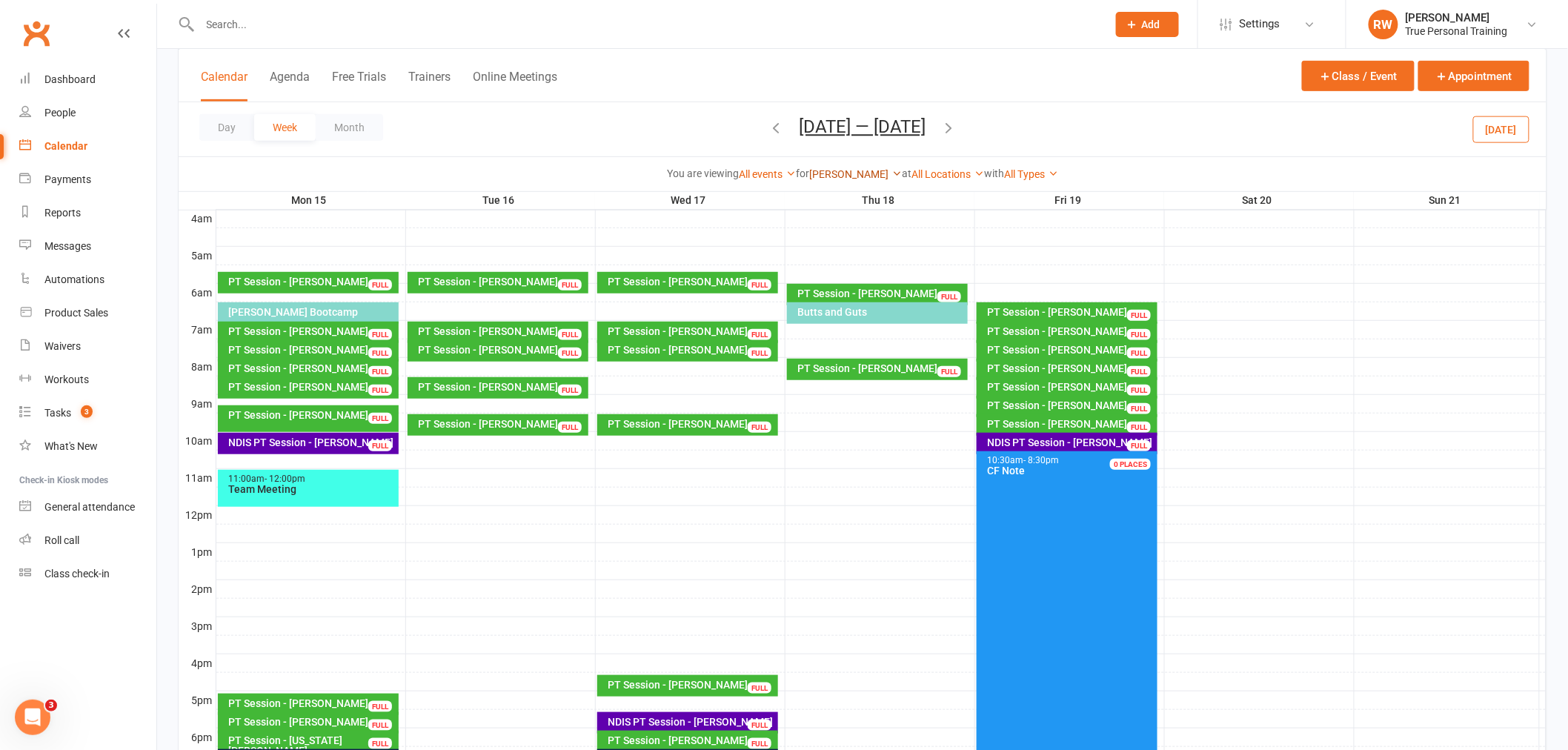
click at [827, 170] on link "Ciara Fogarty" at bounding box center [856, 174] width 93 height 12
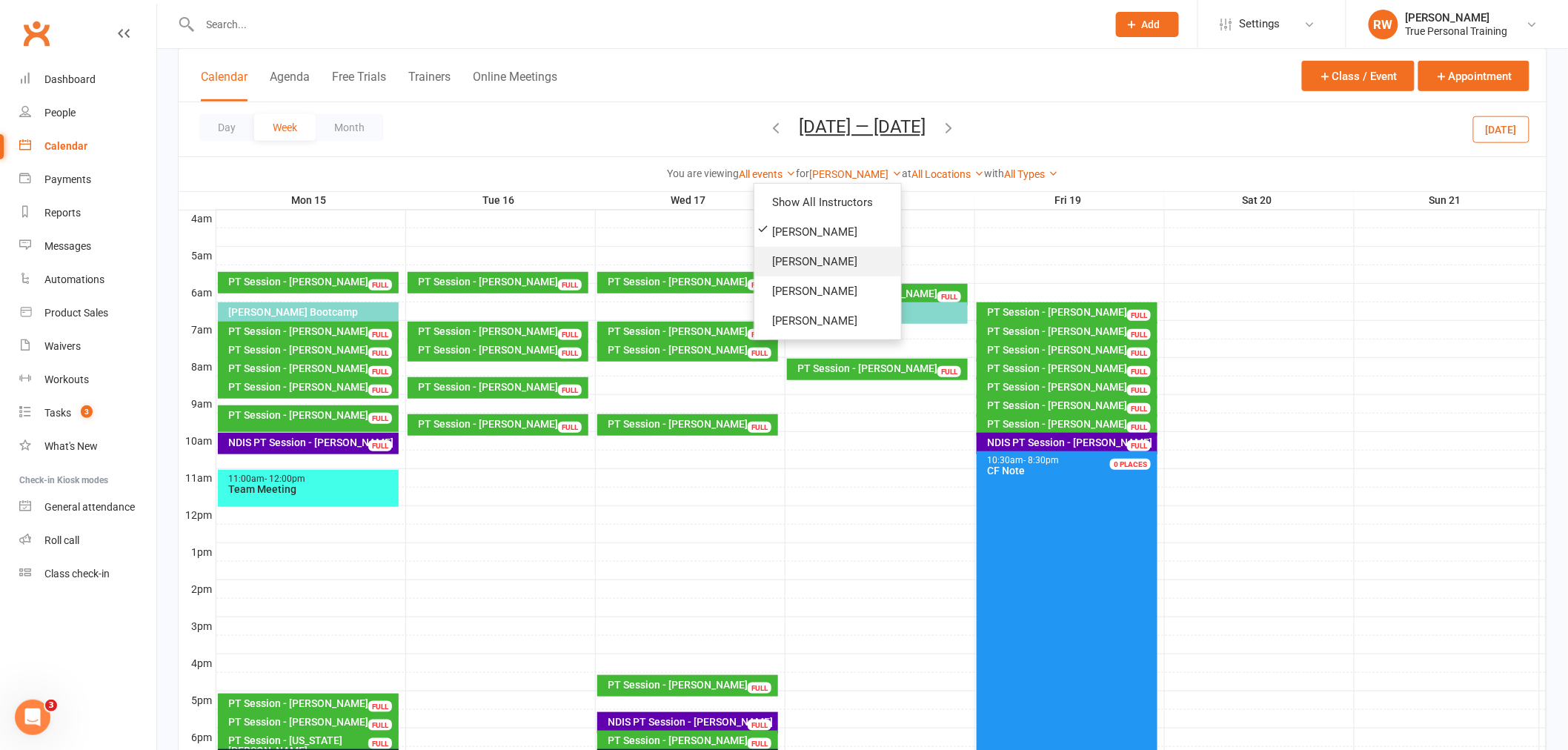
click at [812, 260] on link "[PERSON_NAME]" at bounding box center [827, 261] width 147 height 30
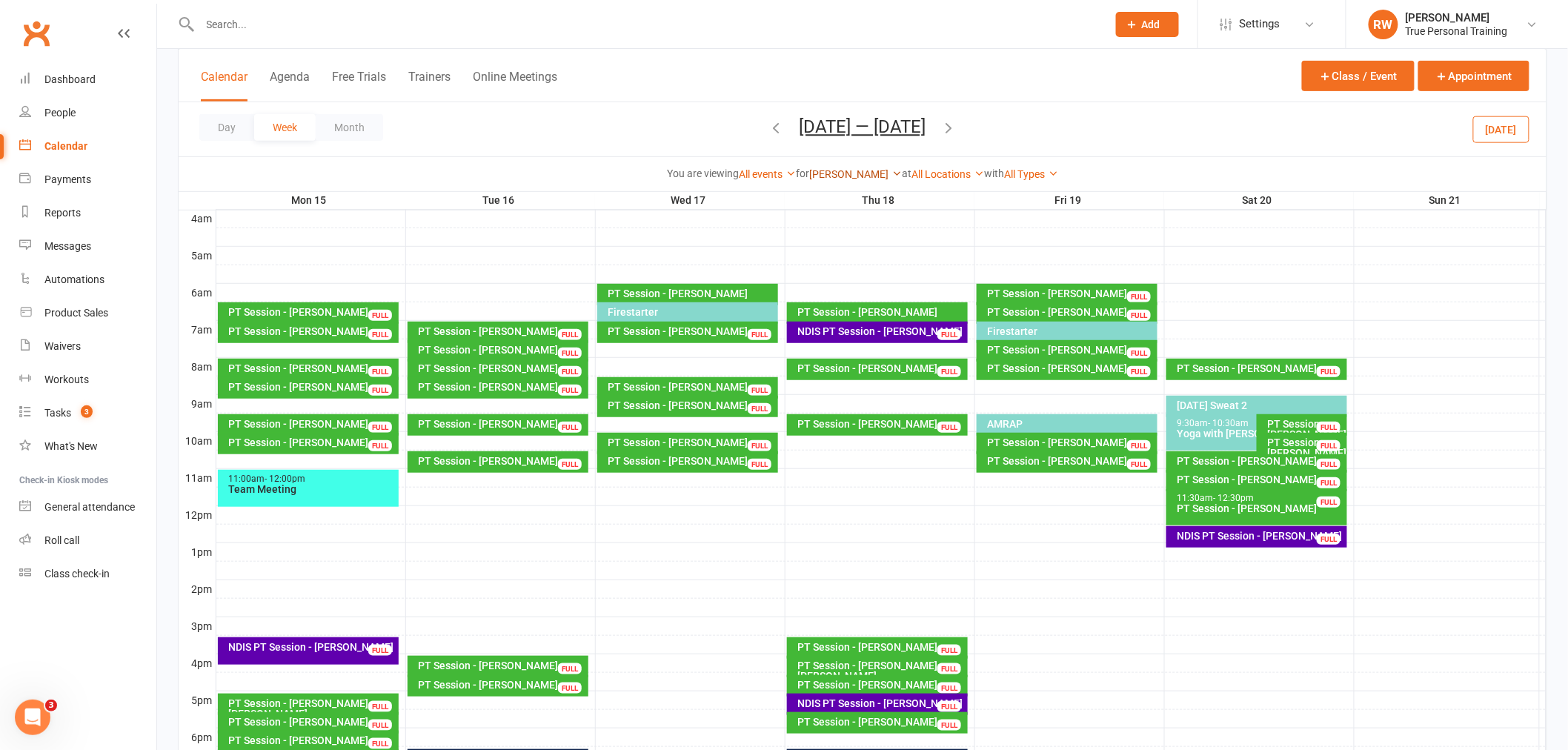
click at [853, 175] on link "[PERSON_NAME]" at bounding box center [856, 174] width 93 height 12
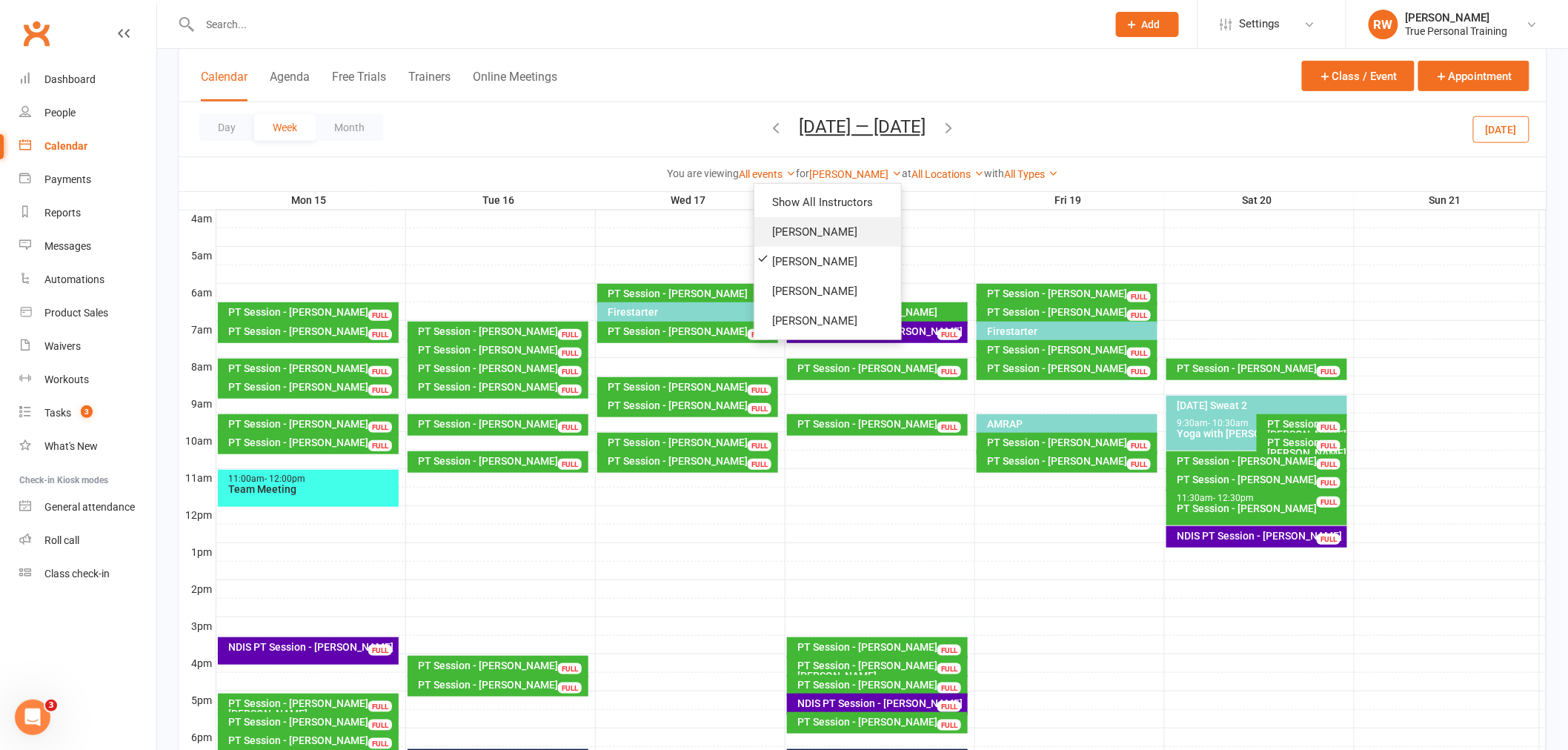
click at [825, 232] on link "Ciara Fogarty" at bounding box center [827, 232] width 147 height 30
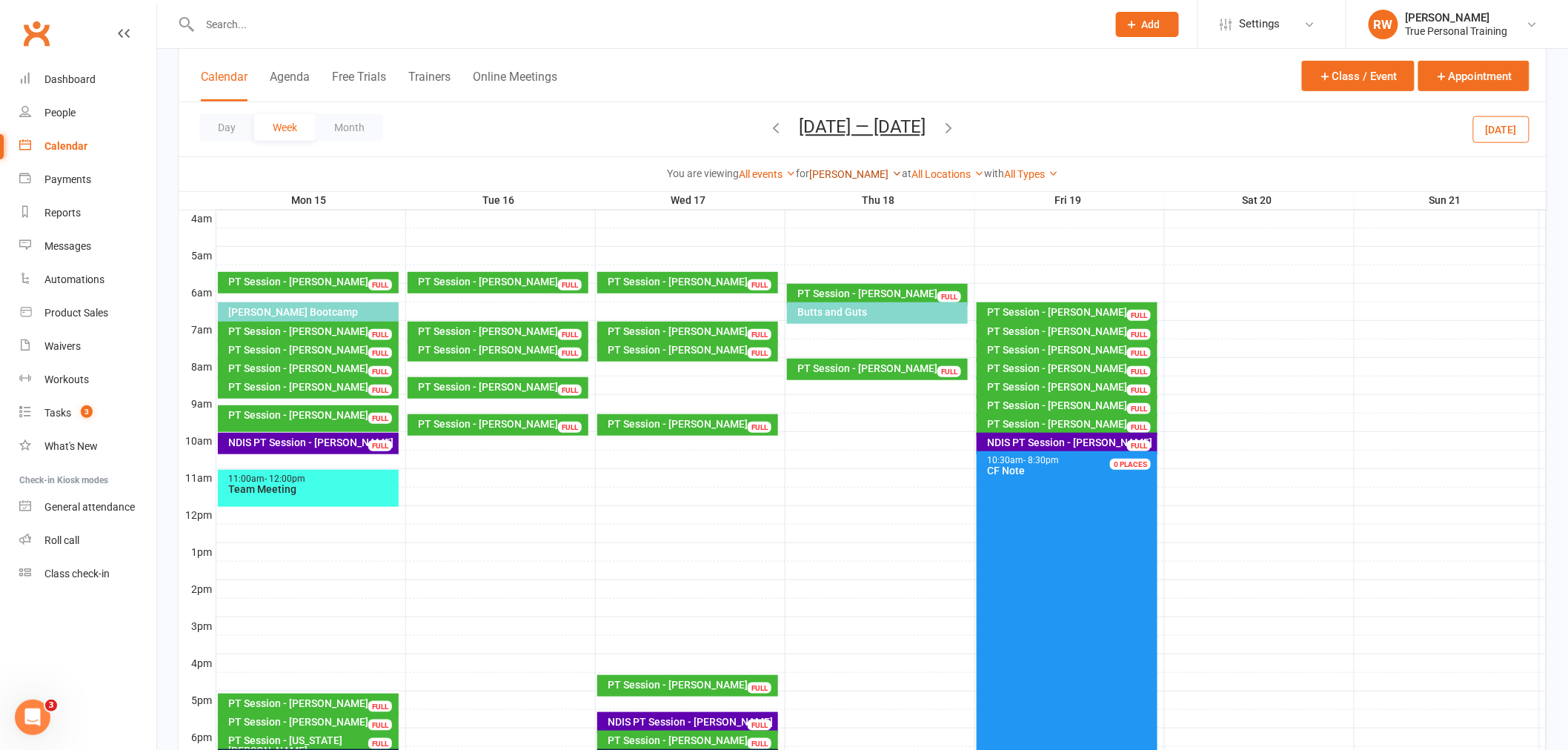
click at [858, 172] on link "Ciara Fogarty" at bounding box center [856, 174] width 93 height 12
click at [1131, 146] on div "Day Week Month Sep 15 — 21 2025 September 2025 Sun Mon Tue Wed Thu Fri Sat 31 0…" at bounding box center [863, 129] width 1369 height 54
click at [1177, 178] on div "You are viewing All events All events Empty events Full events Non-empty events…" at bounding box center [862, 173] width 1352 height 17
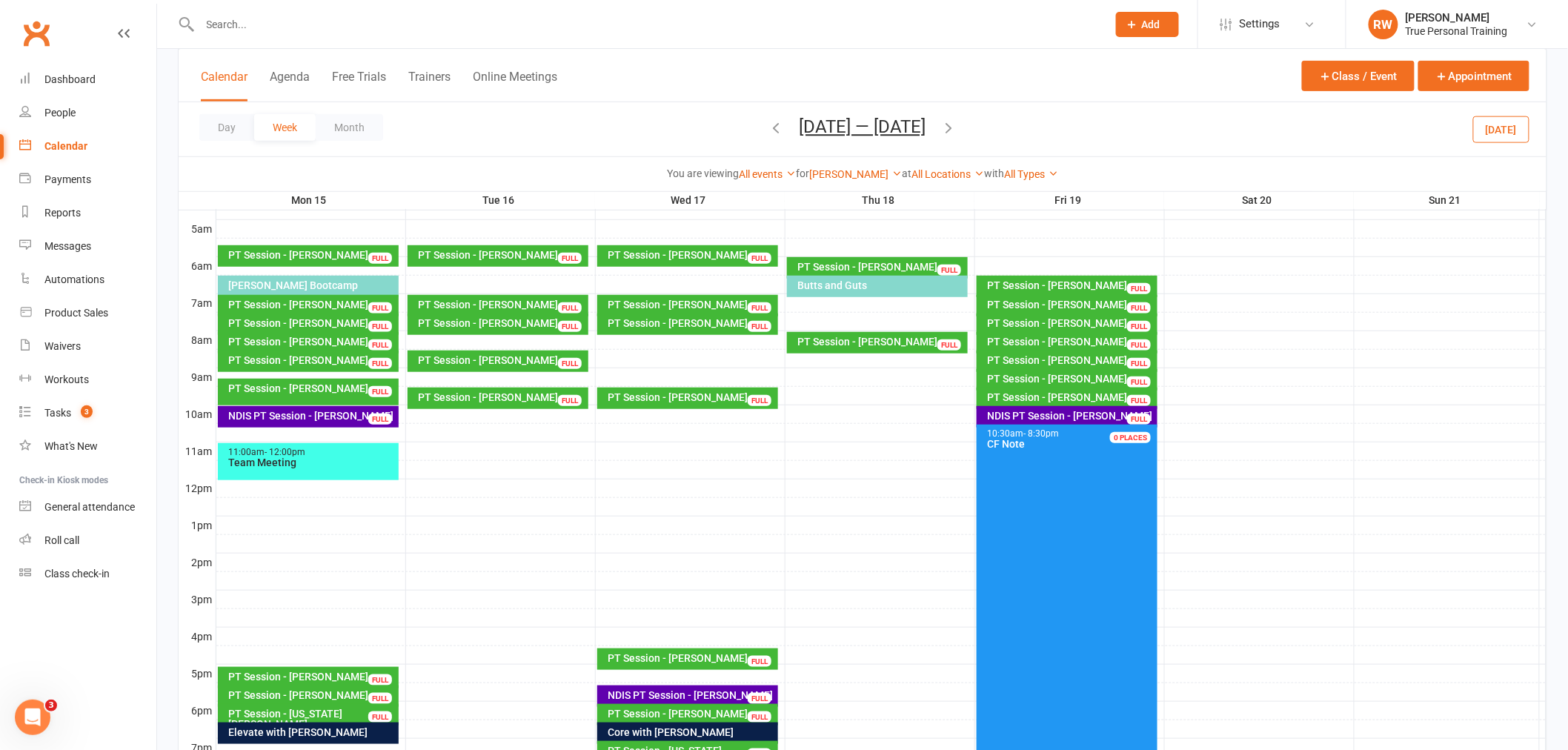
scroll to position [240, 0]
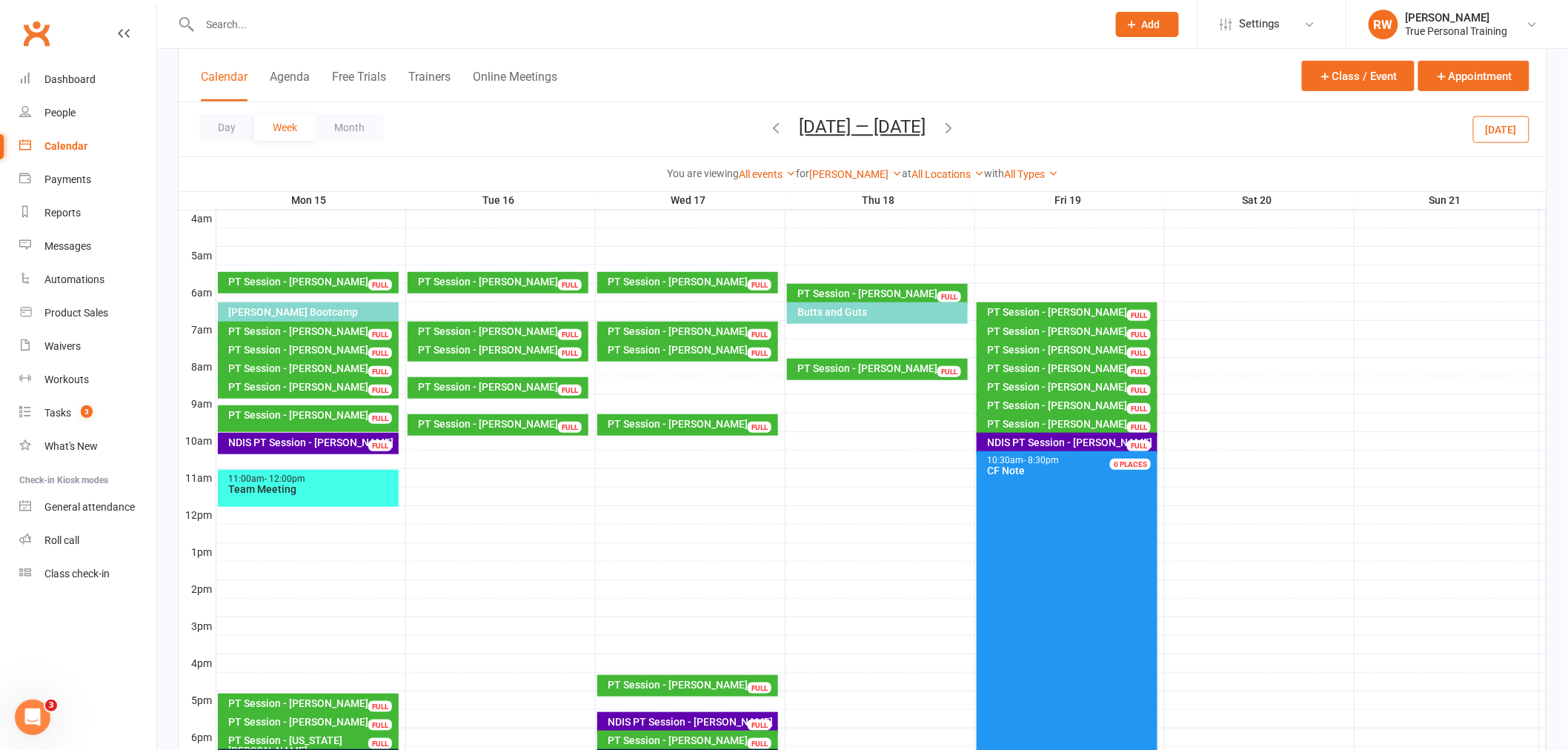
click at [515, 366] on div at bounding box center [881, 367] width 1330 height 18
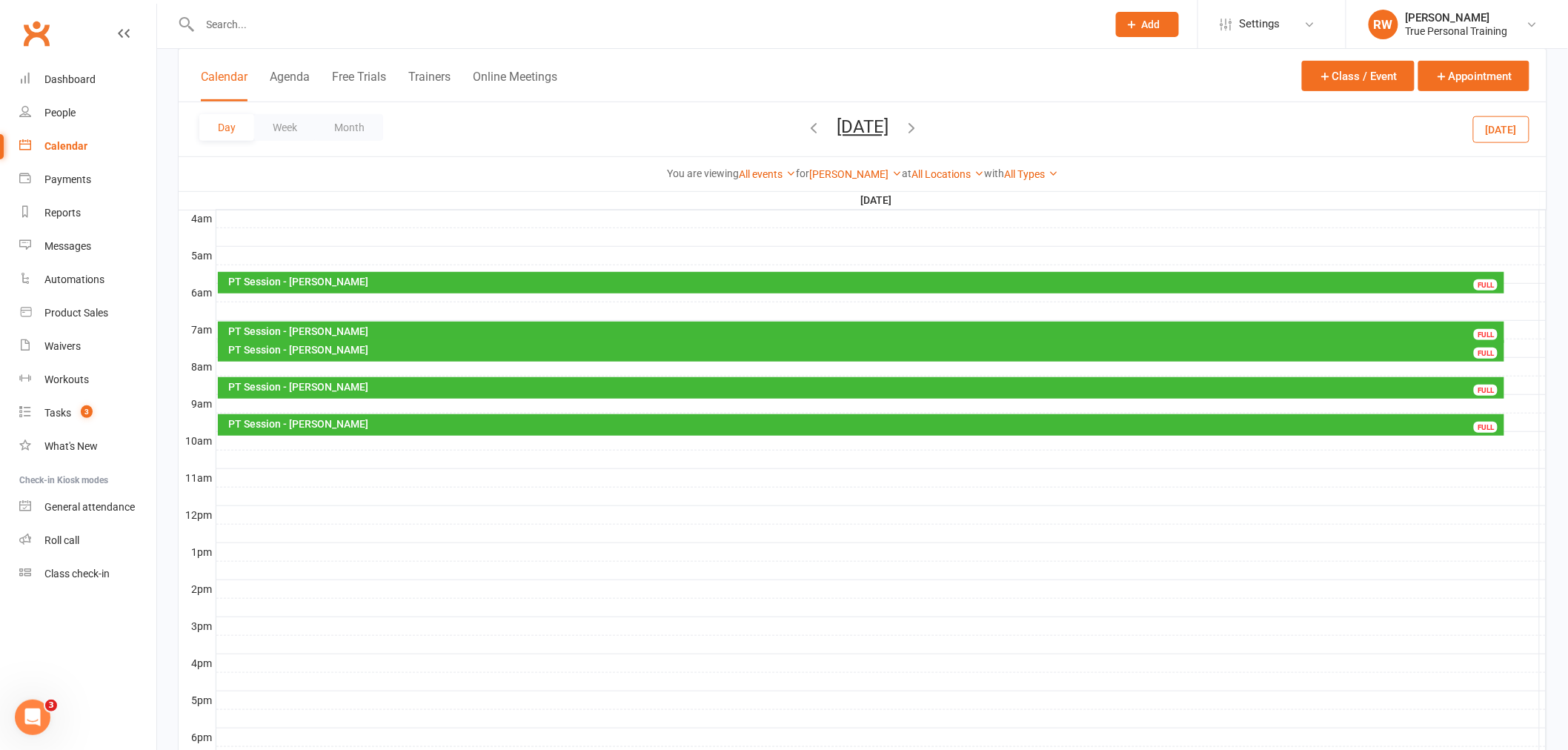
click at [260, 364] on div at bounding box center [881, 367] width 1330 height 18
click at [290, 326] on button "Add Appointment" at bounding box center [268, 330] width 86 height 18
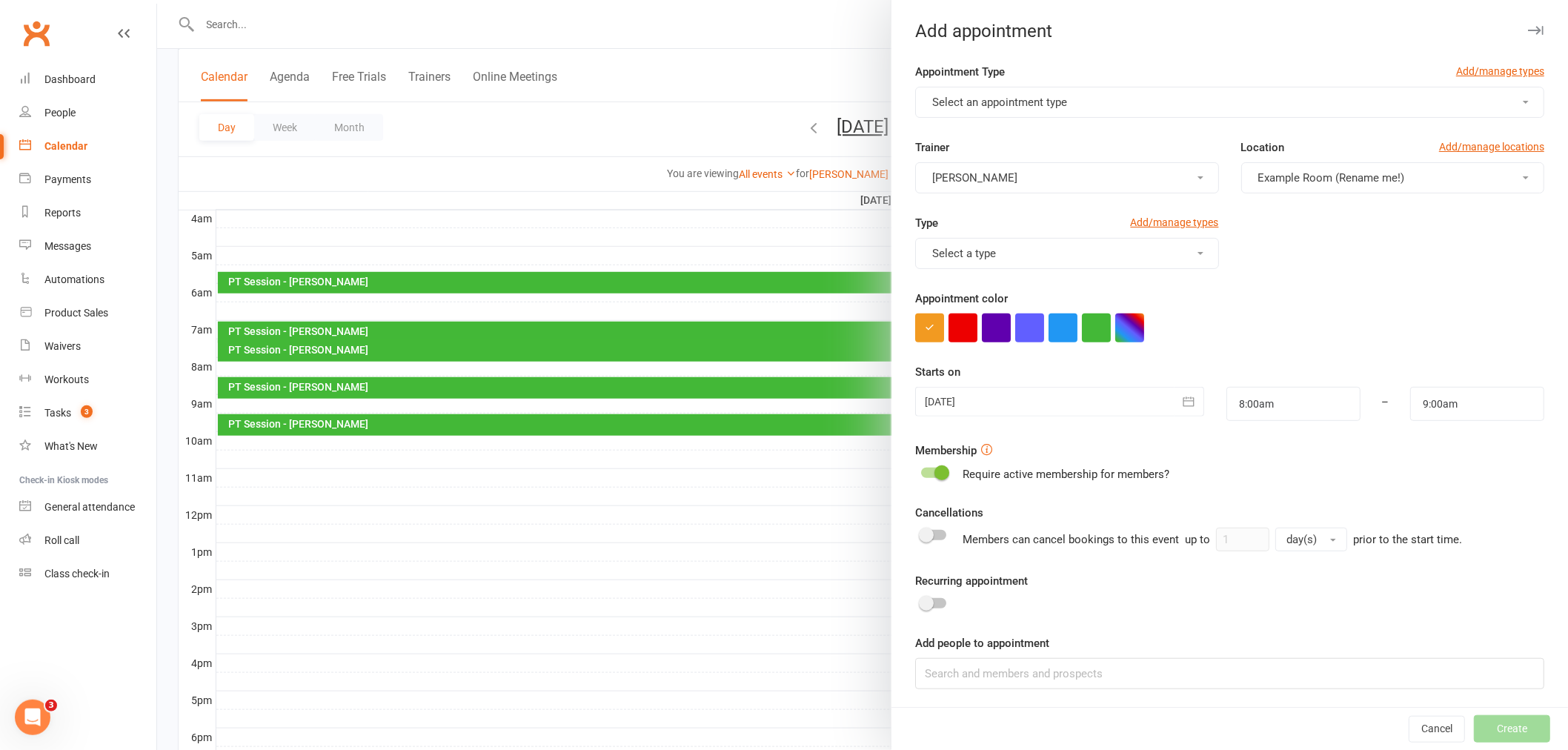
click at [1006, 99] on span "Select an appointment type" at bounding box center [1000, 102] width 135 height 14
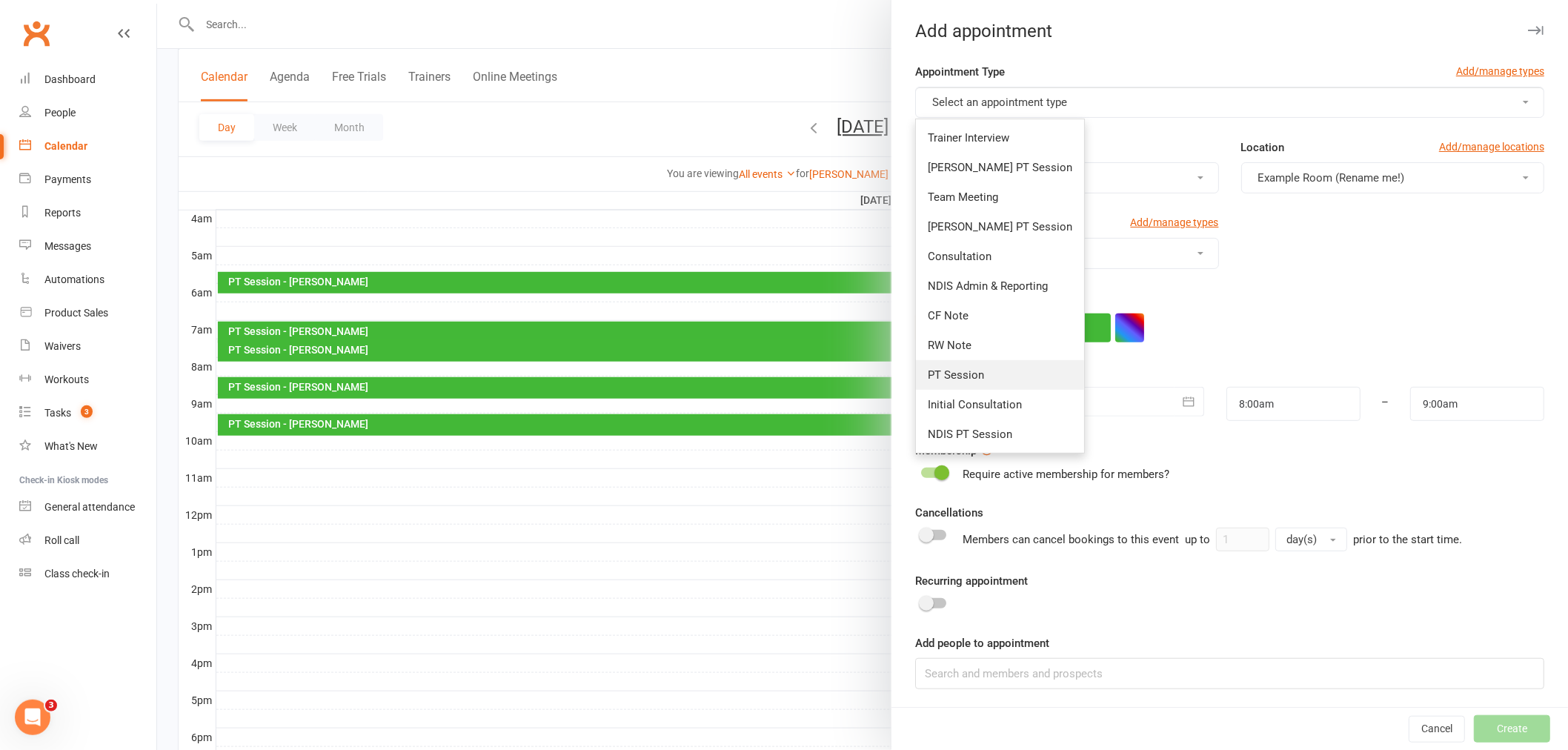
drag, startPoint x: 974, startPoint y: 374, endPoint x: 1105, endPoint y: 278, distance: 162.4
click at [973, 374] on span "PT Session" at bounding box center [956, 375] width 56 height 14
type input "8:30am"
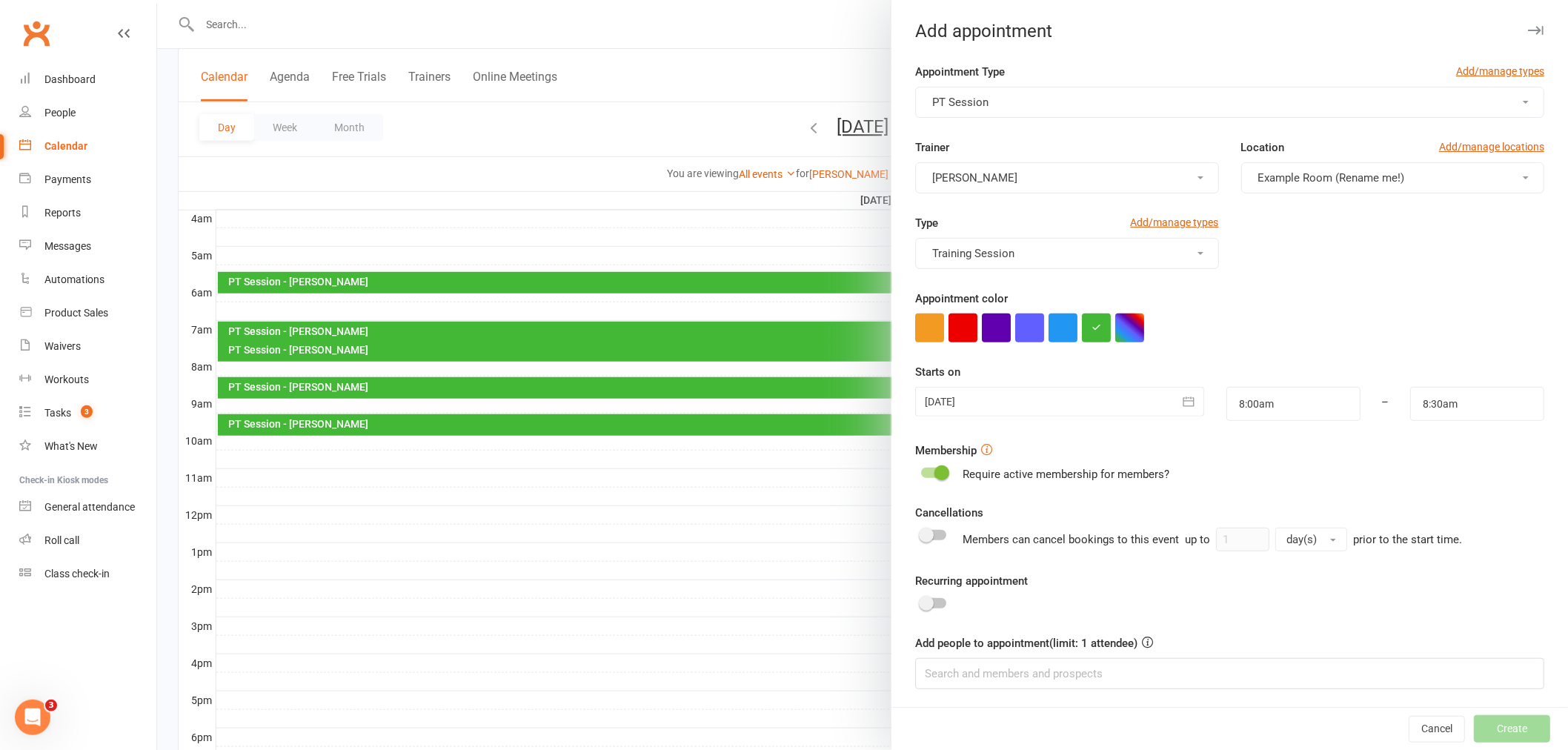
click at [1309, 174] on span "Example Room (Rename me!)" at bounding box center [1331, 178] width 147 height 14
click at [1257, 252] on link "Studio" at bounding box center [1327, 243] width 171 height 30
click at [1045, 169] on button "[PERSON_NAME]" at bounding box center [1066, 178] width 303 height 32
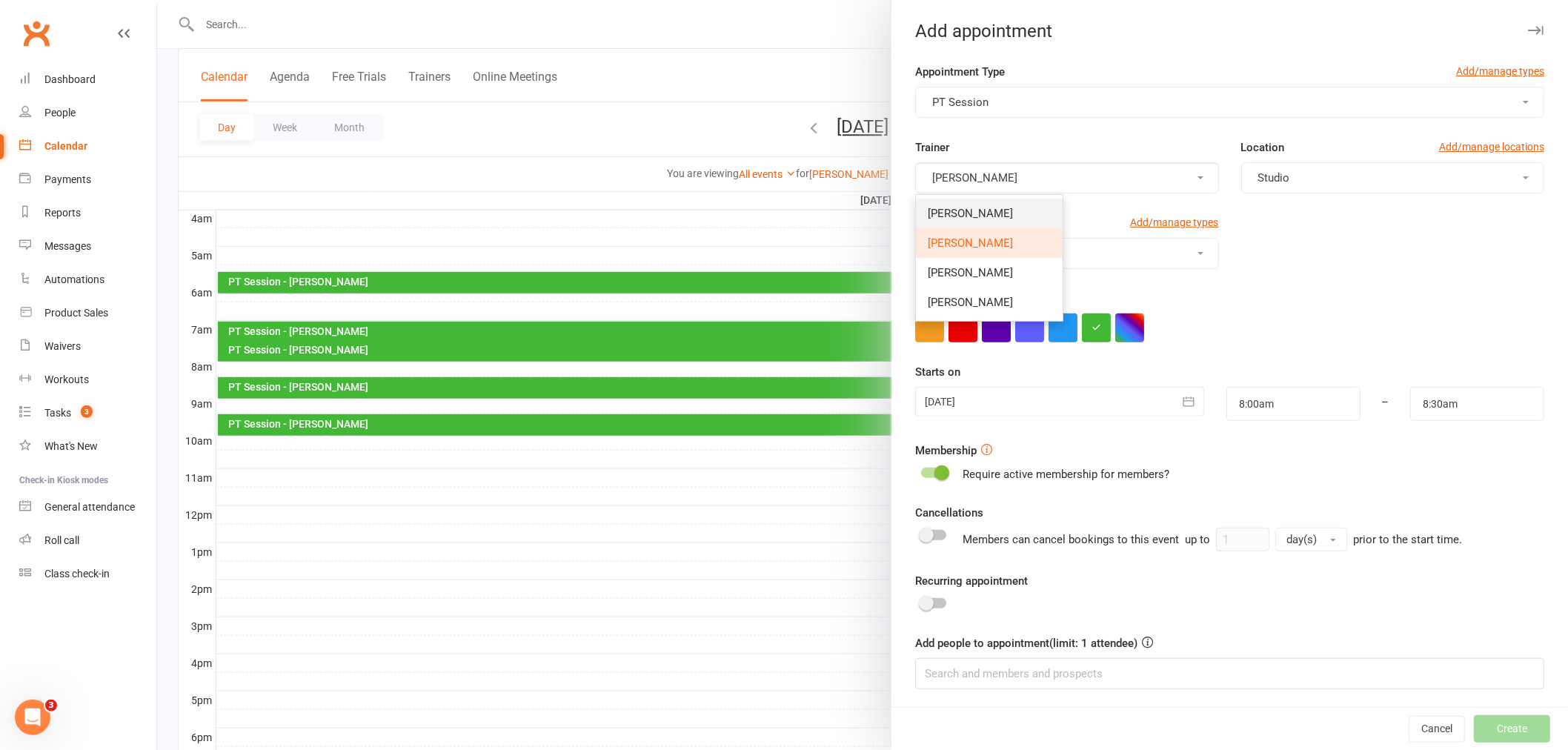
click at [983, 213] on span "Ciara Fogarty" at bounding box center [970, 214] width 85 height 14
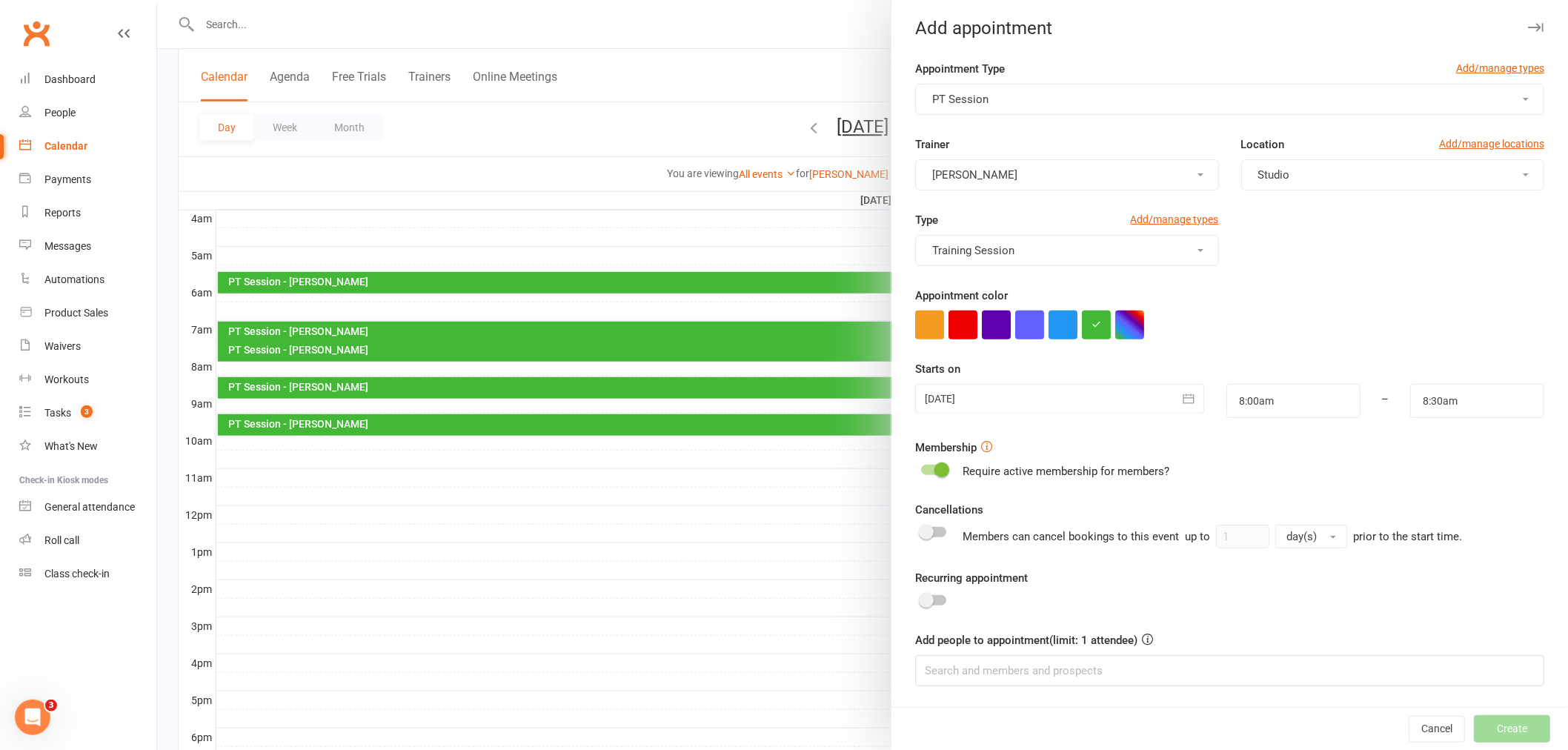
scroll to position [4, 0]
click at [1038, 682] on input at bounding box center [1230, 670] width 629 height 32
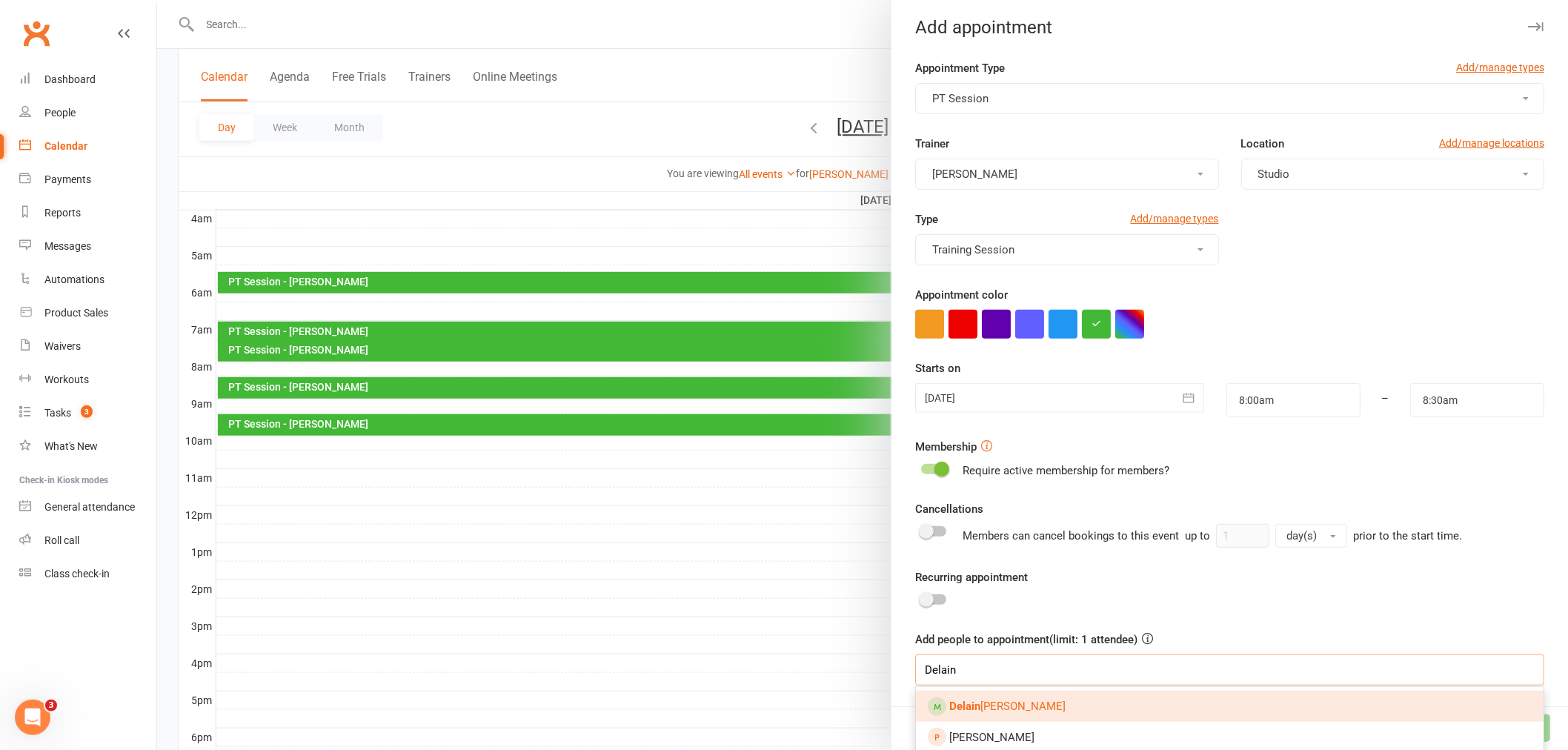
type input "Delain"
click at [1002, 707] on span "Delain ey Newcombe" at bounding box center [1008, 707] width 116 height 14
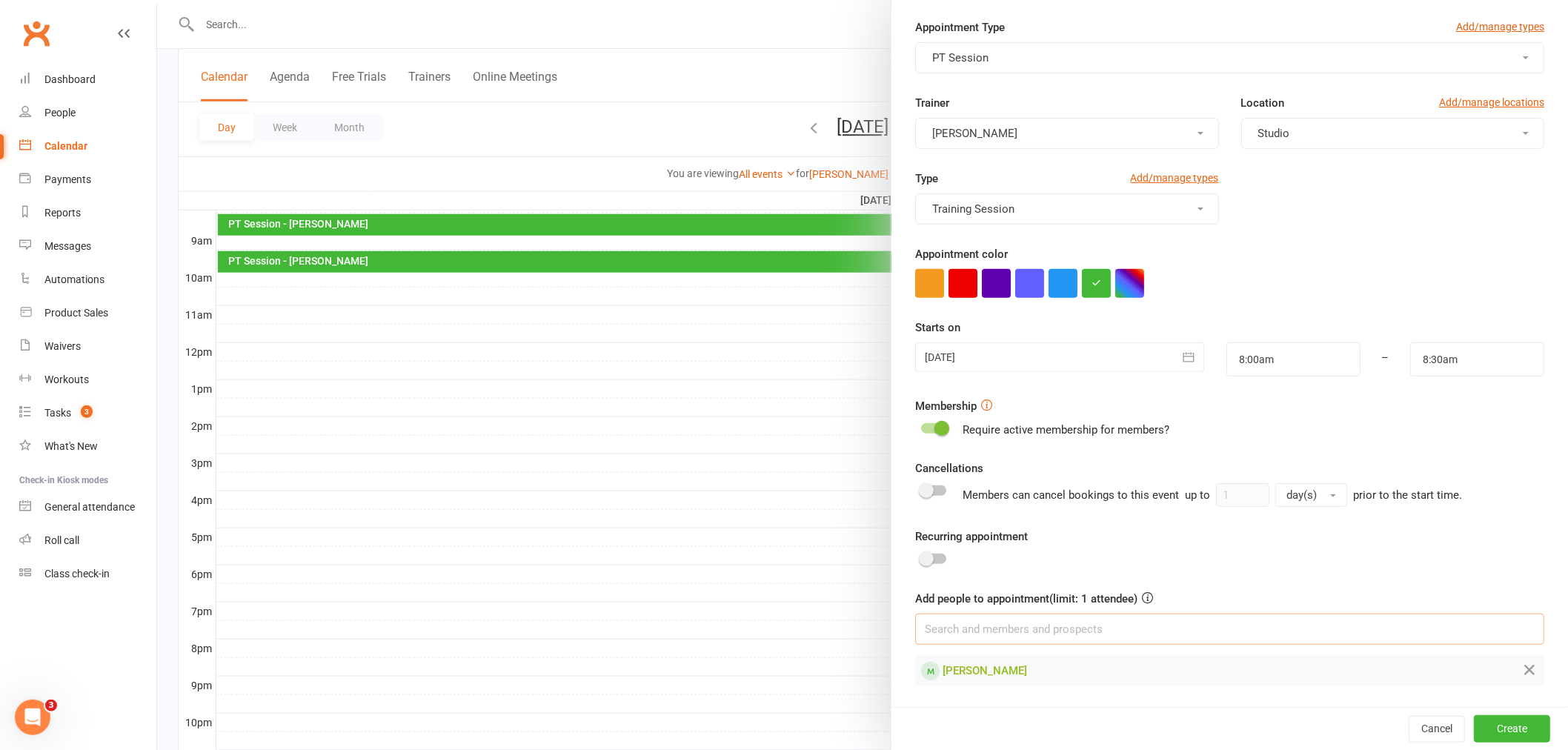
scroll to position [404, 0]
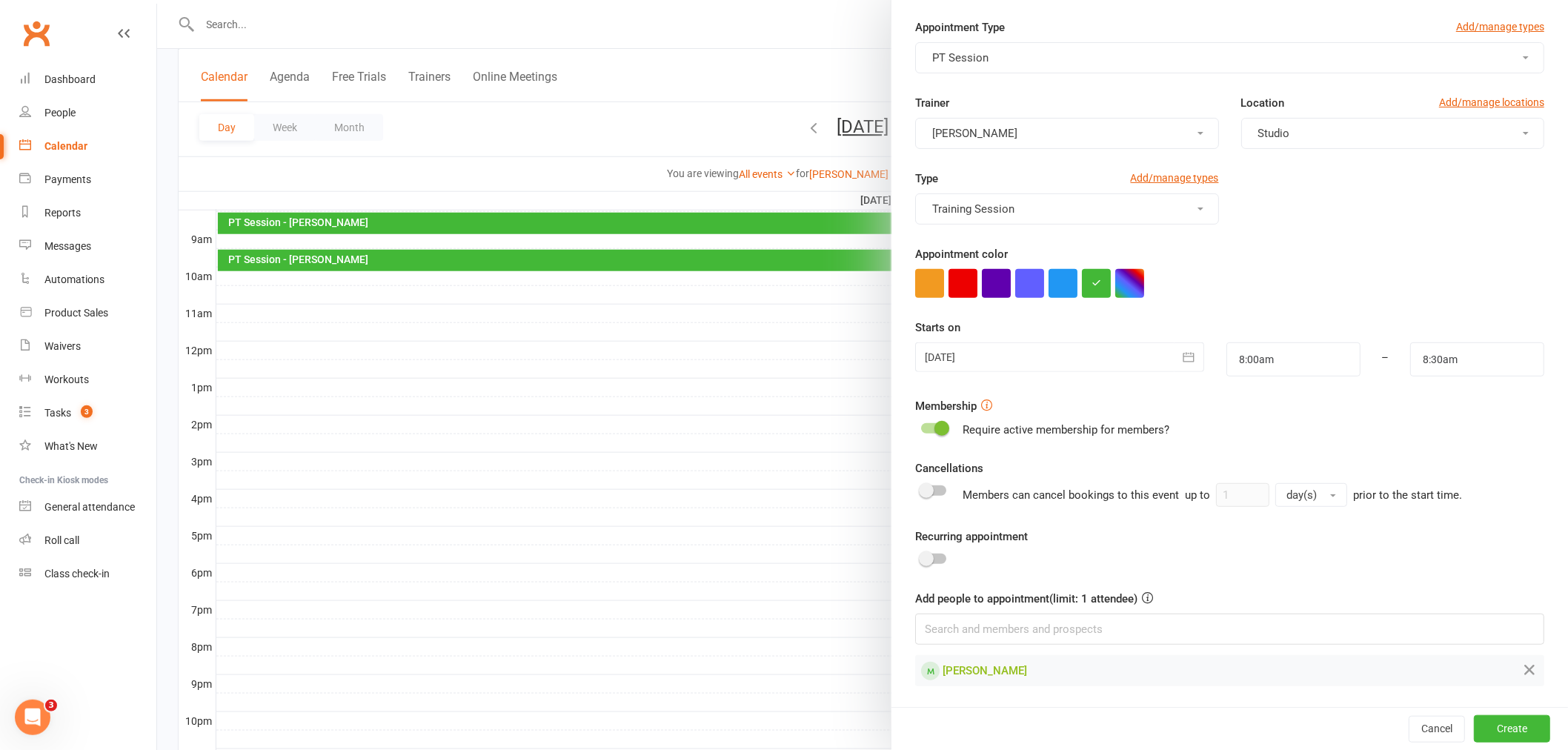
click at [915, 556] on switch at bounding box center [934, 560] width 37 height 14
click at [923, 556] on span at bounding box center [926, 558] width 15 height 15
click at [921, 556] on input "checkbox" at bounding box center [921, 556] width 0 height 0
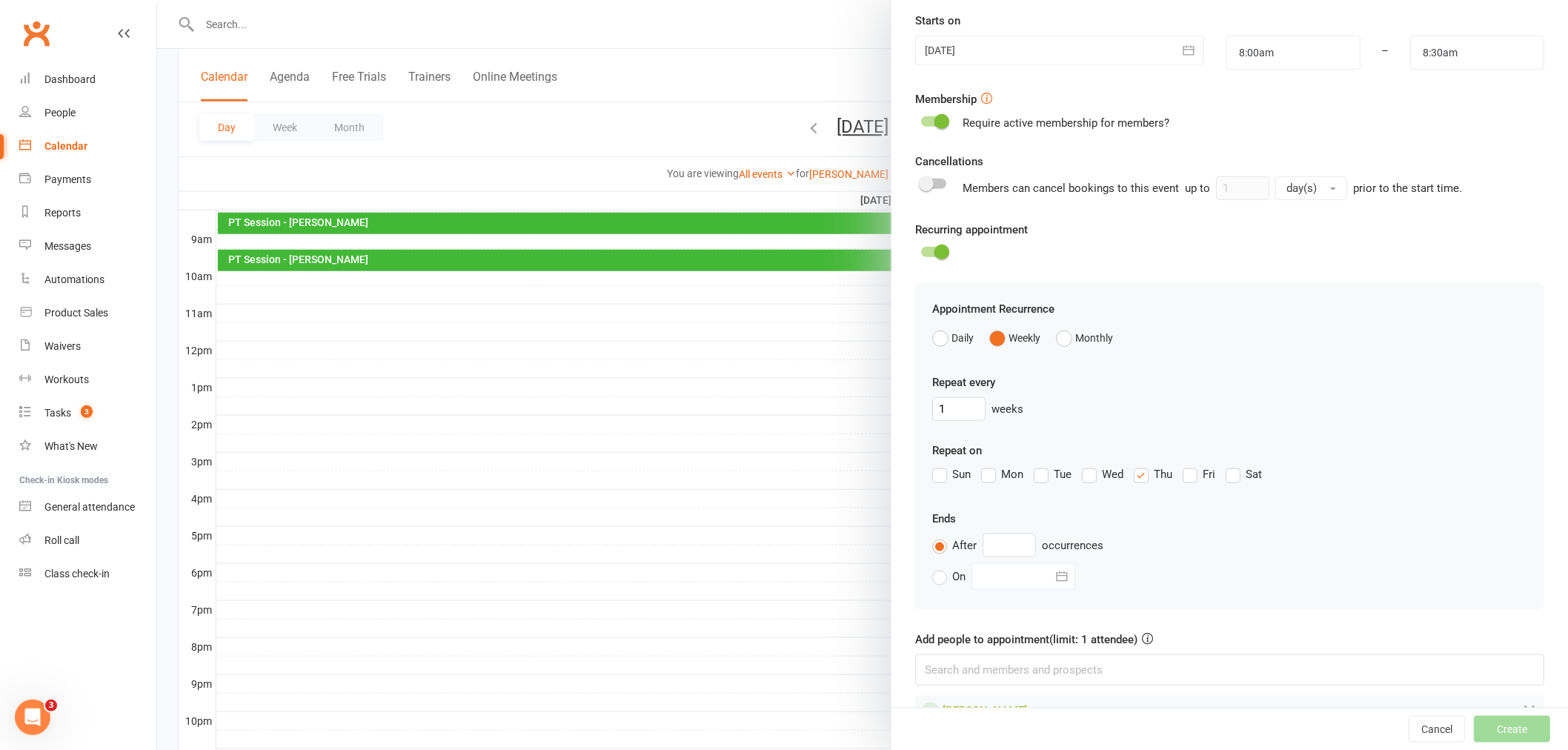
scroll to position [374, 0]
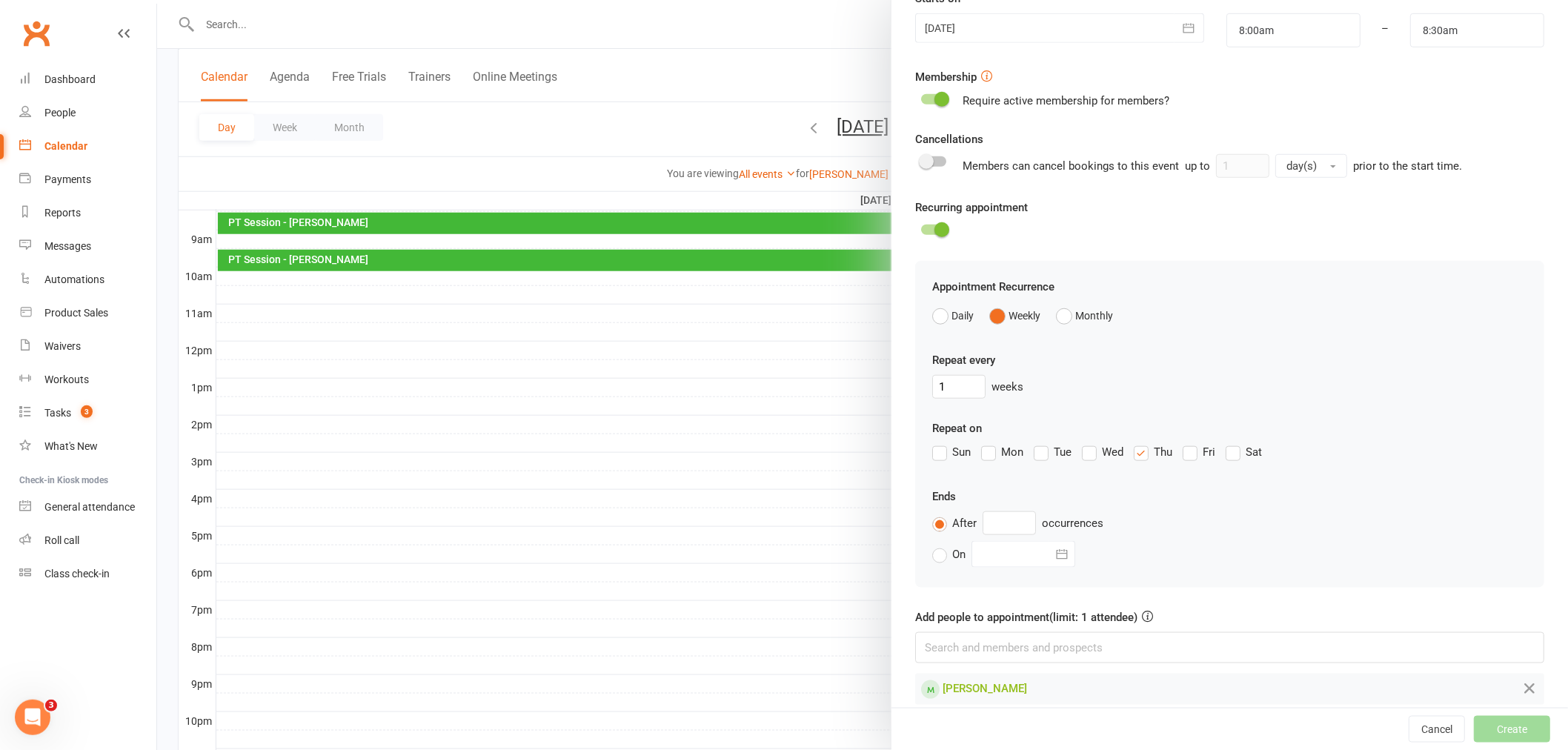
click at [1142, 456] on label "Thu" at bounding box center [1153, 451] width 38 height 18
click at [1142, 443] on input "Thu" at bounding box center [1139, 443] width 10 height 0
click at [1043, 457] on label "Tue" at bounding box center [1053, 451] width 37 height 18
click at [1043, 443] on input "Tue" at bounding box center [1039, 443] width 10 height 0
drag, startPoint x: 1001, startPoint y: 520, endPoint x: 977, endPoint y: 580, distance: 64.6
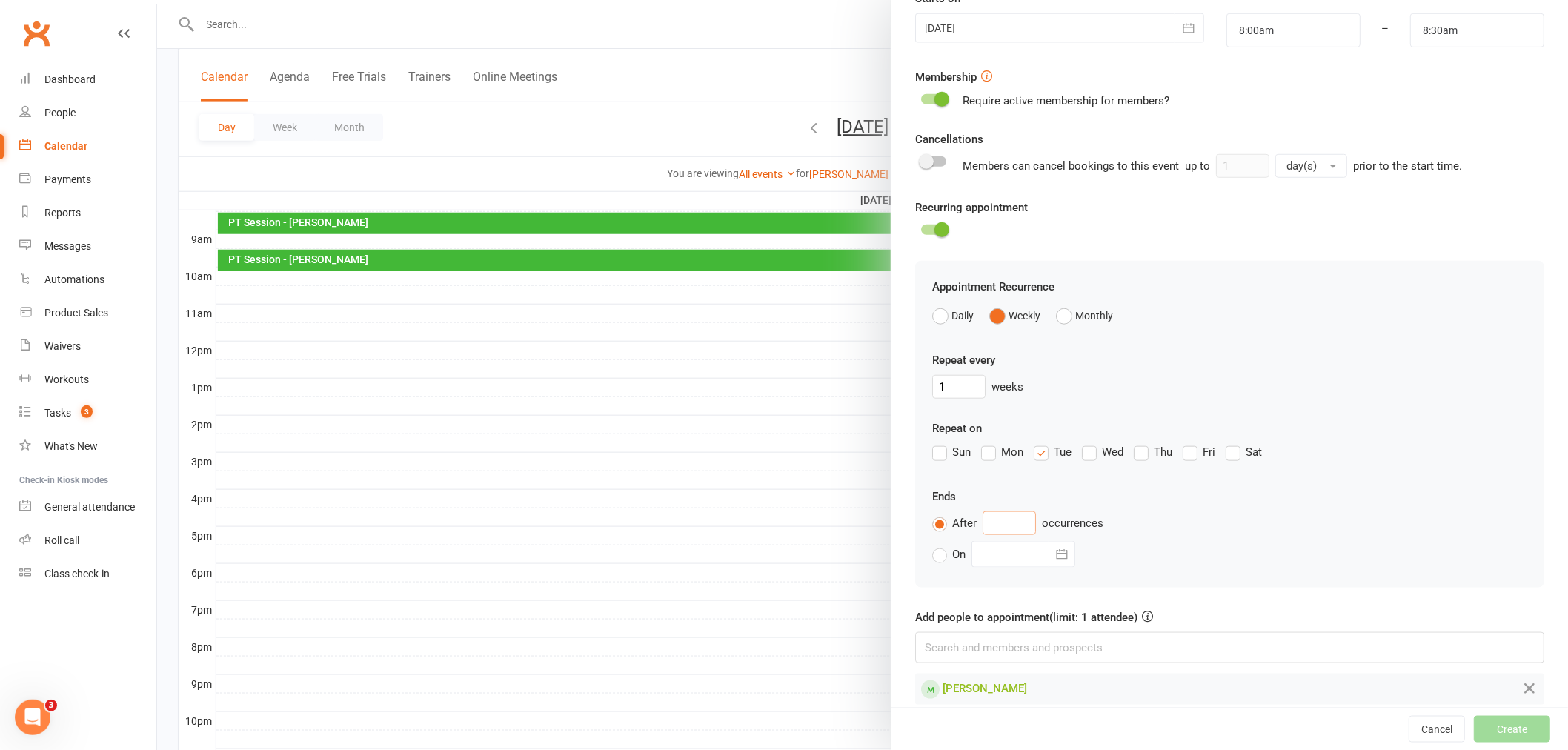
click at [1001, 520] on input "text" at bounding box center [1010, 523] width 53 height 24
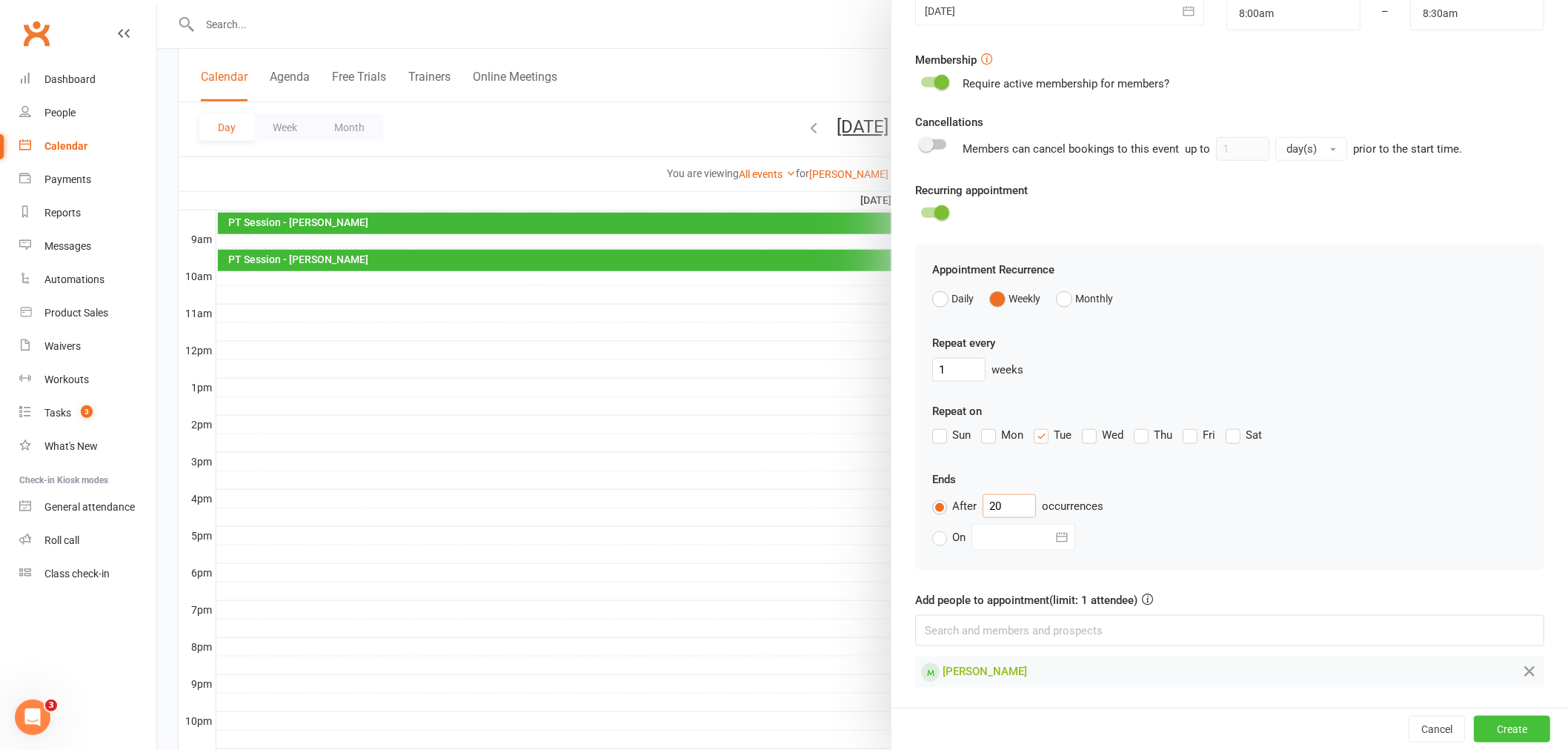
type input "20"
click at [1482, 734] on button "Create" at bounding box center [1512, 728] width 76 height 27
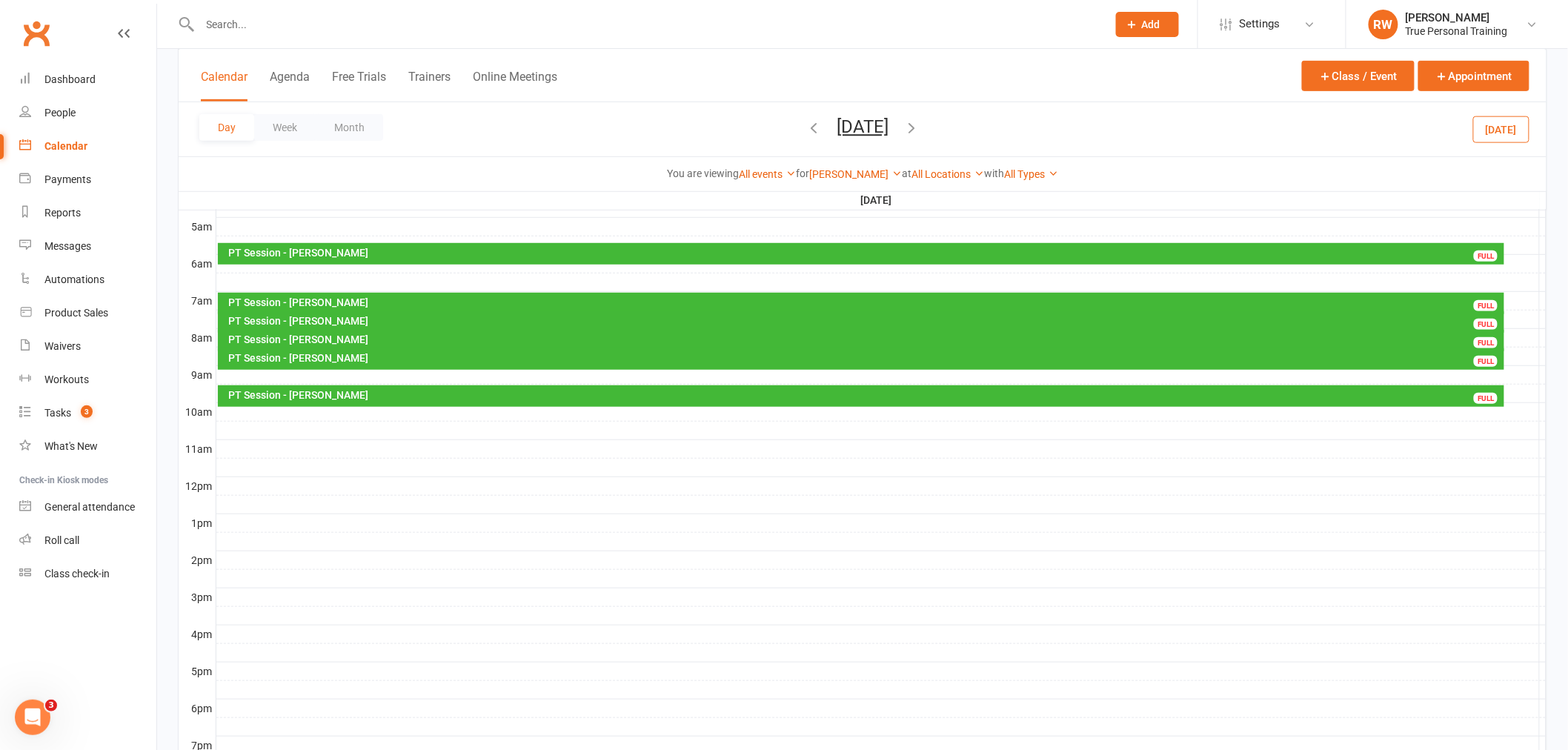
scroll to position [240, 0]
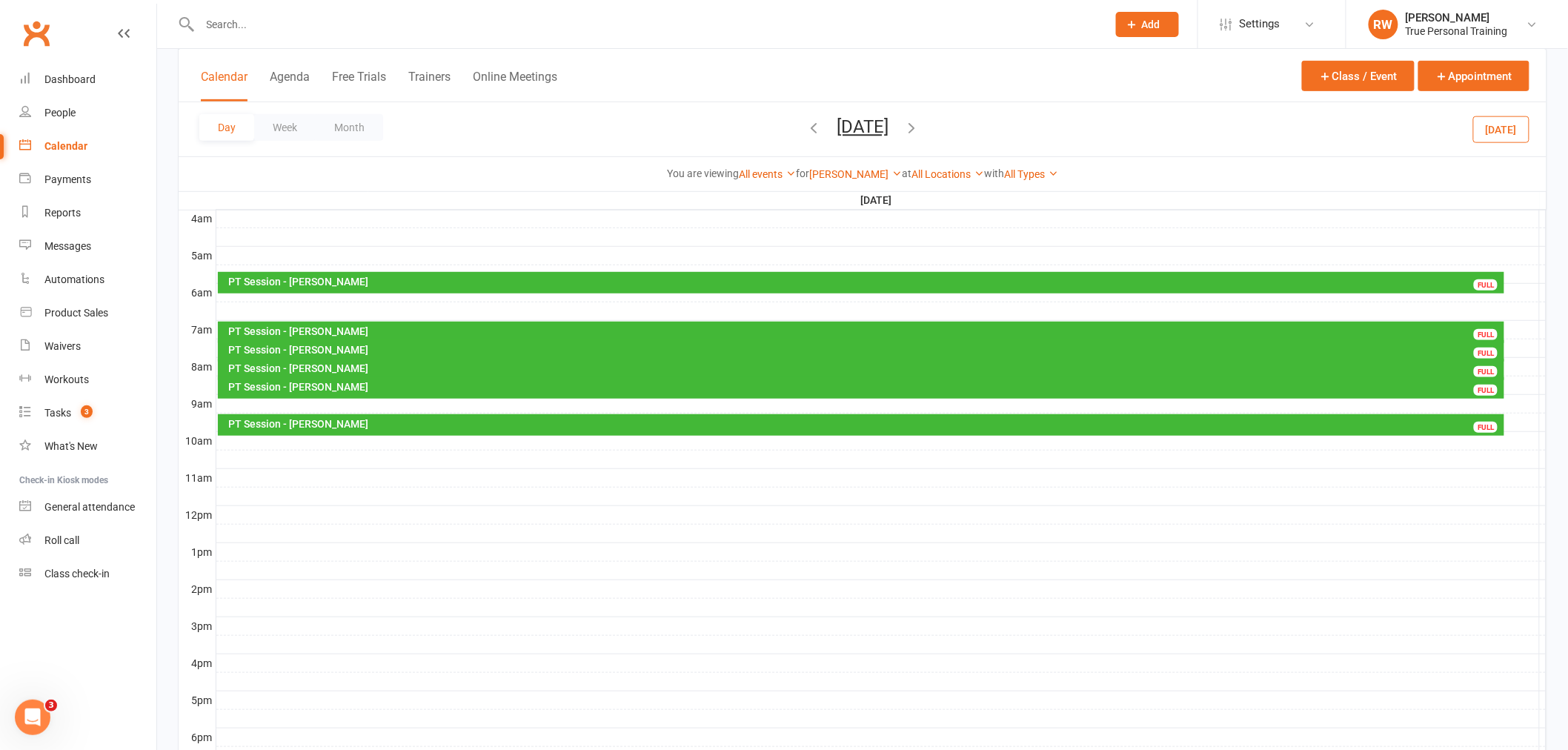
click at [345, 360] on div "PT Session - Delainey Newcombe FULL" at bounding box center [862, 370] width 1288 height 22
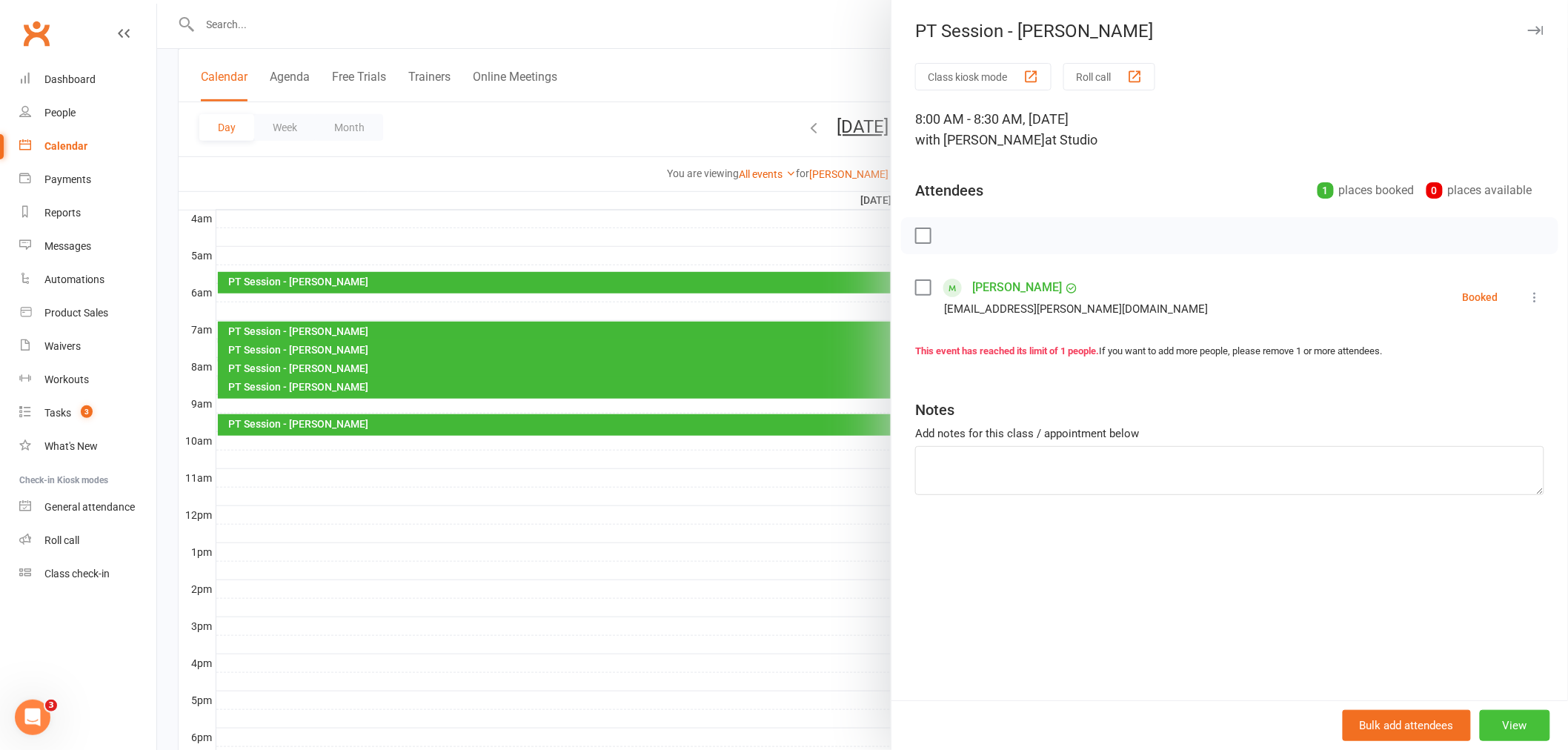
click at [1509, 729] on button "View" at bounding box center [1515, 725] width 70 height 32
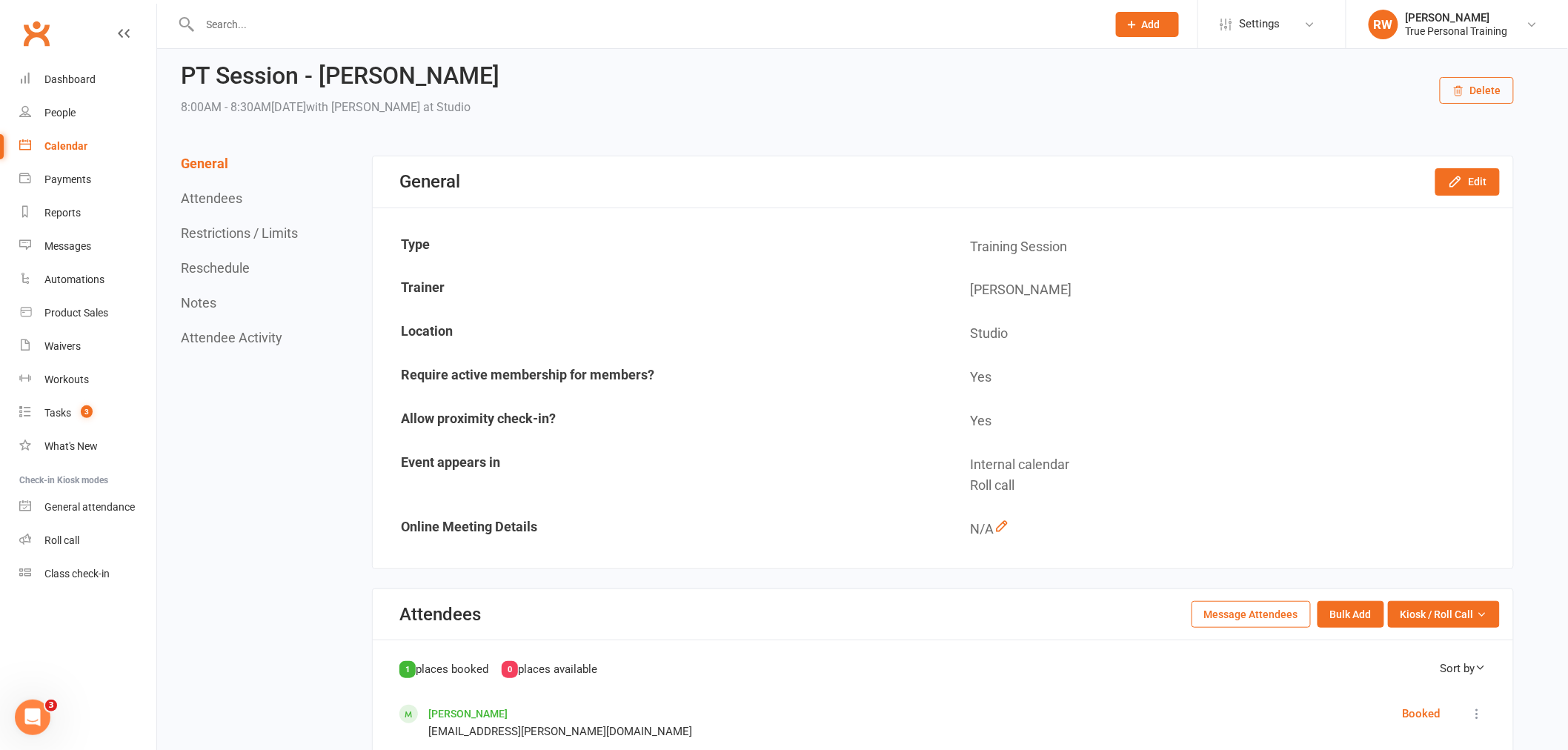
scroll to position [411, 0]
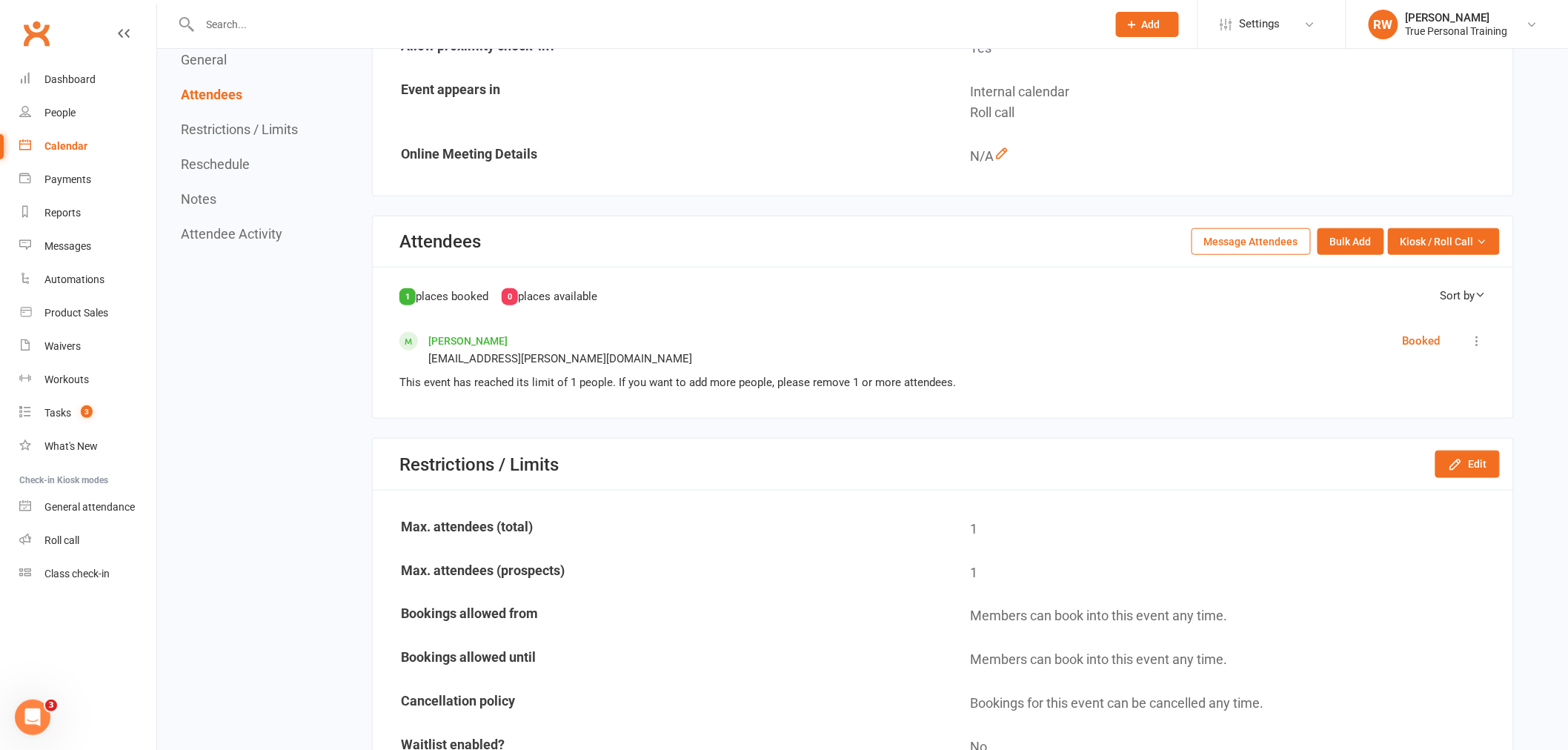
click at [1473, 333] on icon at bounding box center [1477, 340] width 15 height 15
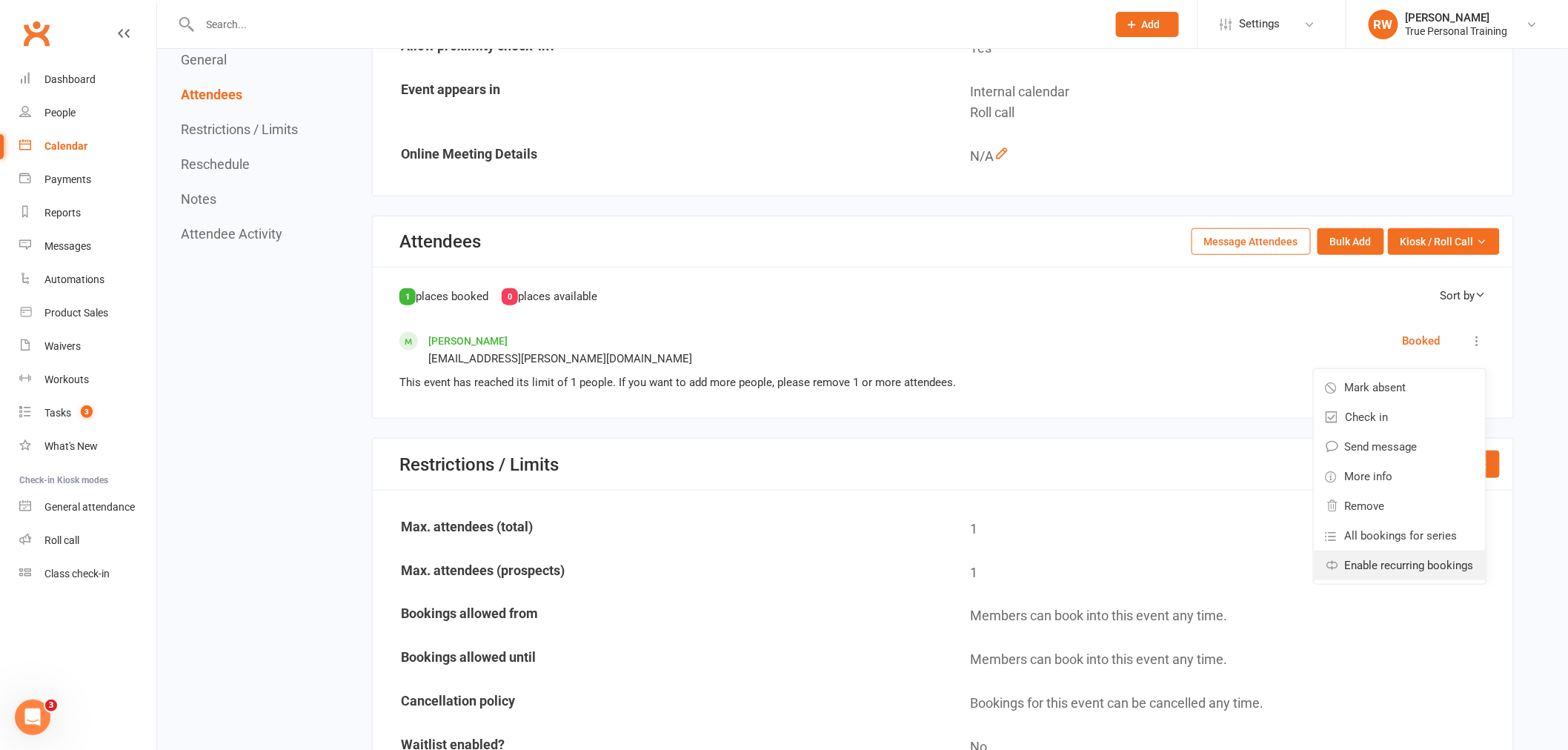
click at [1437, 556] on span "Enable recurring bookings" at bounding box center [1409, 565] width 129 height 18
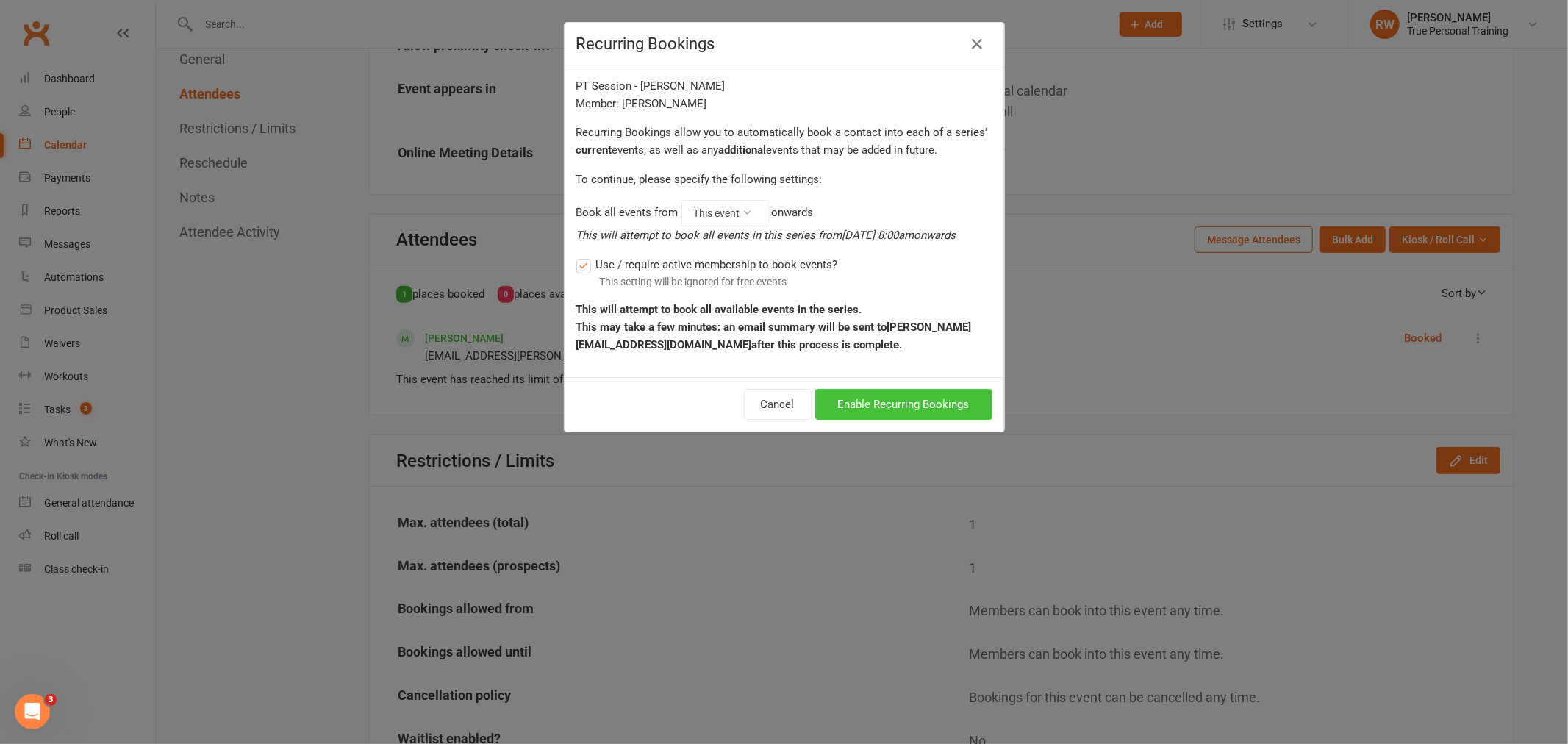
click at [905, 406] on button "Enable Recurring Bookings" at bounding box center [904, 405] width 177 height 31
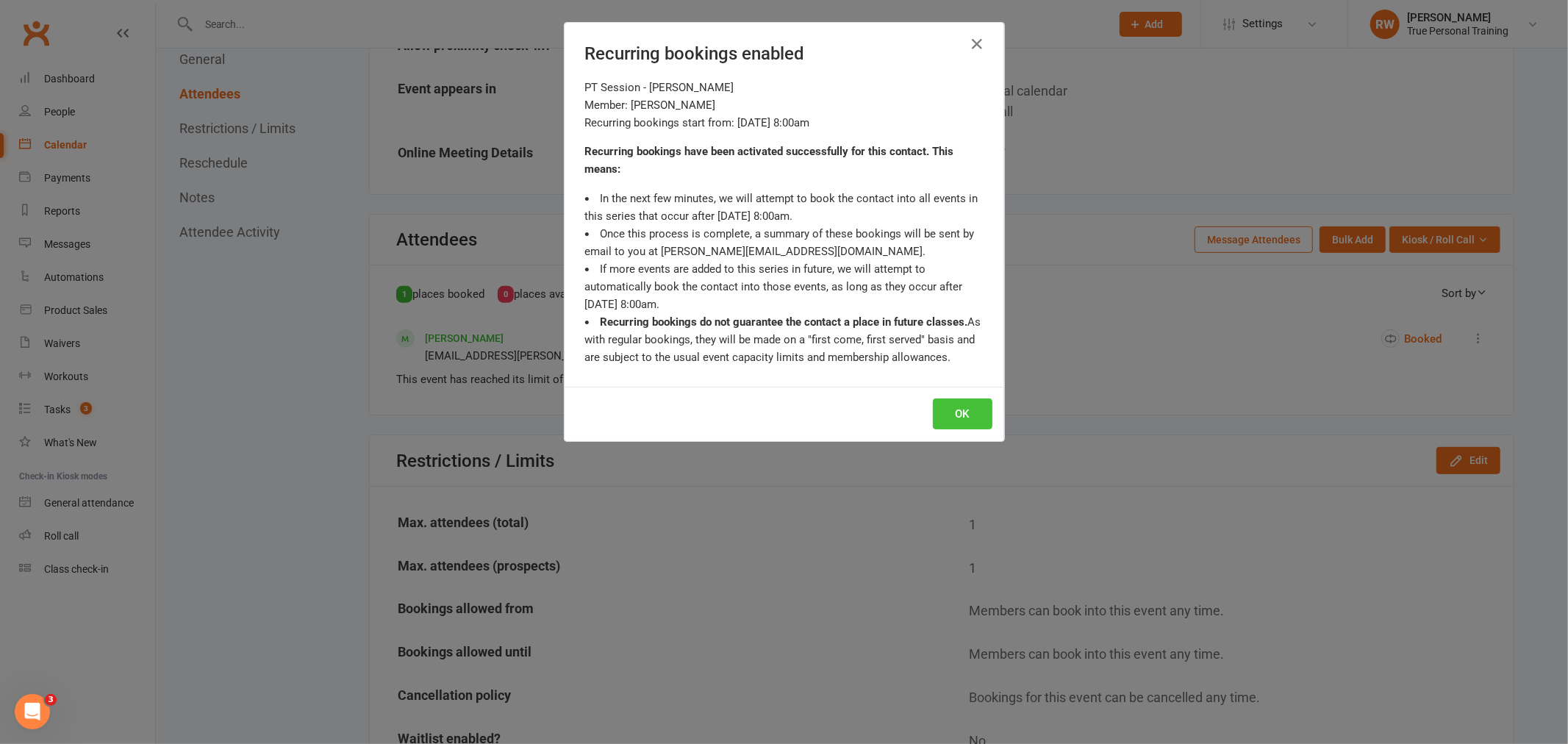
click at [952, 406] on button "OK" at bounding box center [963, 414] width 60 height 31
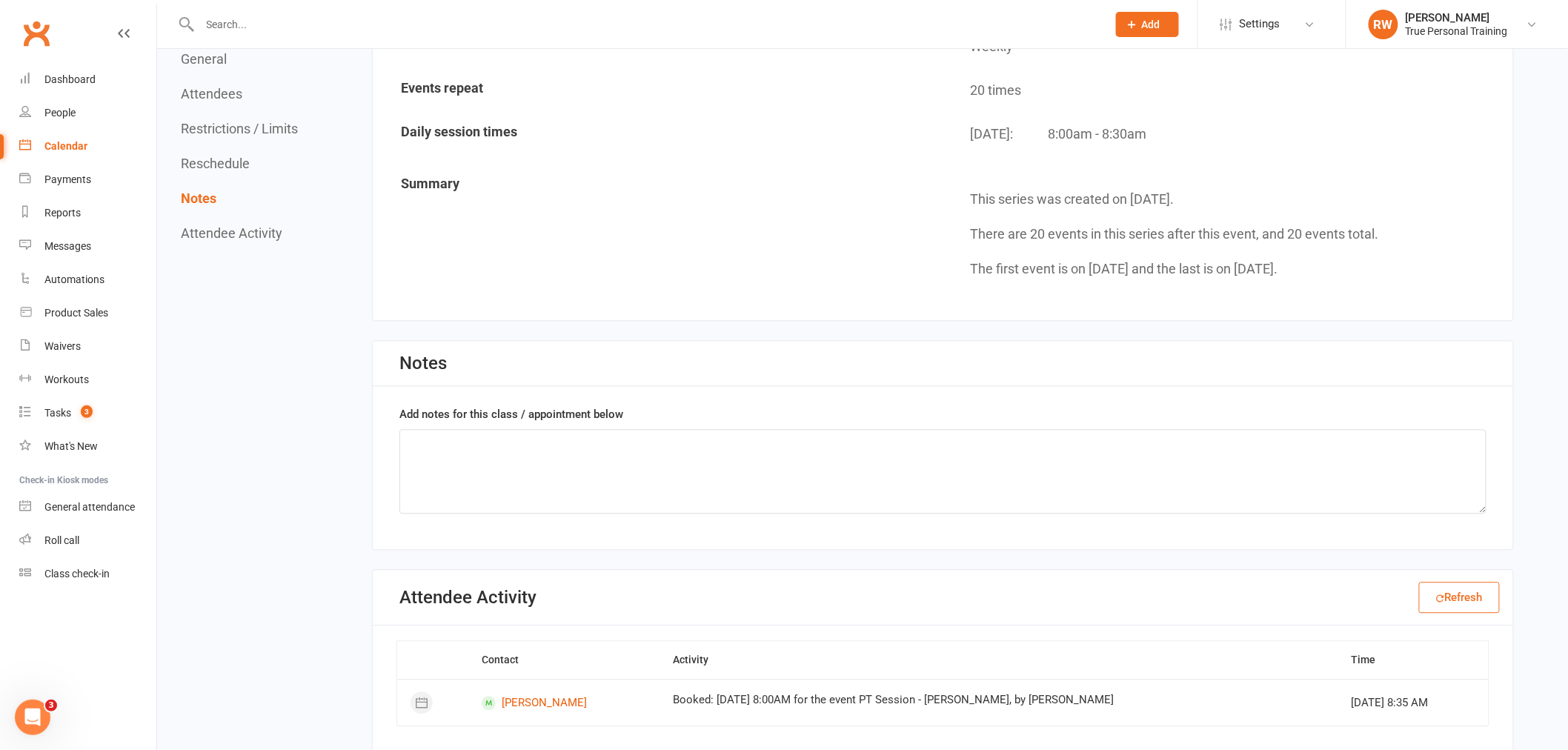
scroll to position [1048, 0]
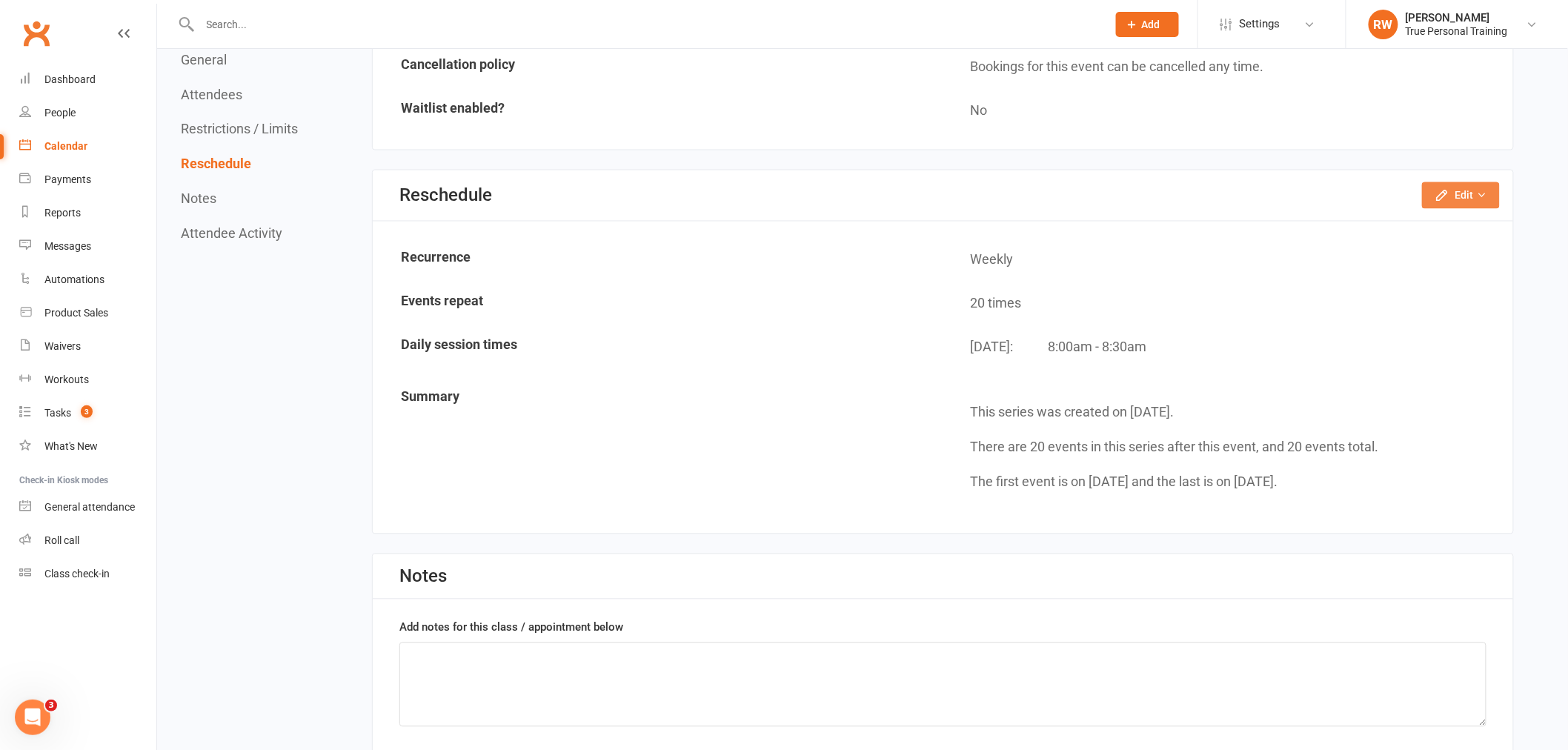
click at [1441, 188] on icon "button" at bounding box center [1442, 195] width 15 height 15
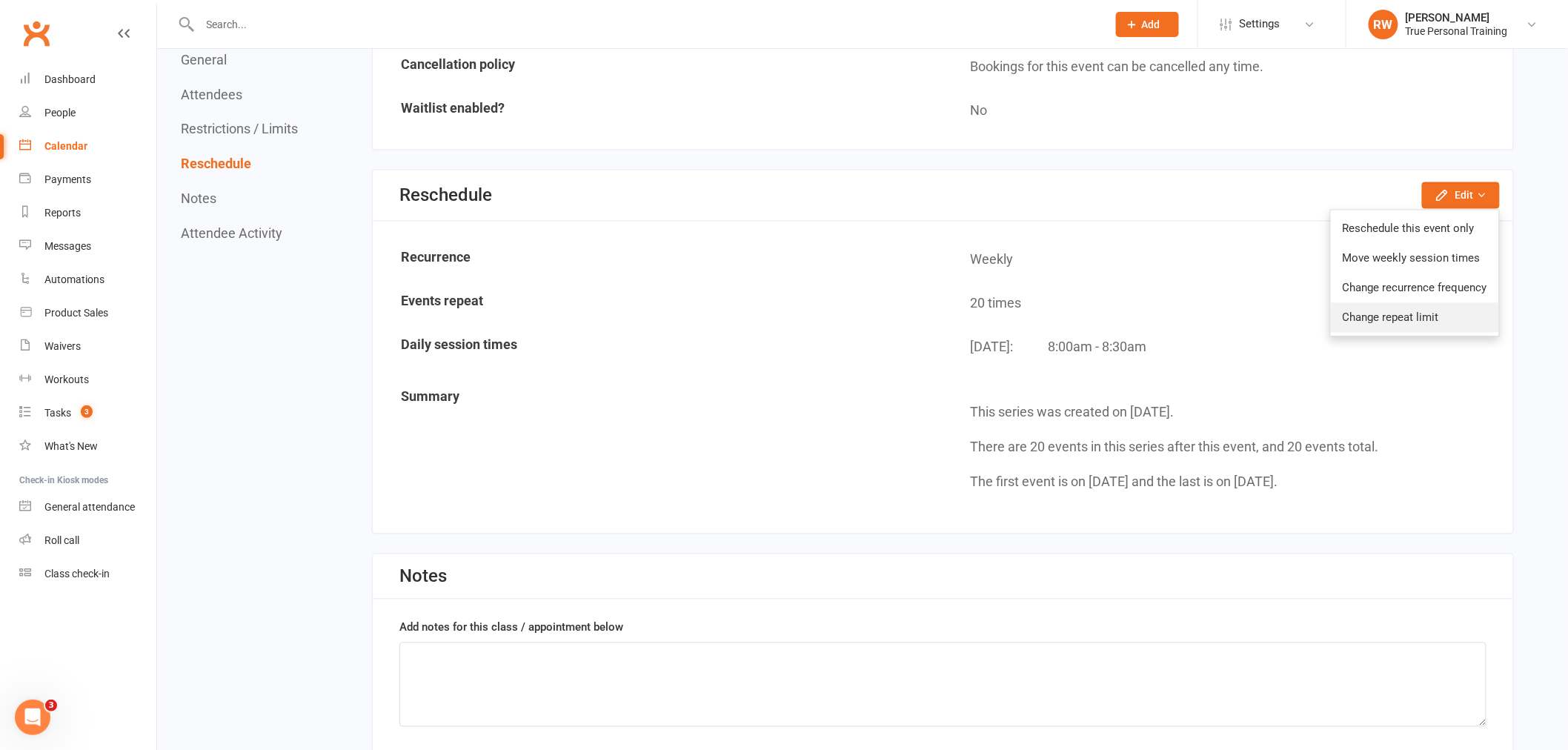
click at [1410, 304] on link "Change repeat limit" at bounding box center [1415, 317] width 169 height 30
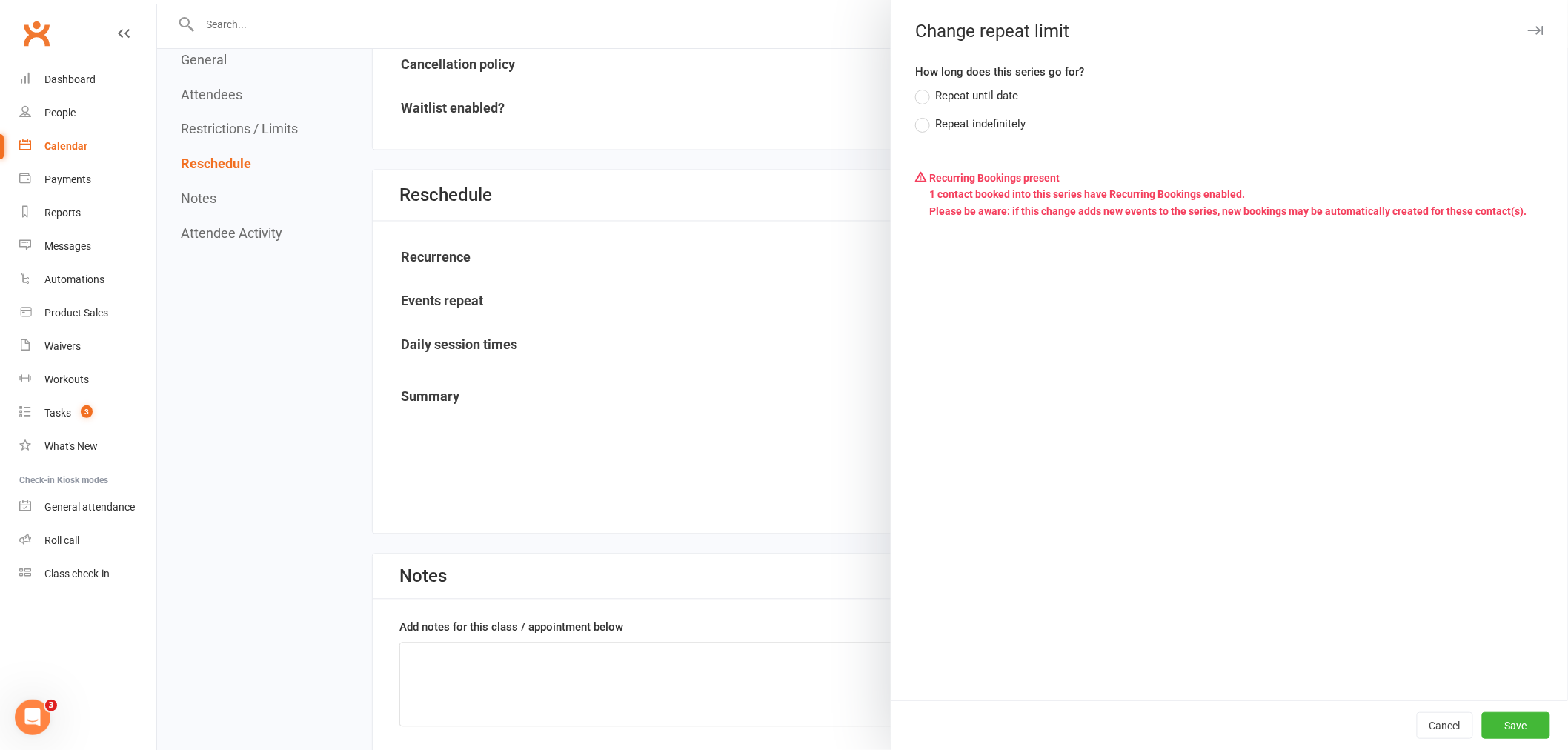
click at [1001, 121] on div "Repeat indefinitely" at bounding box center [981, 123] width 91 height 16
click at [925, 115] on input "Repeat indefinitely" at bounding box center [920, 115] width 10 height 0
click at [1483, 727] on button "Save" at bounding box center [1516, 724] width 68 height 27
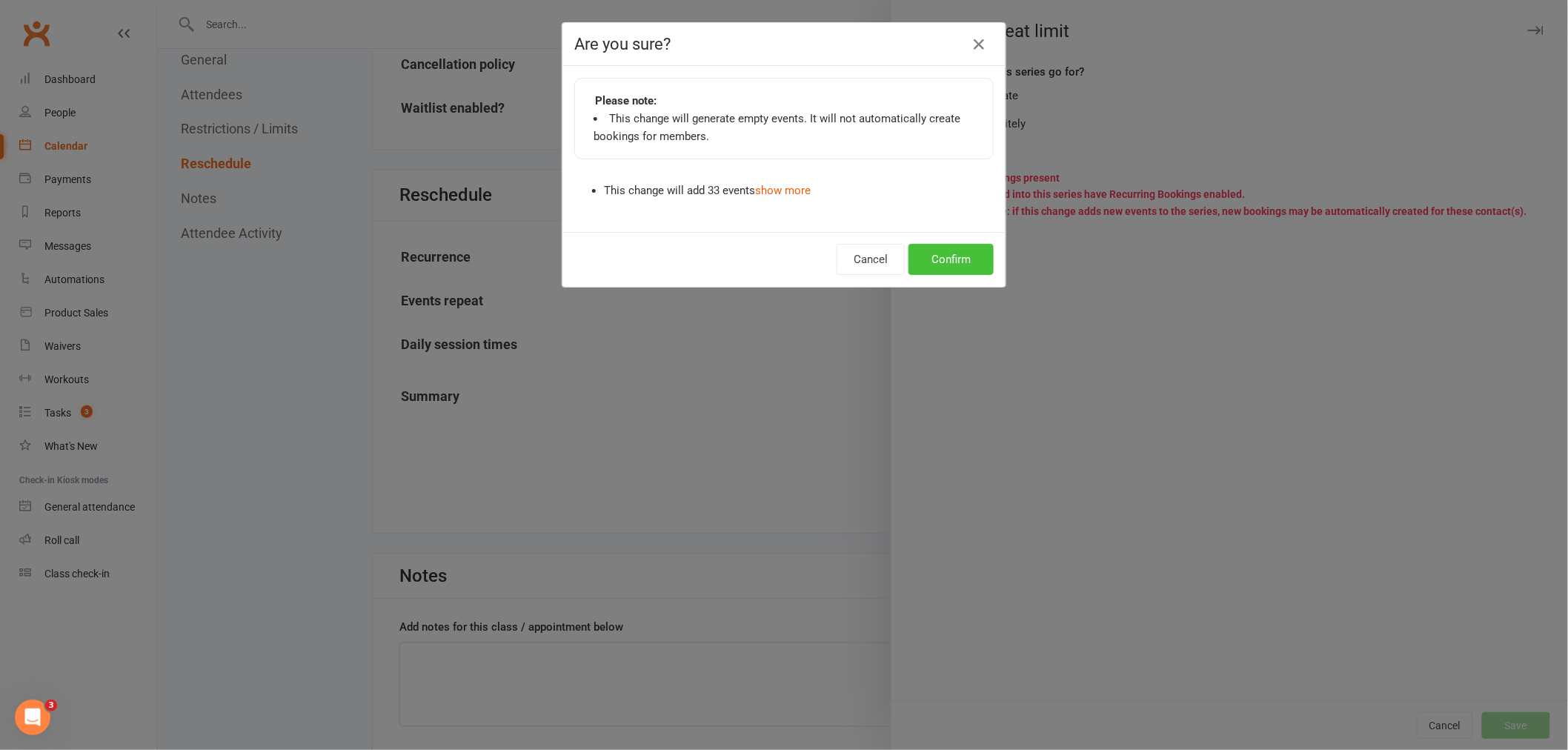
click at [960, 250] on button "Confirm" at bounding box center [952, 259] width 85 height 32
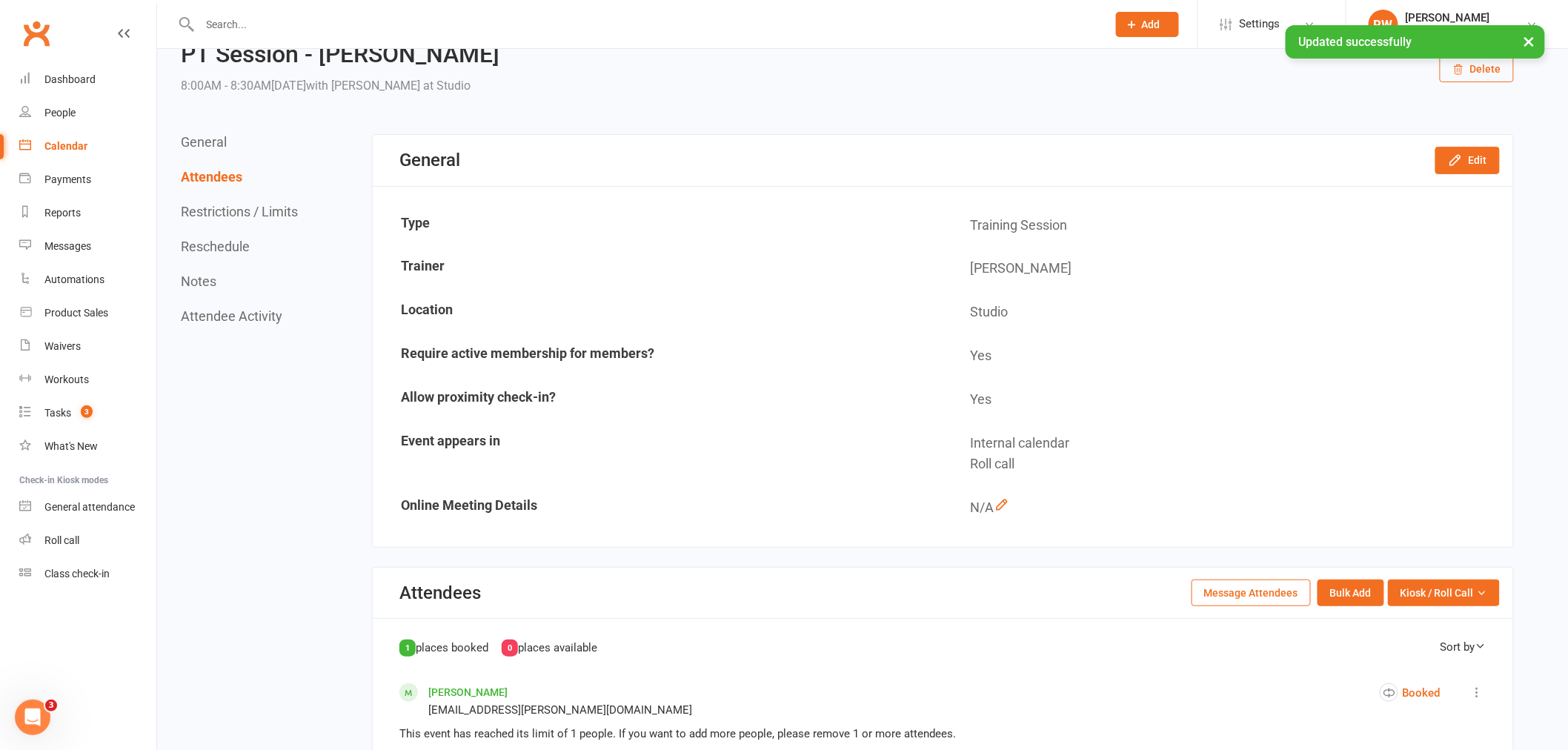
scroll to position [0, 0]
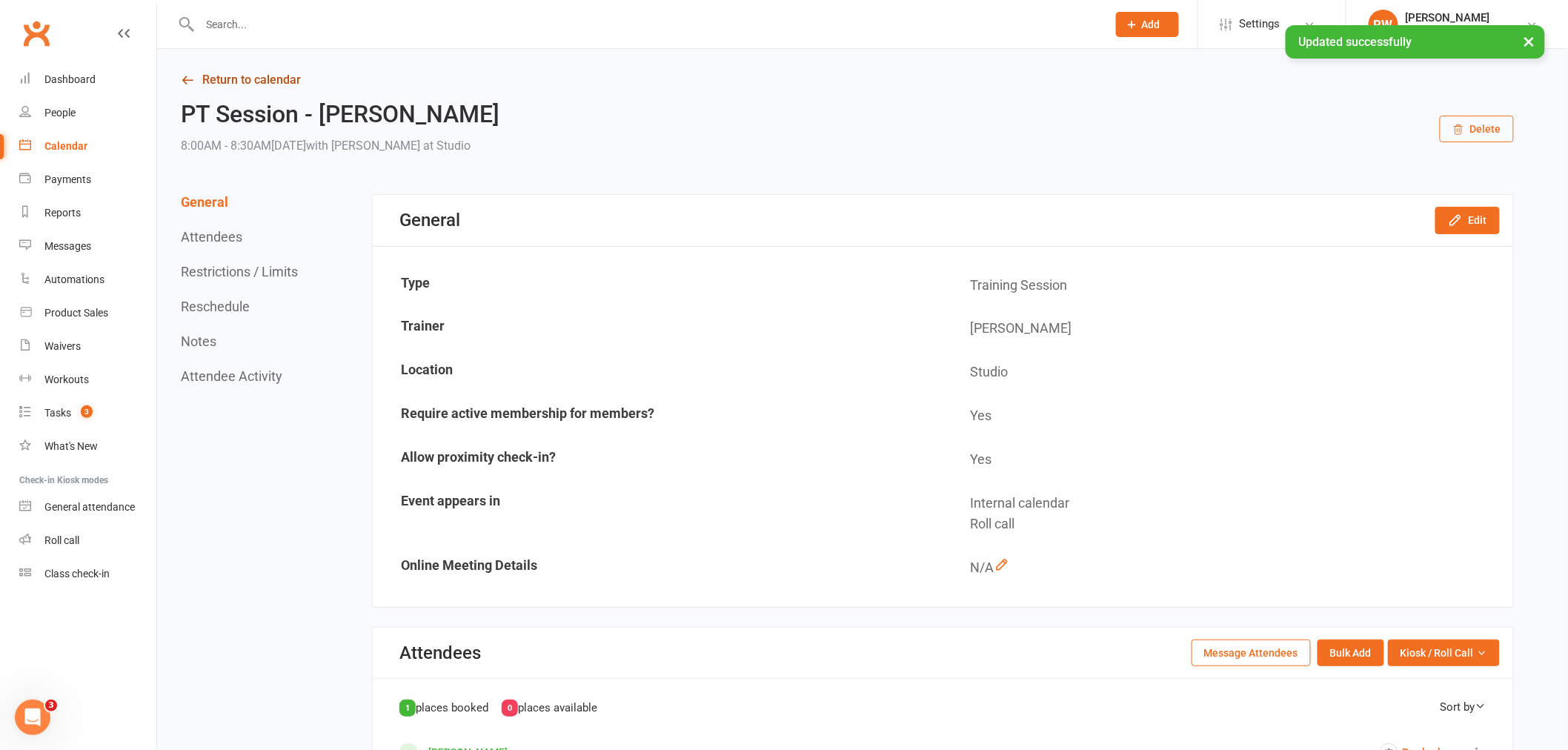
click at [224, 84] on link "Return to calendar" at bounding box center [847, 80] width 1333 height 21
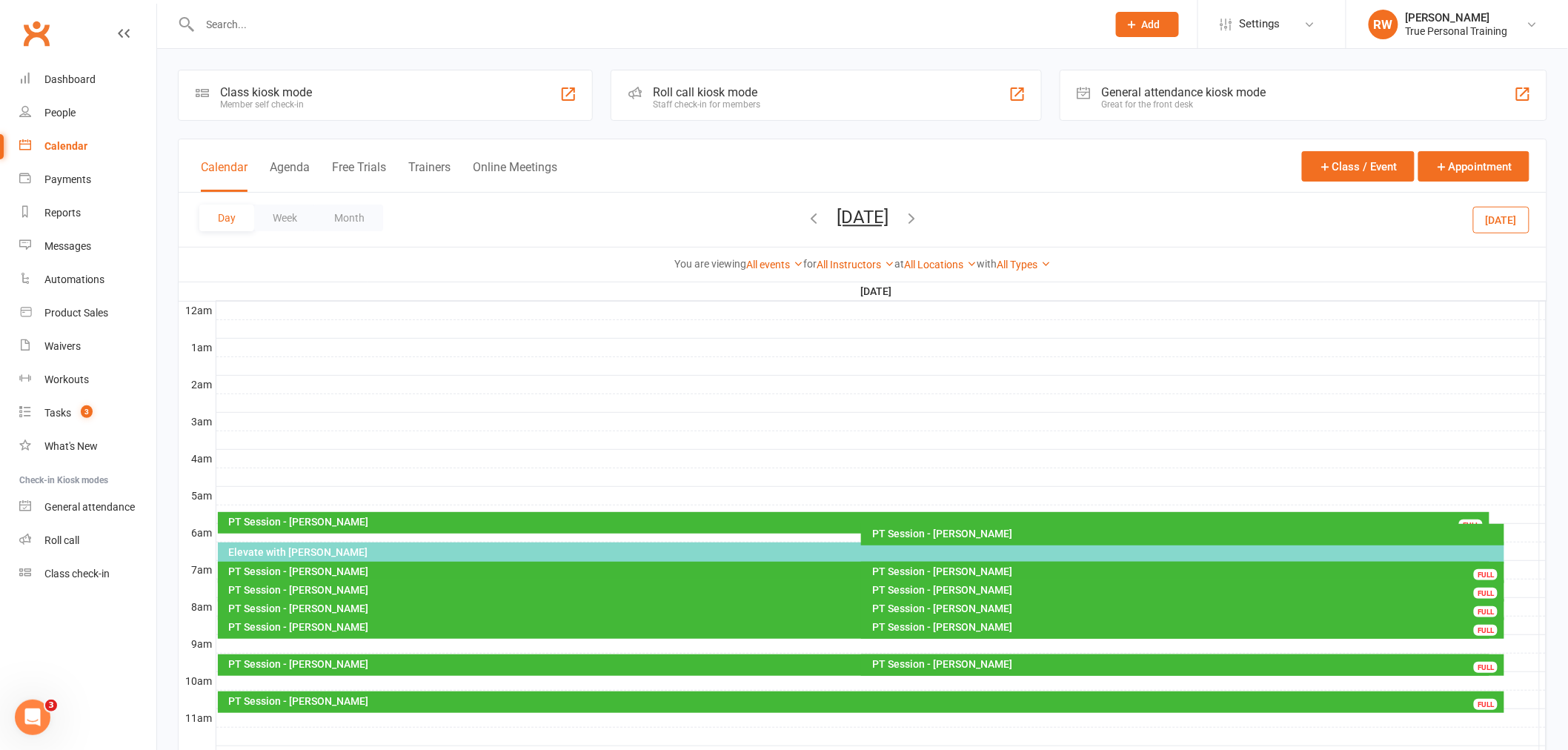
scroll to position [487, 0]
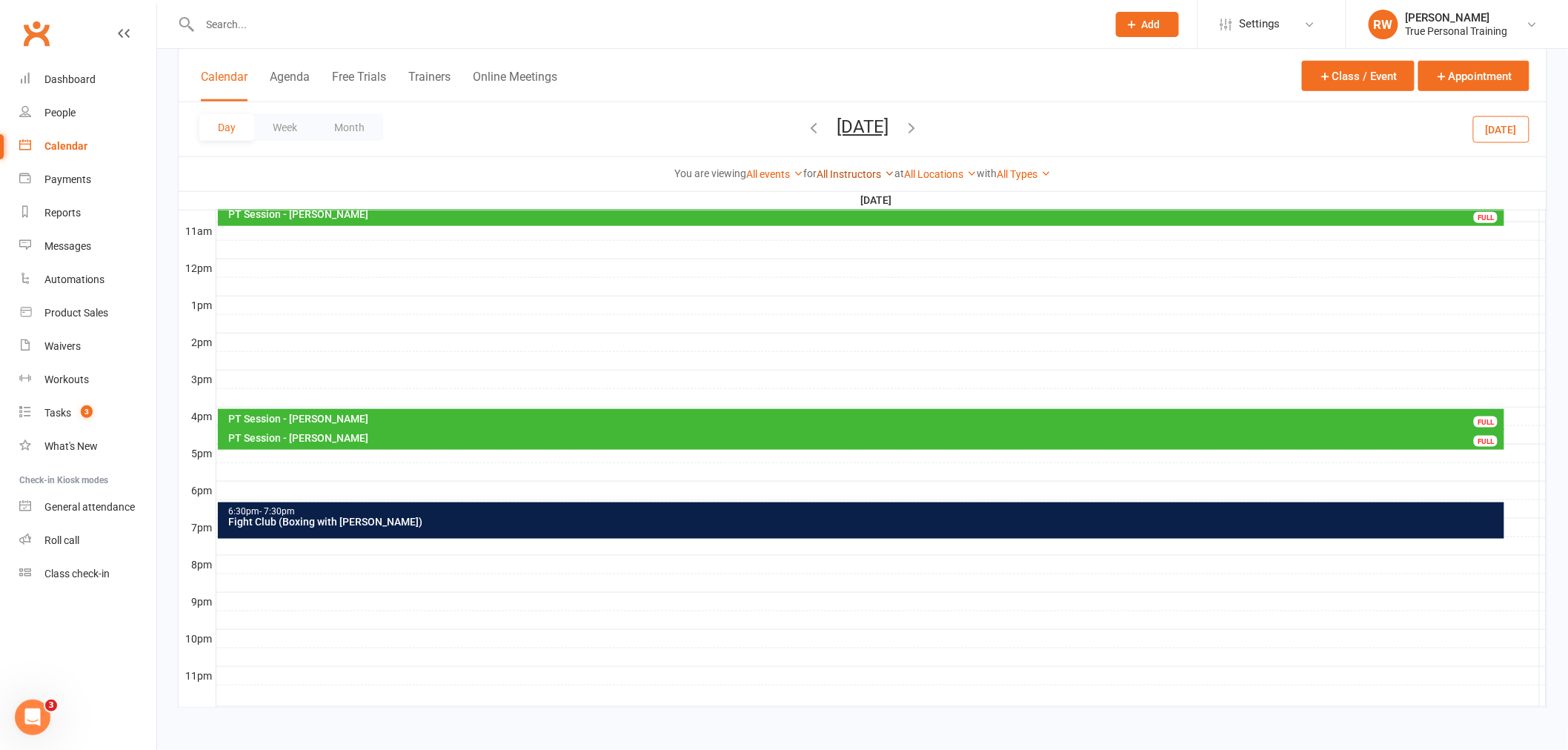
click at [879, 177] on link "All Instructors" at bounding box center [855, 174] width 78 height 12
click at [870, 198] on link "Ciara Fogarty" at bounding box center [820, 202] width 147 height 30
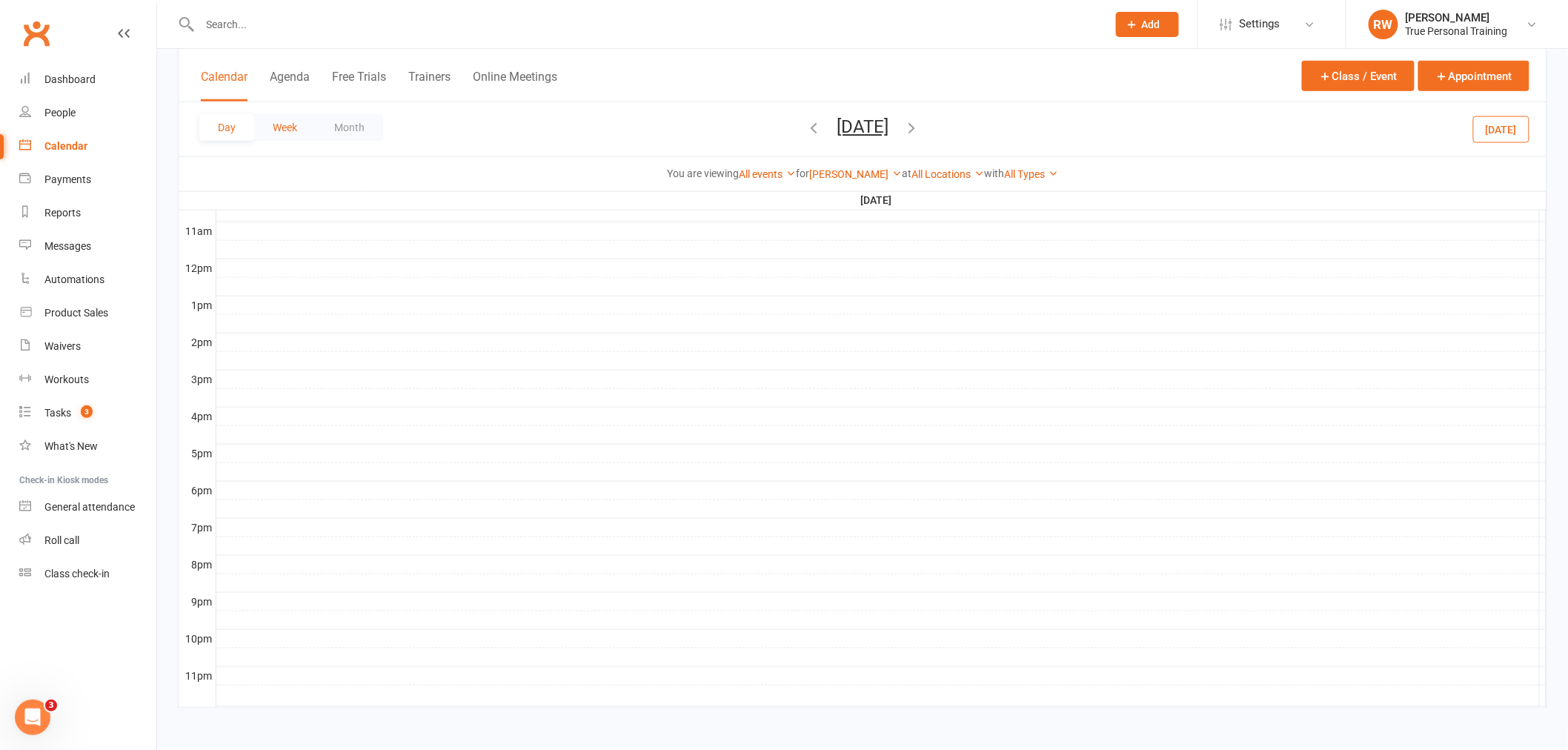
click at [304, 133] on button "Week" at bounding box center [285, 127] width 61 height 27
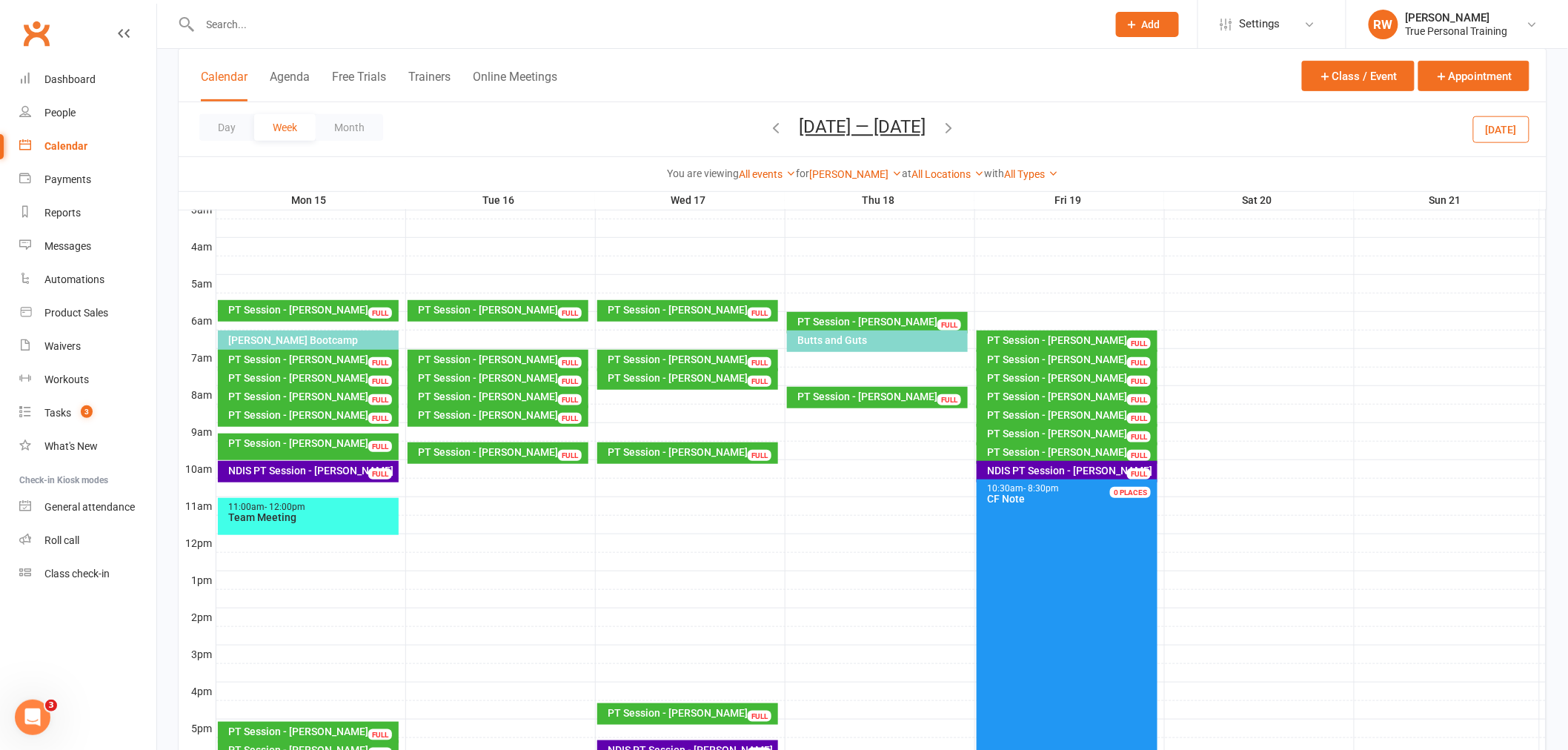
scroll to position [240, 0]
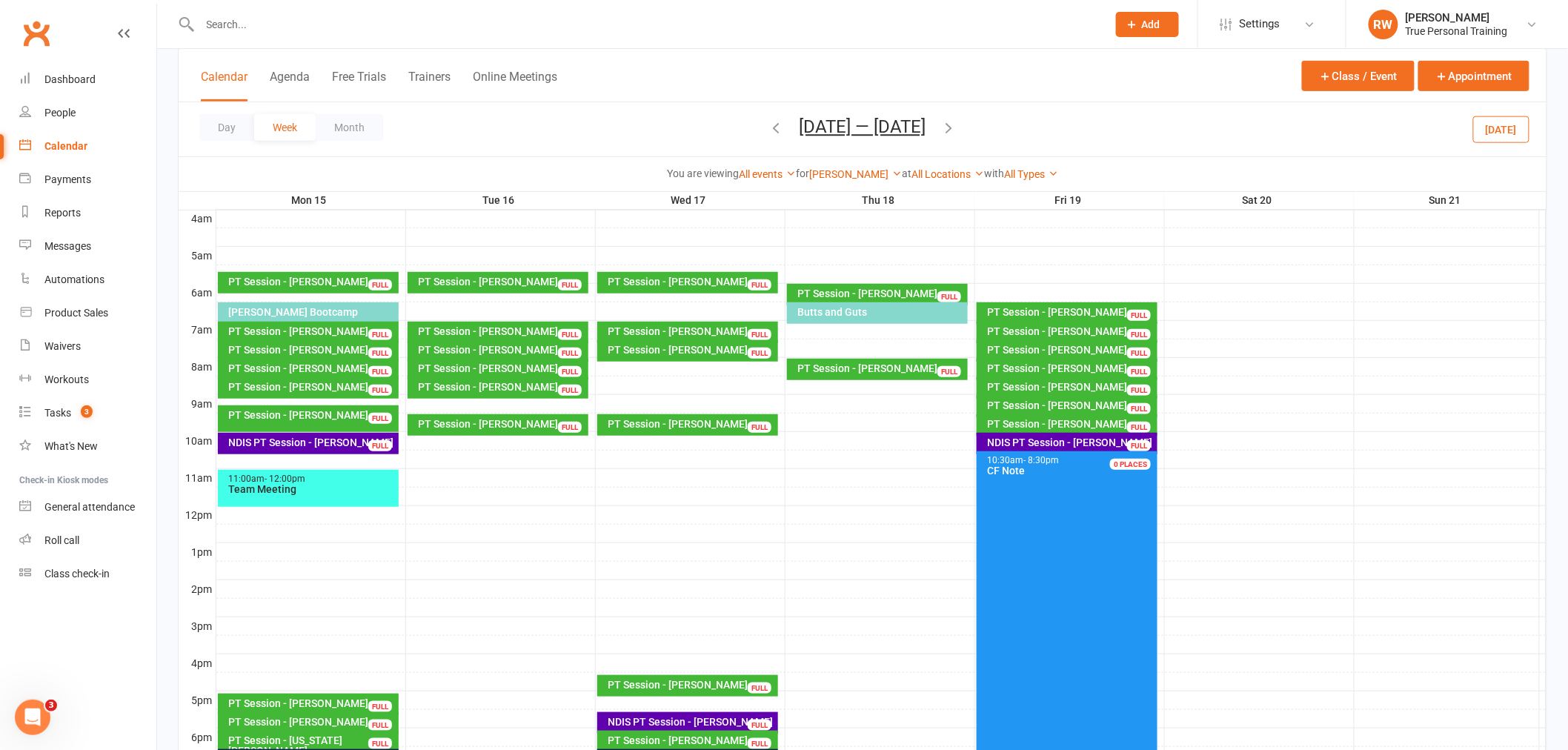
click at [958, 127] on icon "button" at bounding box center [950, 127] width 17 height 17
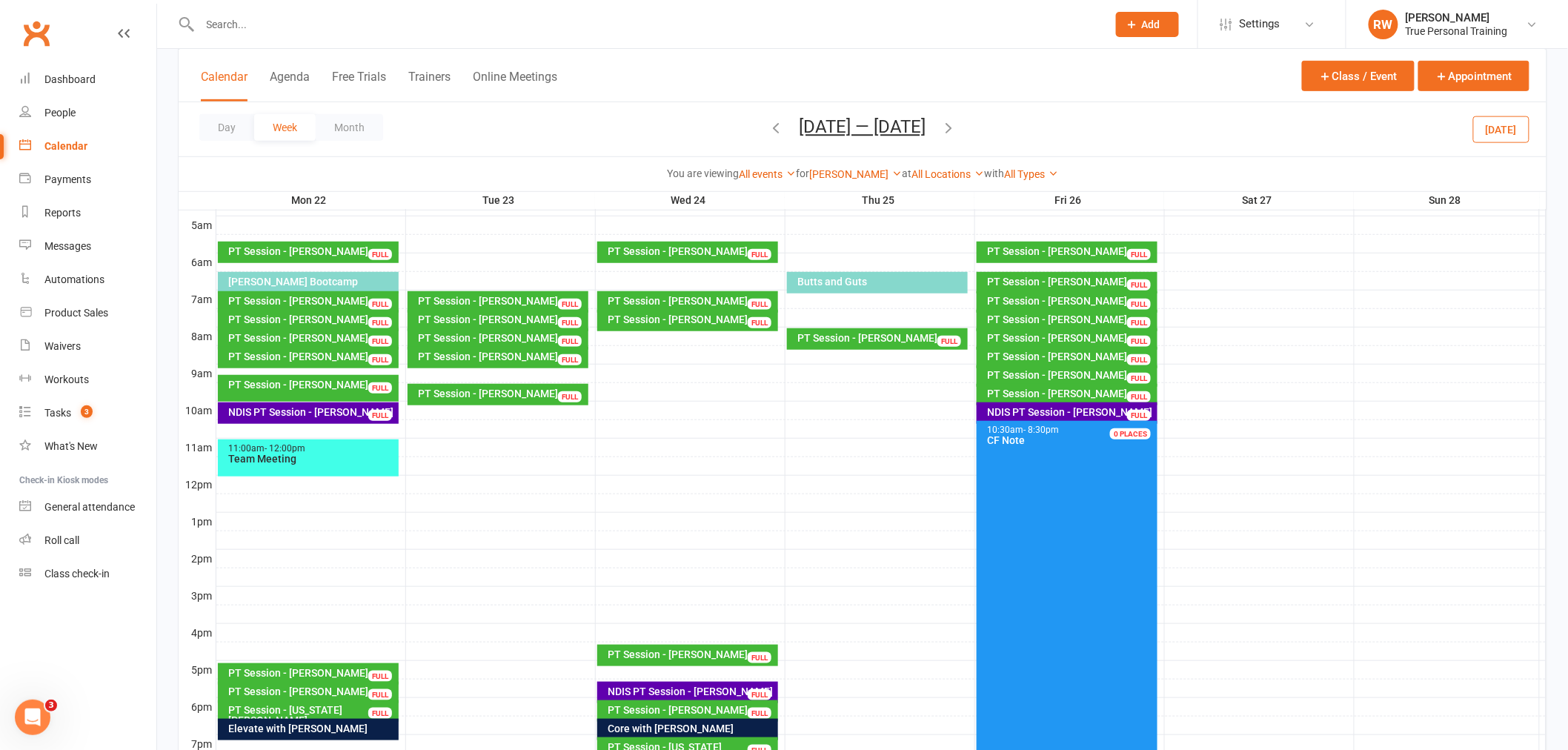
scroll to position [322, 0]
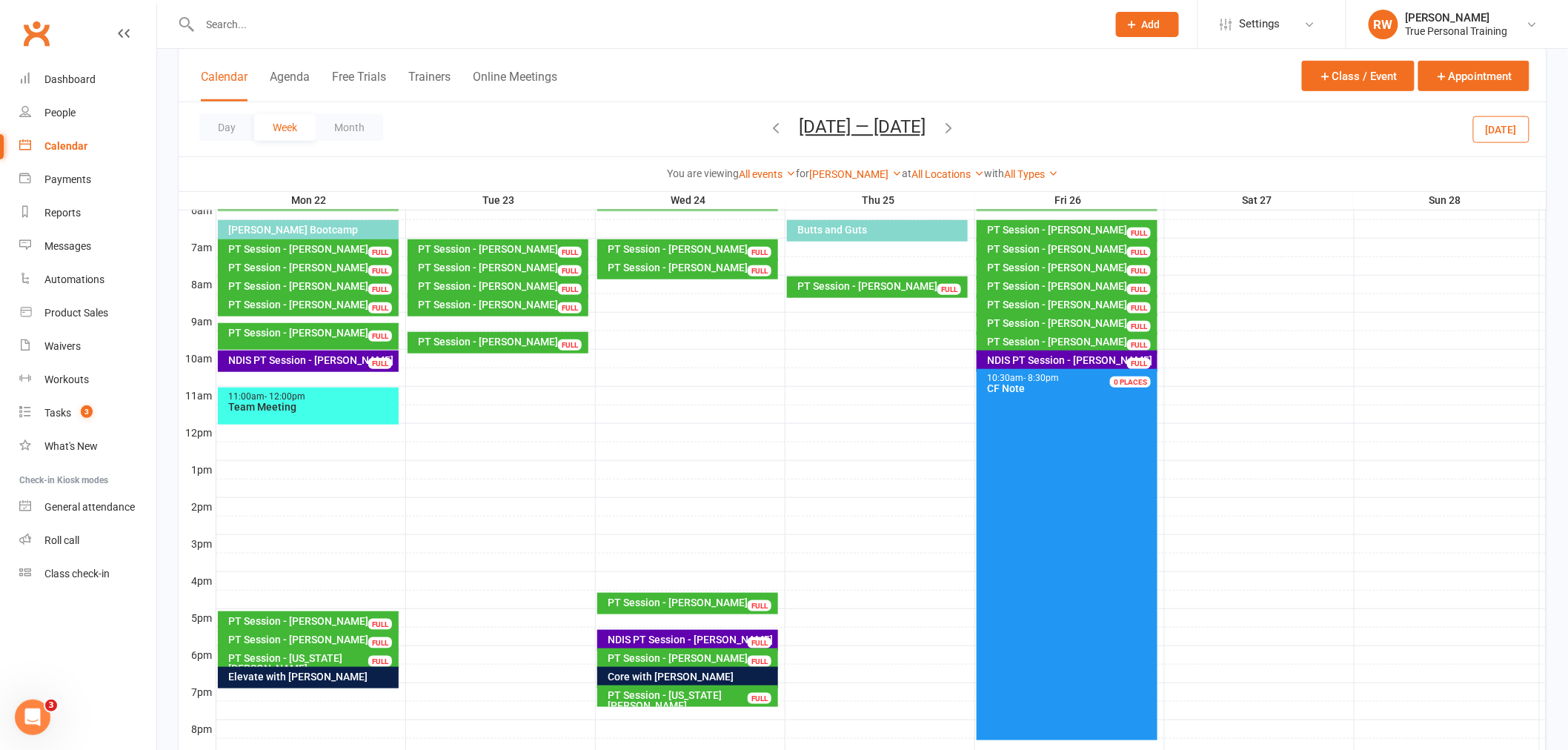
drag, startPoint x: 1020, startPoint y: 503, endPoint x: 1001, endPoint y: 499, distance: 19.4
drag, startPoint x: 1001, startPoint y: 499, endPoint x: 1406, endPoint y: 144, distance: 538.6
click at [1406, 144] on div "Day Week Month Sep 22 — 28 2025 September 2025 Sun Mon Tue Wed Thu Fri Sat 31 0…" at bounding box center [863, 129] width 1369 height 54
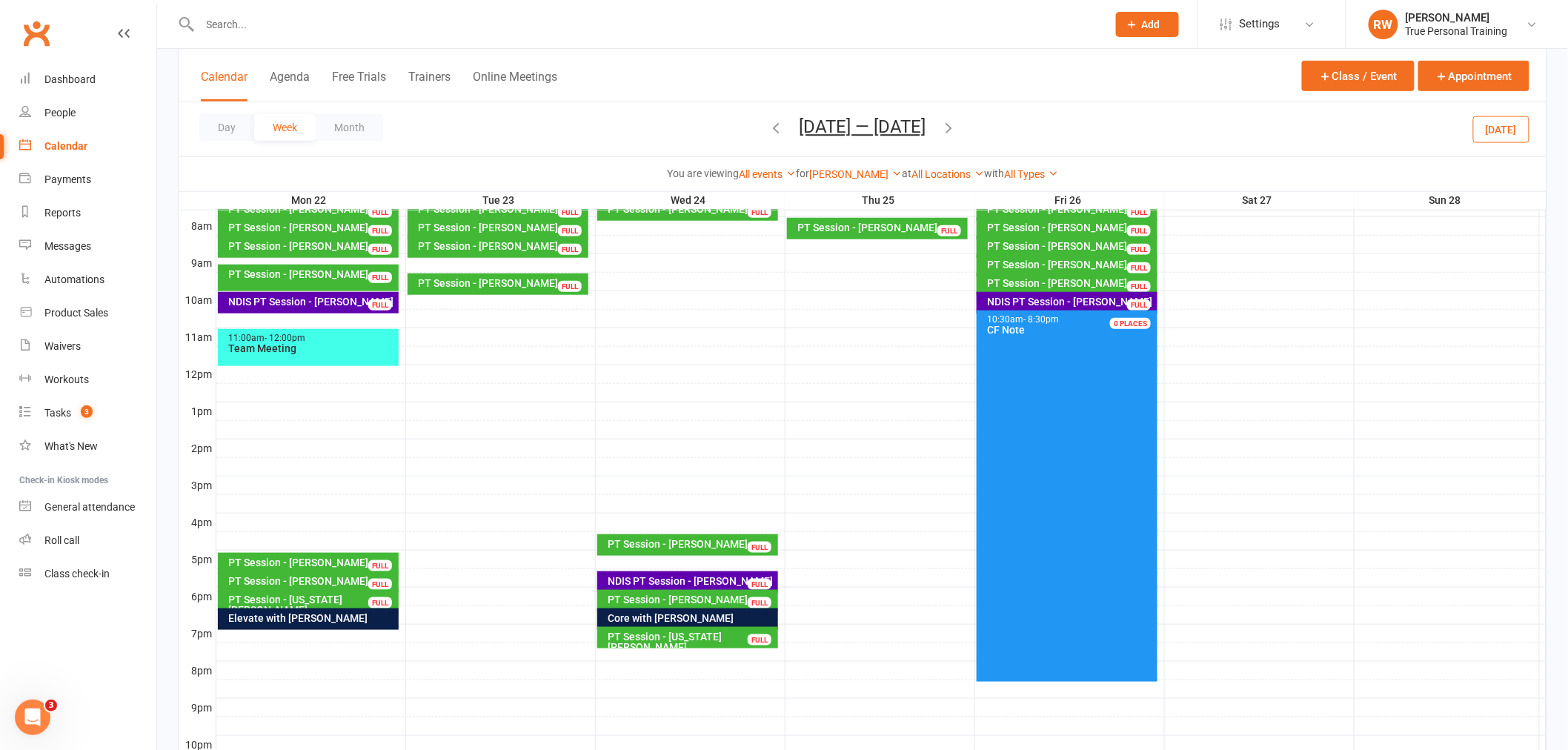
scroll to position [487, 0]
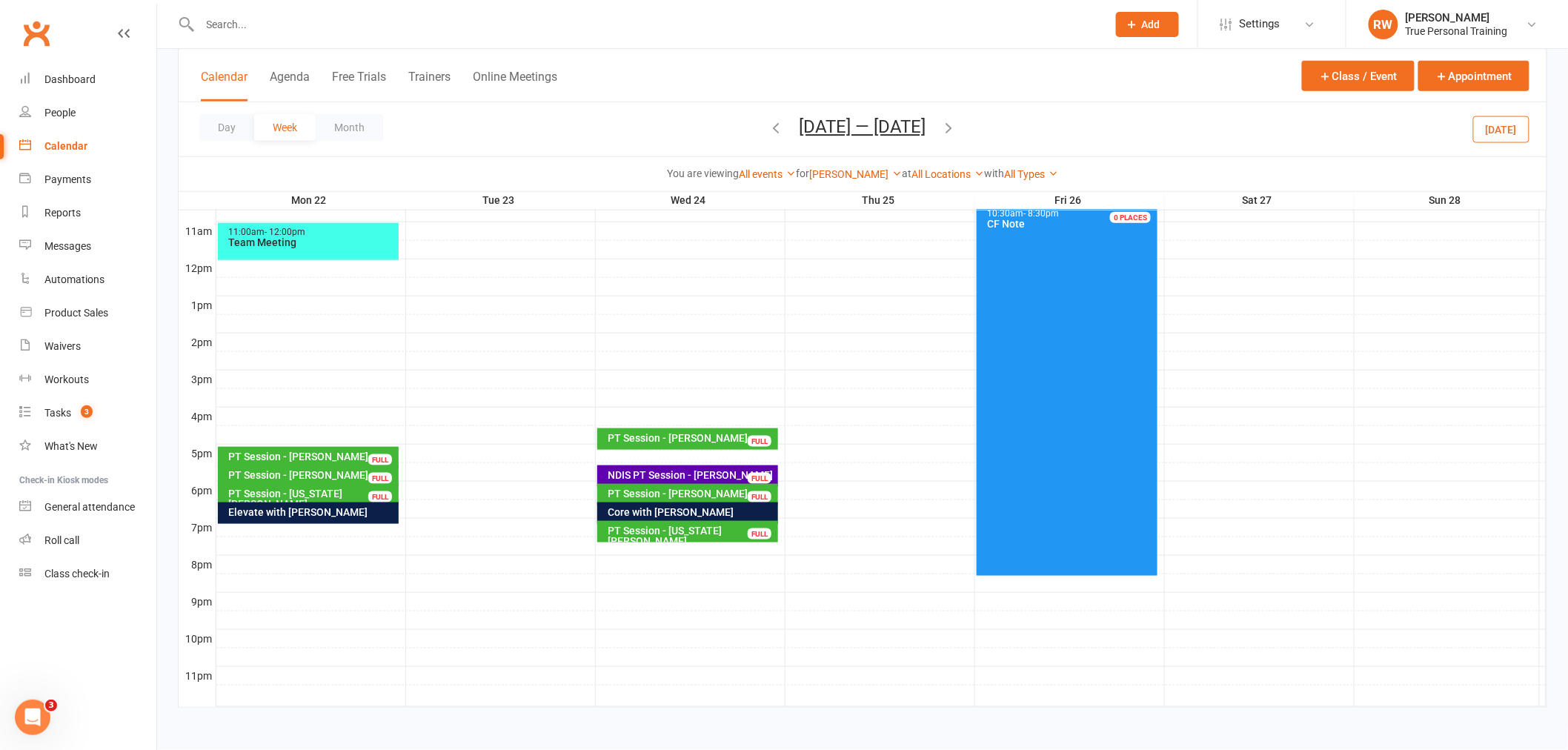
click at [601, 136] on div "Day Week Month Sep 22 — 28 2025 September 2025 Sun Mon Tue Wed Thu Fri Sat 31 0…" at bounding box center [863, 129] width 1369 height 54
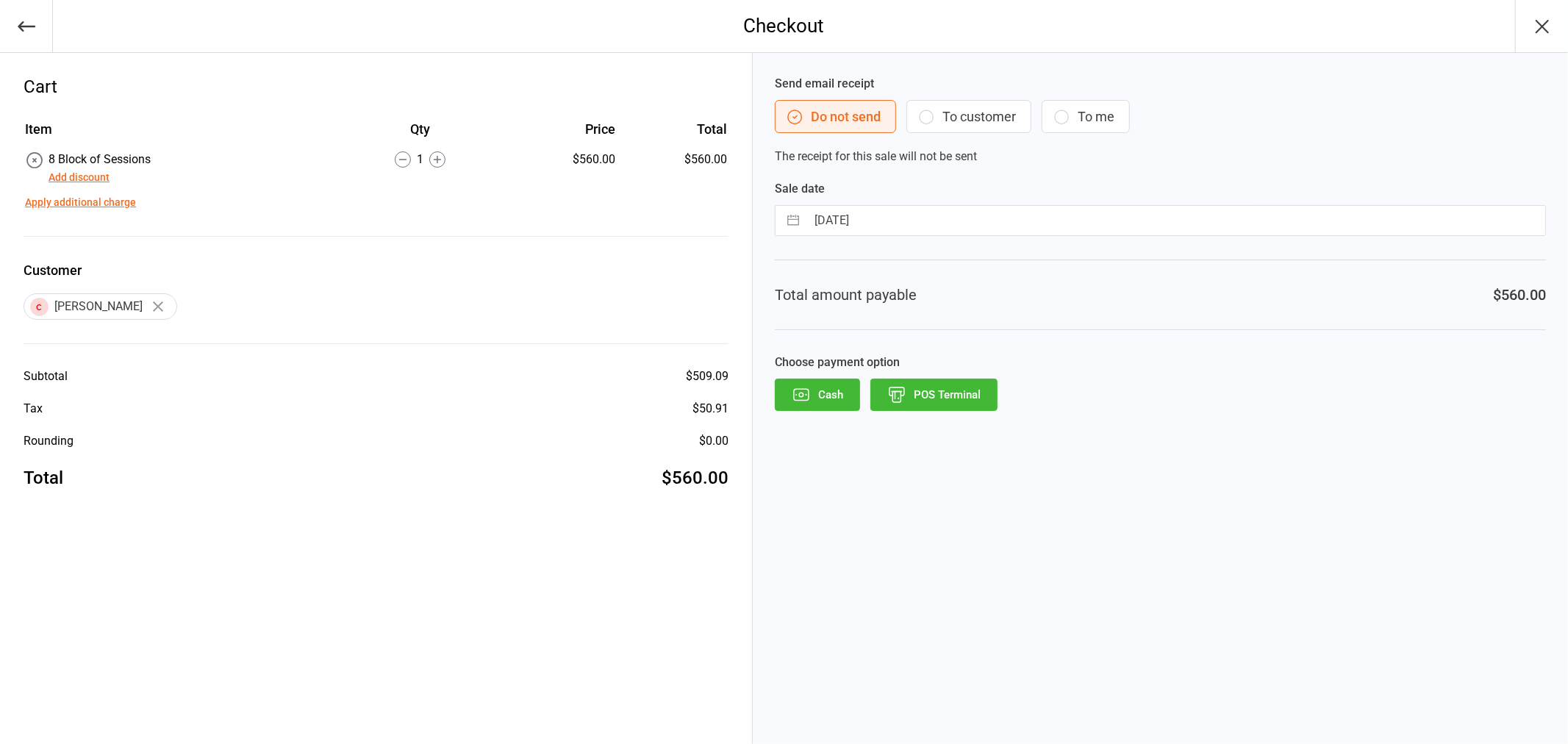
click at [841, 222] on input "[DATE]" at bounding box center [1176, 220] width 739 height 29
select select "7"
select select "2025"
select select "8"
select select "2025"
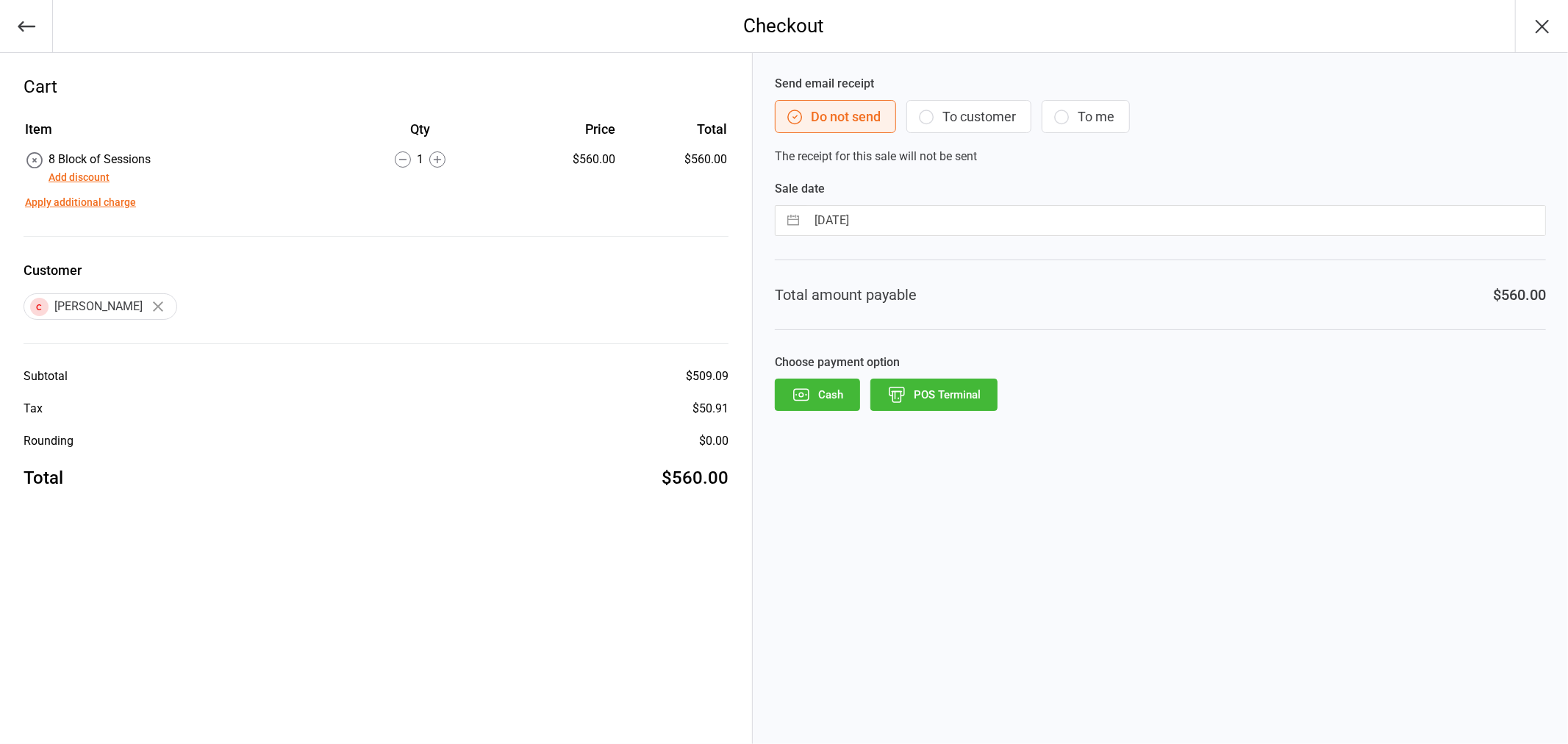
select select "9"
select select "2025"
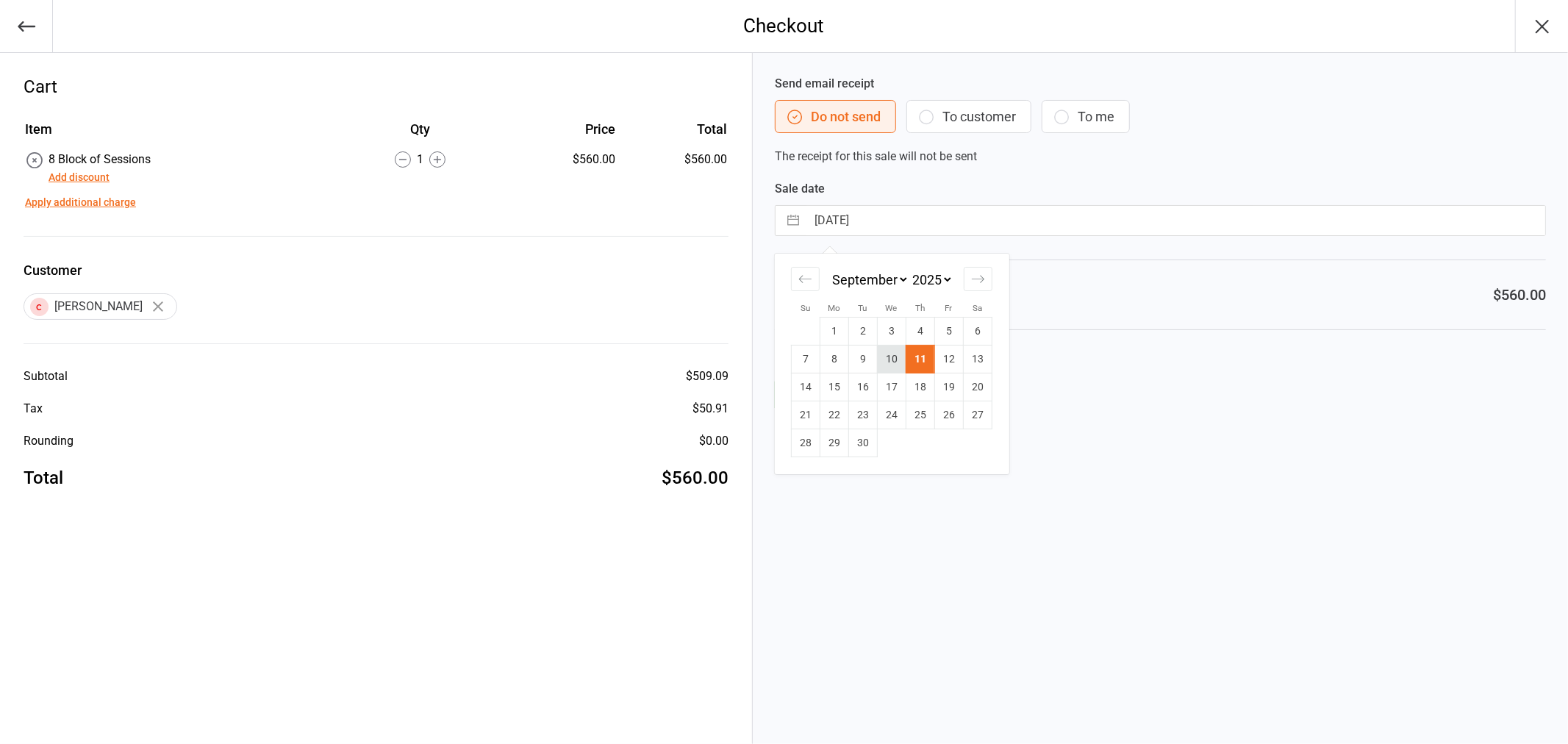
click at [886, 361] on td "10" at bounding box center [891, 359] width 28 height 28
type input "[DATE]"
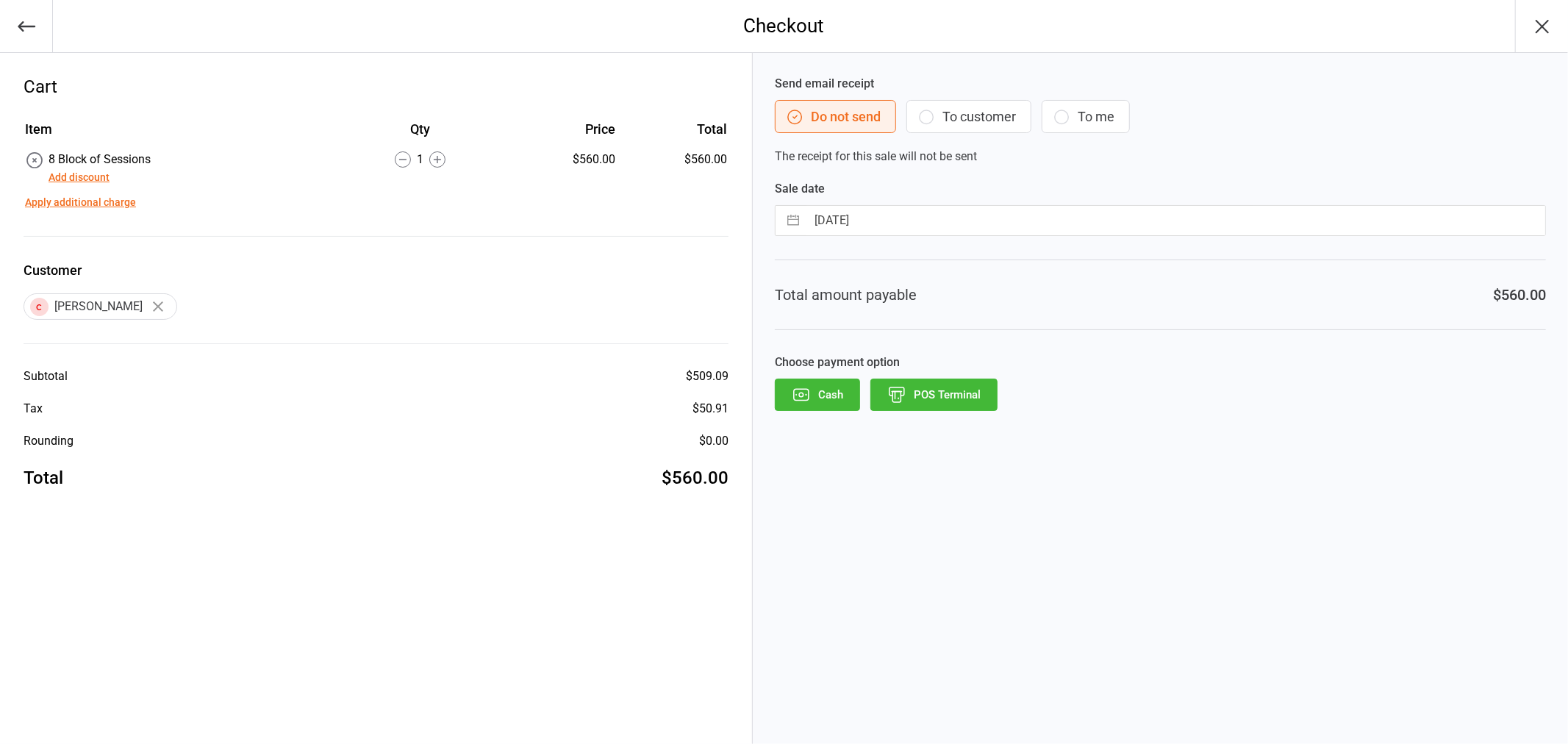
click at [1060, 365] on label "Choose payment option" at bounding box center [1160, 363] width 771 height 18
drag, startPoint x: 907, startPoint y: 372, endPoint x: 898, endPoint y: 344, distance: 29.4
click at [908, 366] on div "Choose payment option Cash POS Terminal" at bounding box center [1160, 382] width 771 height 58
click at [1191, 284] on div "Total amount payable $560.00" at bounding box center [1160, 294] width 771 height 70
click at [970, 392] on button "POS Terminal" at bounding box center [934, 394] width 127 height 32
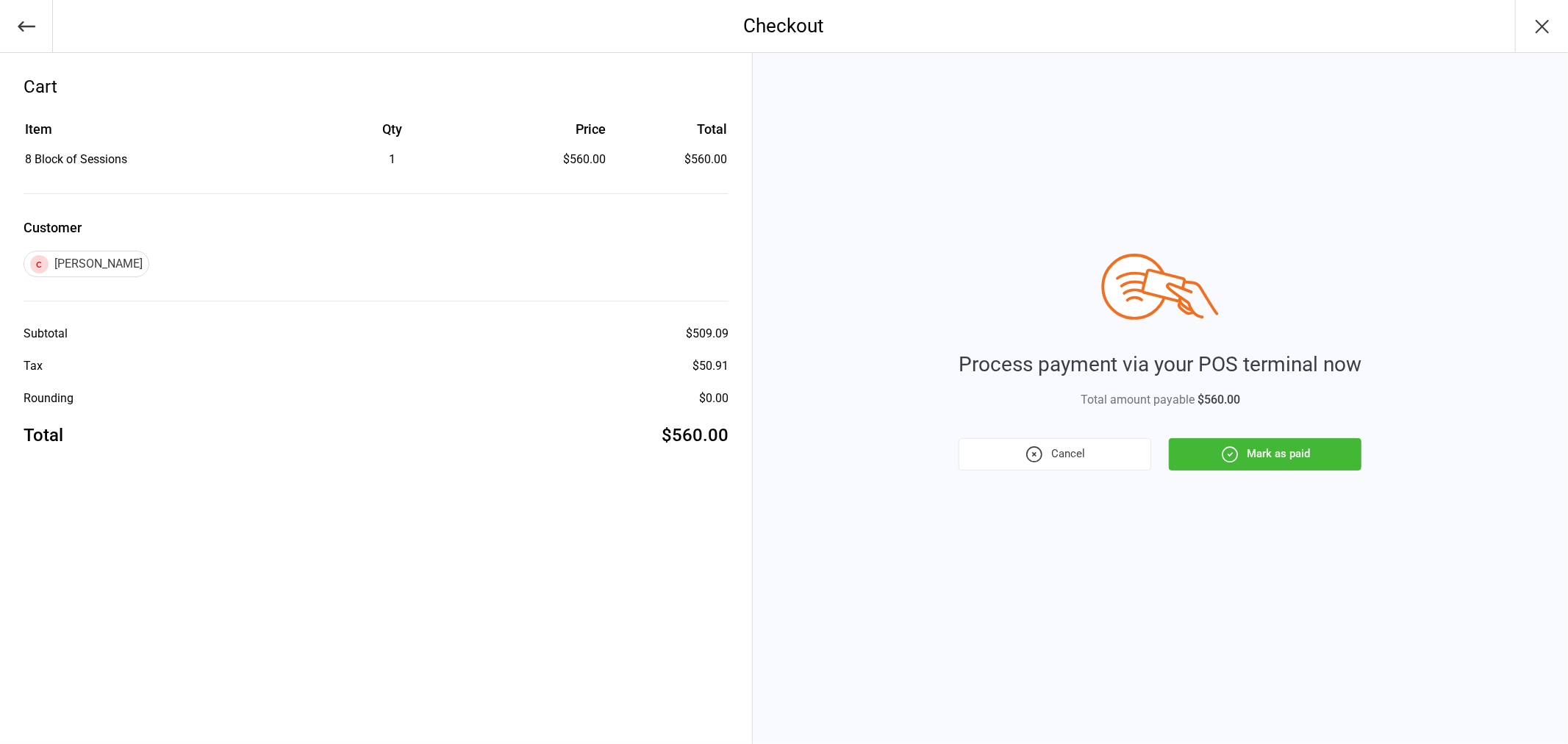
click at [1295, 466] on button "Mark as paid" at bounding box center [1265, 454] width 193 height 32
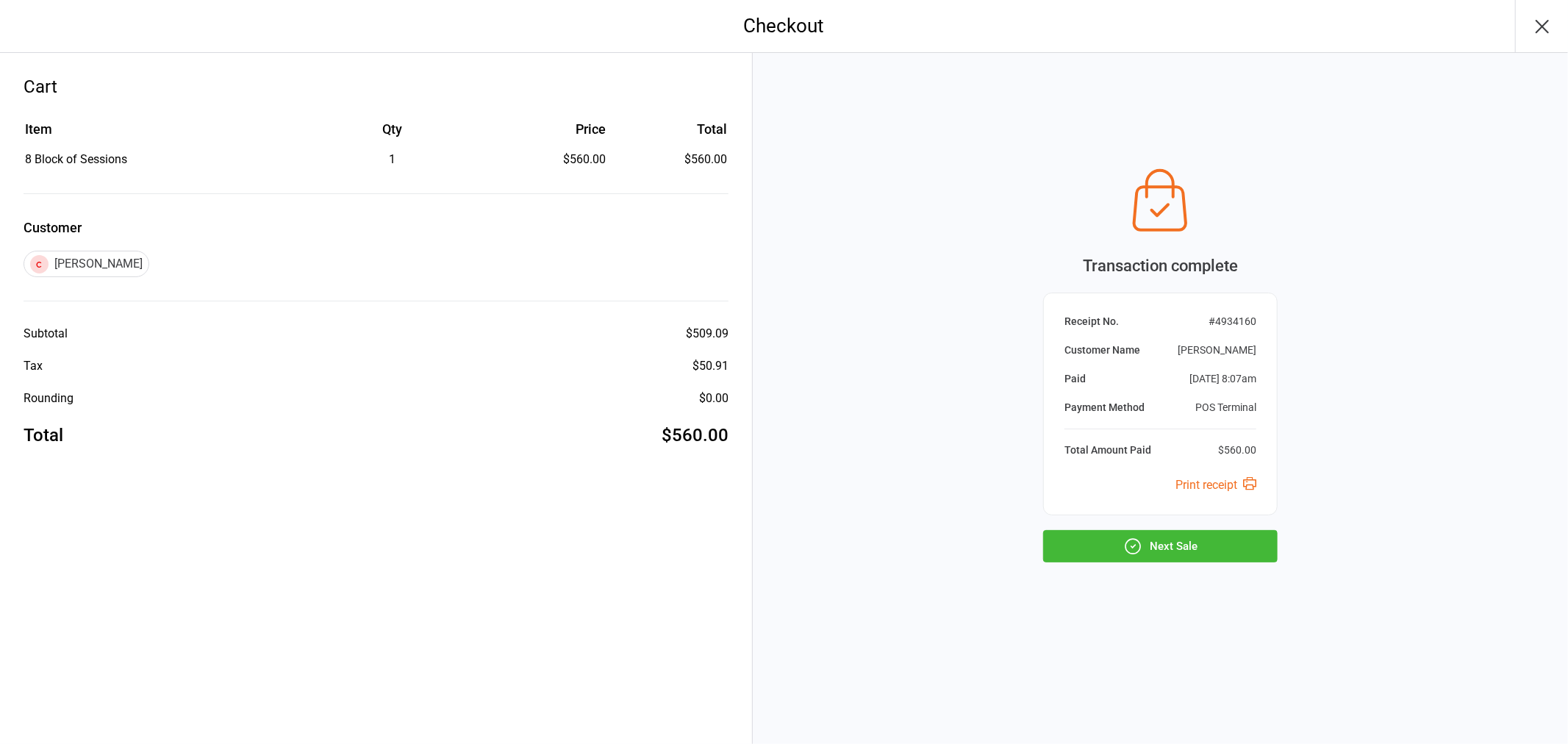
click at [1158, 546] on button "Next Sale" at bounding box center [1161, 546] width 235 height 32
